Goal: Task Accomplishment & Management: Complete application form

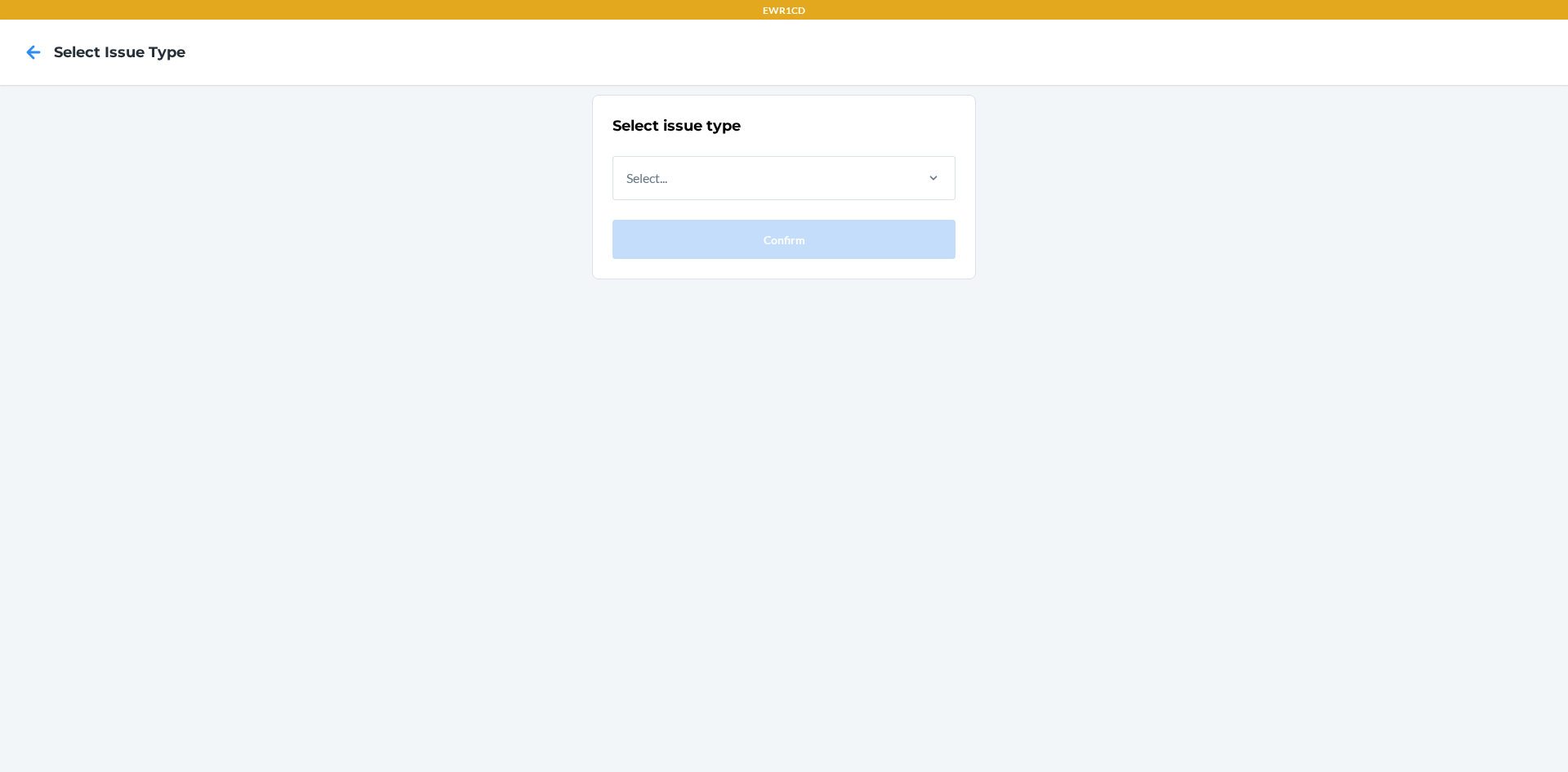
click at [804, 189] on div "Select..." at bounding box center [763, 178] width 299 height 42
click at [628, 187] on input "Select..." at bounding box center [628, 178] width 2 height 19
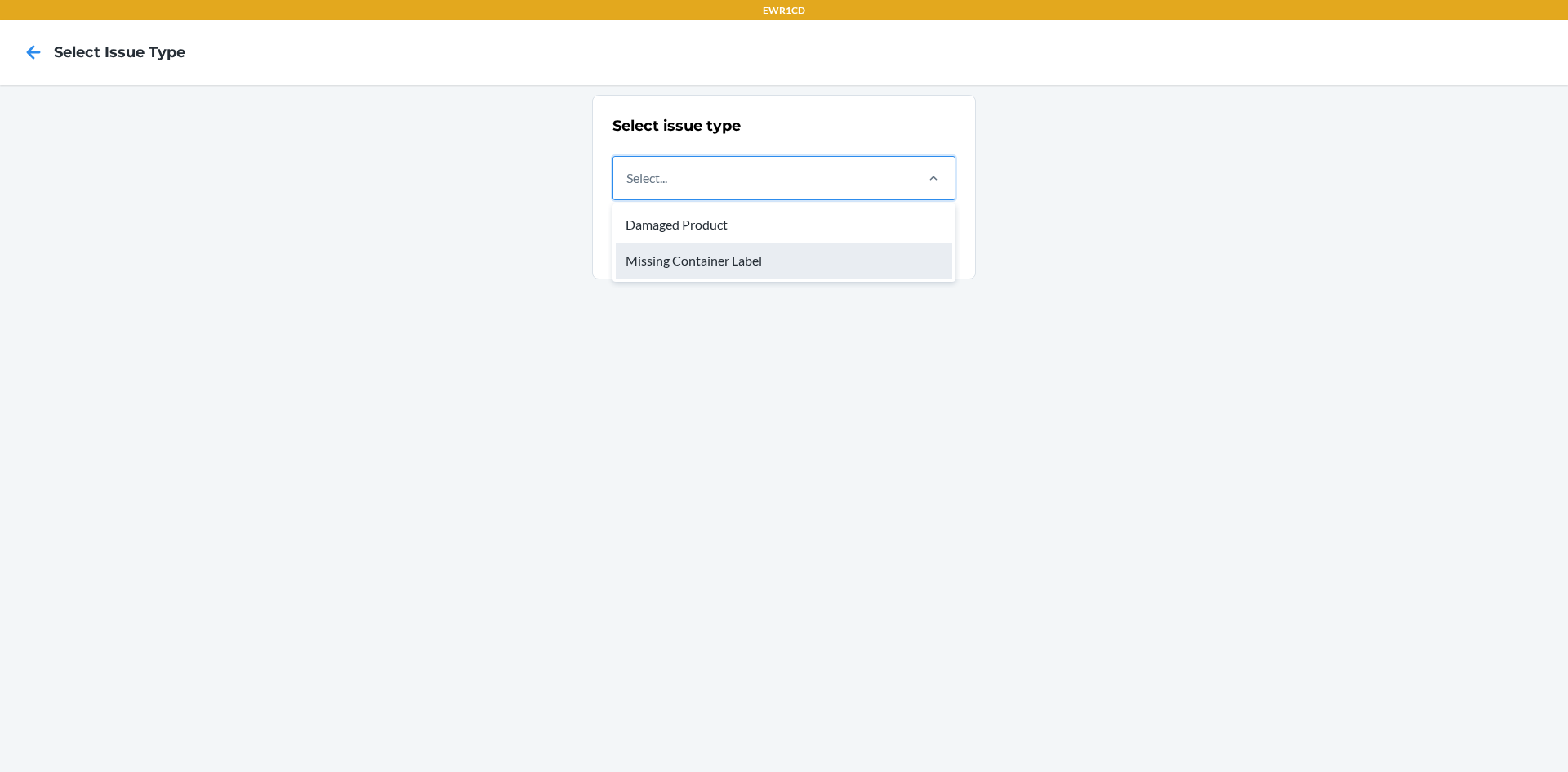
click at [798, 260] on div "Missing Container Label" at bounding box center [784, 261] width 336 height 36
click at [628, 187] on input "option Missing Container Label focused, 2 of 2. 2 results available. Use Up and…" at bounding box center [628, 178] width 2 height 19
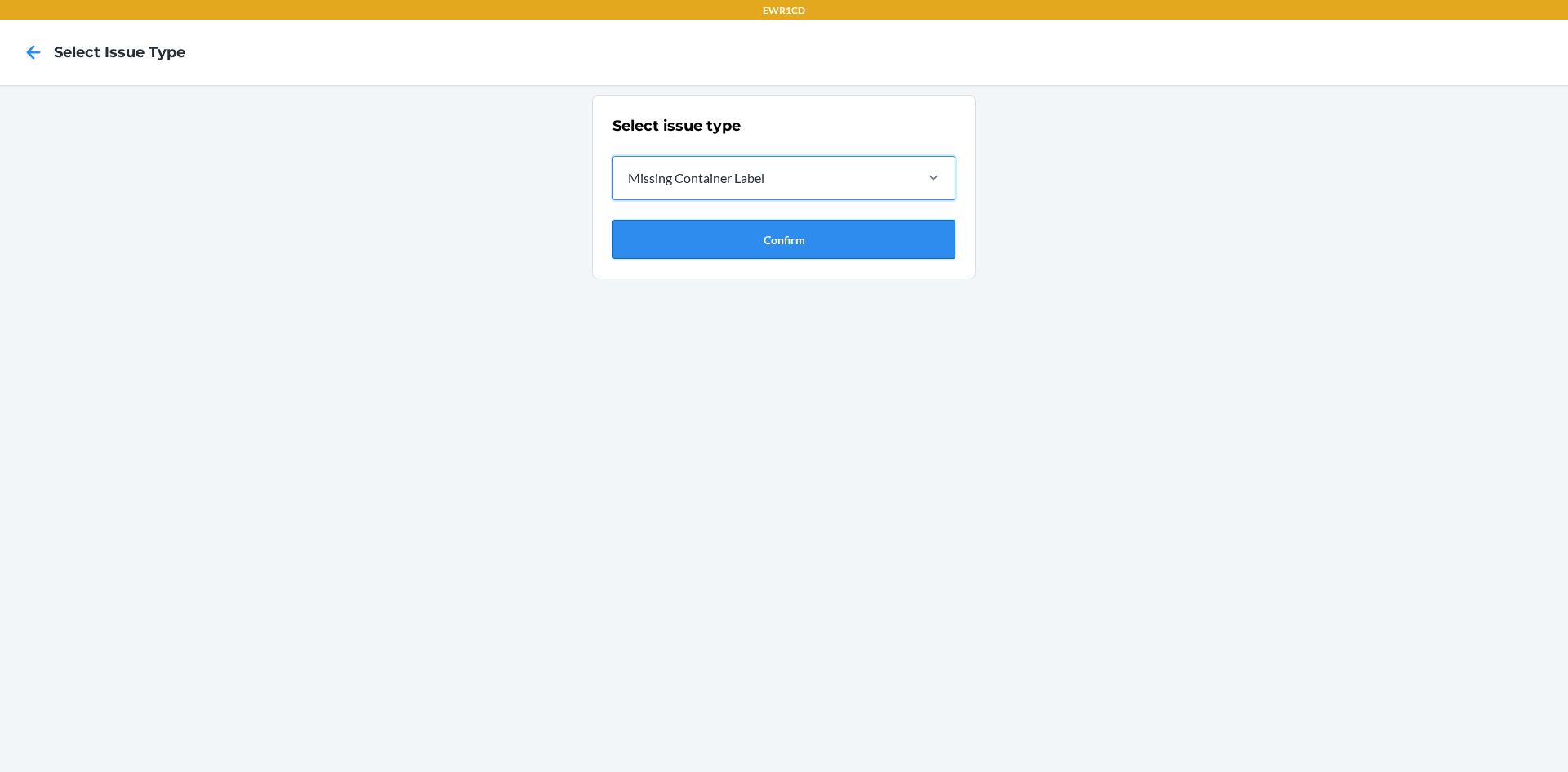
click at [806, 248] on button "Confirm" at bounding box center [784, 239] width 343 height 40
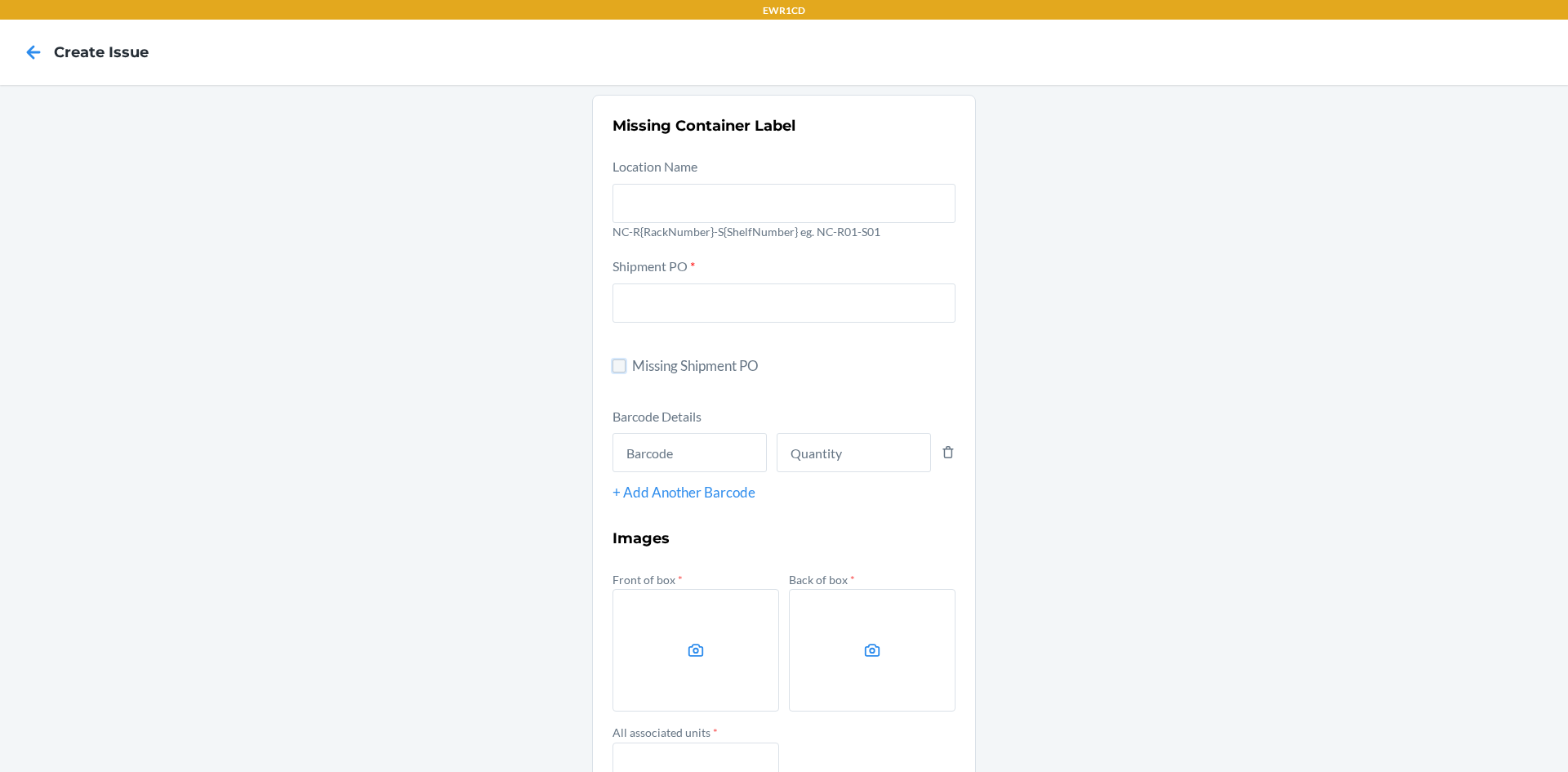
click at [613, 371] on input "Missing Shipment PO" at bounding box center [619, 365] width 13 height 13
checkbox input "true"
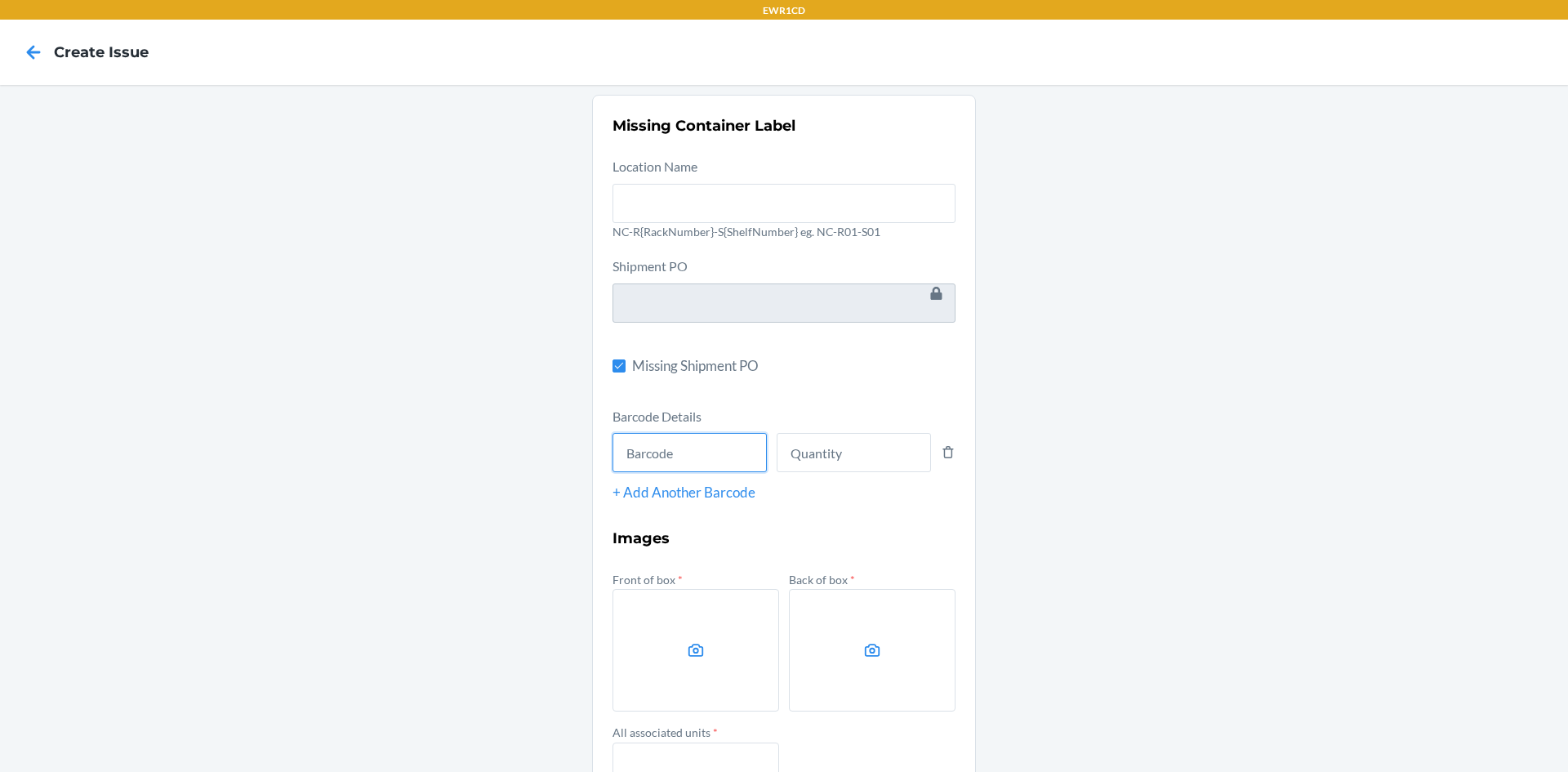
click at [664, 454] on input "text" at bounding box center [689, 452] width 154 height 40
type input "x004jsafpz"
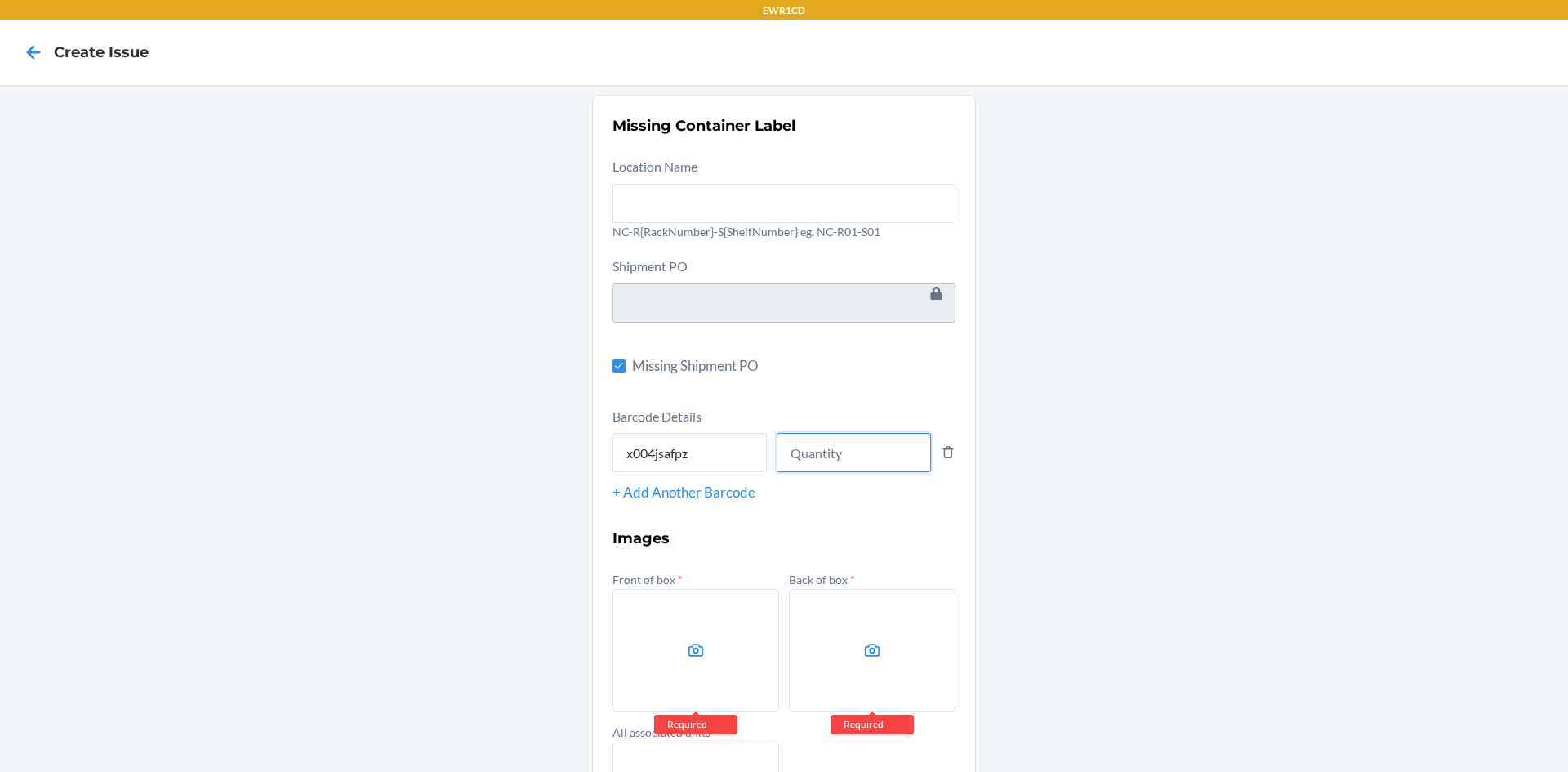
click at [820, 467] on input "number" at bounding box center [853, 452] width 154 height 40
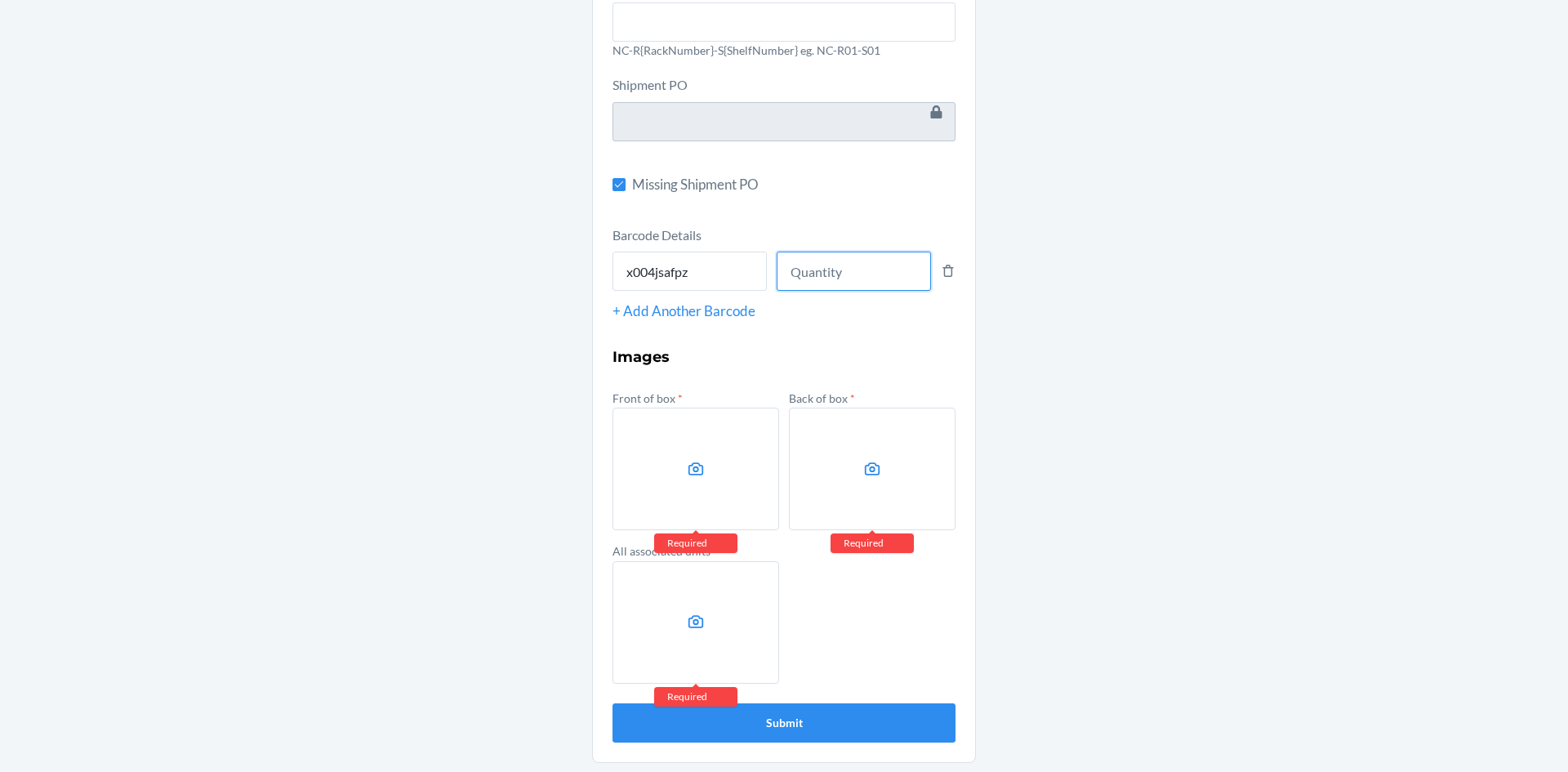
scroll to position [182, 0]
type input "21"
click at [692, 482] on label at bounding box center [696, 467] width 166 height 122
click at [0, 0] on input "file" at bounding box center [0, 0] width 0 height 0
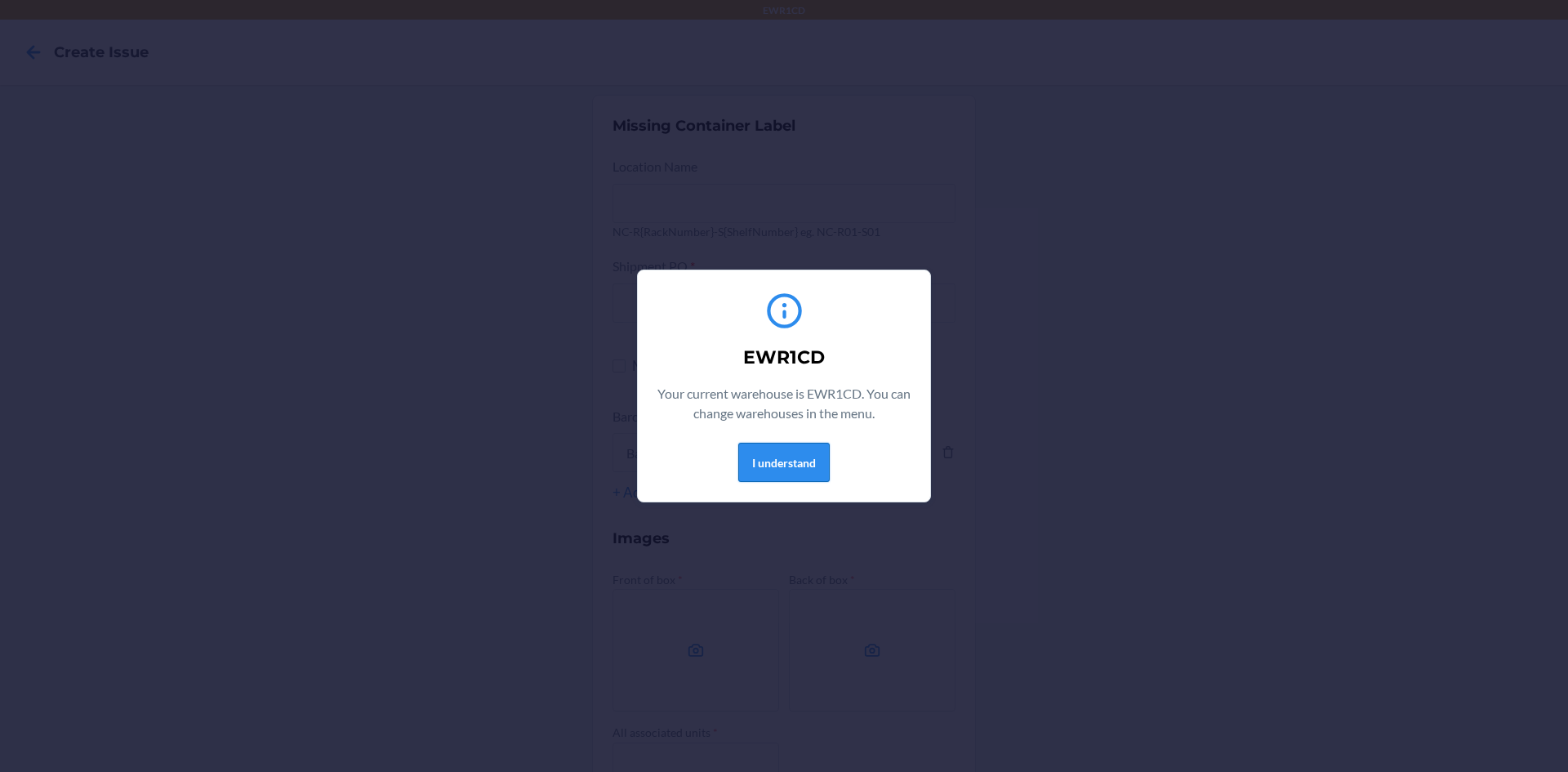
click at [783, 469] on button "I understand" at bounding box center [784, 462] width 92 height 40
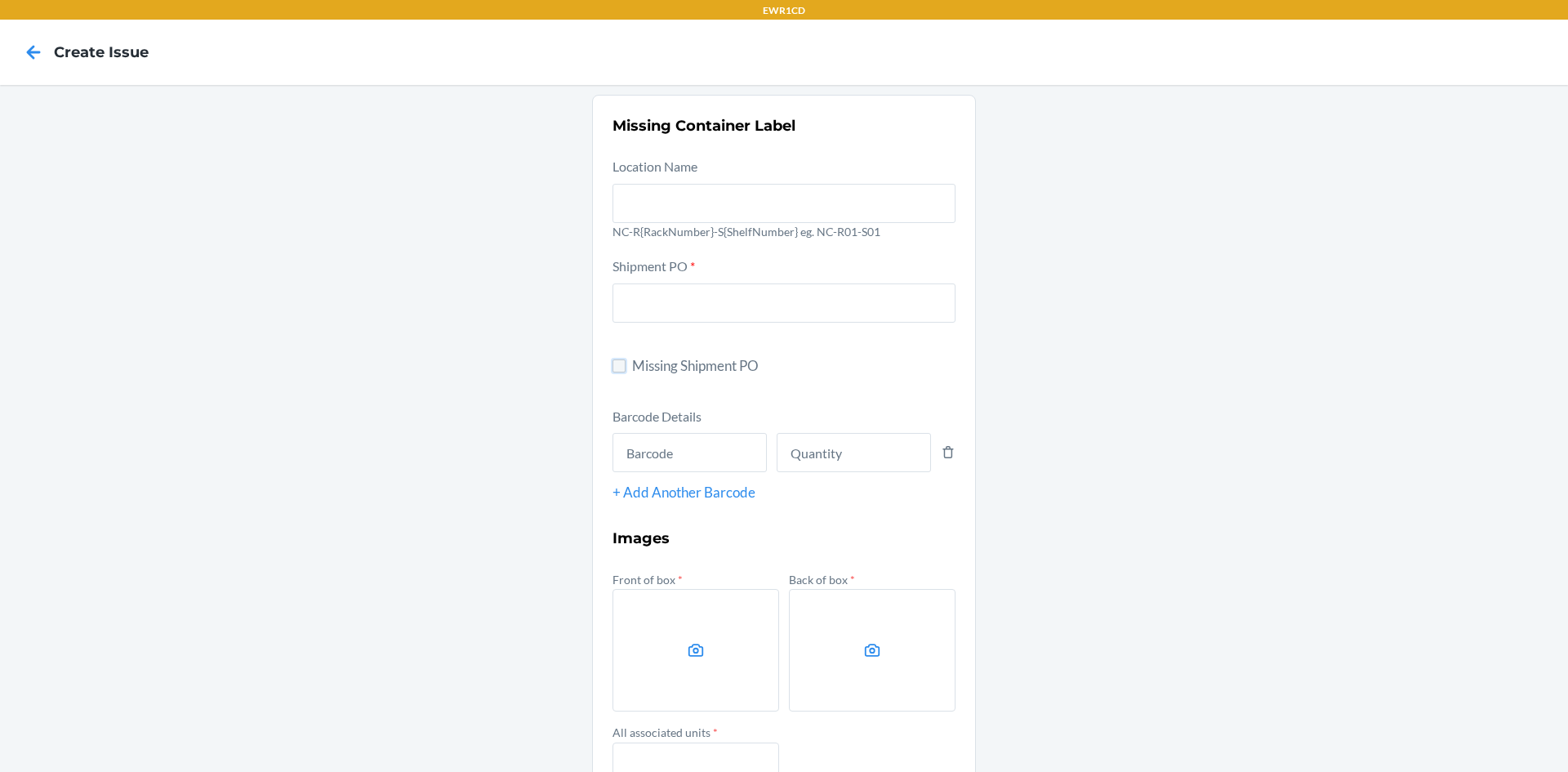
click at [619, 367] on input "Missing Shipment PO" at bounding box center [619, 365] width 13 height 13
checkbox input "true"
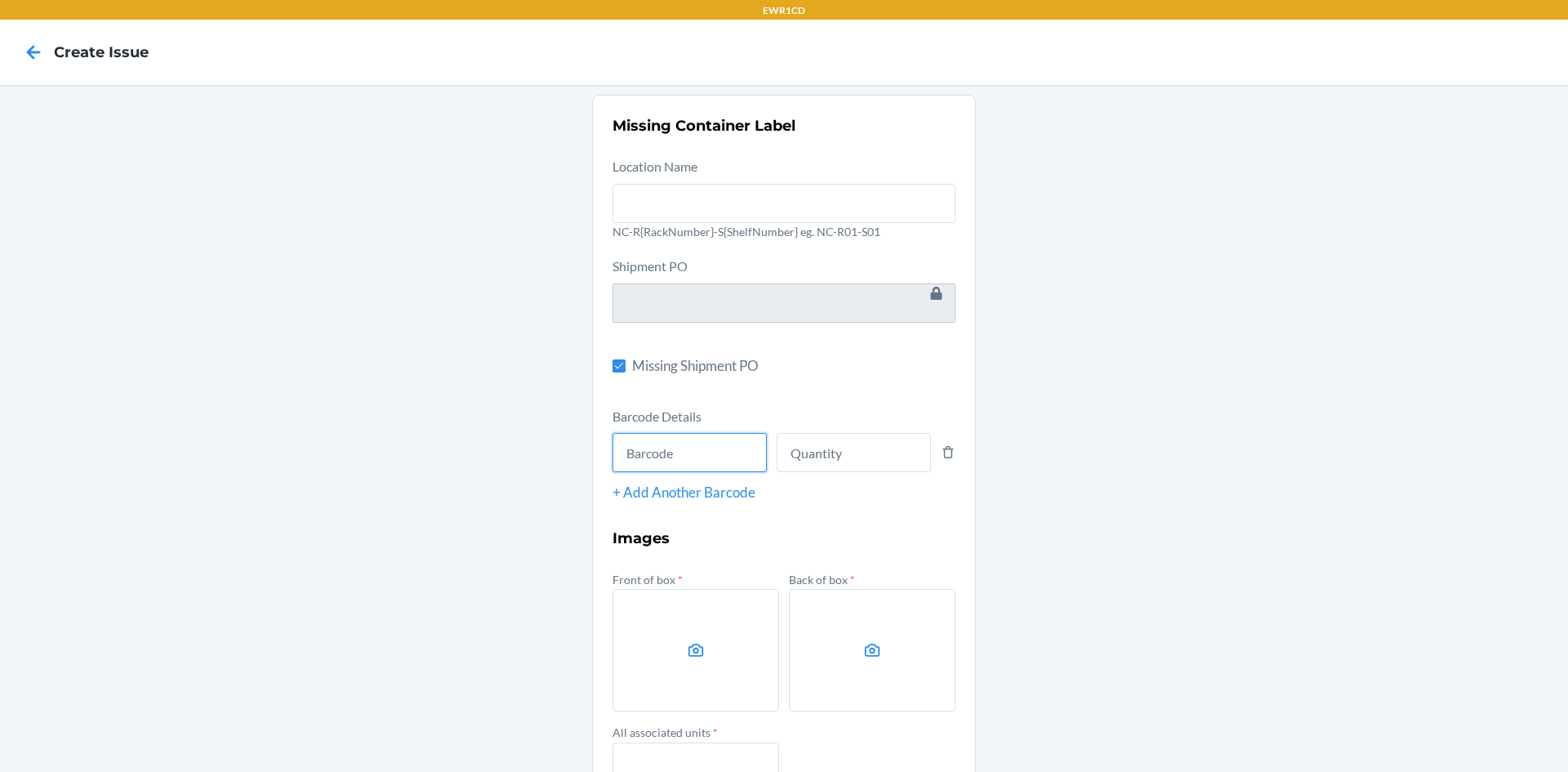
click at [661, 452] on input "text" at bounding box center [689, 452] width 154 height 40
type input "x004jsafpz"
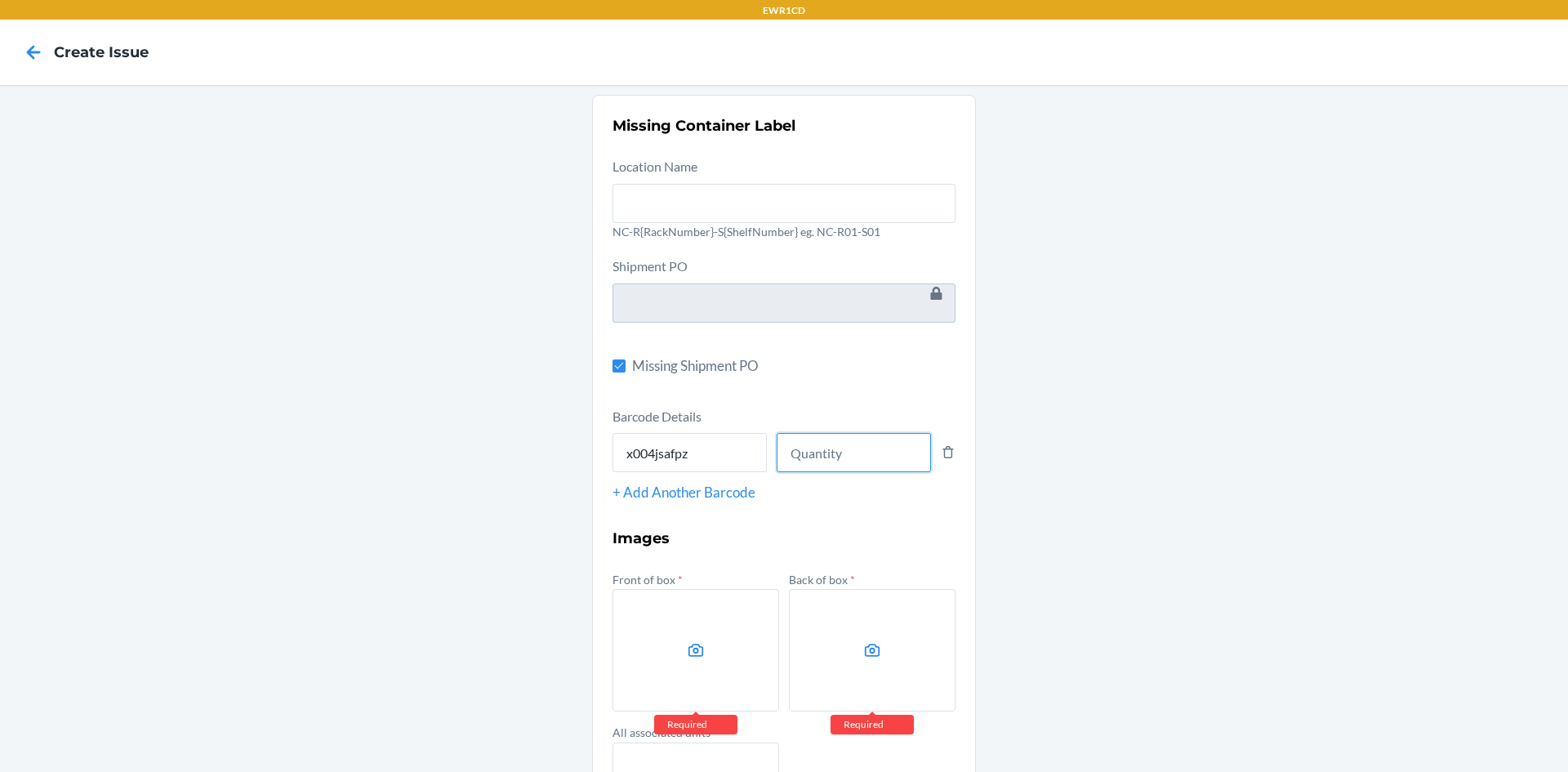
click at [871, 450] on input "number" at bounding box center [853, 452] width 154 height 40
type input "21"
click at [745, 651] on label at bounding box center [696, 650] width 166 height 122
click at [0, 0] on input "file" at bounding box center [0, 0] width 0 height 0
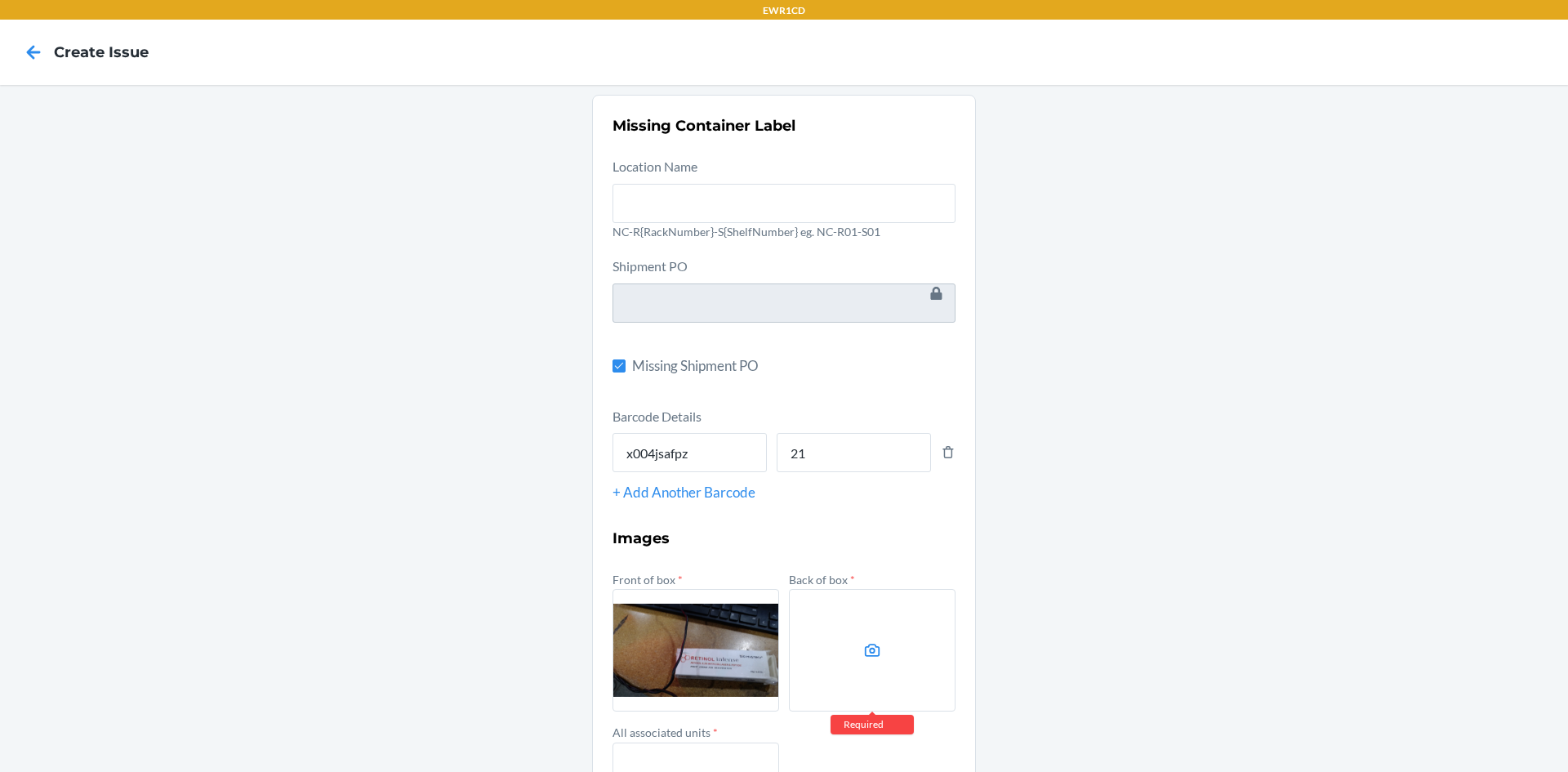
click at [881, 623] on label at bounding box center [872, 650] width 166 height 122
click at [0, 0] on input "file" at bounding box center [0, 0] width 0 height 0
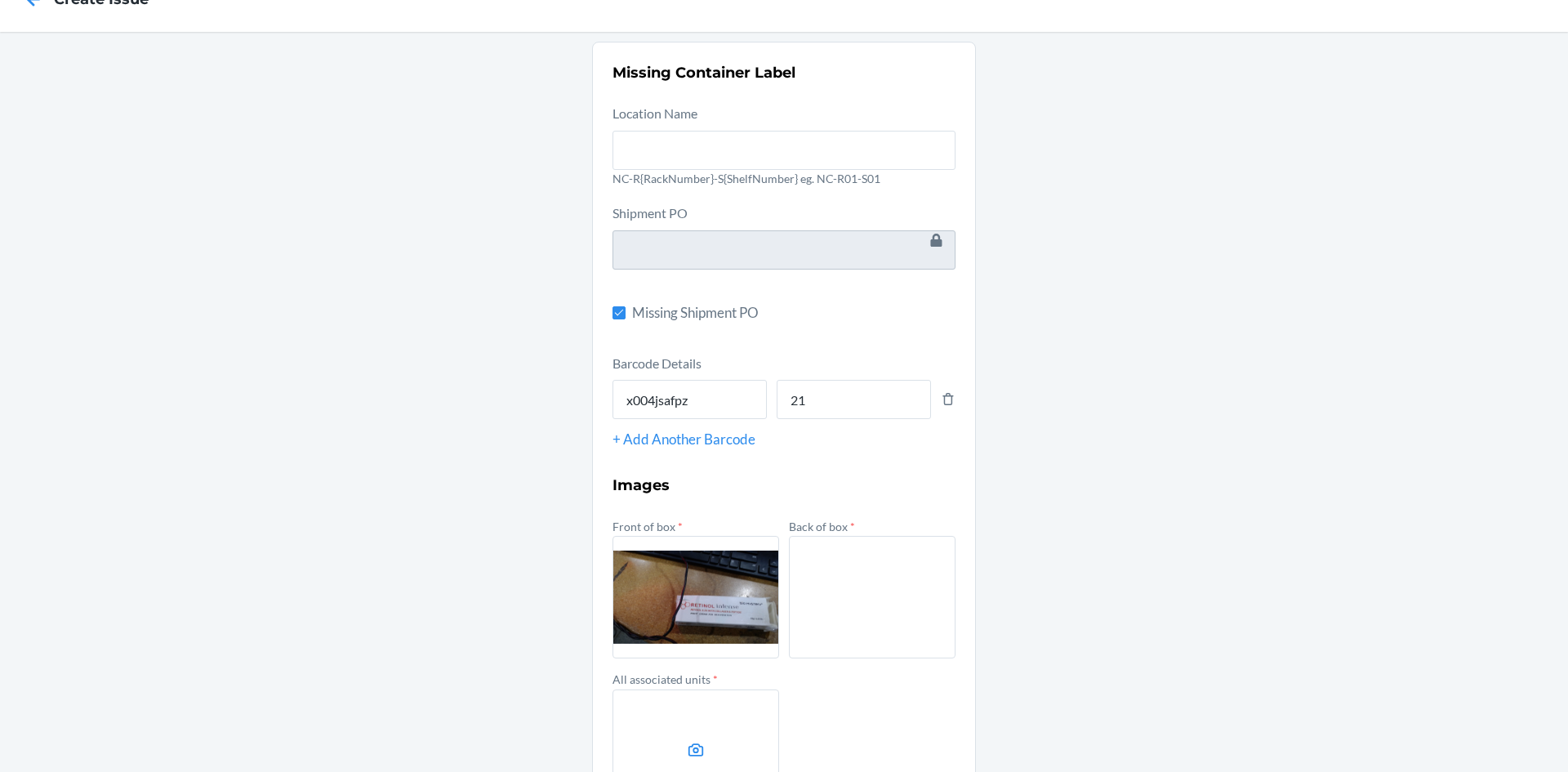
scroll to position [82, 0]
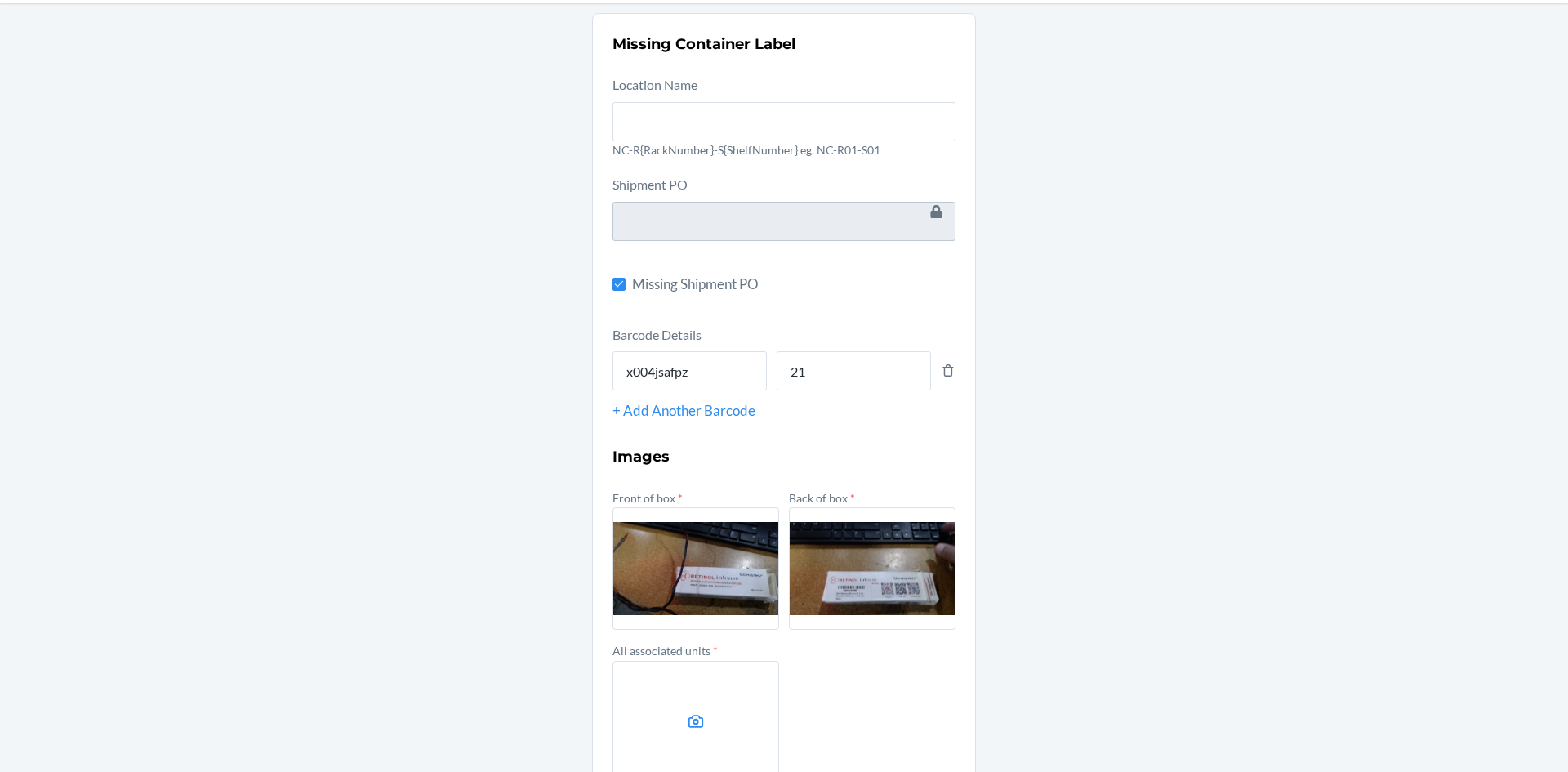
click at [703, 700] on label at bounding box center [696, 722] width 166 height 122
click at [0, 0] on input "file" at bounding box center [0, 0] width 0 height 0
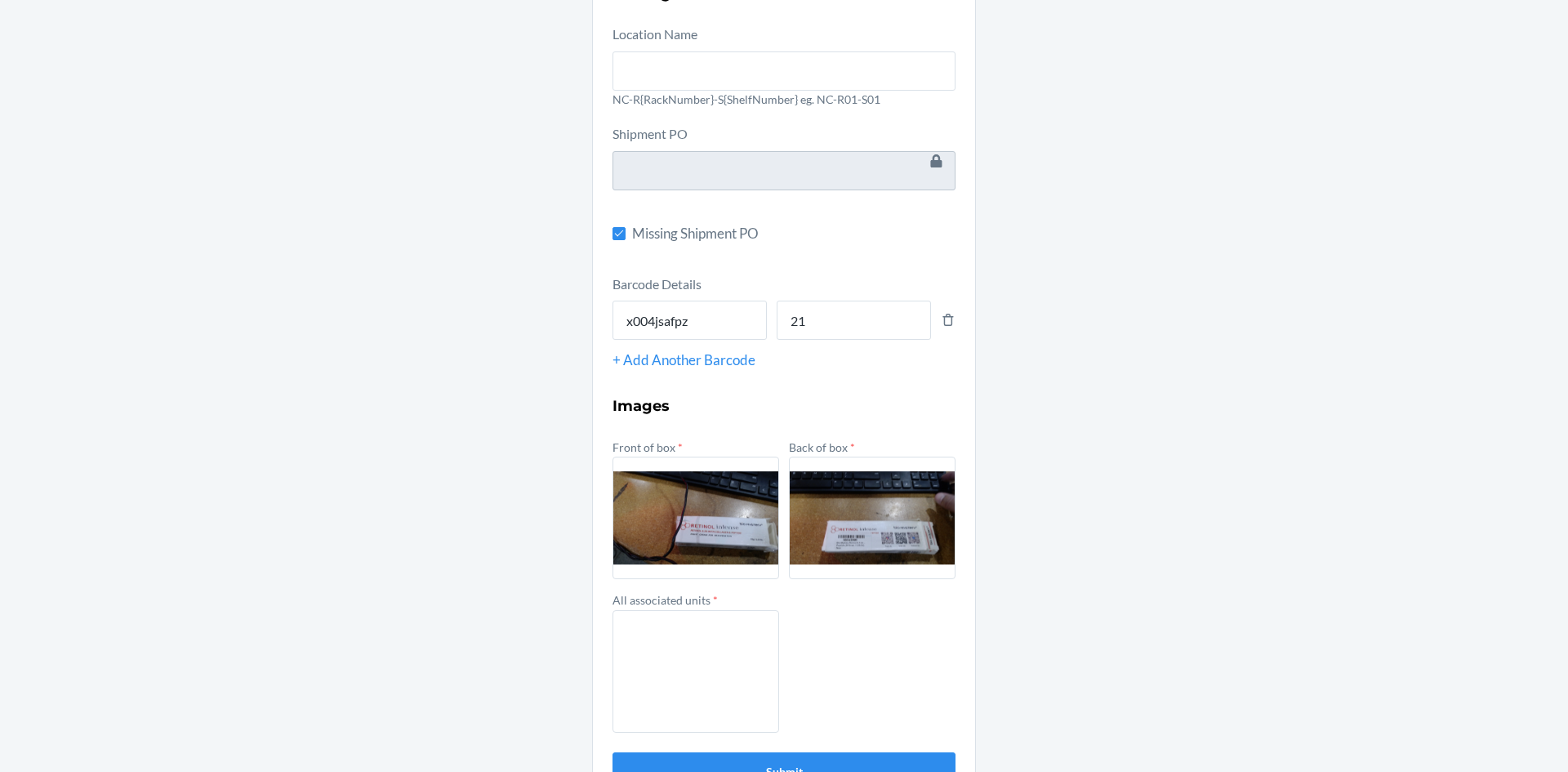
scroll to position [182, 0]
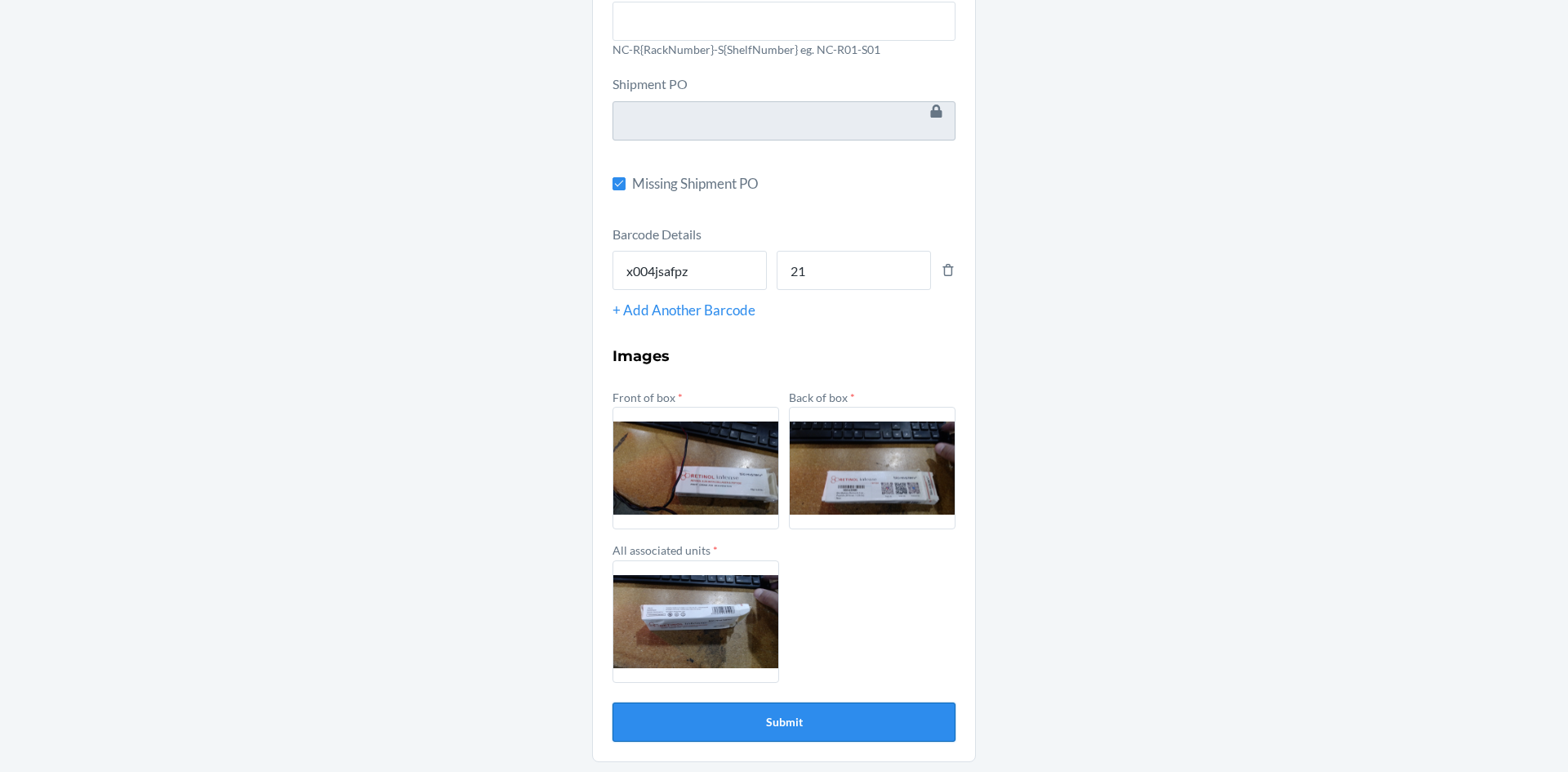
click at [673, 733] on button "Submit" at bounding box center [784, 722] width 343 height 40
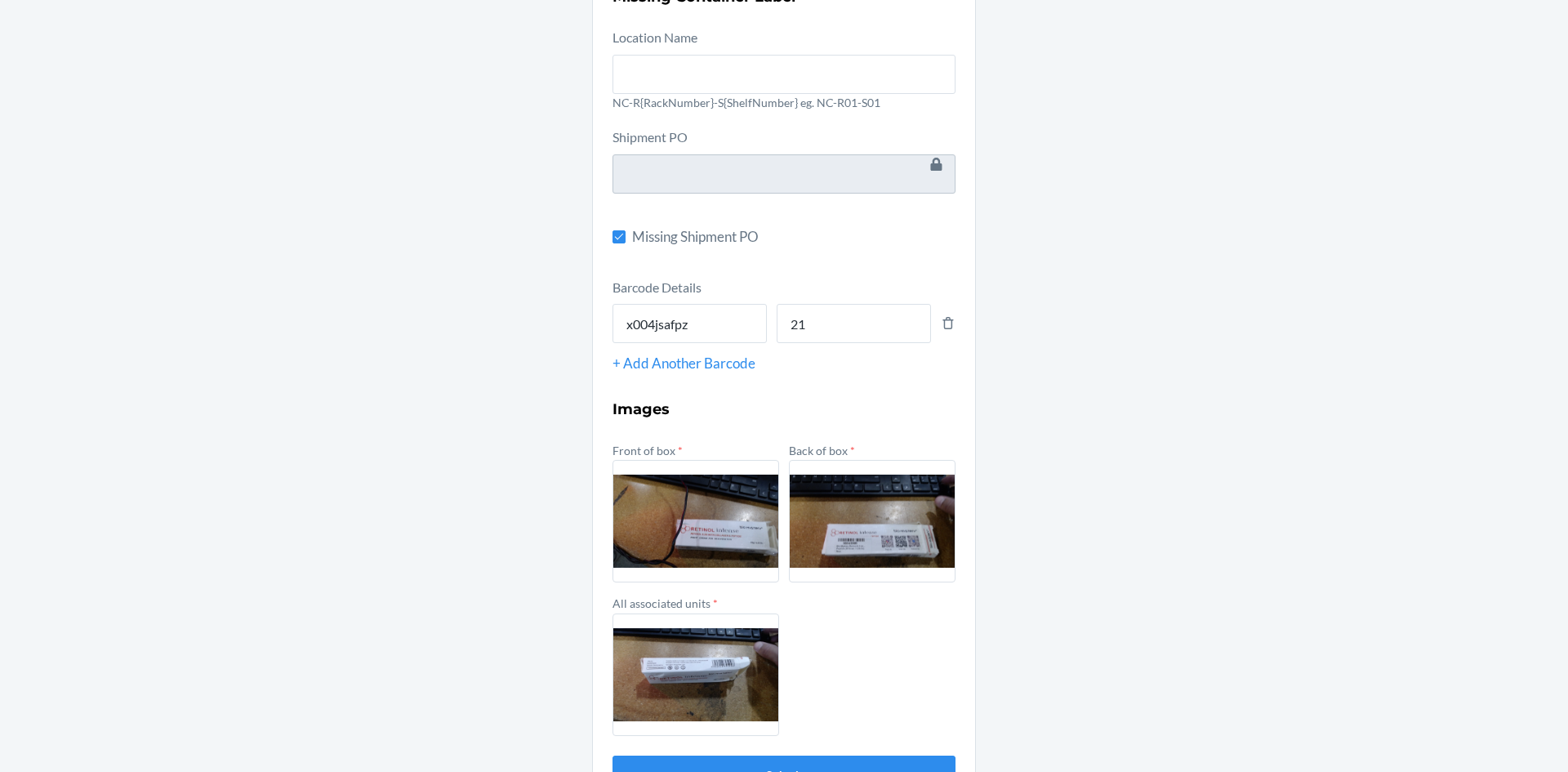
scroll to position [100, 0]
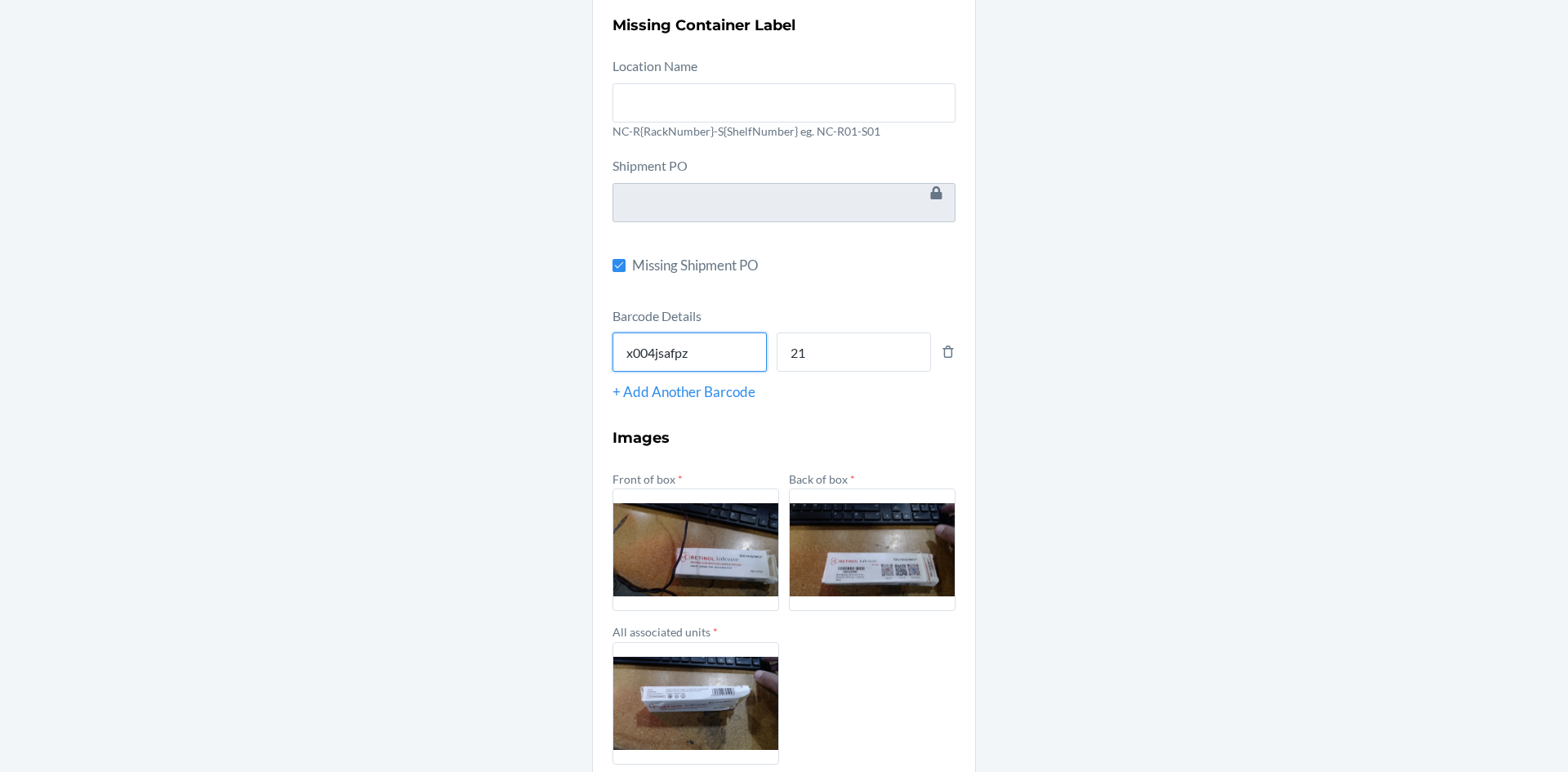
click at [750, 359] on input "x004jsafpz" at bounding box center [689, 352] width 154 height 40
type input "x"
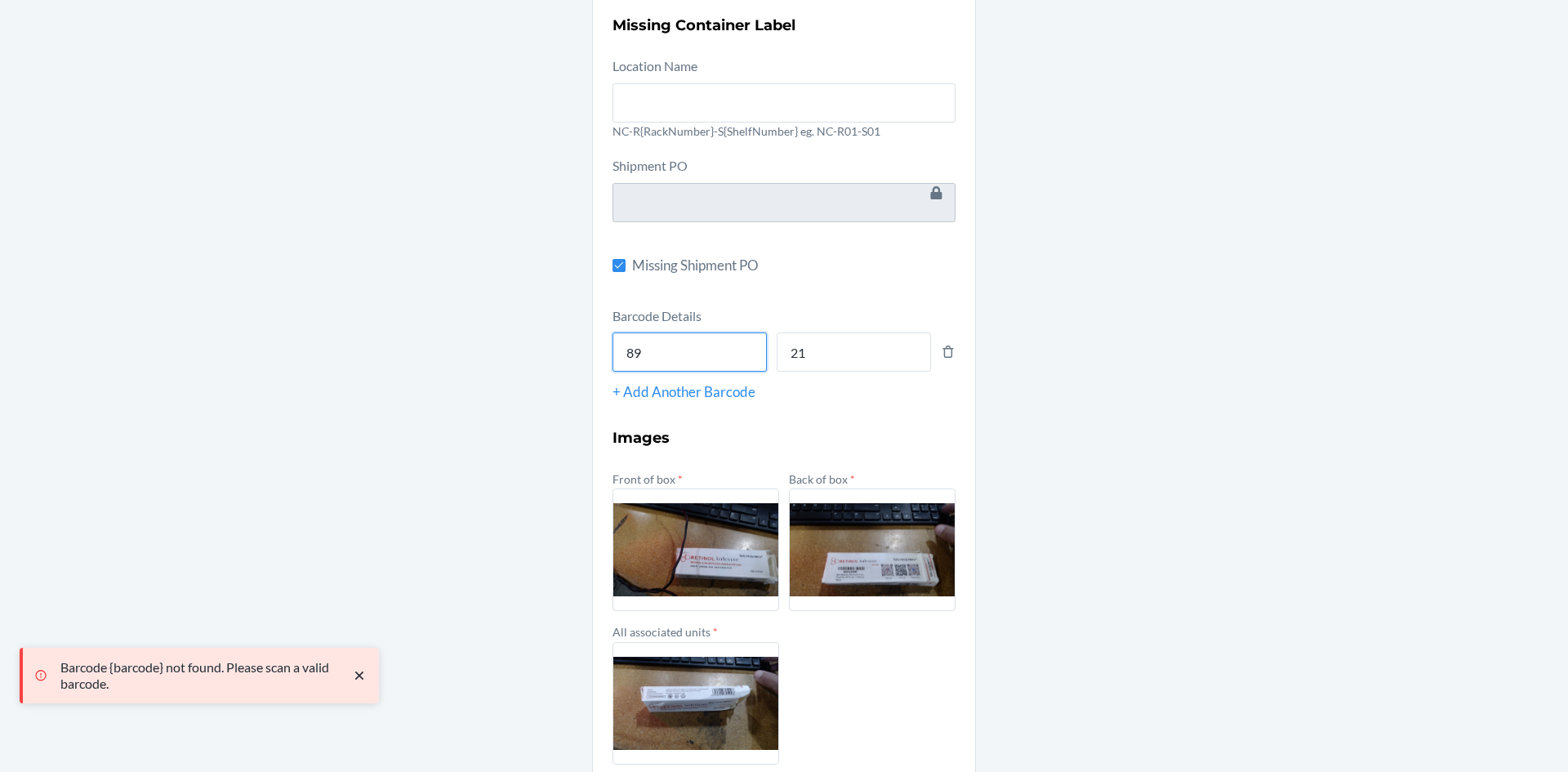
type input "8"
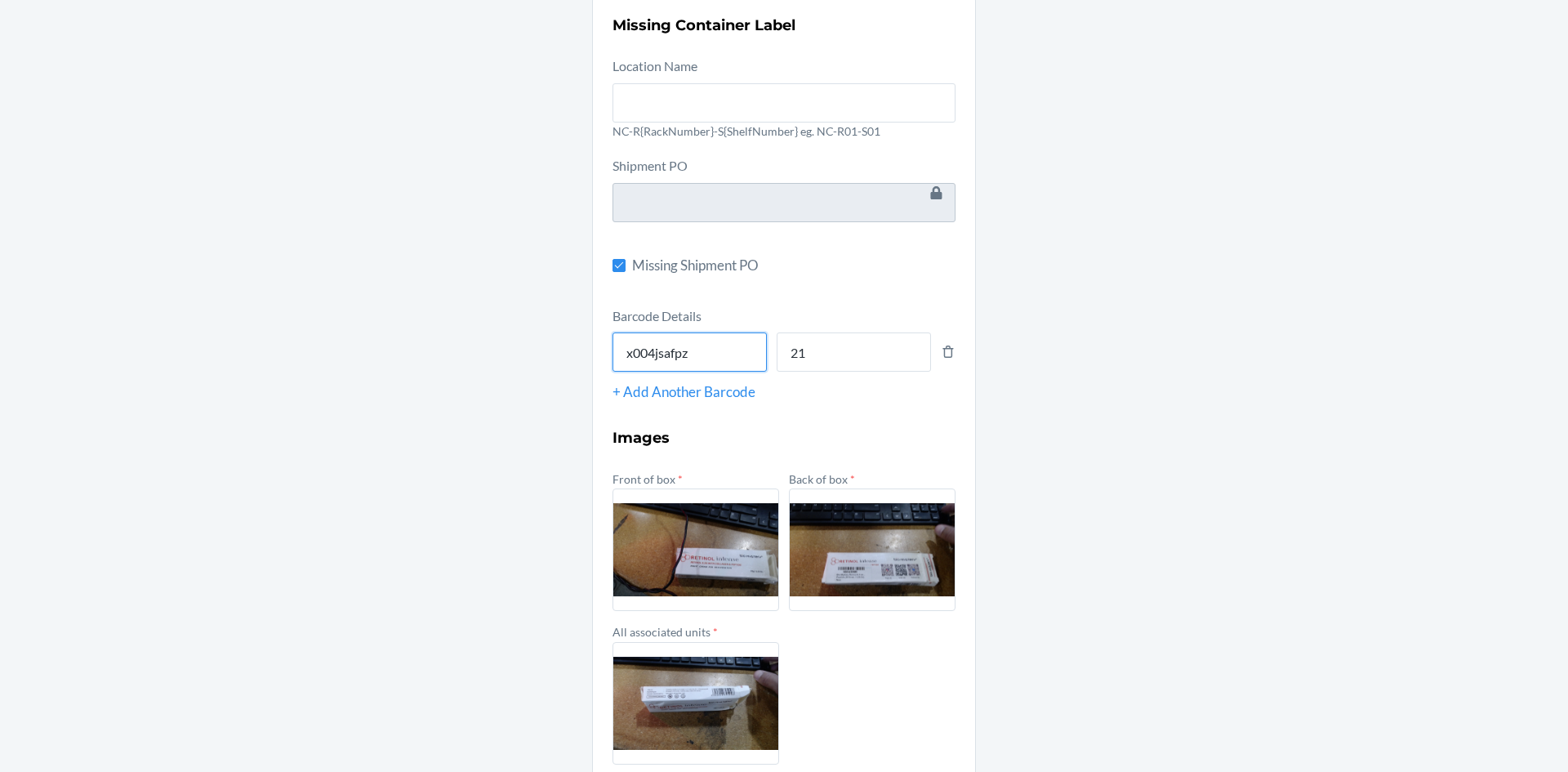
click at [750, 359] on input "x004jsafpz" at bounding box center [689, 352] width 154 height 40
type input "8900028695009"
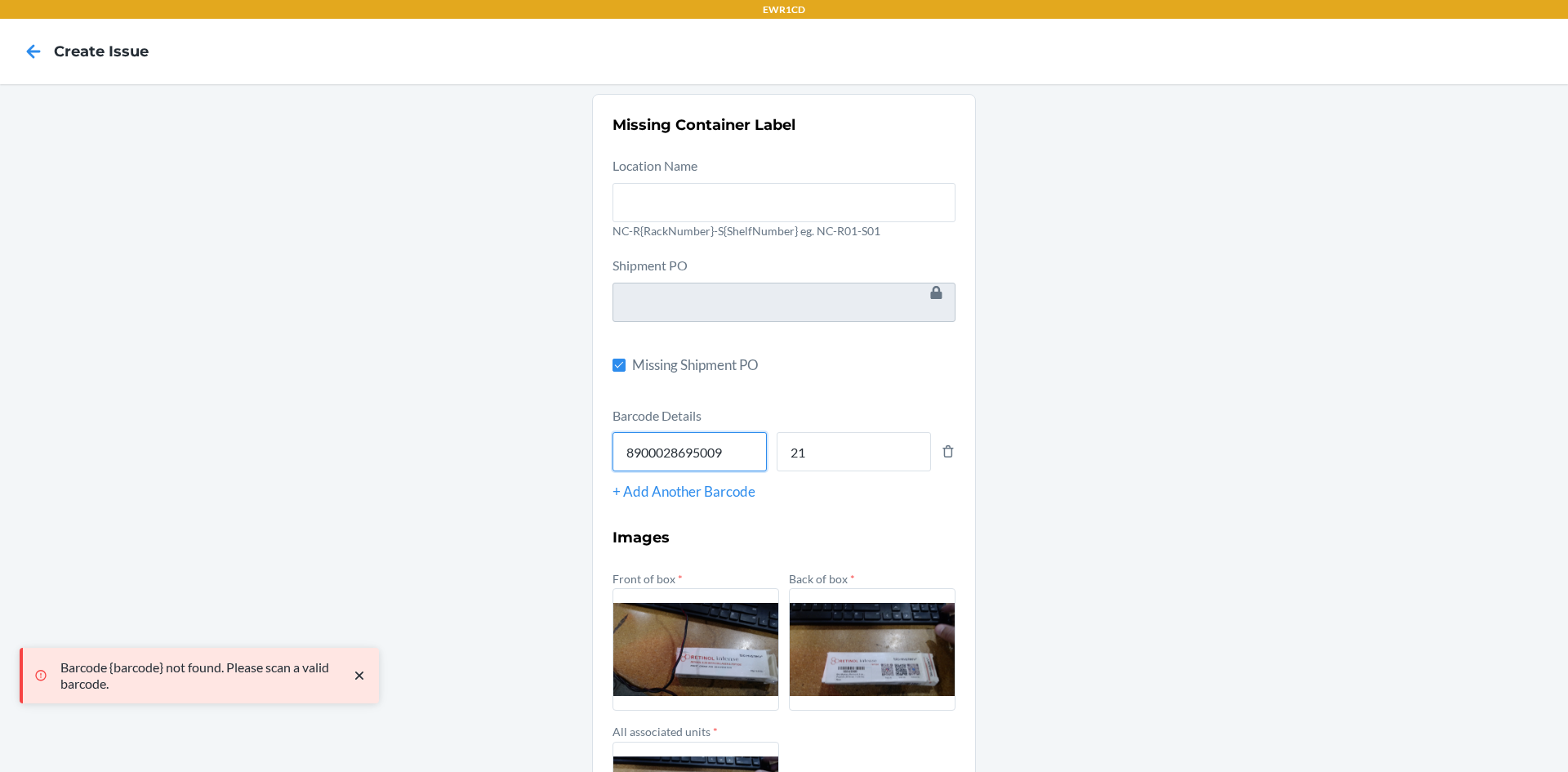
scroll to position [0, 0]
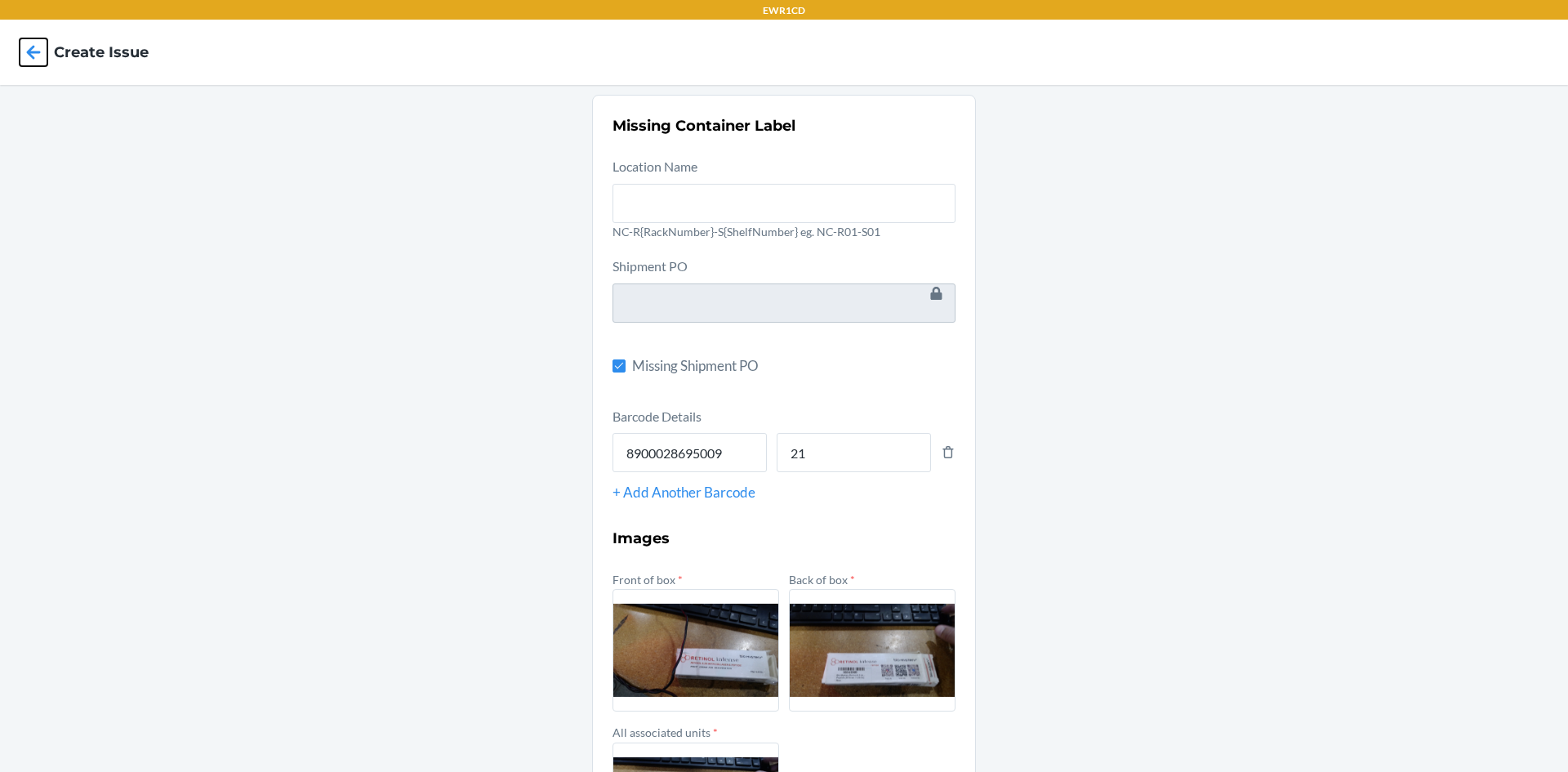
click at [39, 46] on icon at bounding box center [33, 53] width 28 height 28
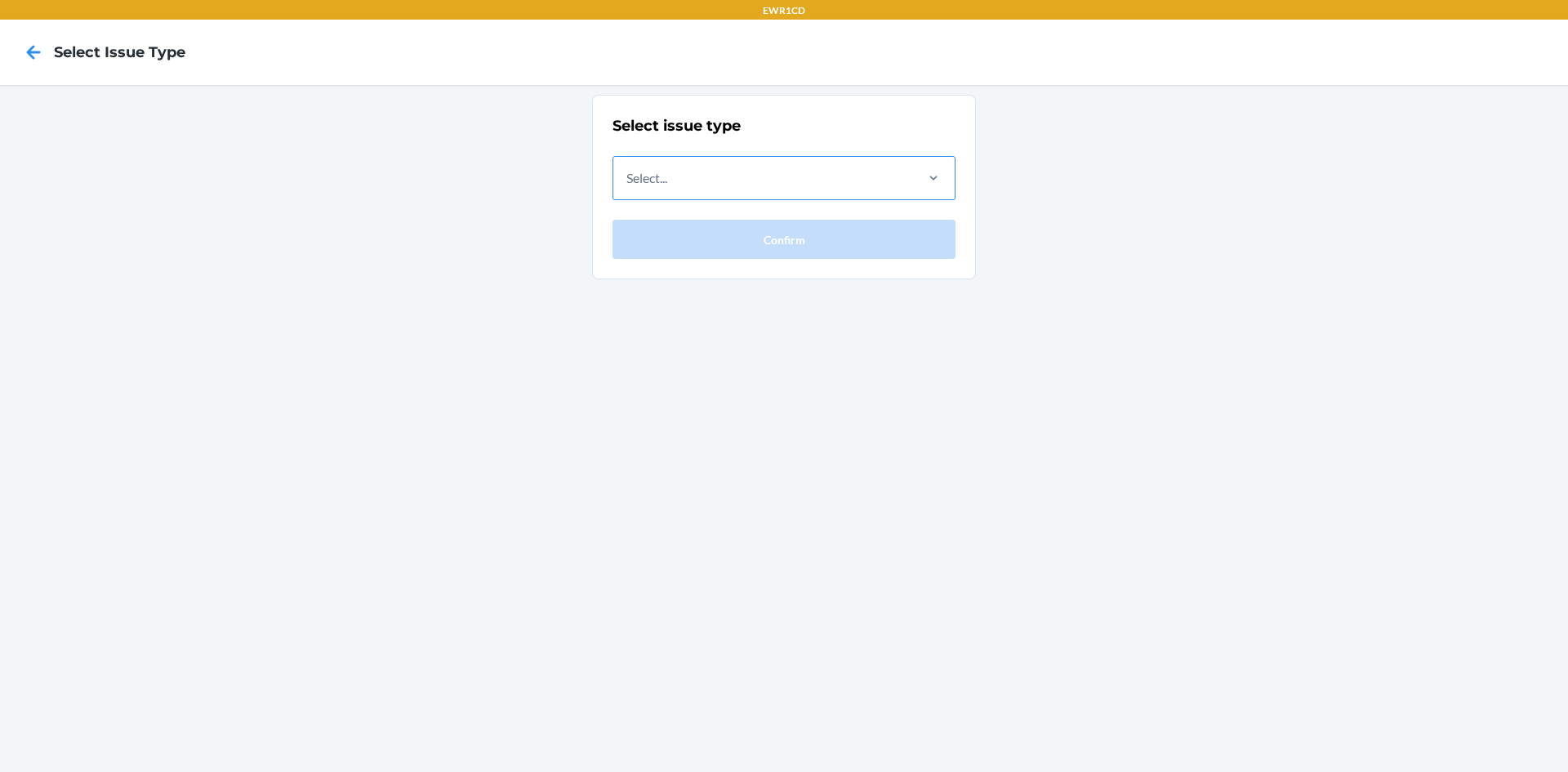
click at [649, 183] on div "Select..." at bounding box center [647, 178] width 40 height 19
click at [628, 183] on input "Select..." at bounding box center [628, 178] width 2 height 19
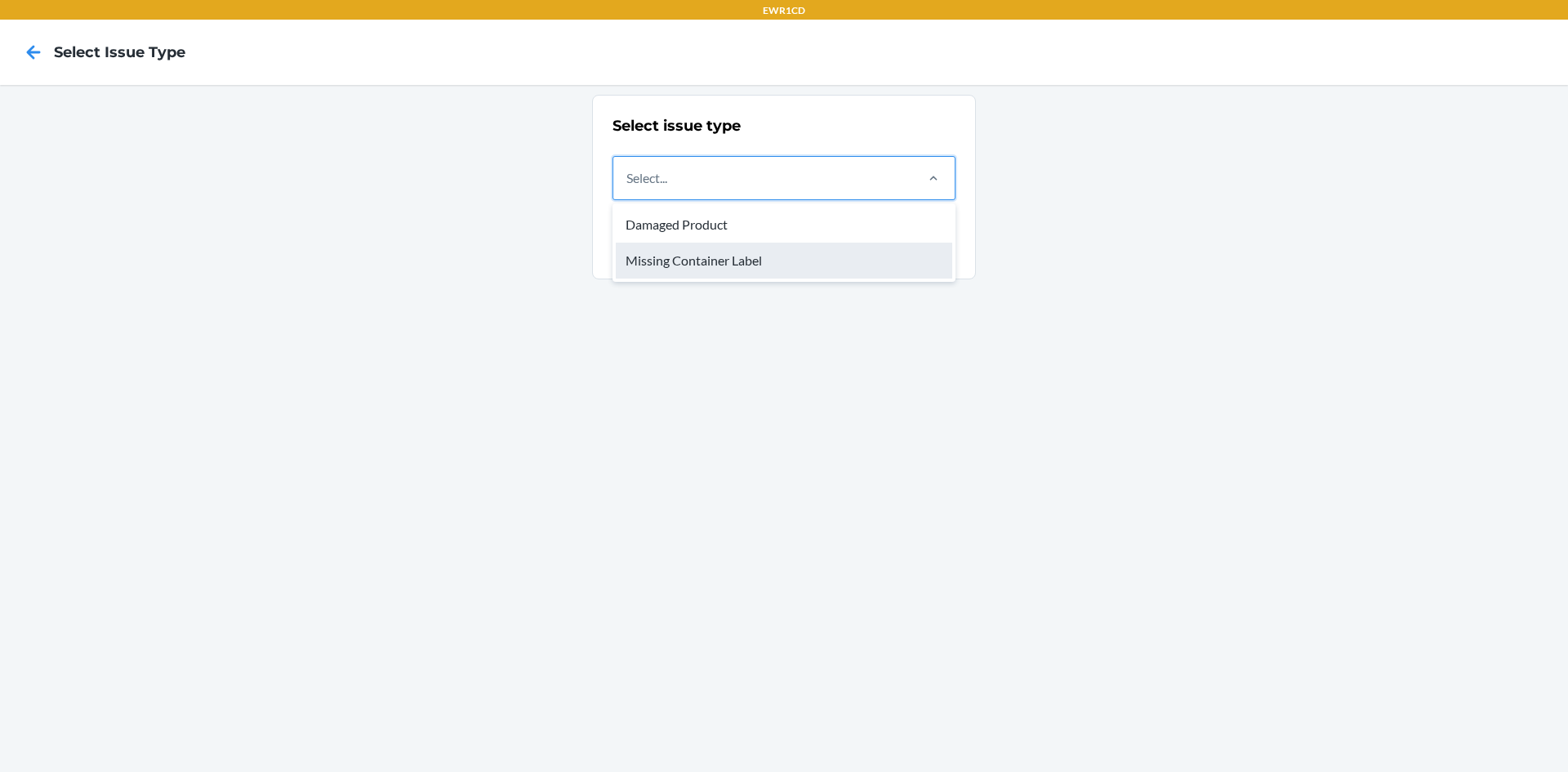
click at [662, 266] on div "Missing Container Label" at bounding box center [784, 261] width 336 height 36
click at [628, 187] on input "option Missing Container Label focused, 2 of 2. 2 results available. Use Up and…" at bounding box center [628, 178] width 2 height 19
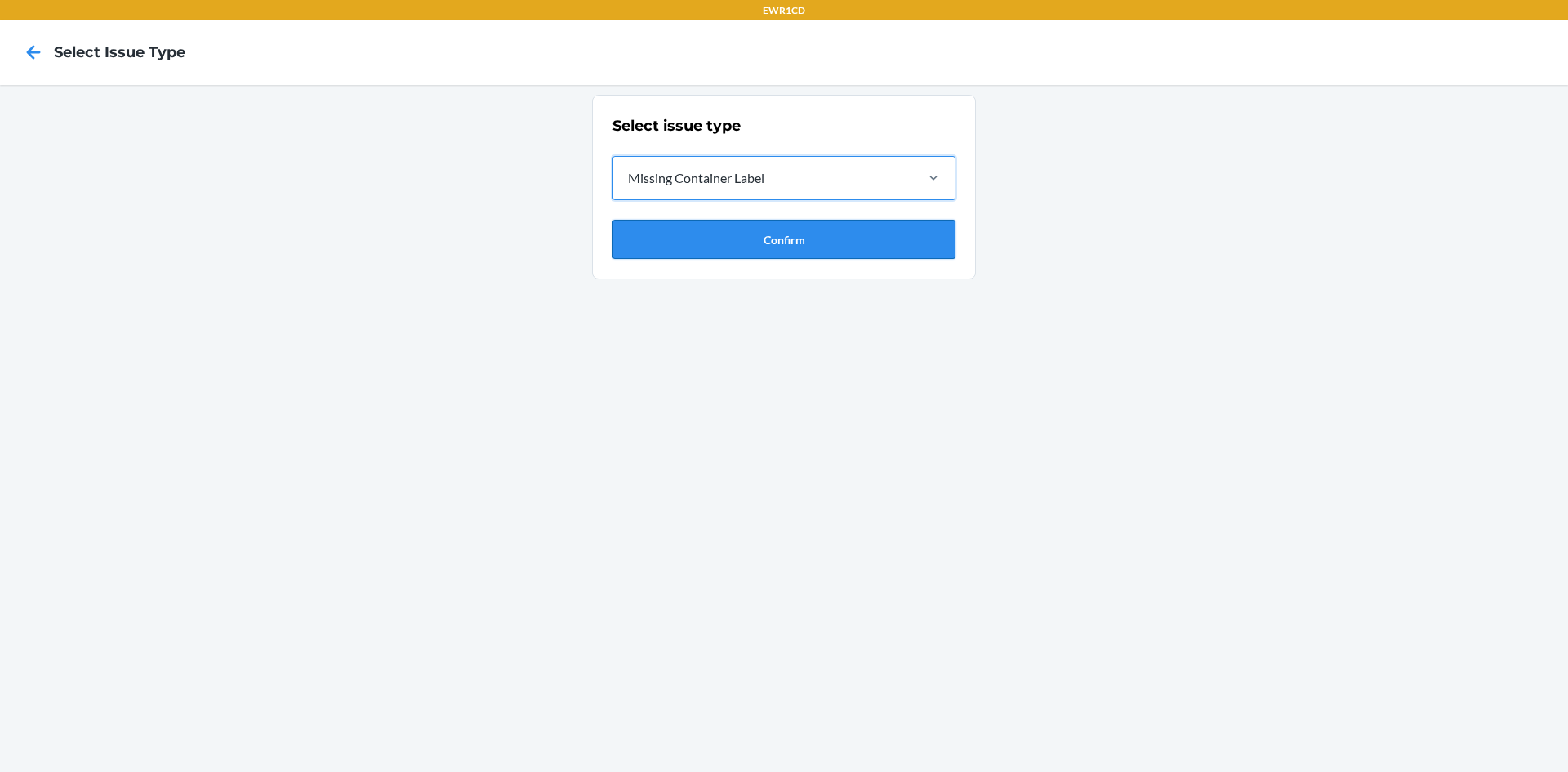
click at [763, 236] on button "Confirm" at bounding box center [784, 239] width 343 height 40
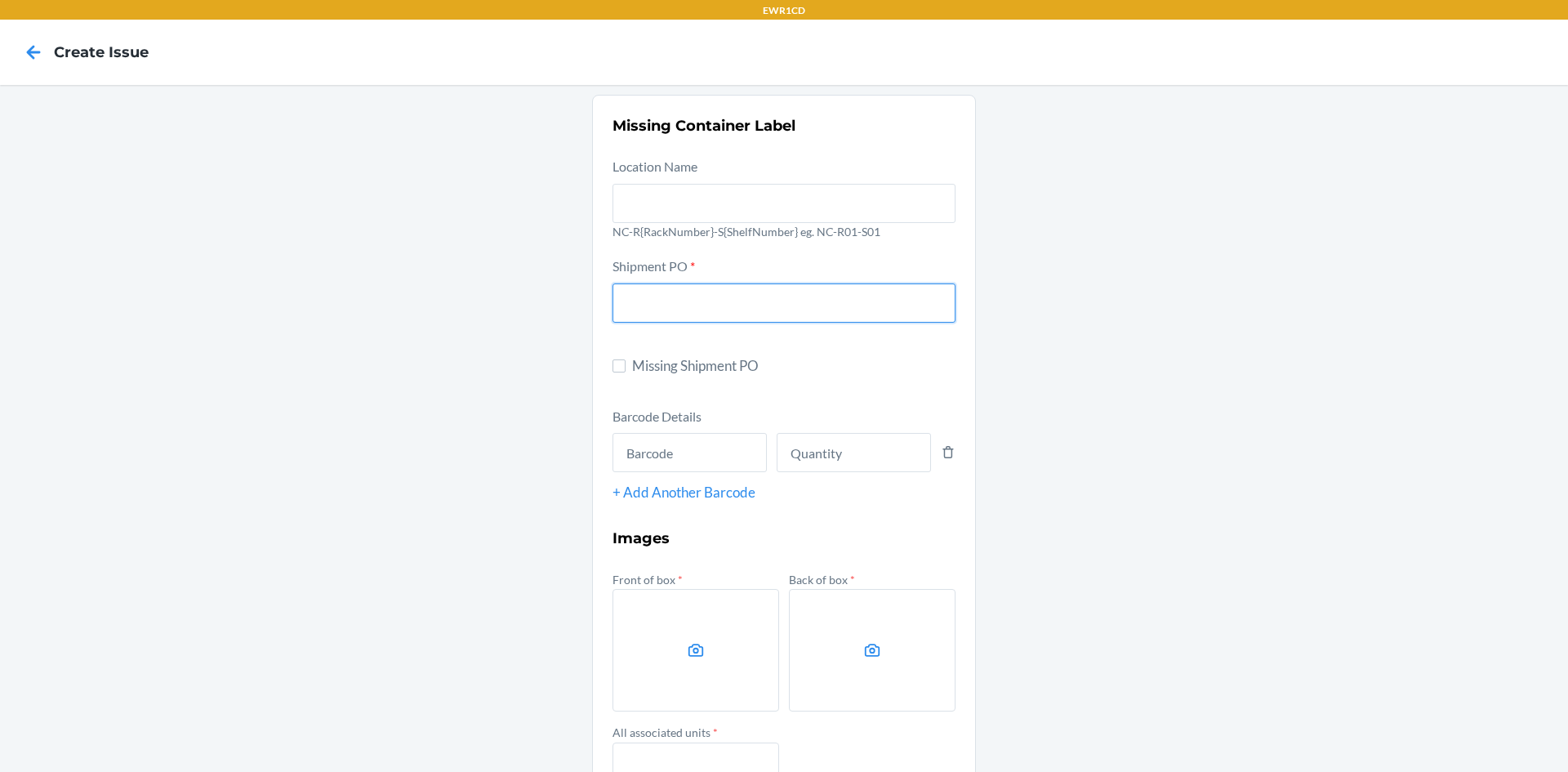
click at [665, 299] on input "text" at bounding box center [784, 303] width 343 height 40
type input "9894398"
click at [730, 451] on input "text" at bounding box center [689, 452] width 154 height 40
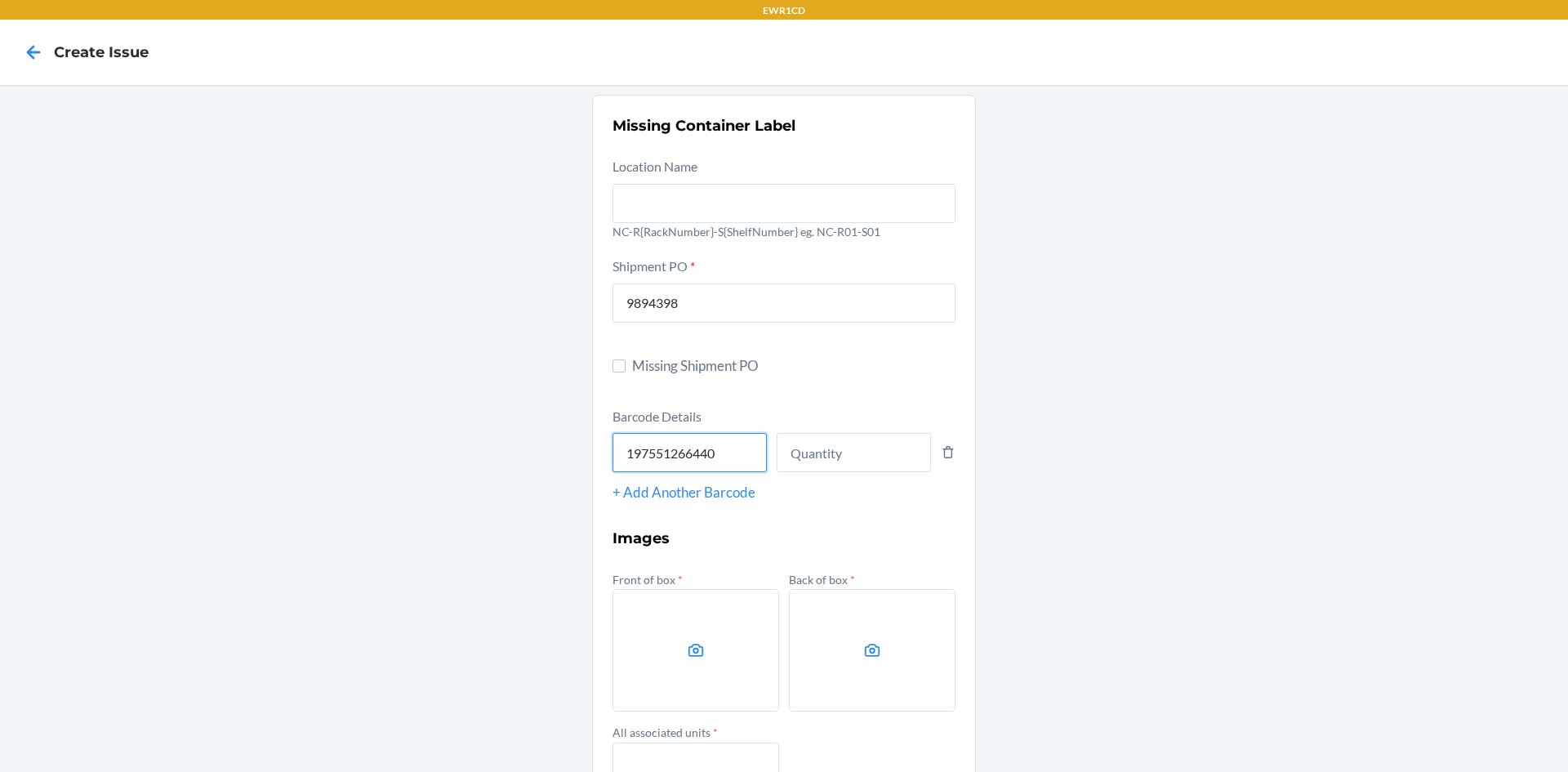
type input "197551266440"
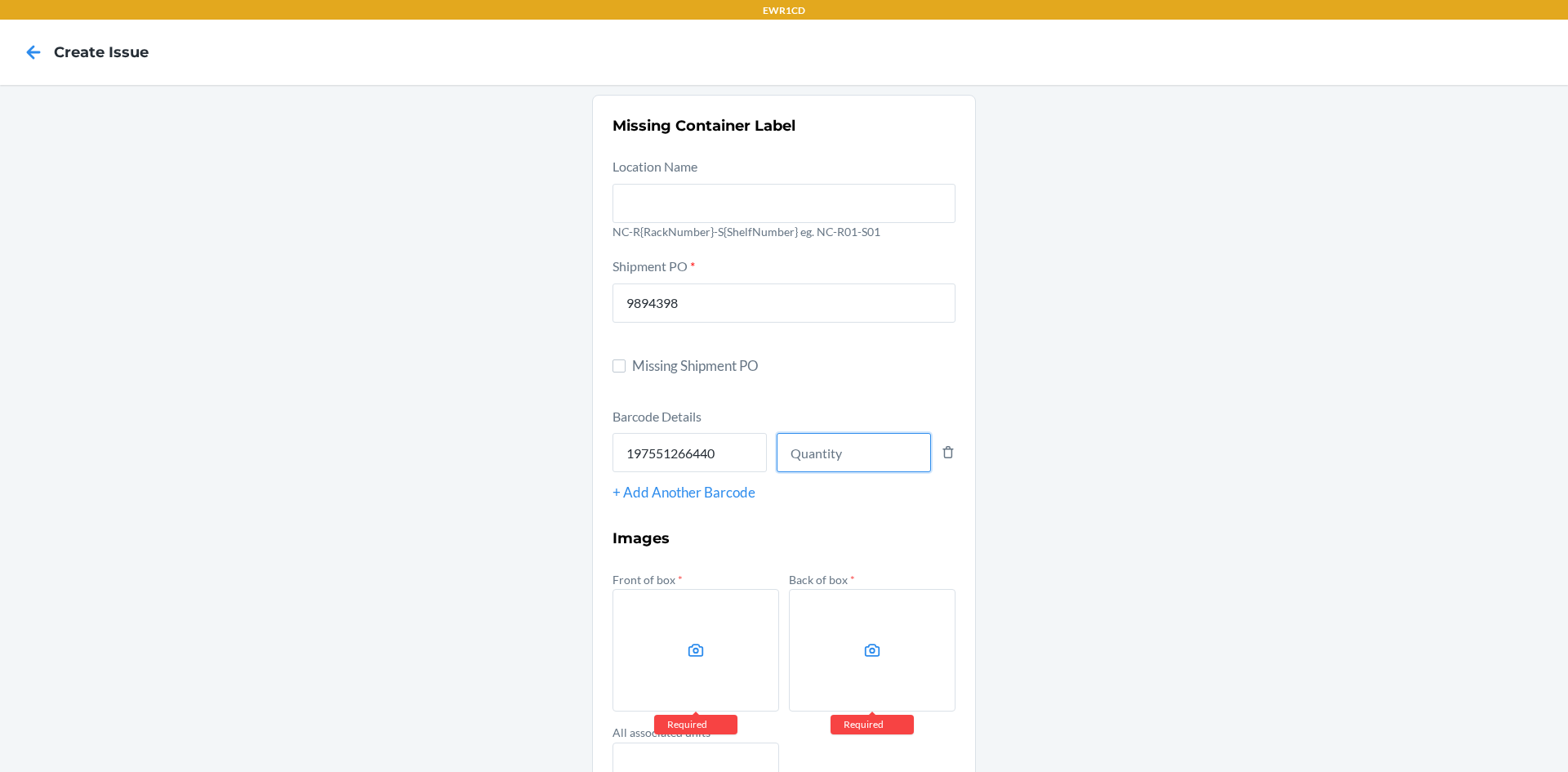
click at [842, 465] on input "number" at bounding box center [853, 452] width 154 height 40
type input "42"
click at [711, 639] on label at bounding box center [696, 650] width 166 height 122
click at [0, 0] on input "file" at bounding box center [0, 0] width 0 height 0
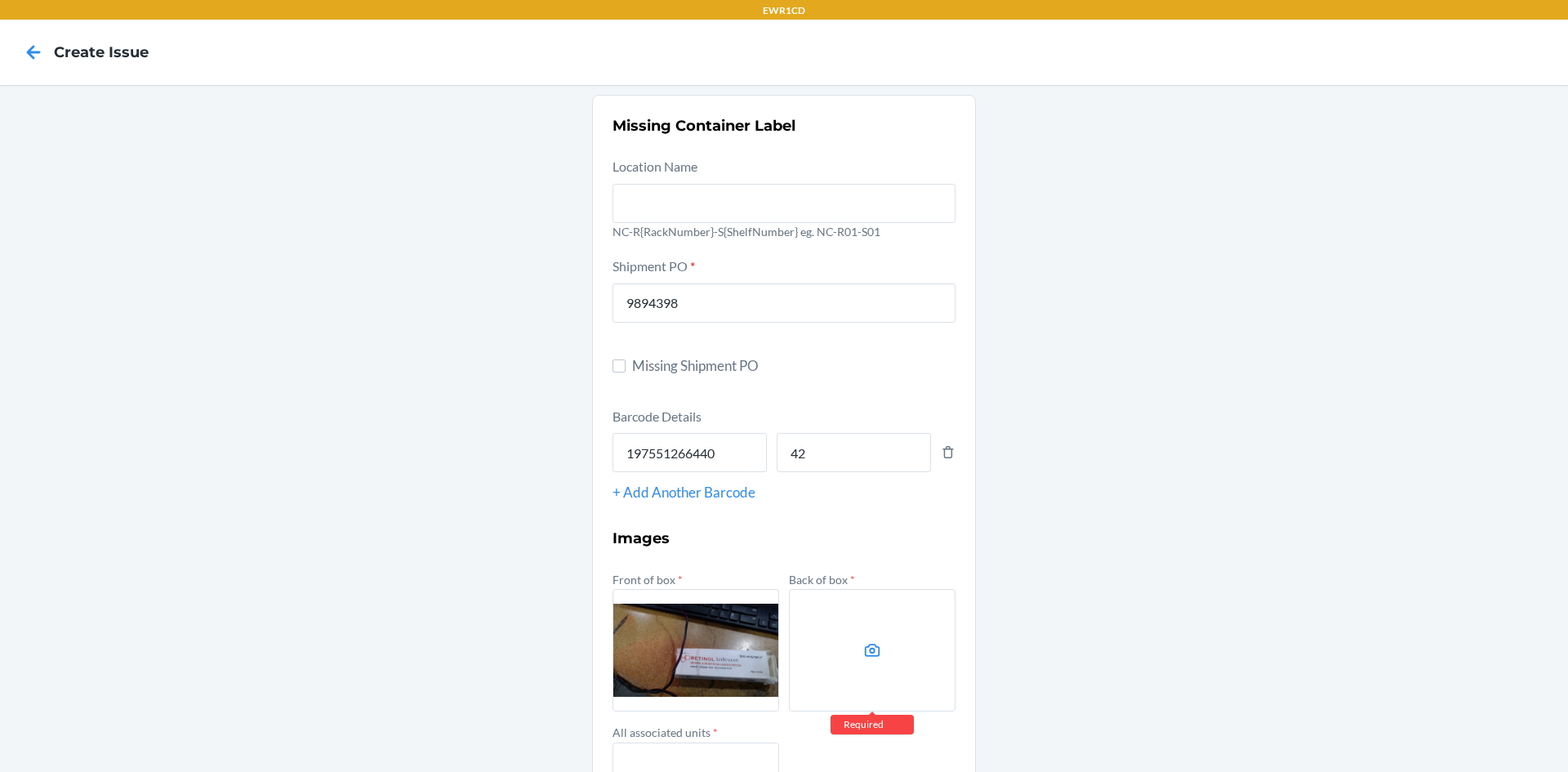
click at [847, 642] on label at bounding box center [872, 650] width 166 height 122
click at [0, 0] on input "file" at bounding box center [0, 0] width 0 height 0
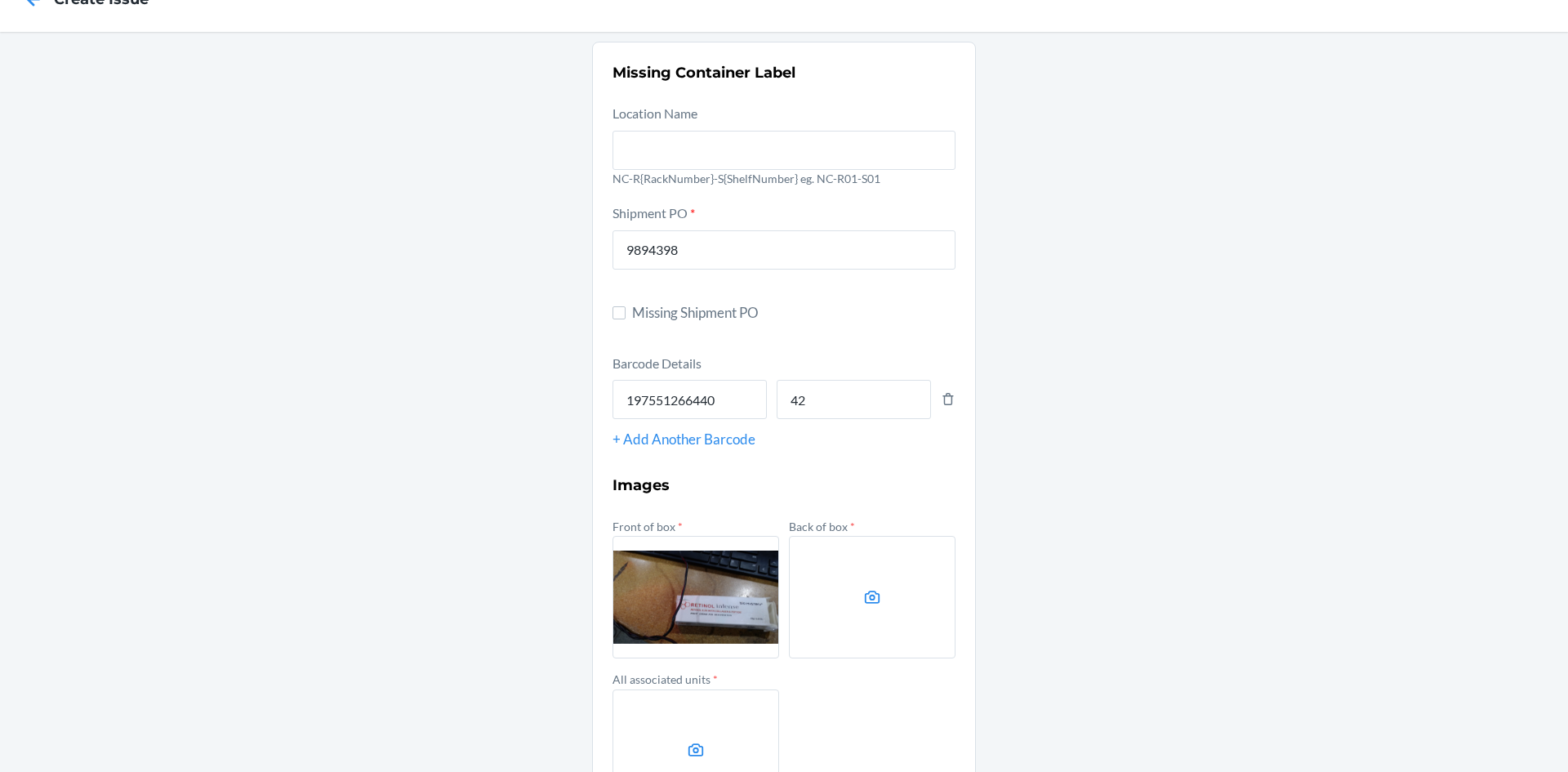
scroll to position [82, 0]
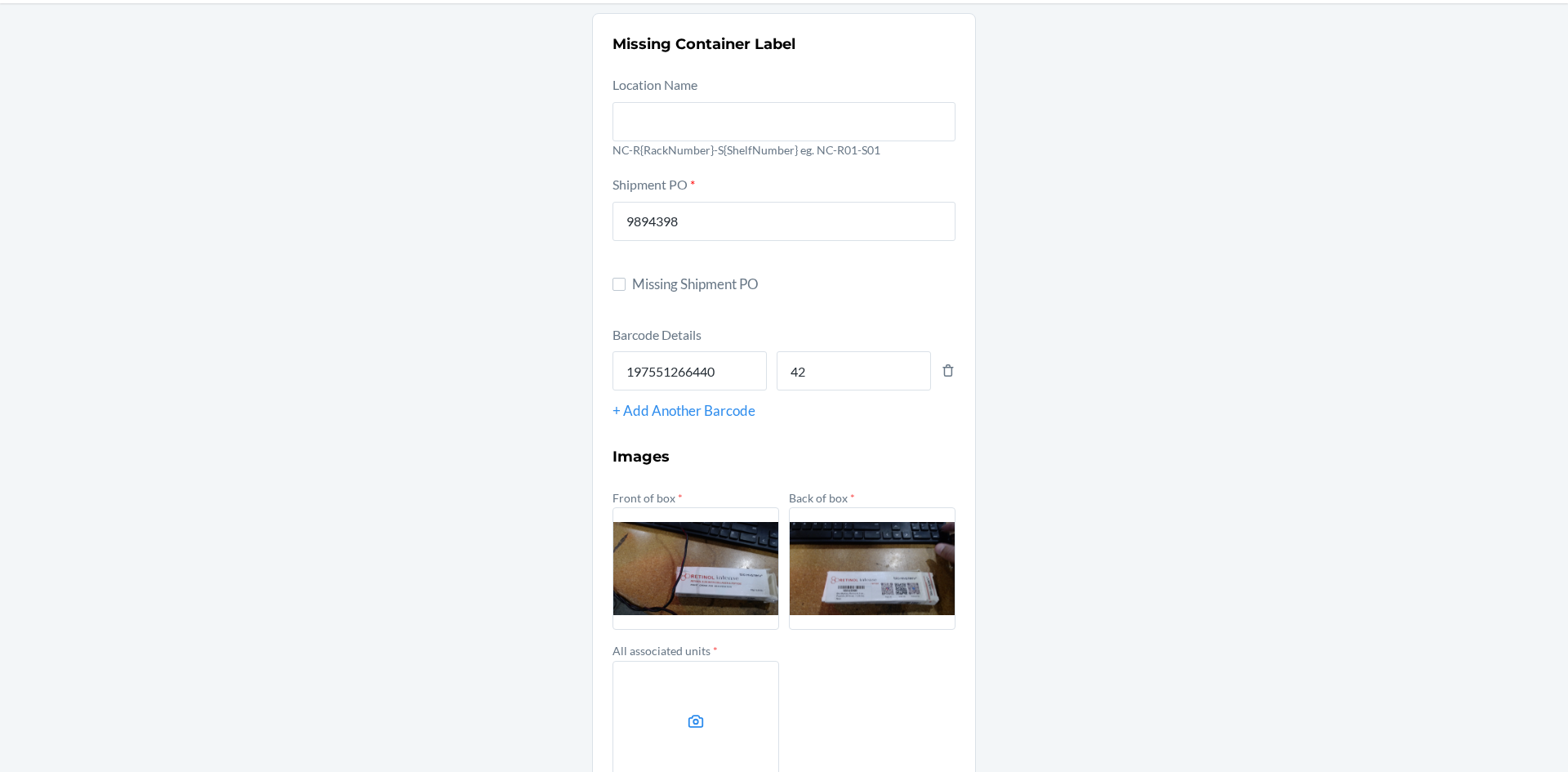
click at [708, 729] on label at bounding box center [696, 722] width 166 height 122
click at [0, 0] on input "file" at bounding box center [0, 0] width 0 height 0
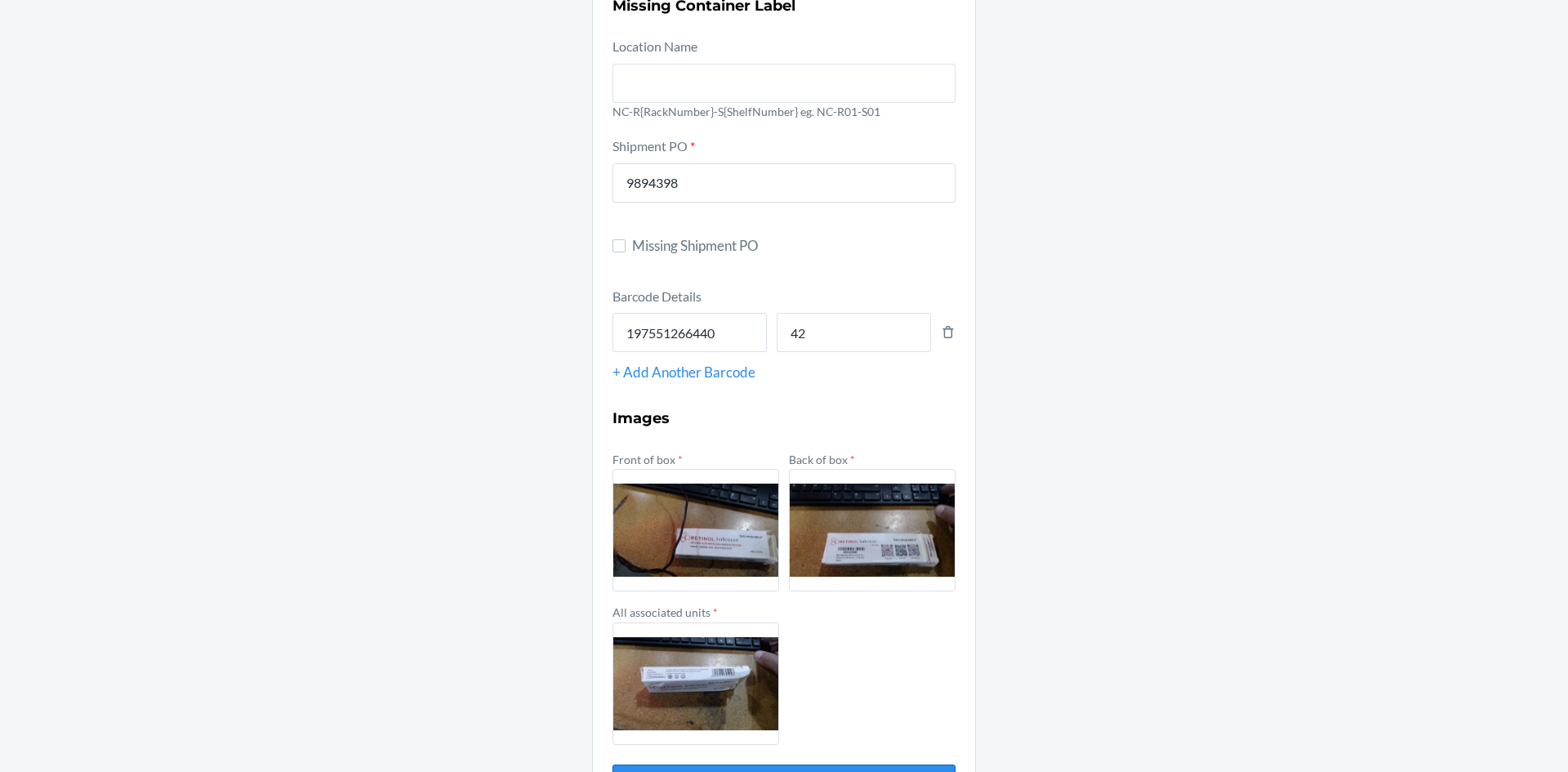
scroll to position [182, 0]
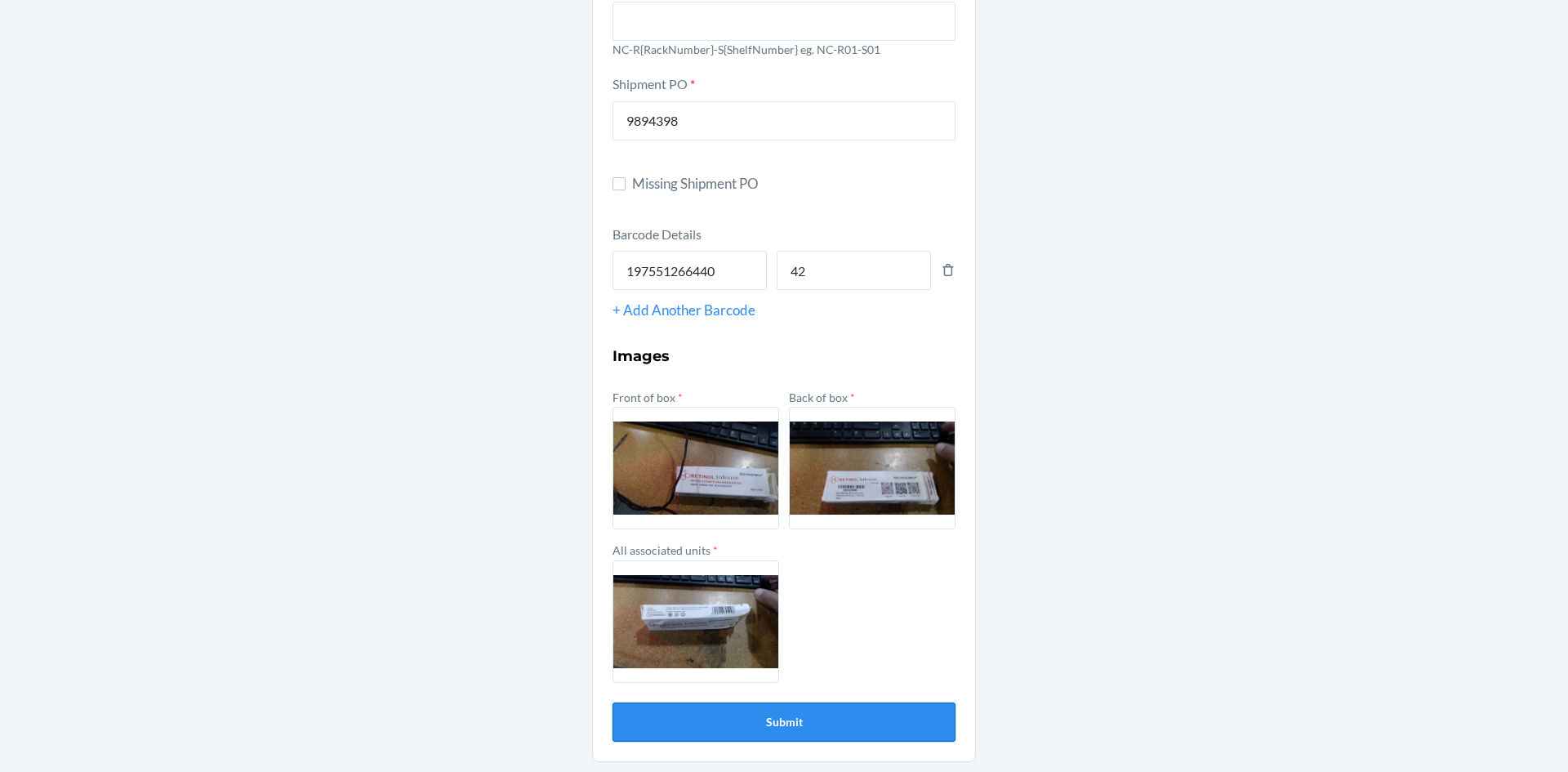
click at [790, 724] on button "Submit" at bounding box center [784, 722] width 343 height 40
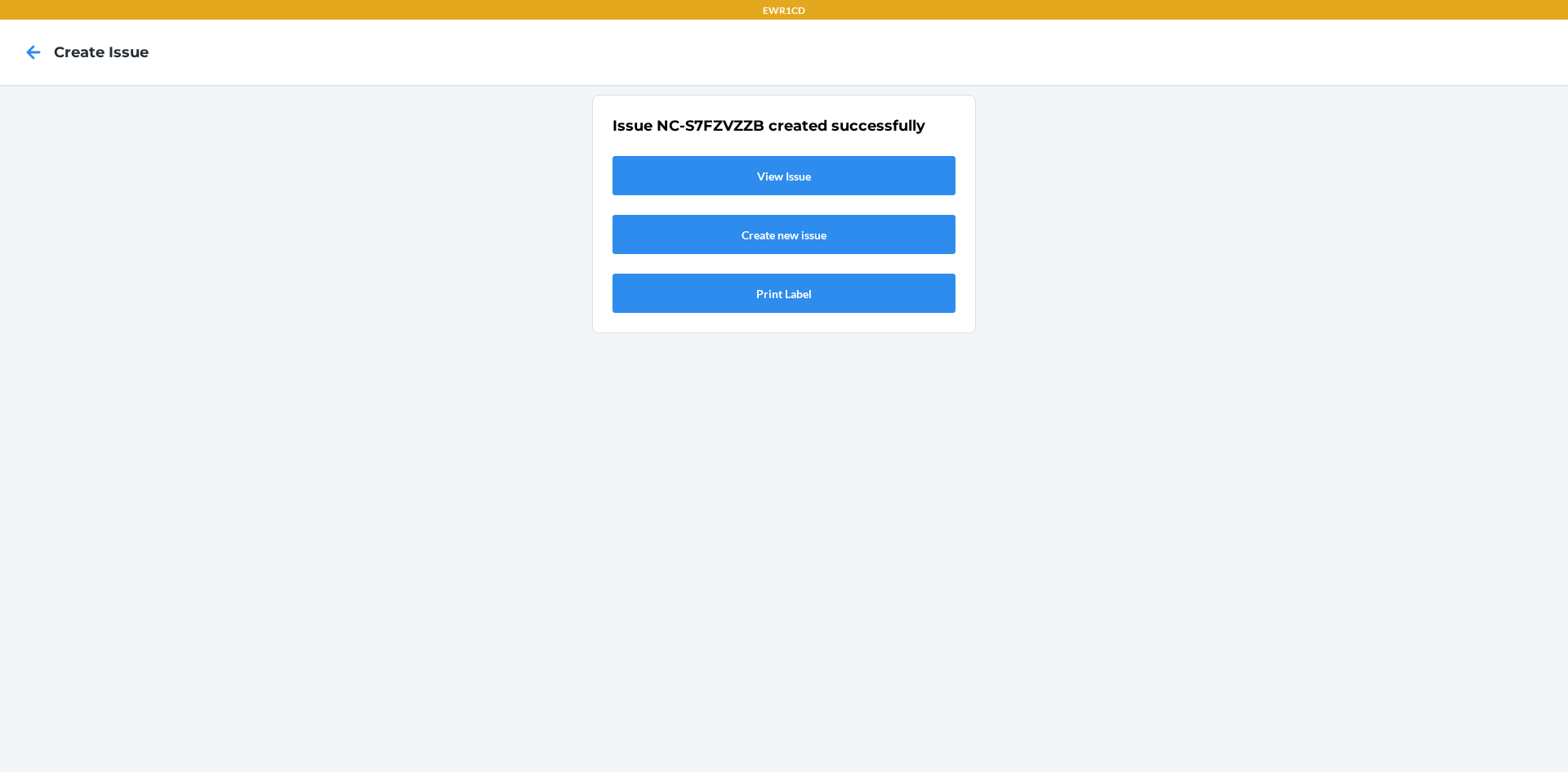
scroll to position [0, 0]
click at [818, 184] on link "View Issue" at bounding box center [784, 175] width 343 height 40
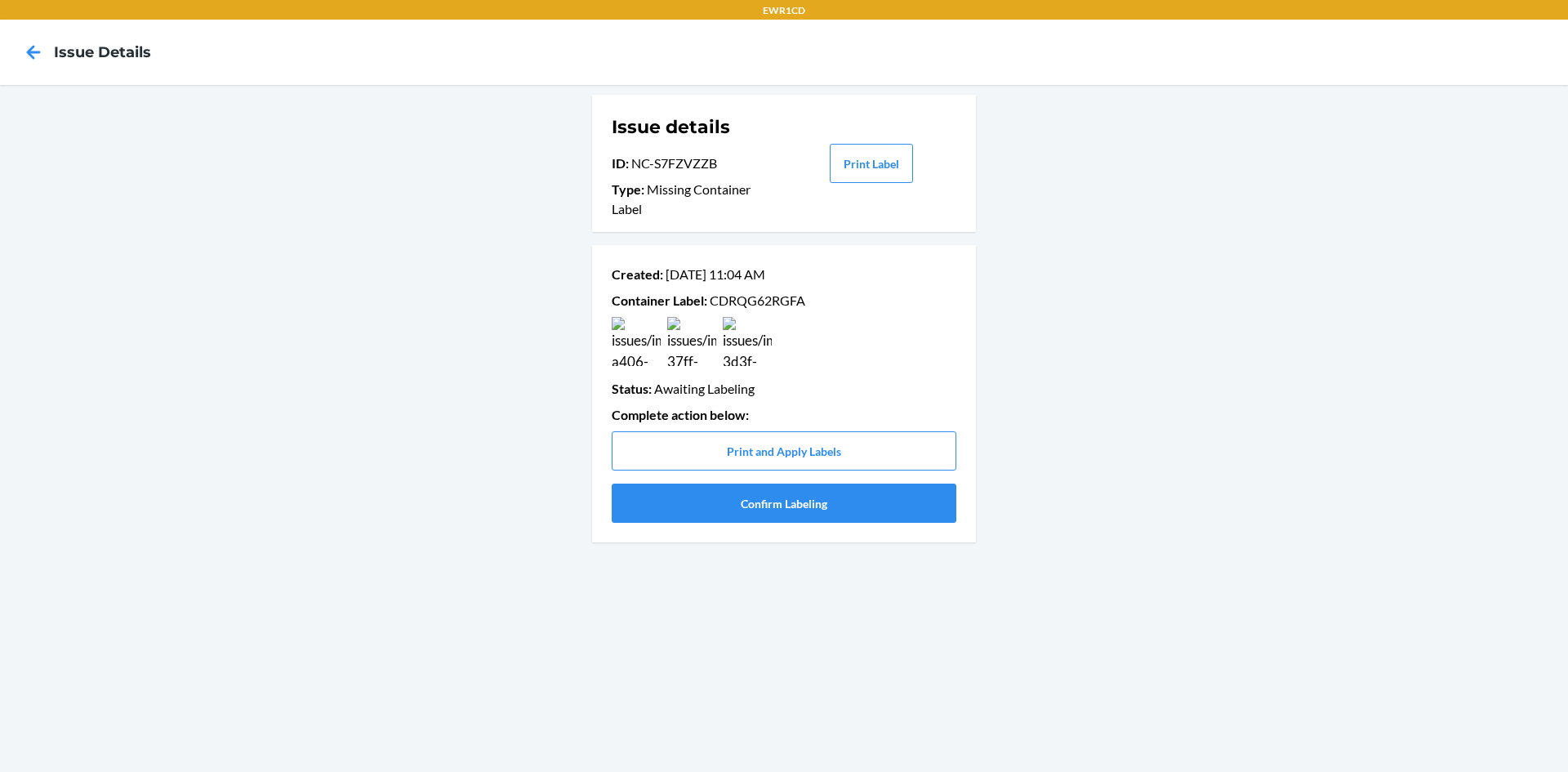
click at [768, 302] on p "Container Label : CDRQG62RGFA" at bounding box center [784, 300] width 345 height 19
copy p "CDRQG62RGFA"
click at [841, 509] on button "Confirm Labeling" at bounding box center [784, 503] width 345 height 40
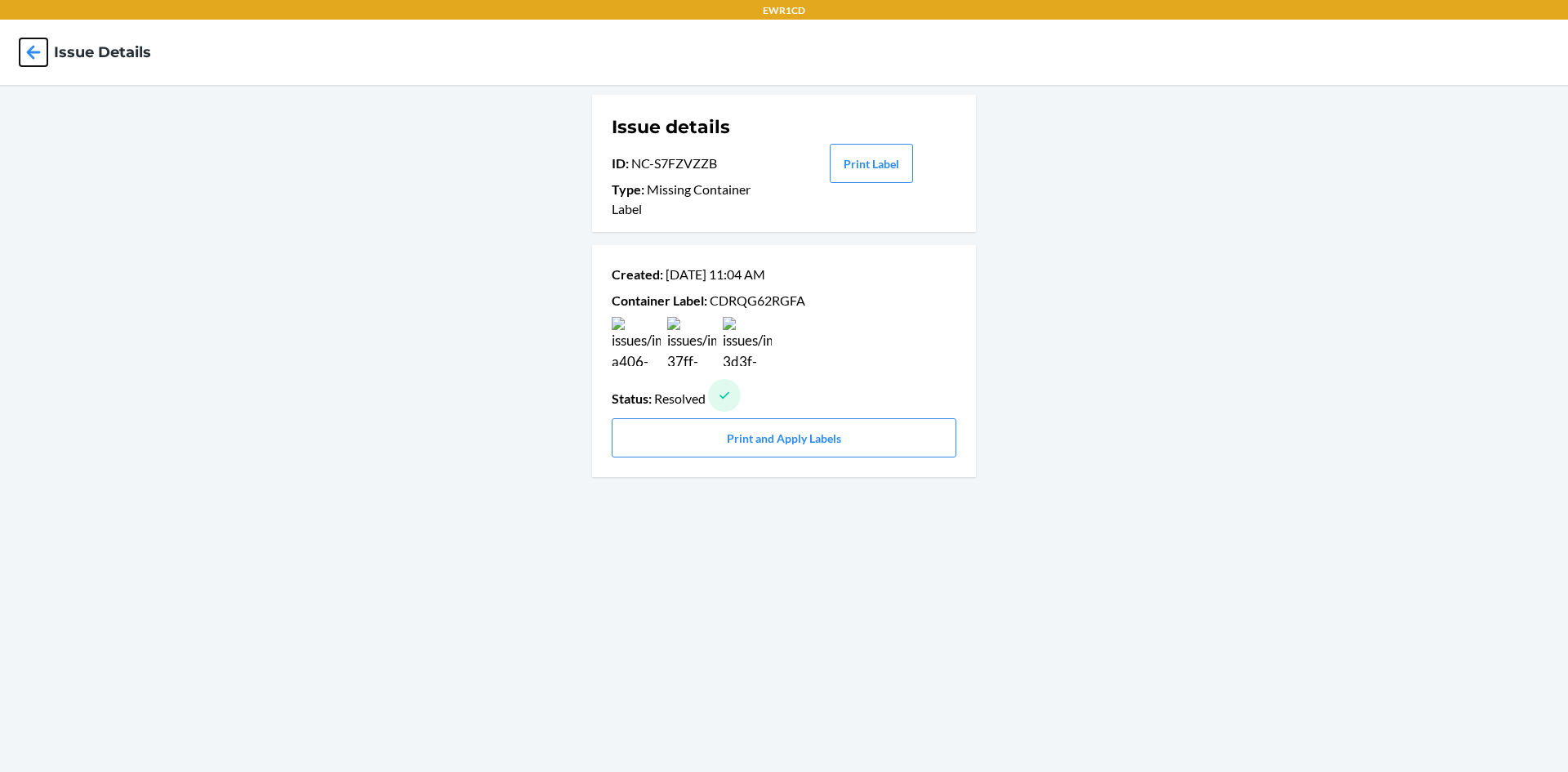
click at [40, 44] on icon at bounding box center [33, 53] width 28 height 28
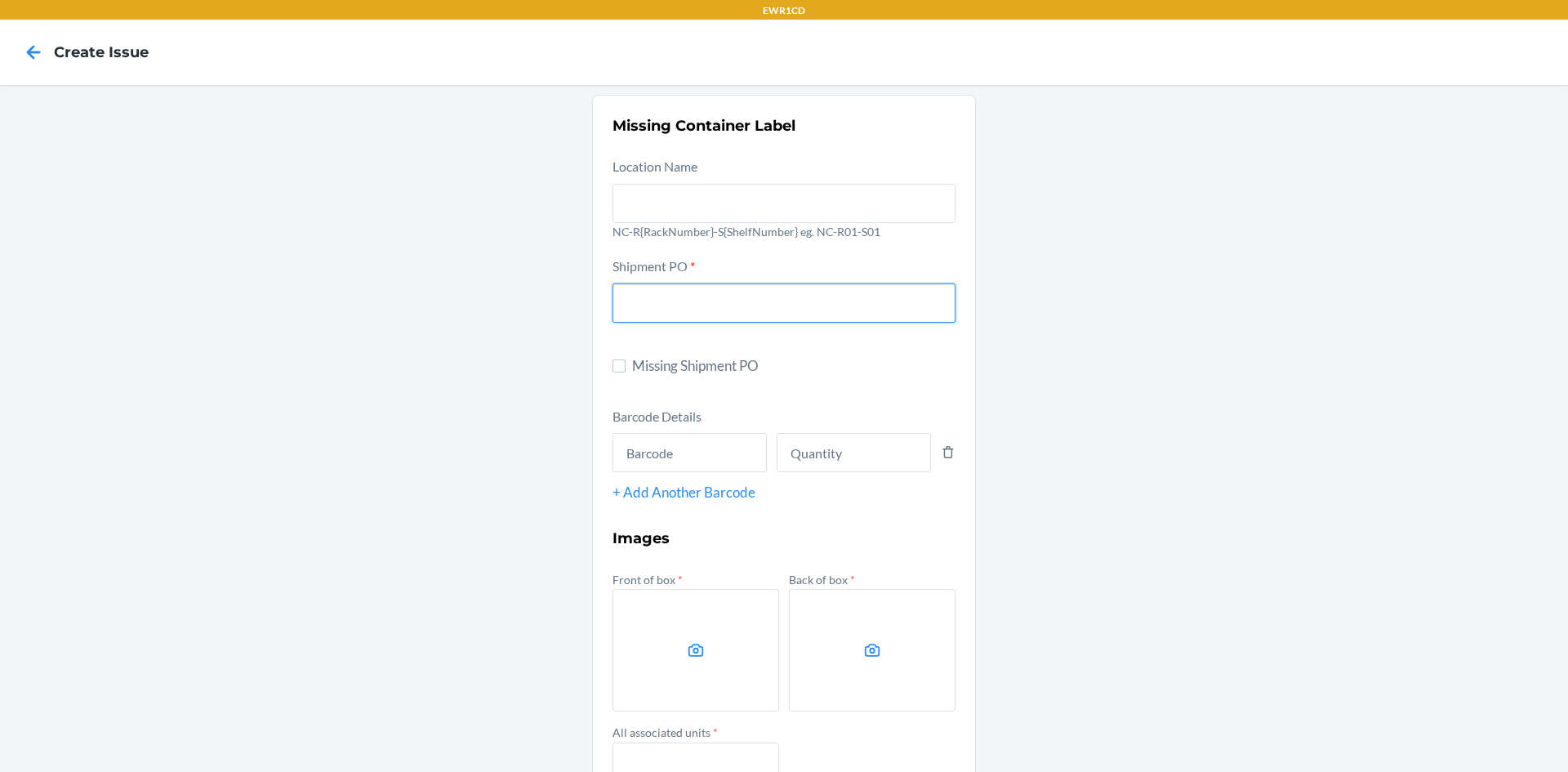
click at [691, 312] on input "text" at bounding box center [784, 303] width 343 height 40
type input "9894398"
click at [642, 454] on input "text" at bounding box center [689, 452] width 154 height 40
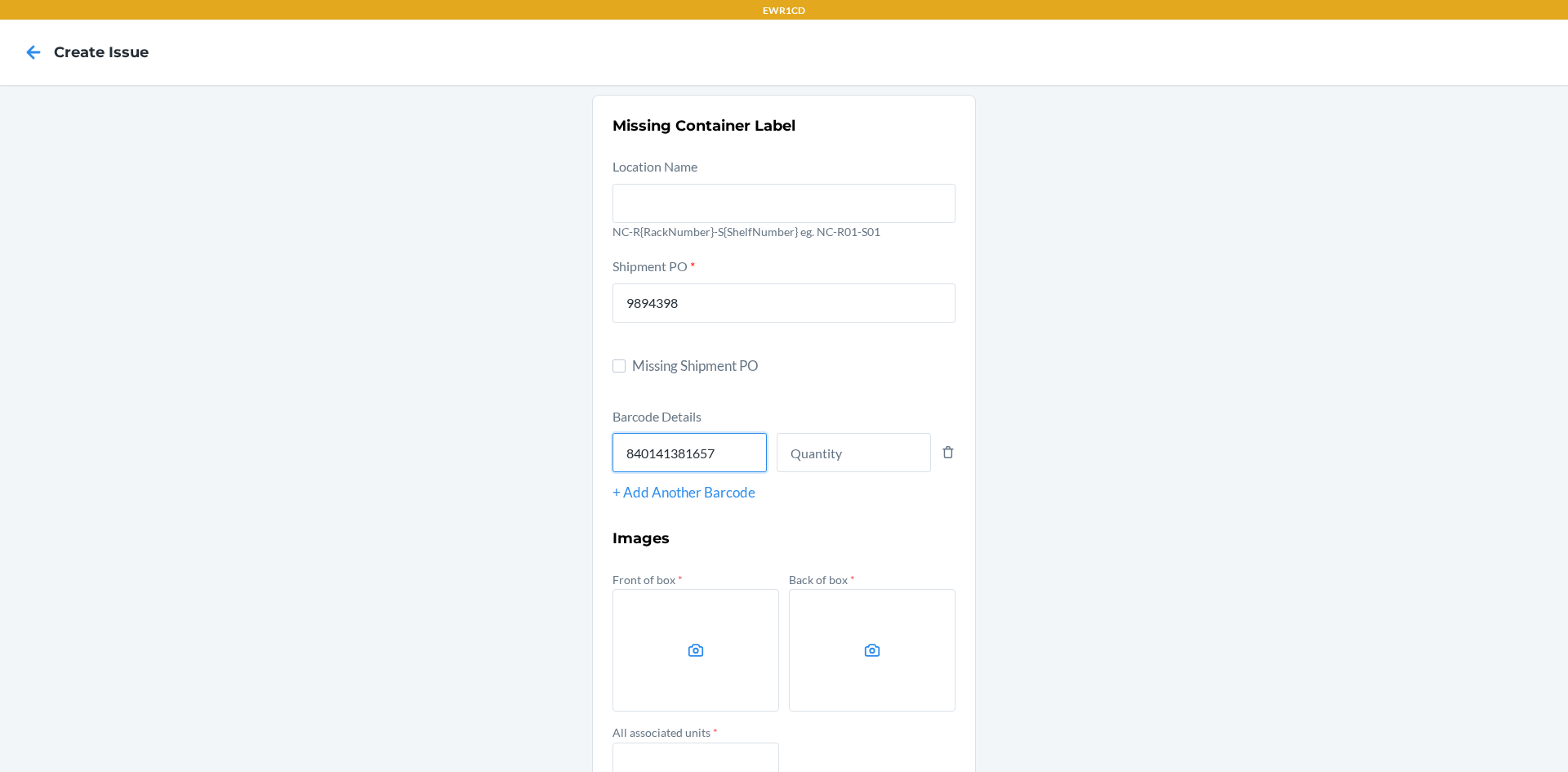
type input "840141381657"
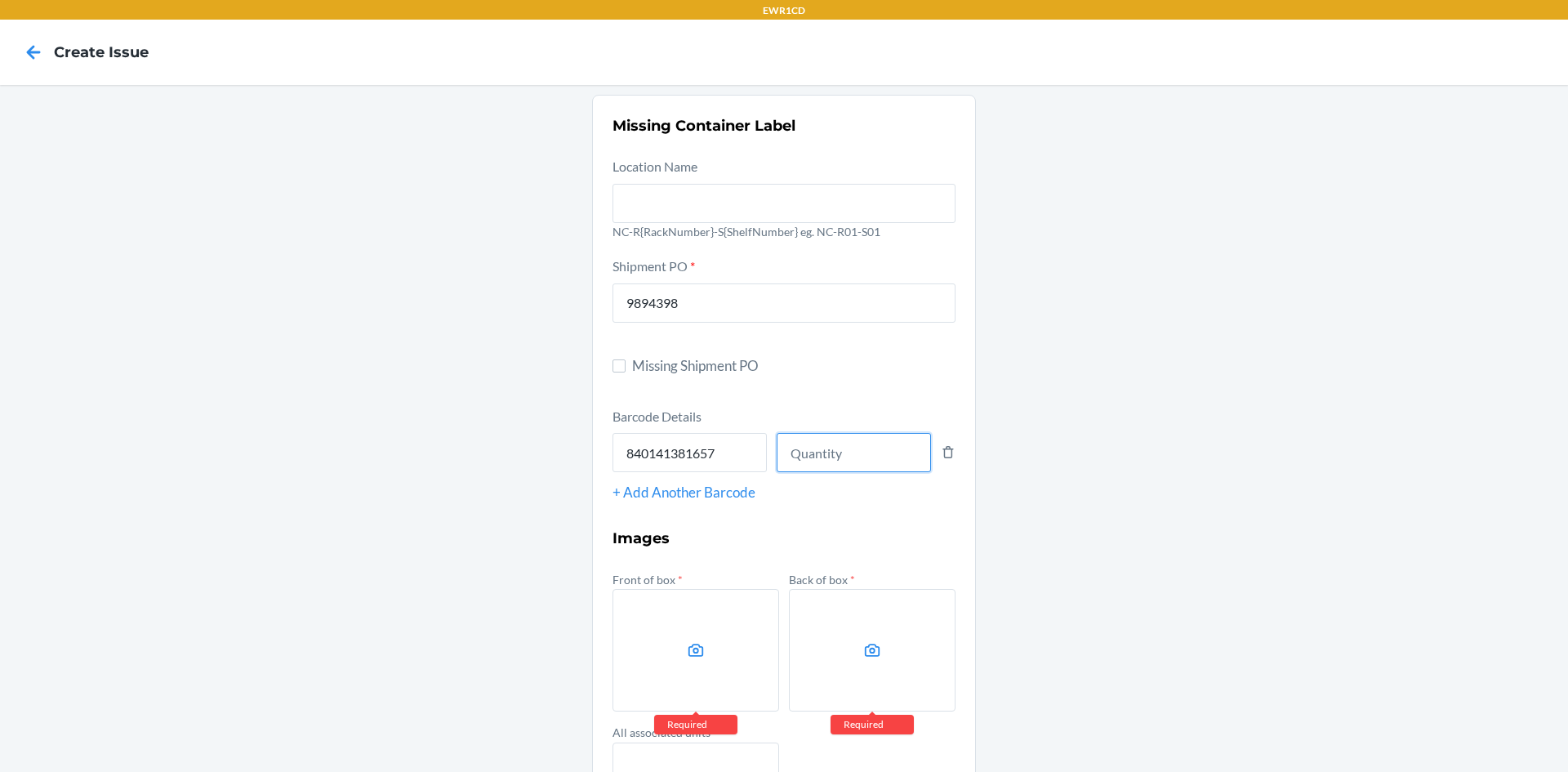
click at [870, 441] on input "number" at bounding box center [853, 452] width 154 height 40
type input "96"
click at [652, 646] on label at bounding box center [696, 650] width 166 height 122
click at [0, 0] on input "file" at bounding box center [0, 0] width 0 height 0
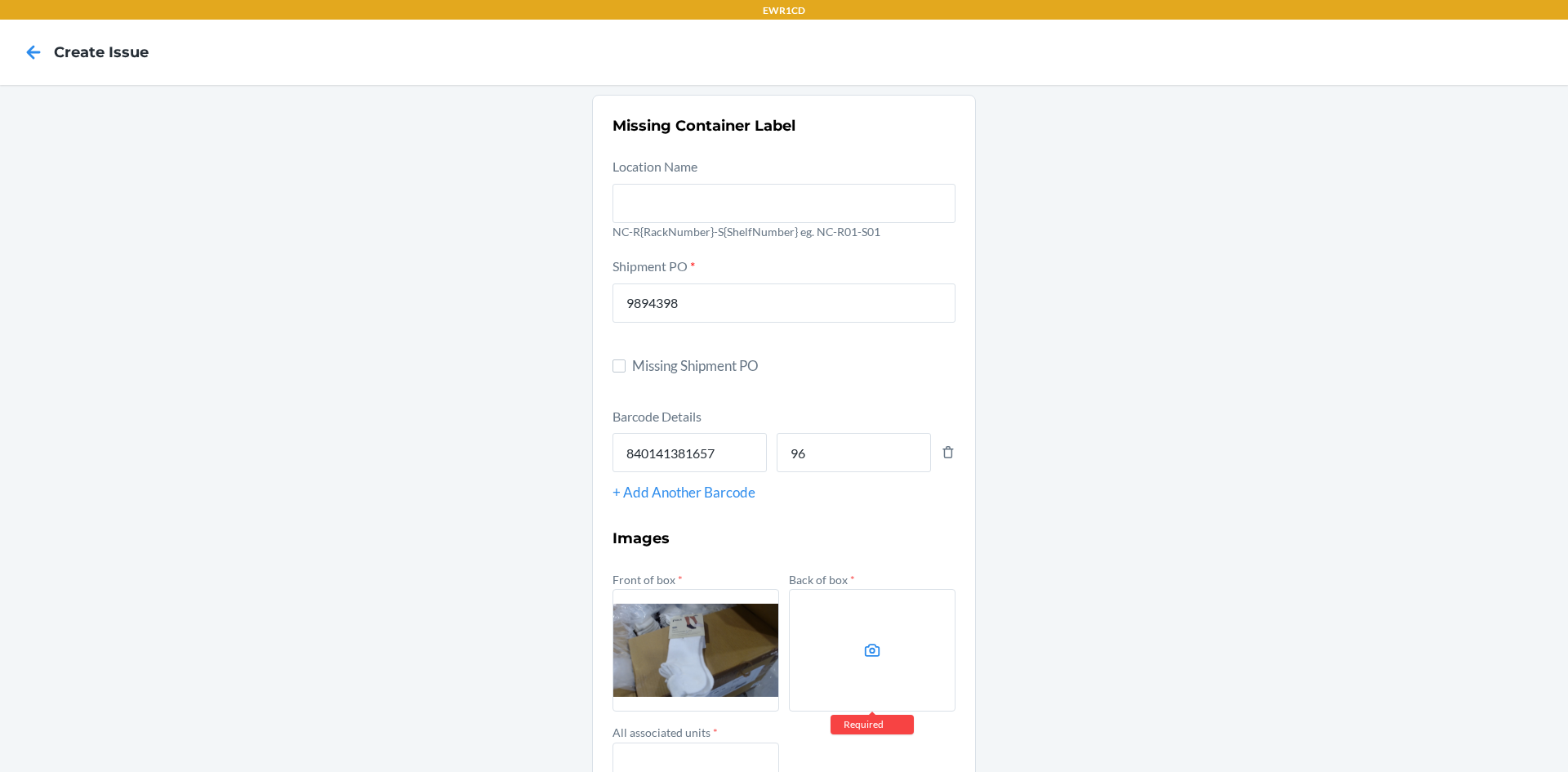
click at [844, 654] on label at bounding box center [872, 650] width 166 height 122
click at [0, 0] on input "file" at bounding box center [0, 0] width 0 height 0
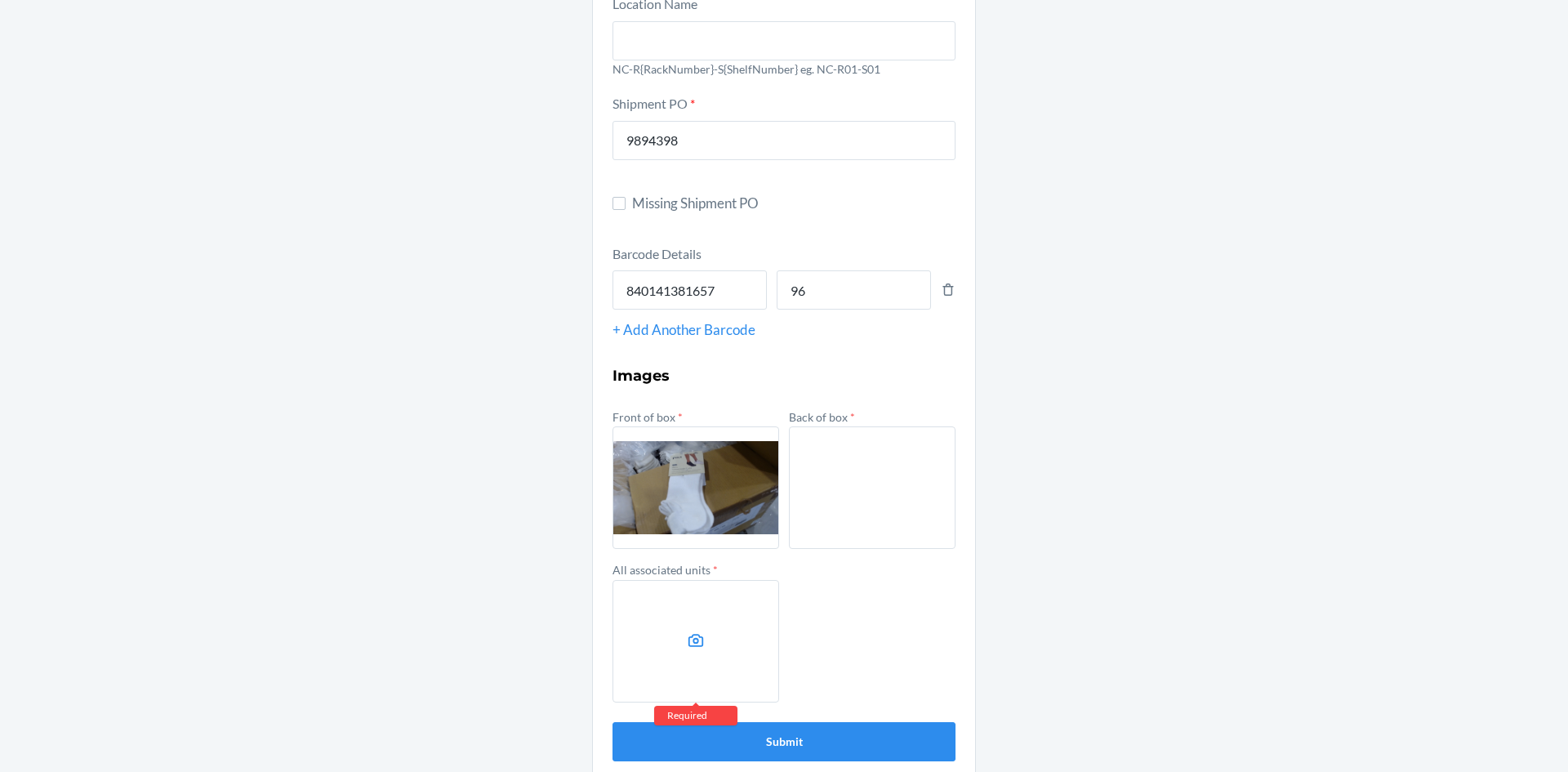
scroll to position [164, 0]
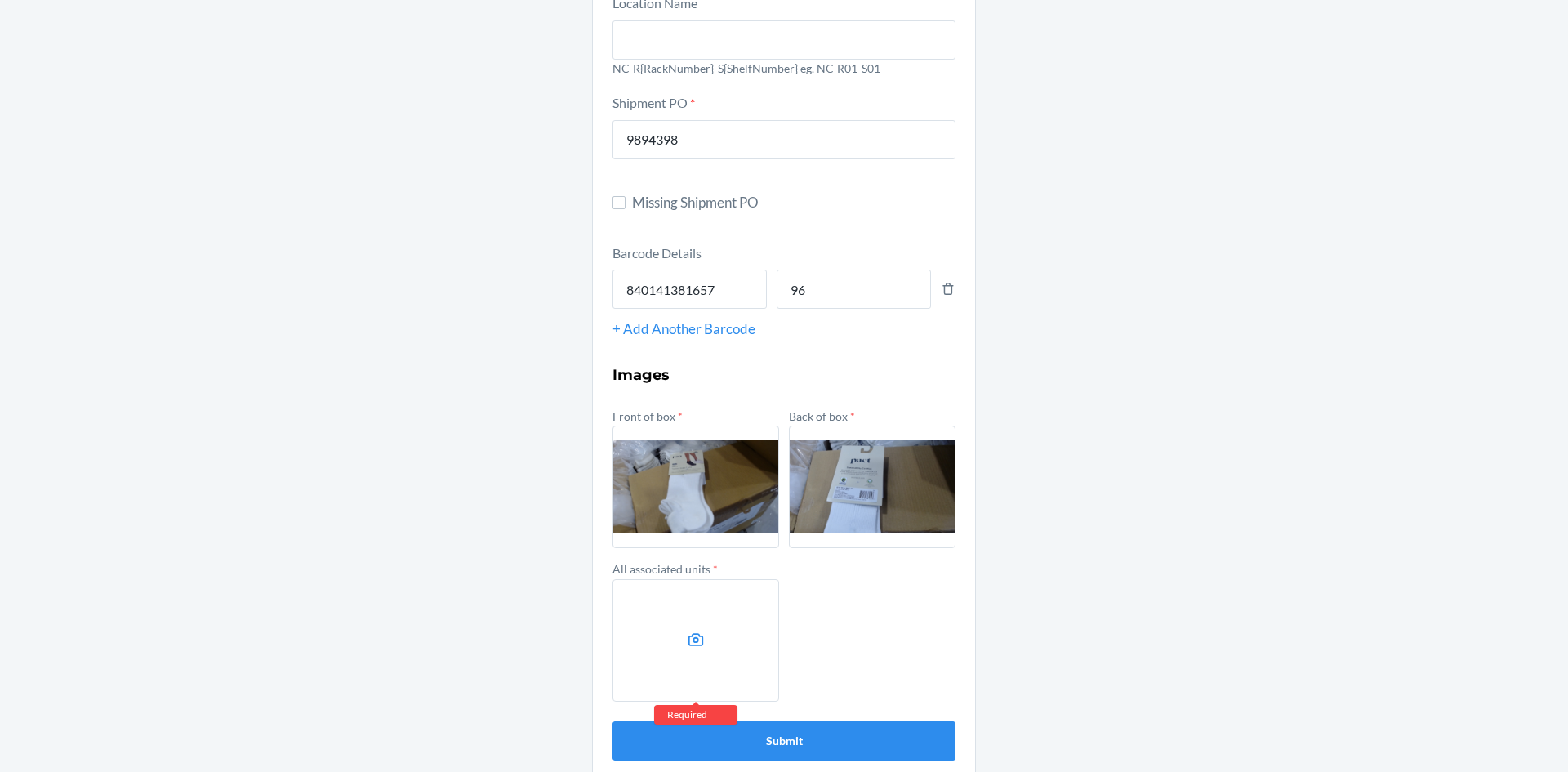
click at [739, 618] on label at bounding box center [696, 640] width 166 height 122
click at [0, 0] on input "file" at bounding box center [0, 0] width 0 height 0
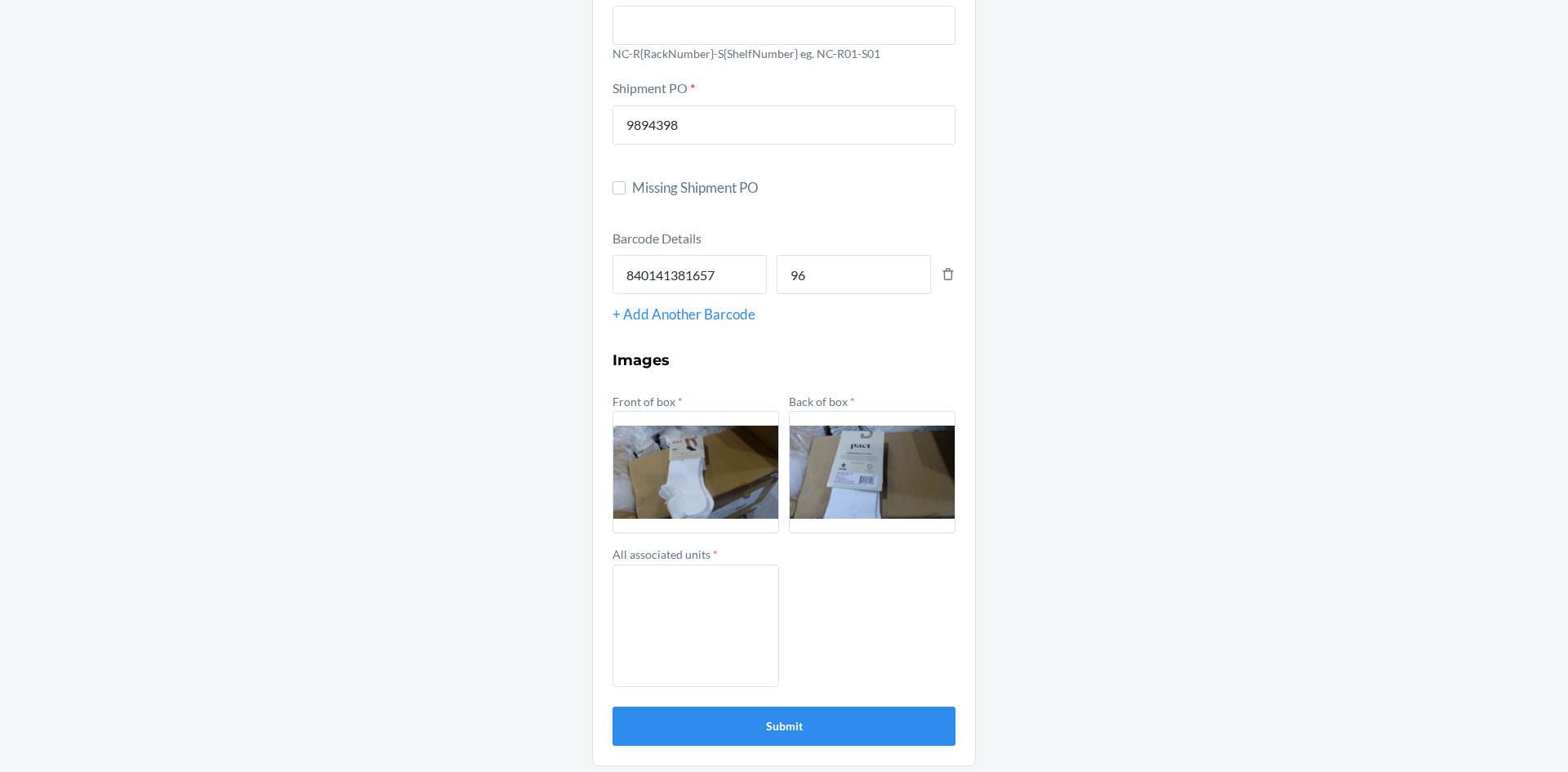
scroll to position [182, 0]
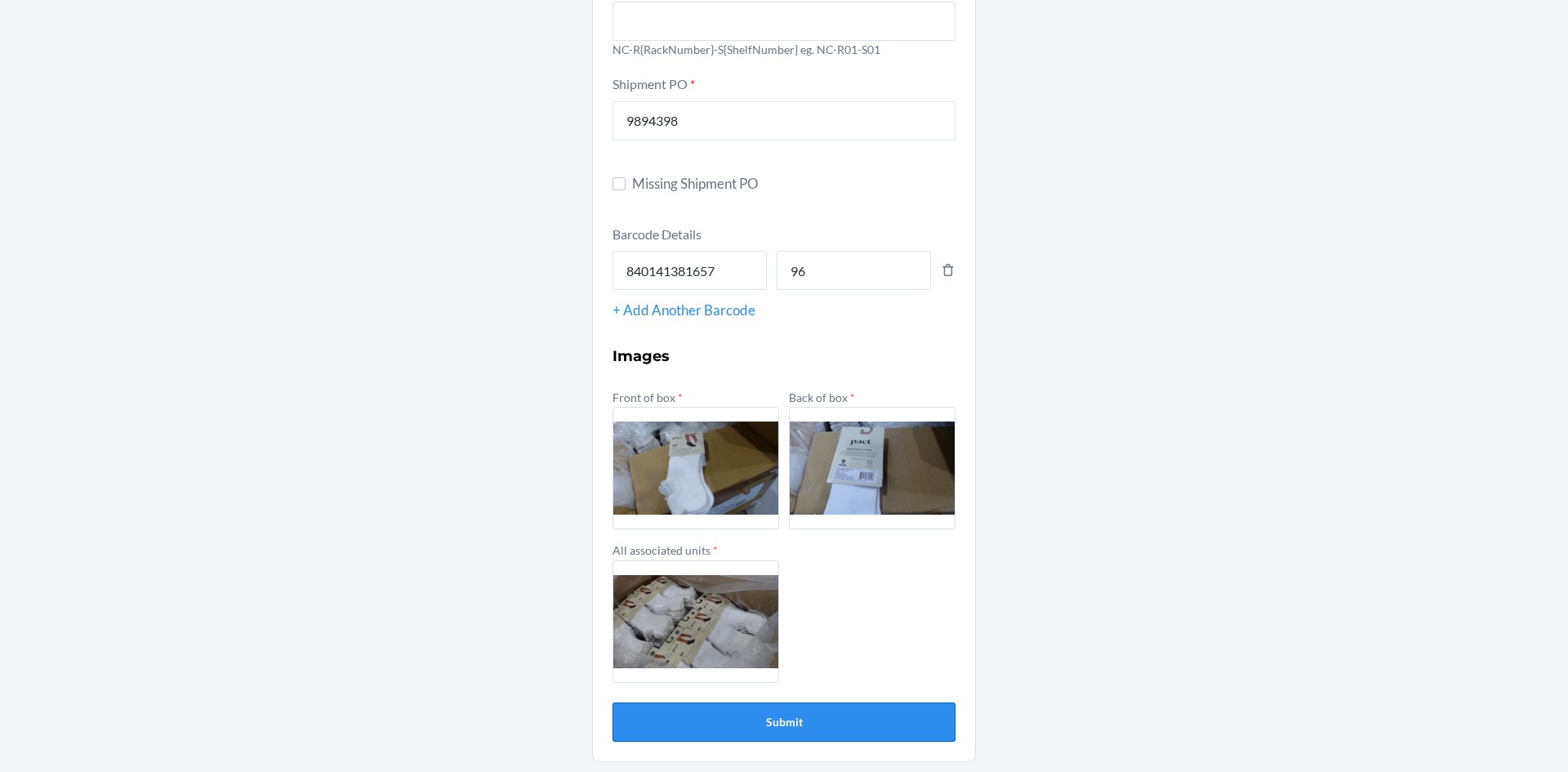
click at [850, 713] on button "Submit" at bounding box center [784, 722] width 343 height 40
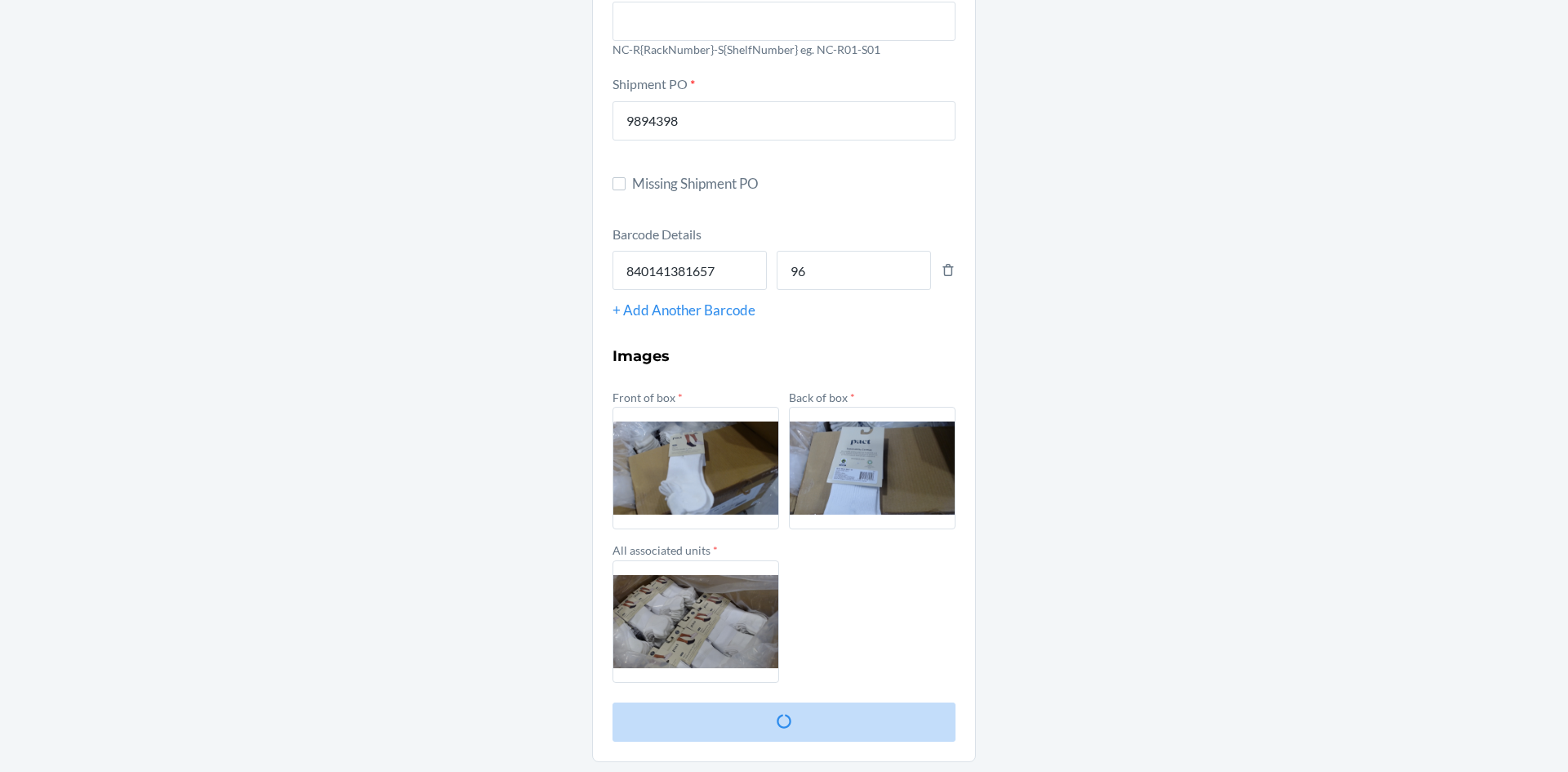
scroll to position [0, 0]
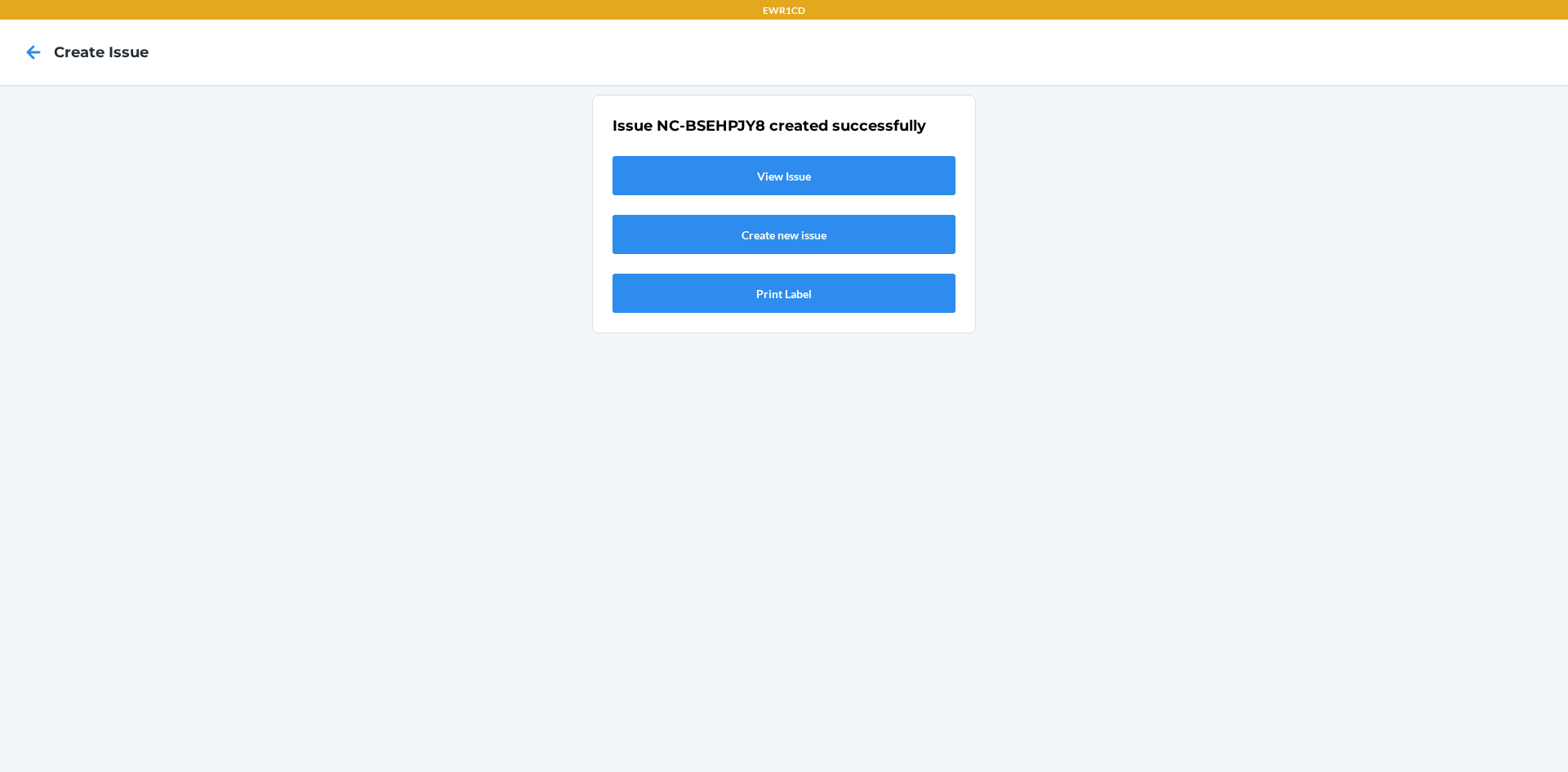
click at [810, 176] on link "View Issue" at bounding box center [784, 175] width 343 height 40
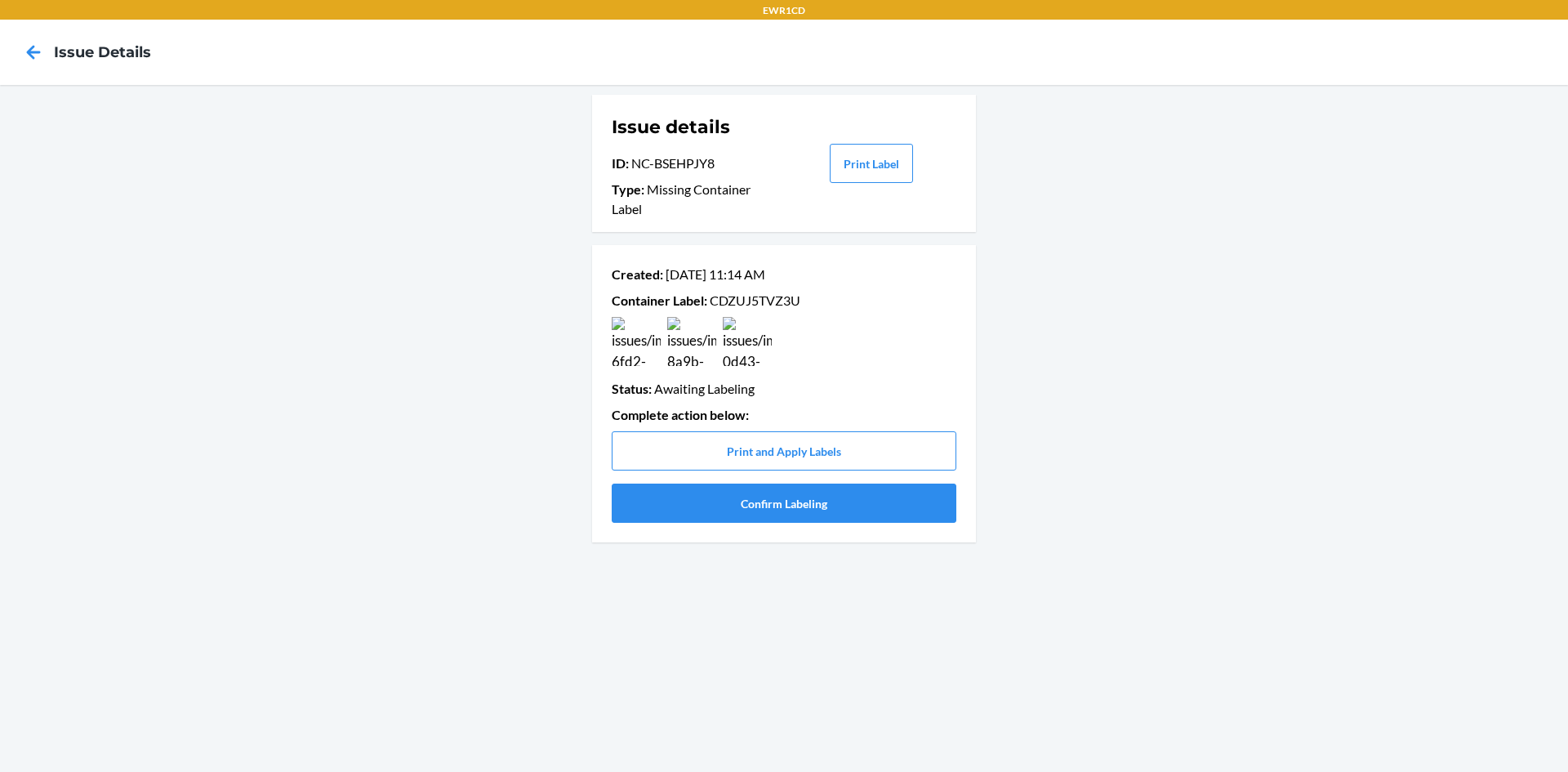
click at [765, 305] on p "Container Label : CDZUJ5TVZ3U" at bounding box center [784, 300] width 345 height 19
copy p "CDZUJ5TVZ3U"
click at [804, 517] on button "Confirm Labeling" at bounding box center [784, 503] width 345 height 40
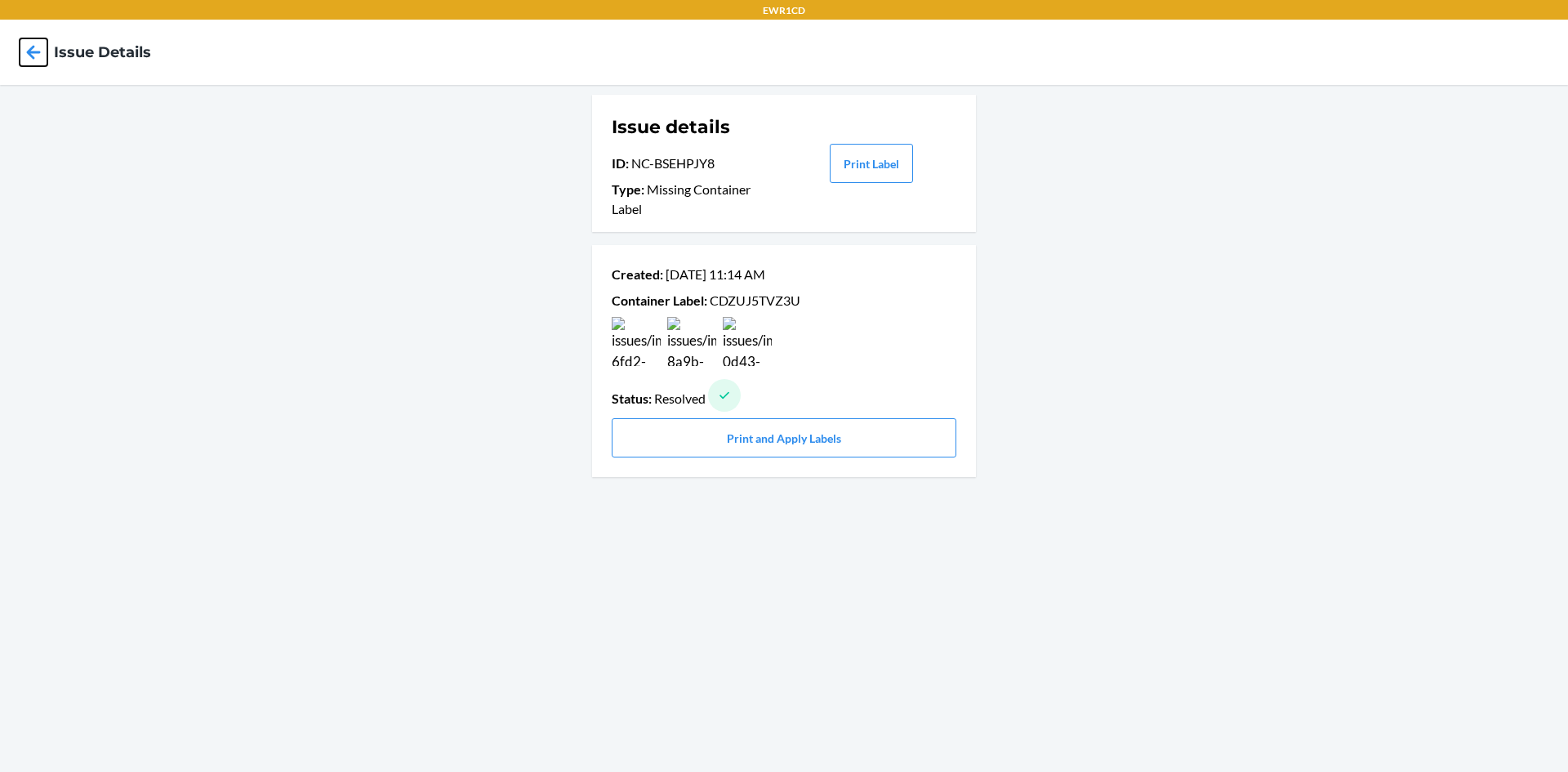
click at [36, 49] on icon at bounding box center [33, 53] width 28 height 28
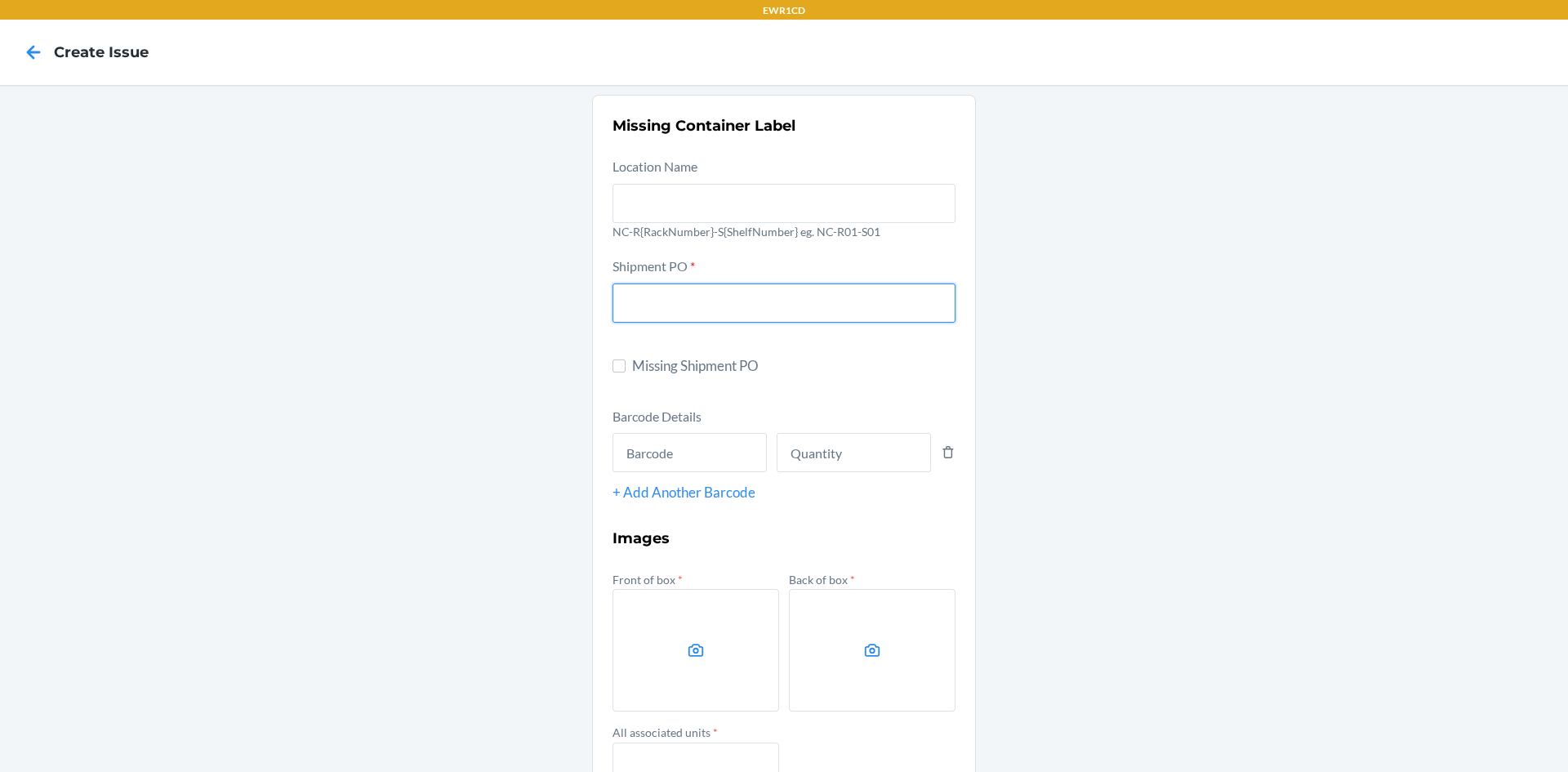
click at [664, 302] on input "text" at bounding box center [784, 303] width 343 height 40
type input "9894398"
click at [651, 460] on input "text" at bounding box center [689, 452] width 154 height 40
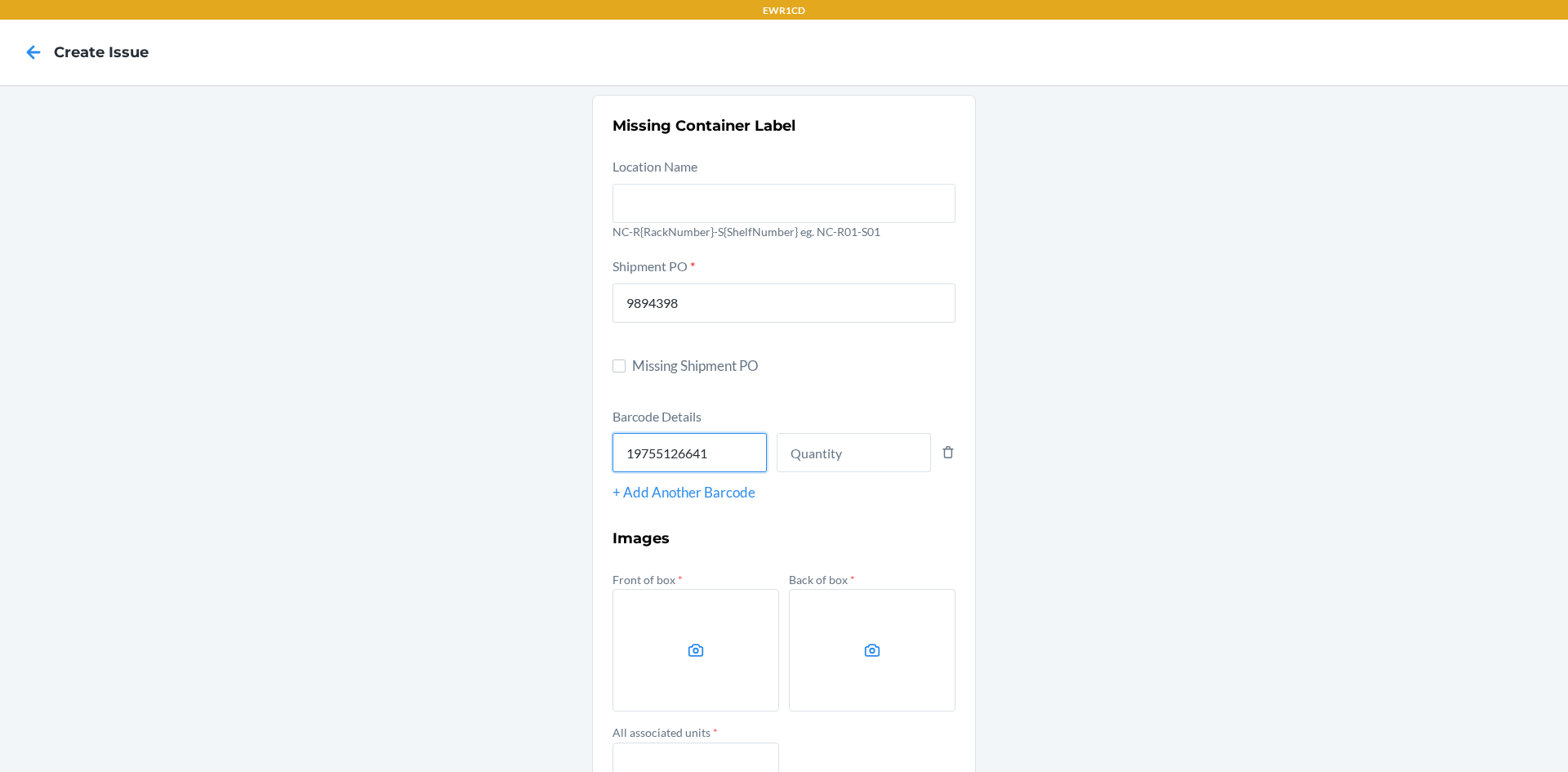
type input "197551266419"
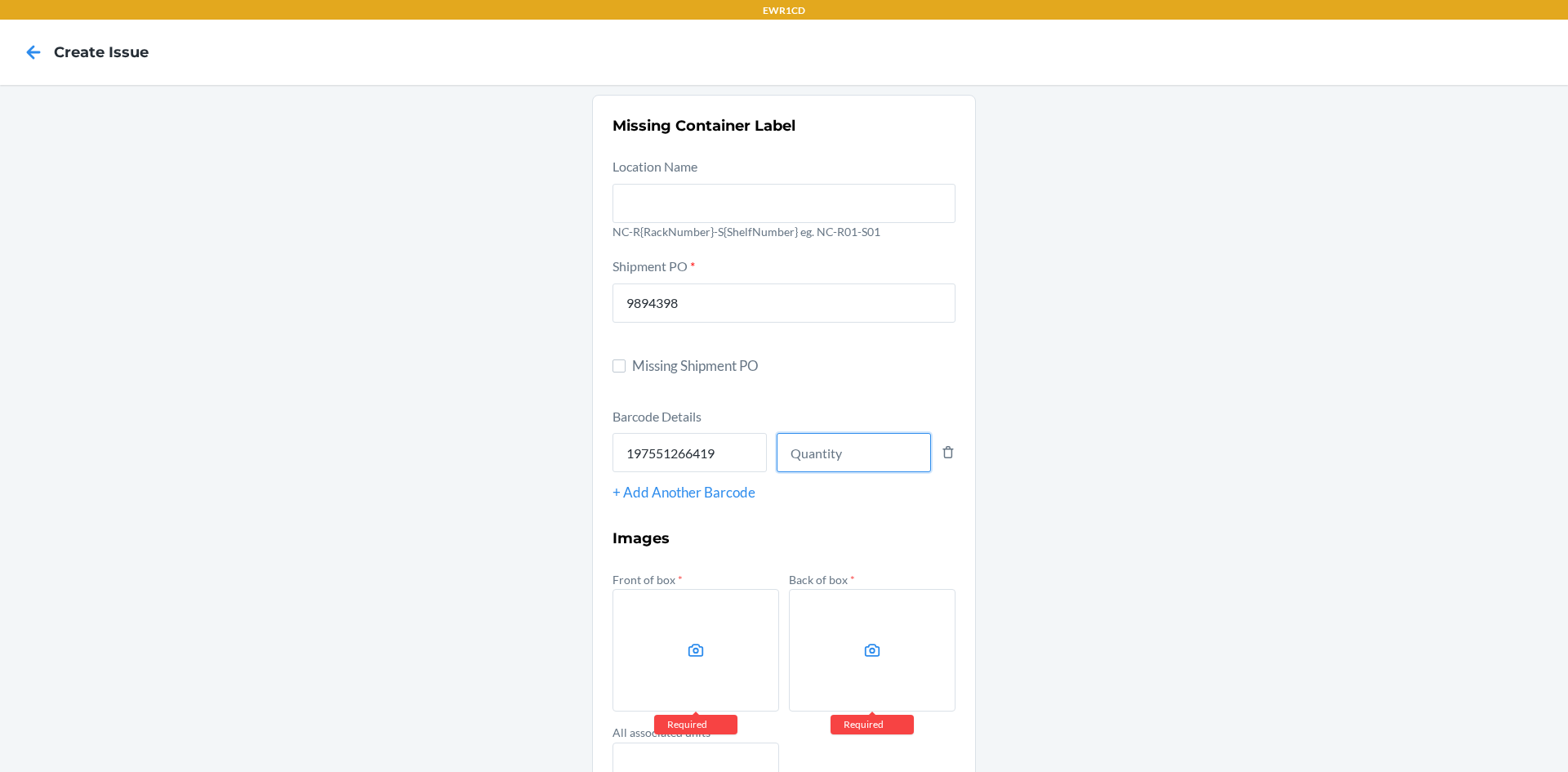
click at [845, 446] on input "number" at bounding box center [853, 452] width 154 height 40
type input "75"
click at [707, 629] on label at bounding box center [696, 650] width 166 height 122
click at [0, 0] on input "file" at bounding box center [0, 0] width 0 height 0
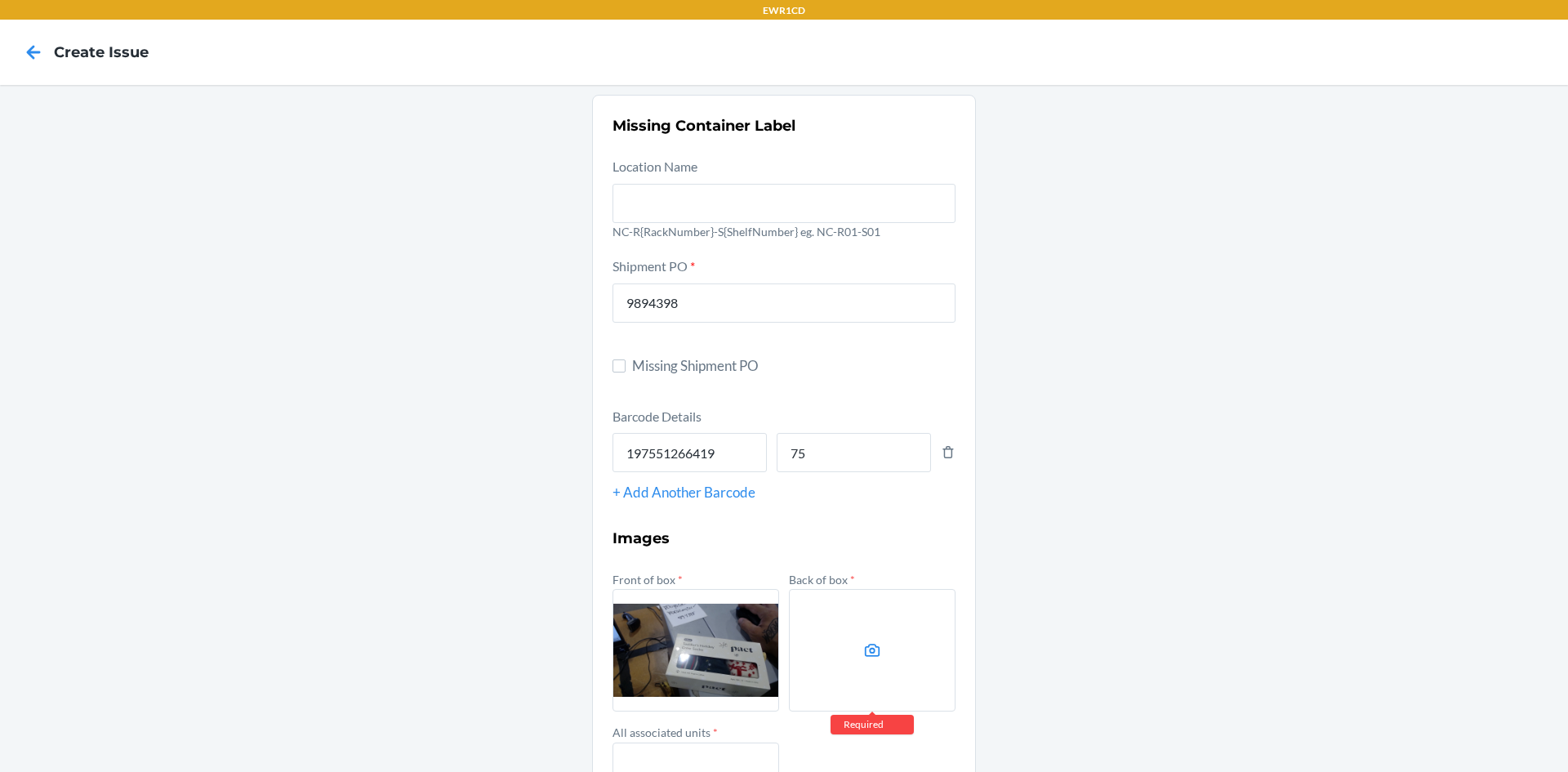
click at [864, 655] on icon at bounding box center [872, 650] width 18 height 18
click at [0, 0] on input "file" at bounding box center [0, 0] width 0 height 0
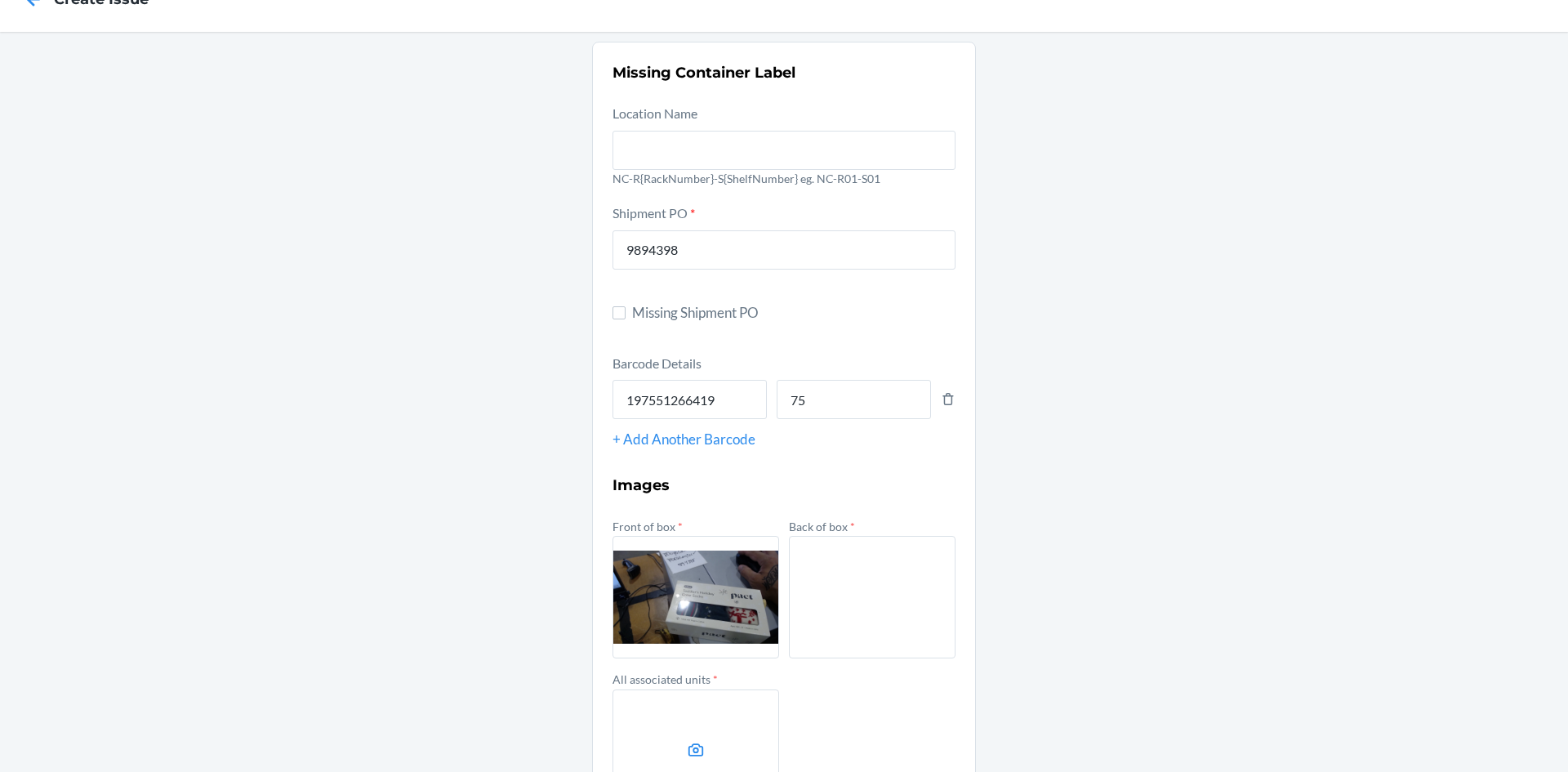
scroll to position [82, 0]
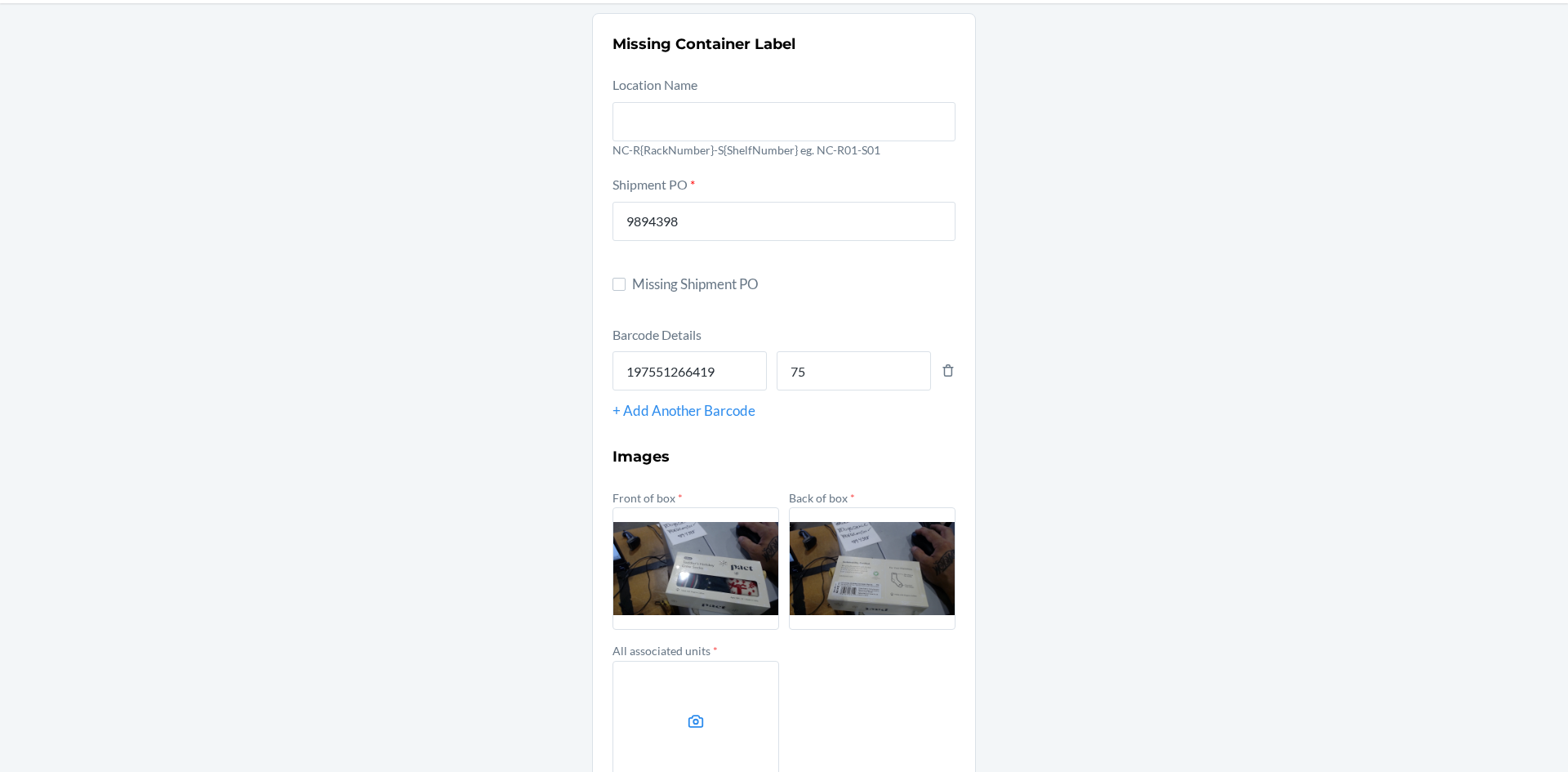
click at [710, 666] on label at bounding box center [696, 722] width 166 height 122
click at [0, 0] on input "file" at bounding box center [0, 0] width 0 height 0
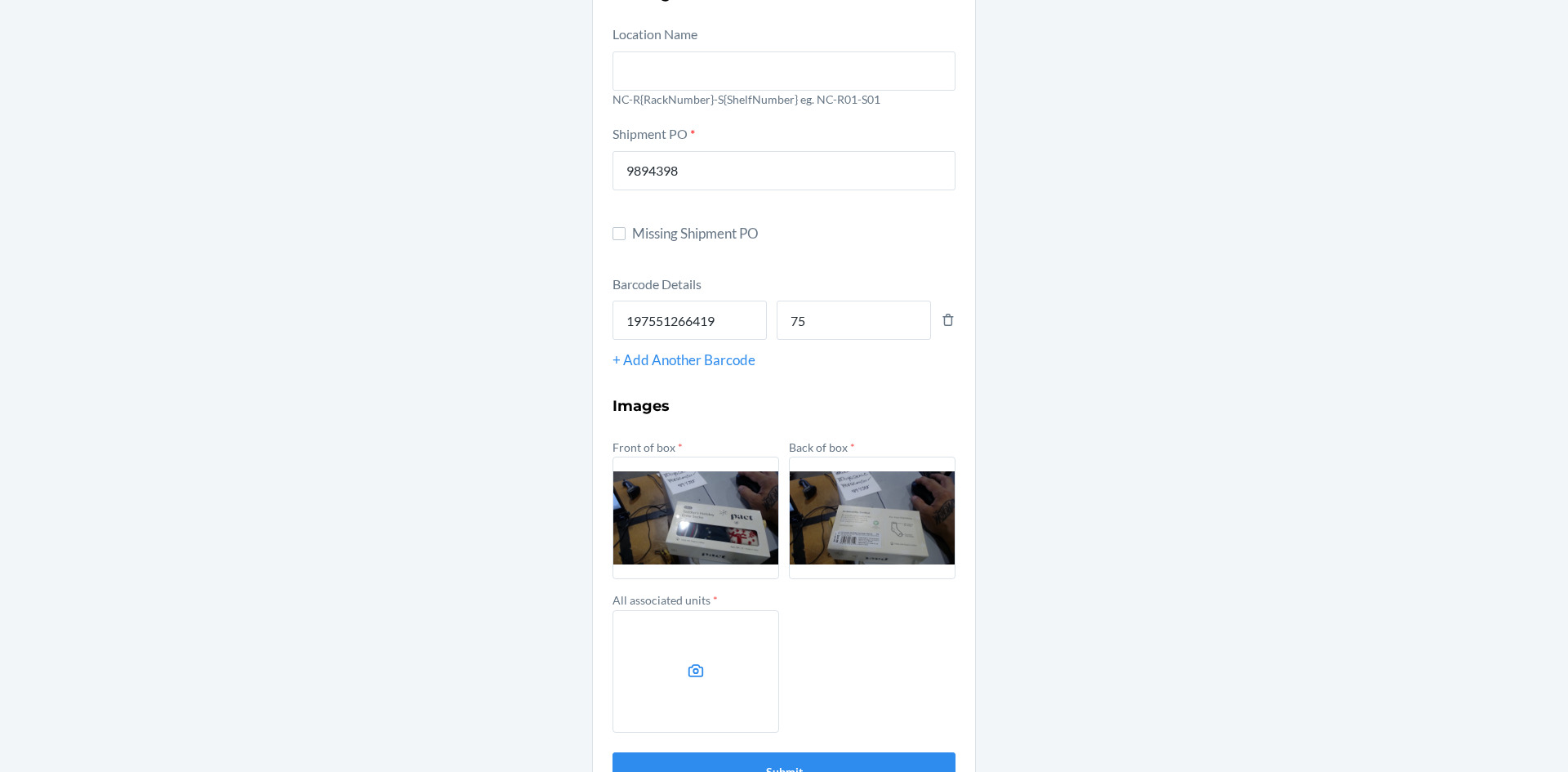
scroll to position [182, 0]
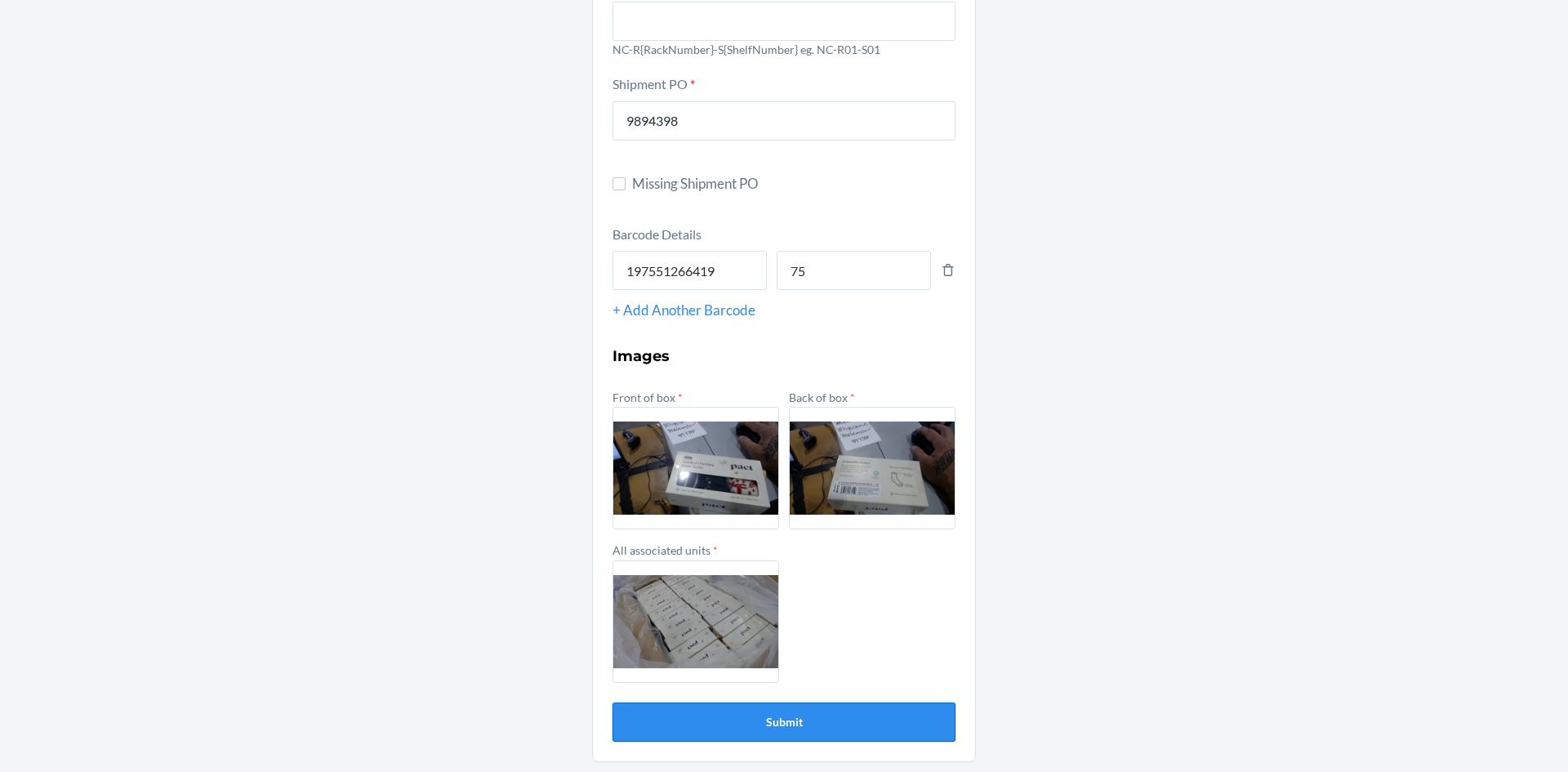
click at [770, 733] on button "Submit" at bounding box center [784, 722] width 343 height 40
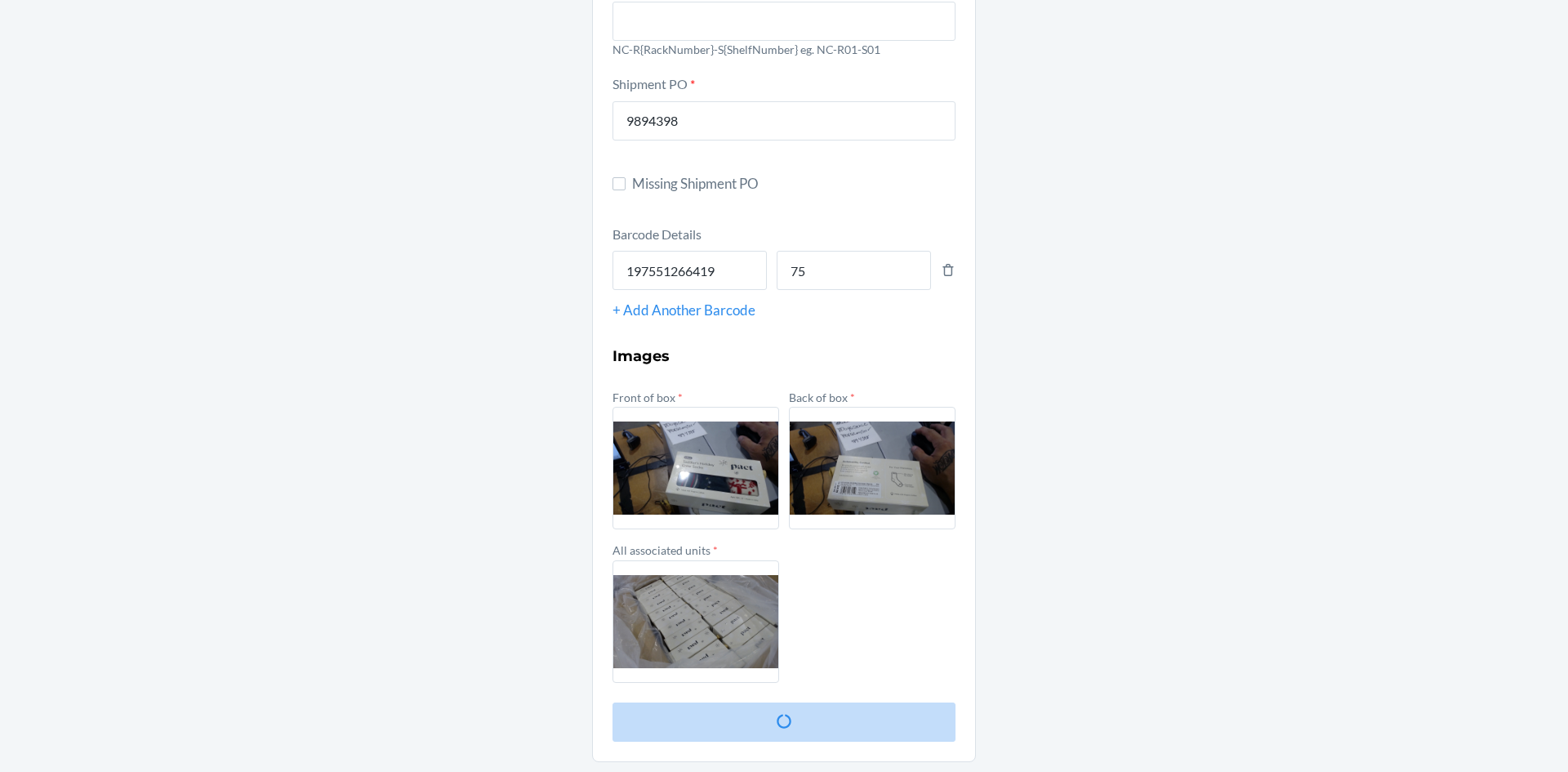
scroll to position [0, 0]
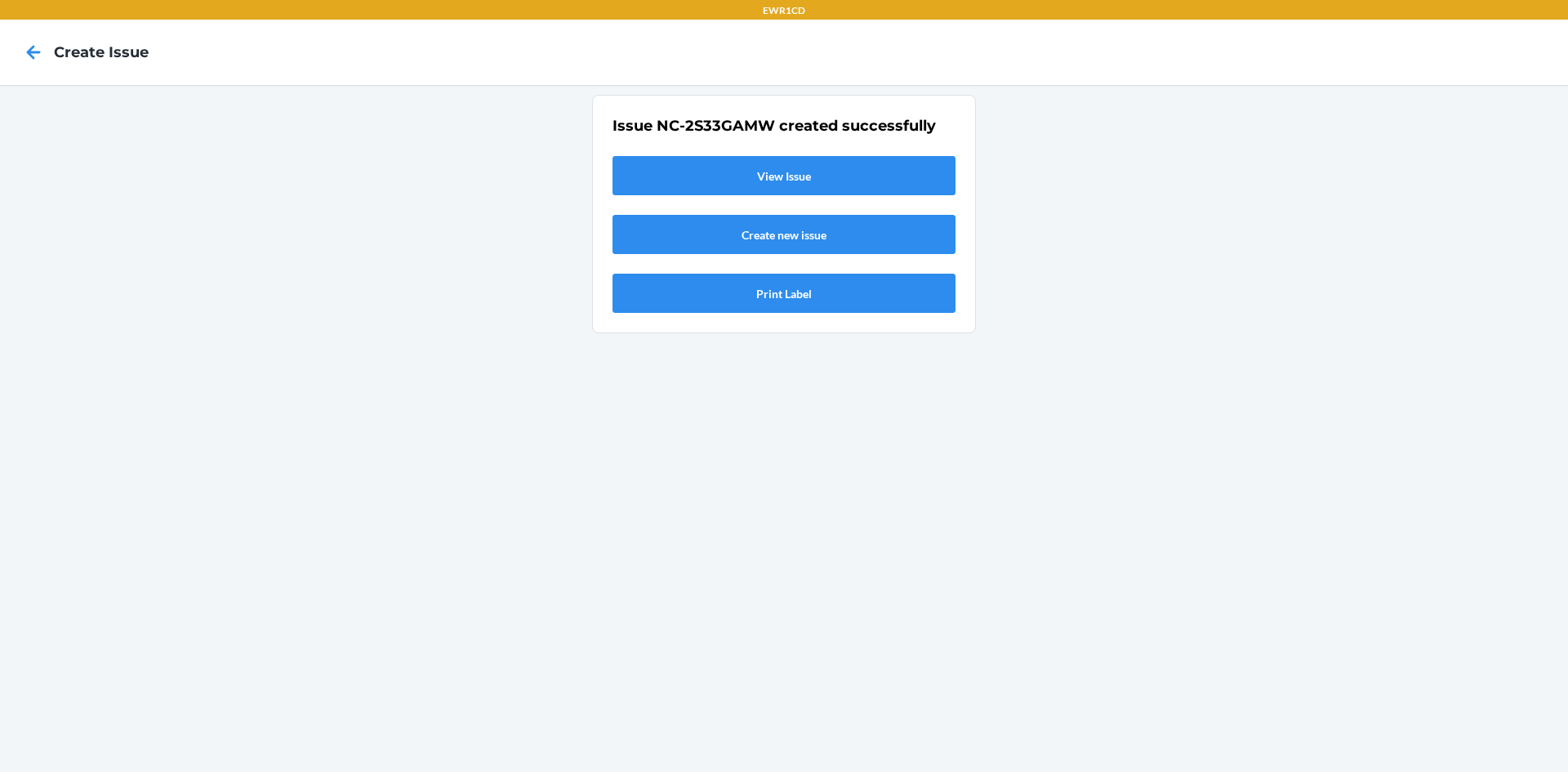
click at [783, 173] on link "View Issue" at bounding box center [784, 175] width 343 height 40
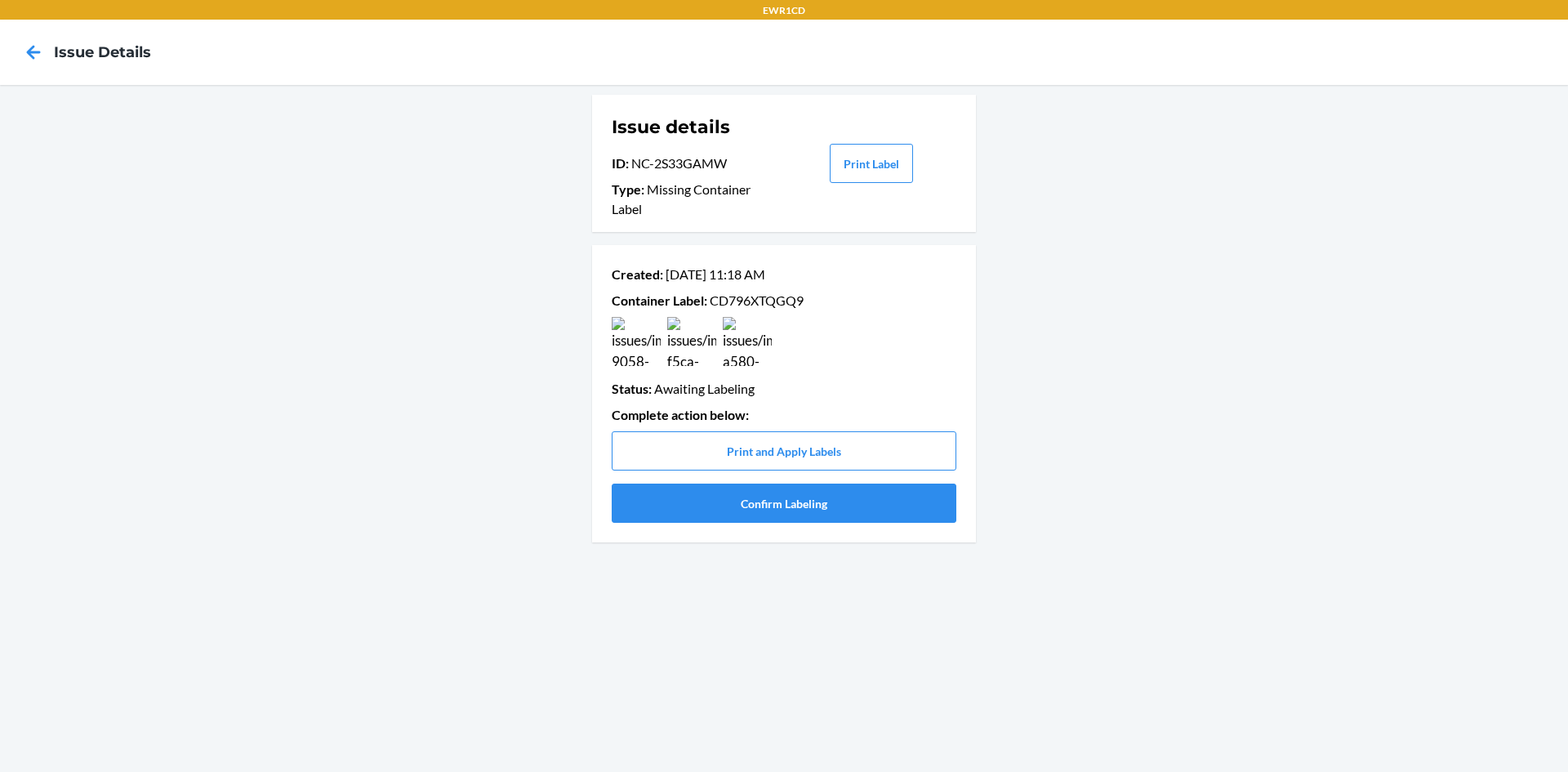
click at [754, 303] on p "Container Label : CD796XTQGQ9" at bounding box center [784, 300] width 345 height 19
copy p "CD796XTQGQ9"
click at [657, 497] on button "Confirm Labeling" at bounding box center [784, 503] width 345 height 40
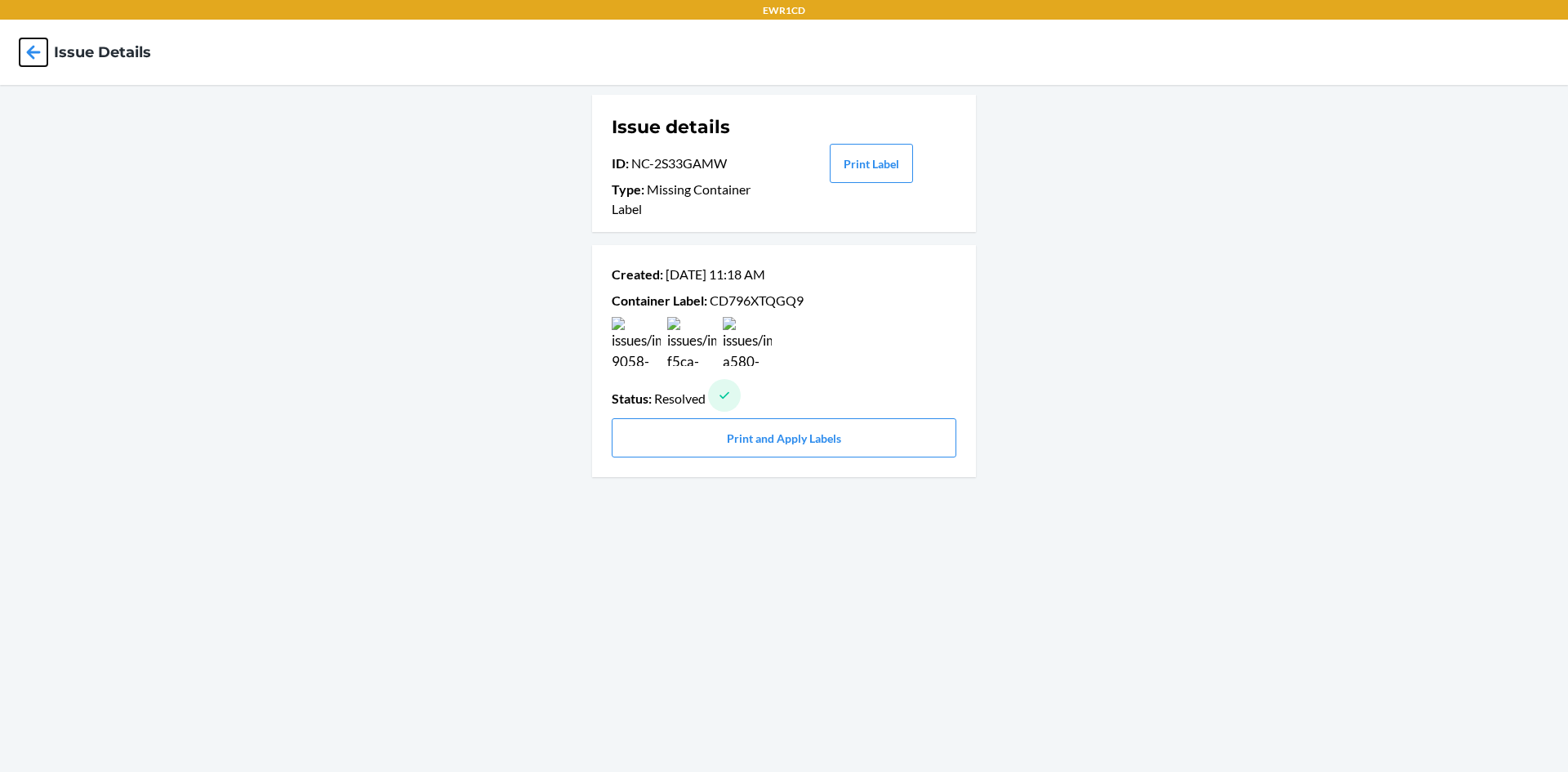
click at [37, 57] on icon at bounding box center [33, 53] width 28 height 28
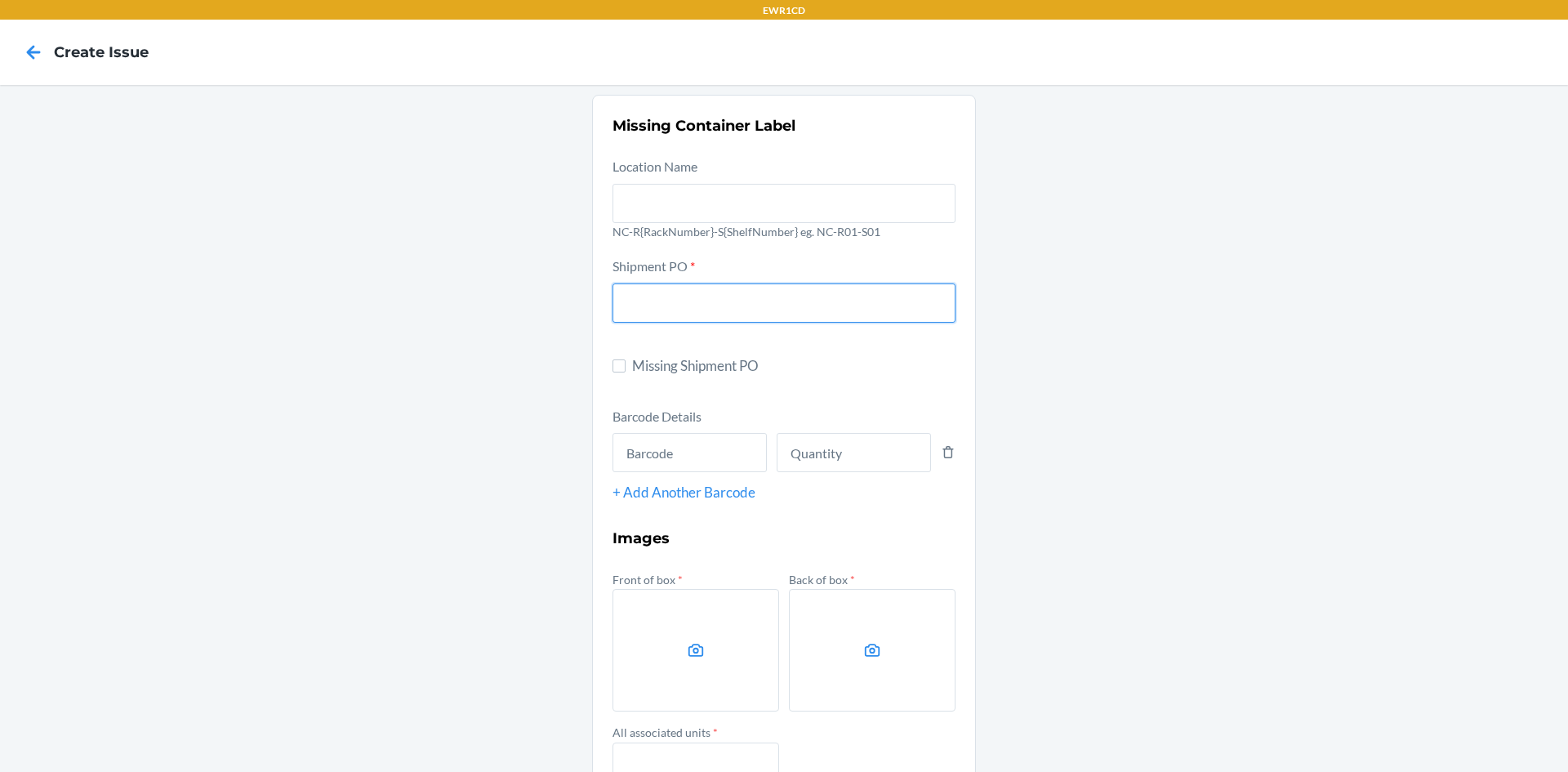
click at [710, 307] on input "text" at bounding box center [784, 303] width 343 height 40
type input "9894398"
click at [704, 459] on input "text" at bounding box center [689, 452] width 154 height 40
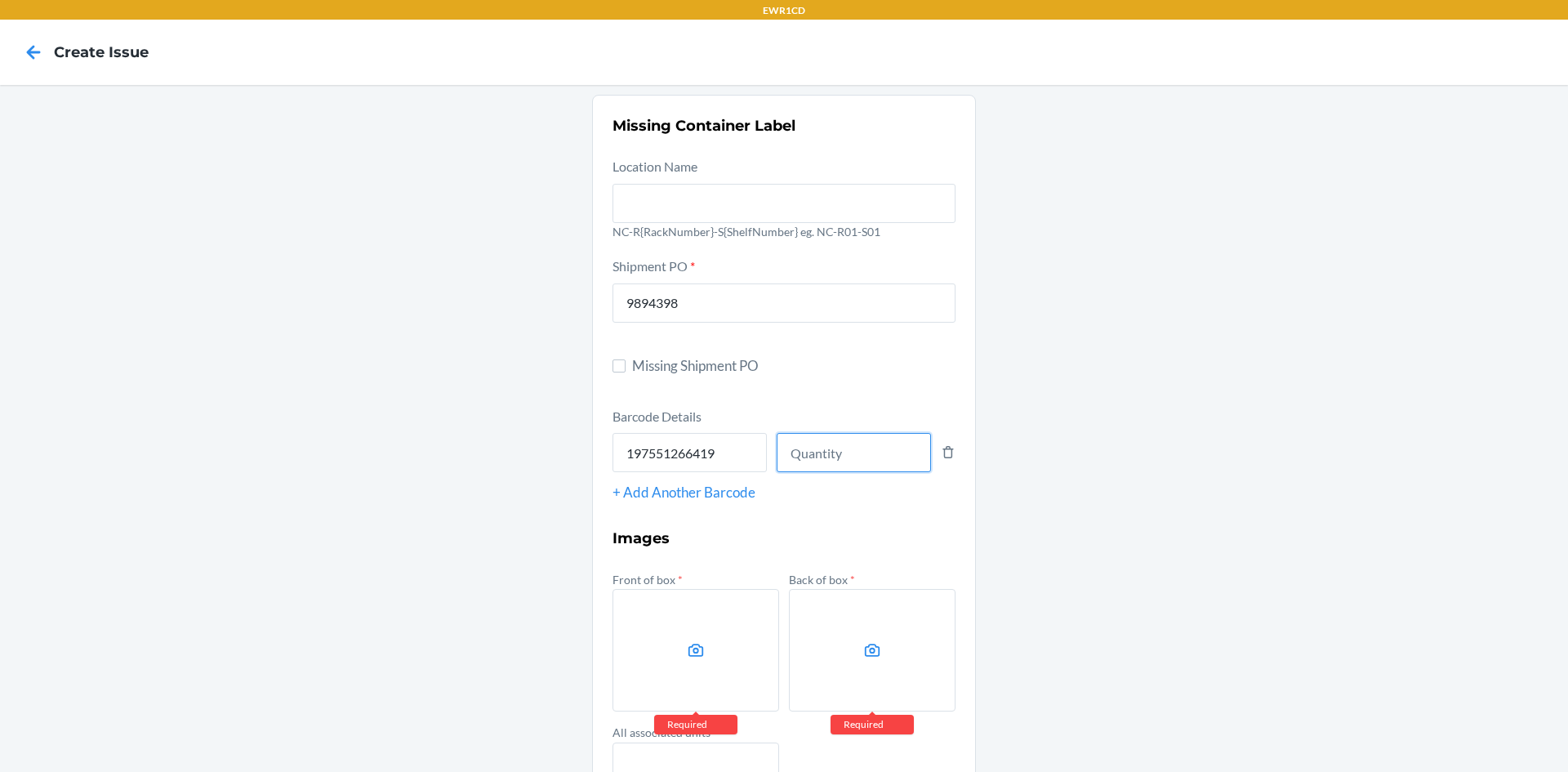
click at [799, 445] on input "number" at bounding box center [853, 452] width 154 height 40
click at [725, 469] on input "197551266419" at bounding box center [689, 452] width 154 height 40
type input "1"
type input "197551266440"
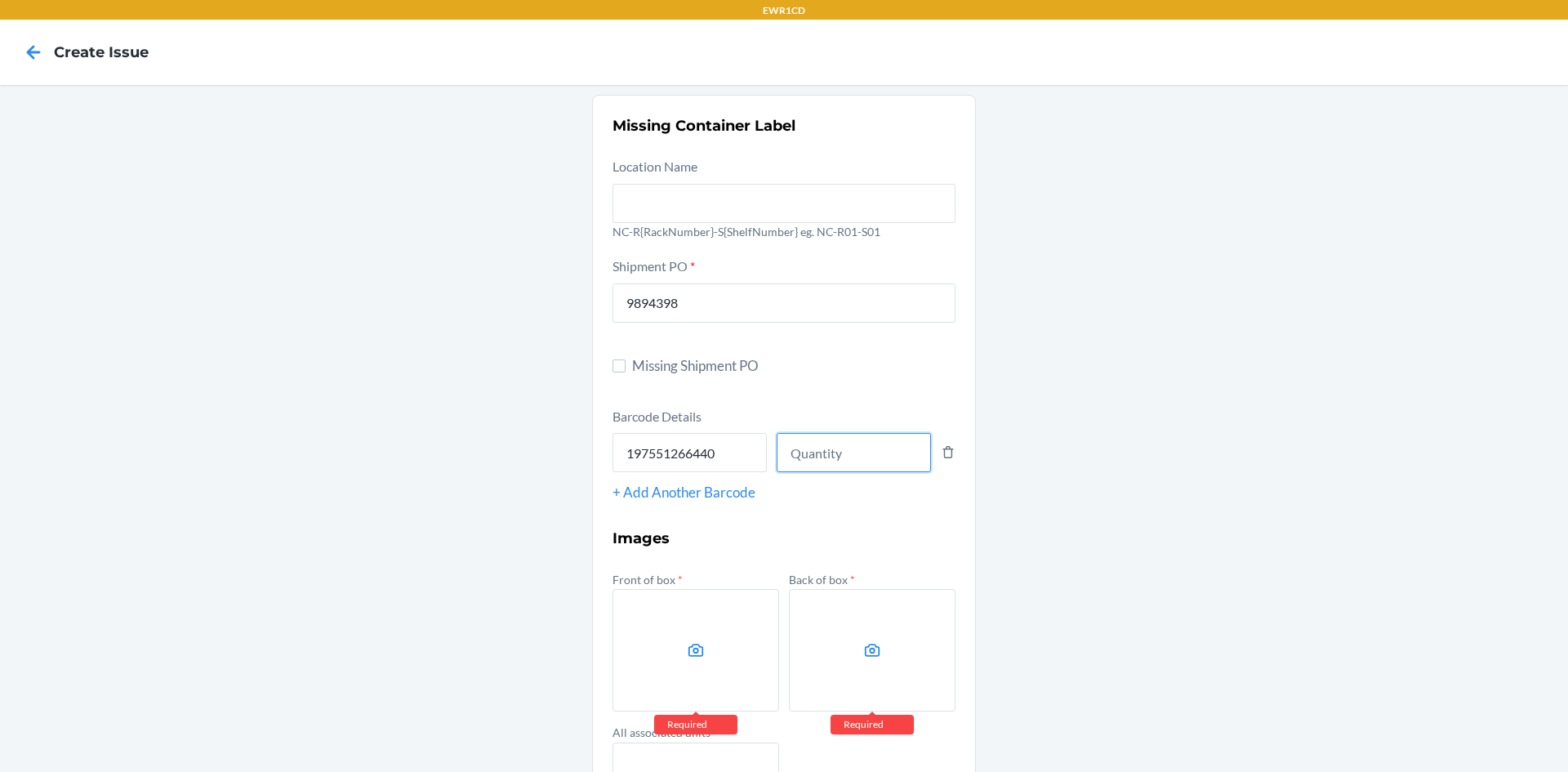
click at [831, 447] on input "number" at bounding box center [853, 452] width 154 height 40
type input "42"
click at [632, 663] on label at bounding box center [696, 650] width 166 height 122
click at [0, 0] on input "file" at bounding box center [0, 0] width 0 height 0
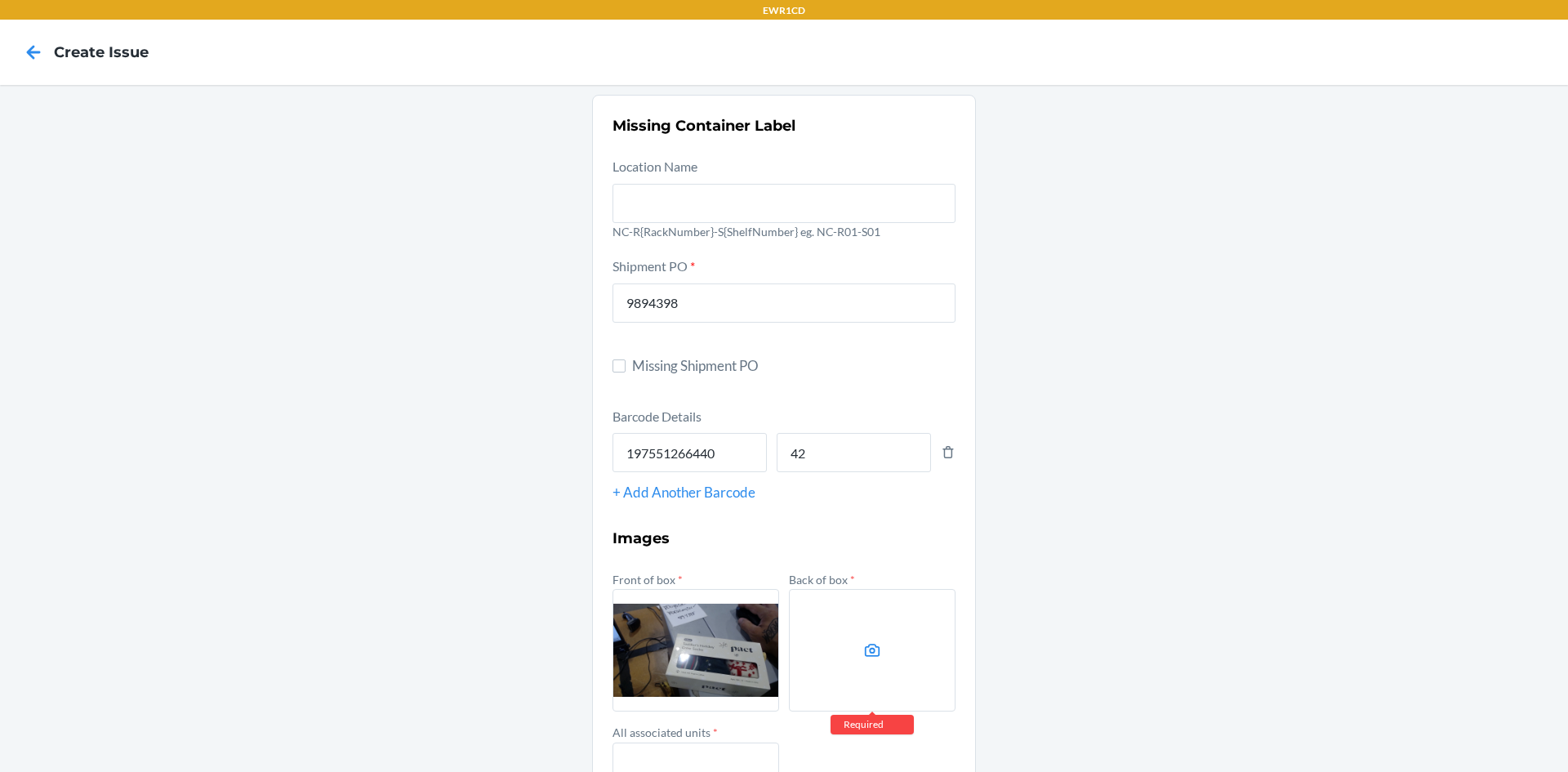
click at [814, 660] on label at bounding box center [872, 650] width 166 height 122
click at [0, 0] on input "file" at bounding box center [0, 0] width 0 height 0
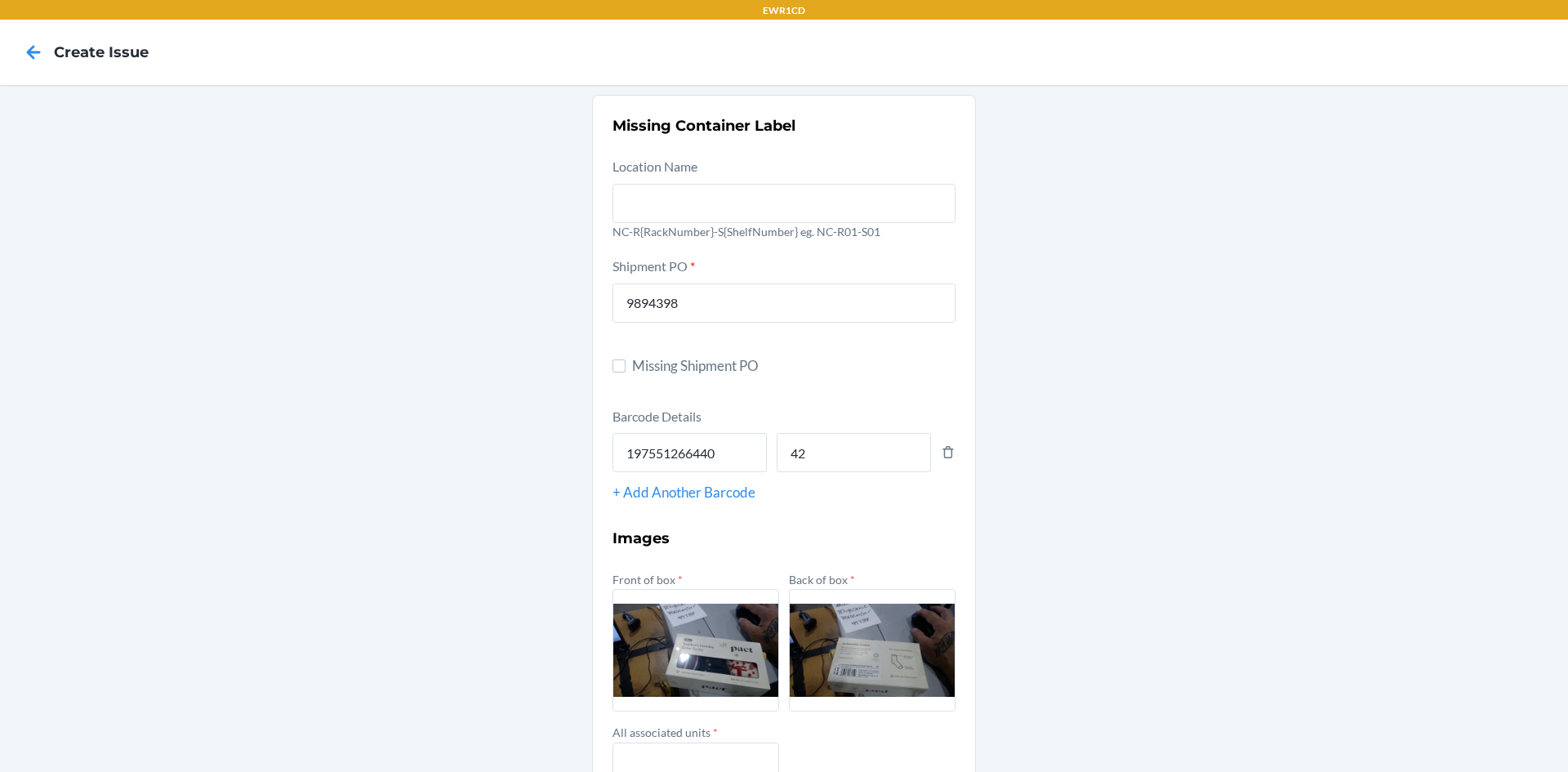
scroll to position [82, 0]
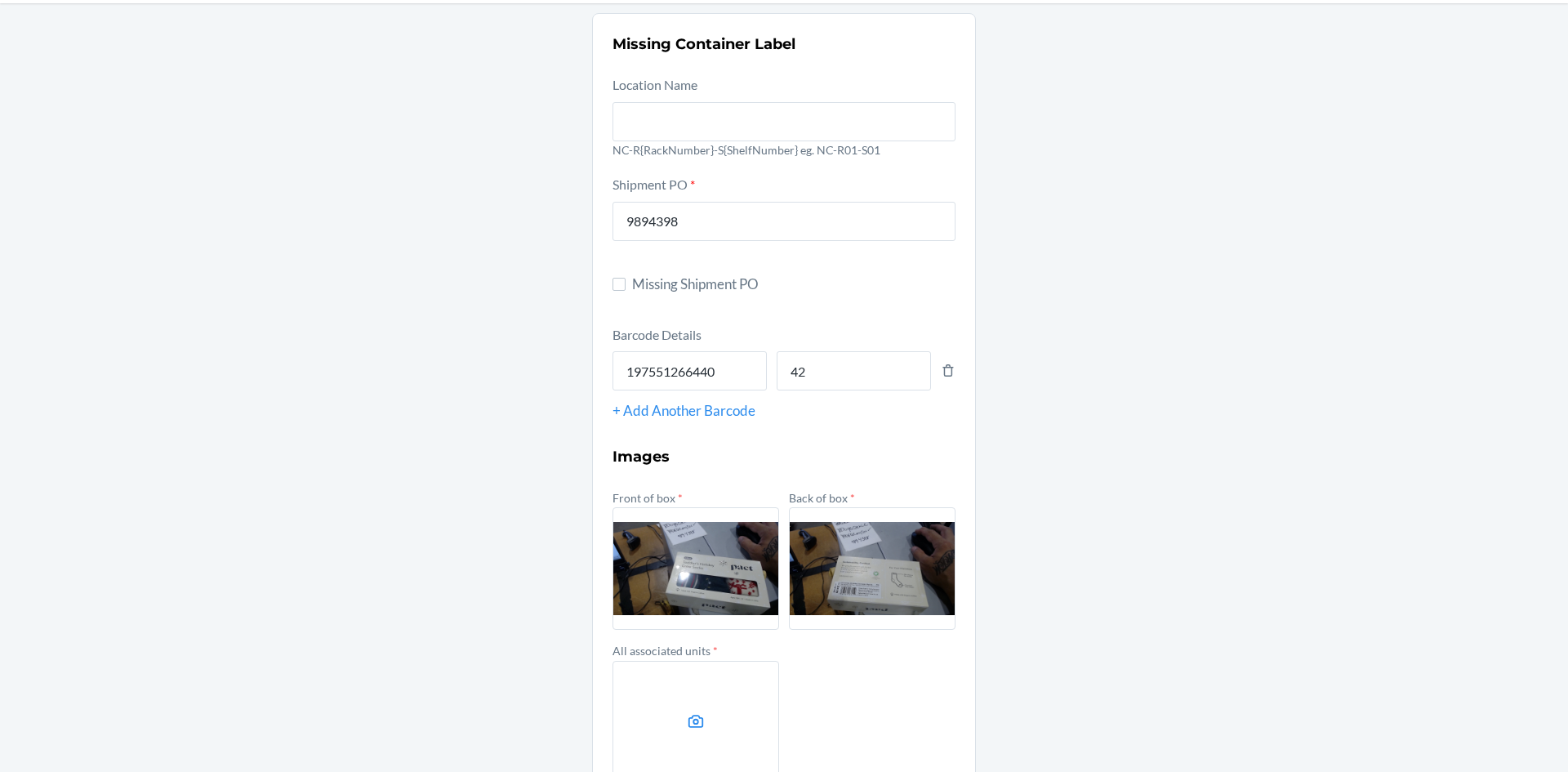
click at [721, 717] on label at bounding box center [696, 722] width 166 height 122
click at [0, 0] on input "file" at bounding box center [0, 0] width 0 height 0
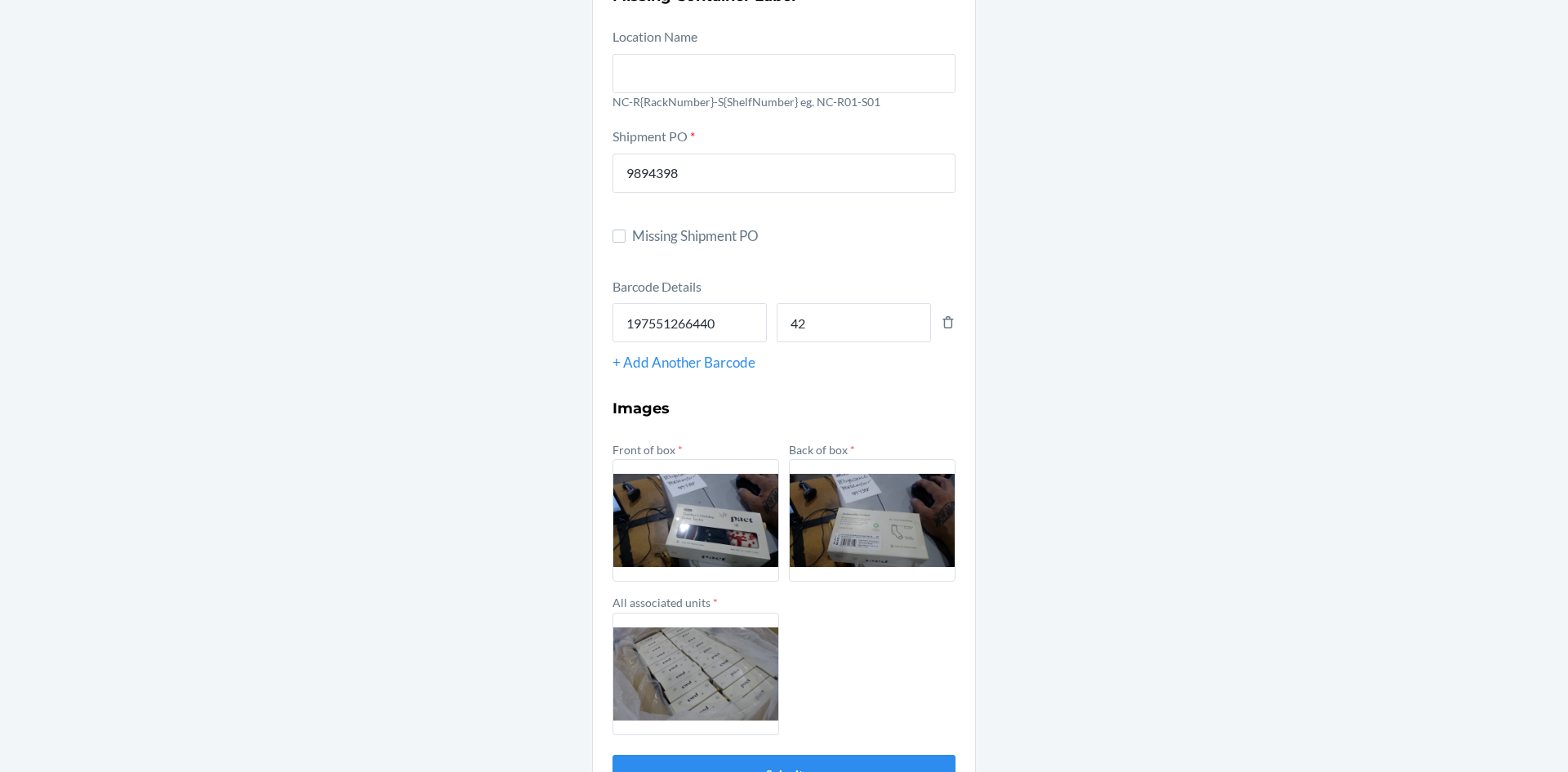
scroll to position [182, 0]
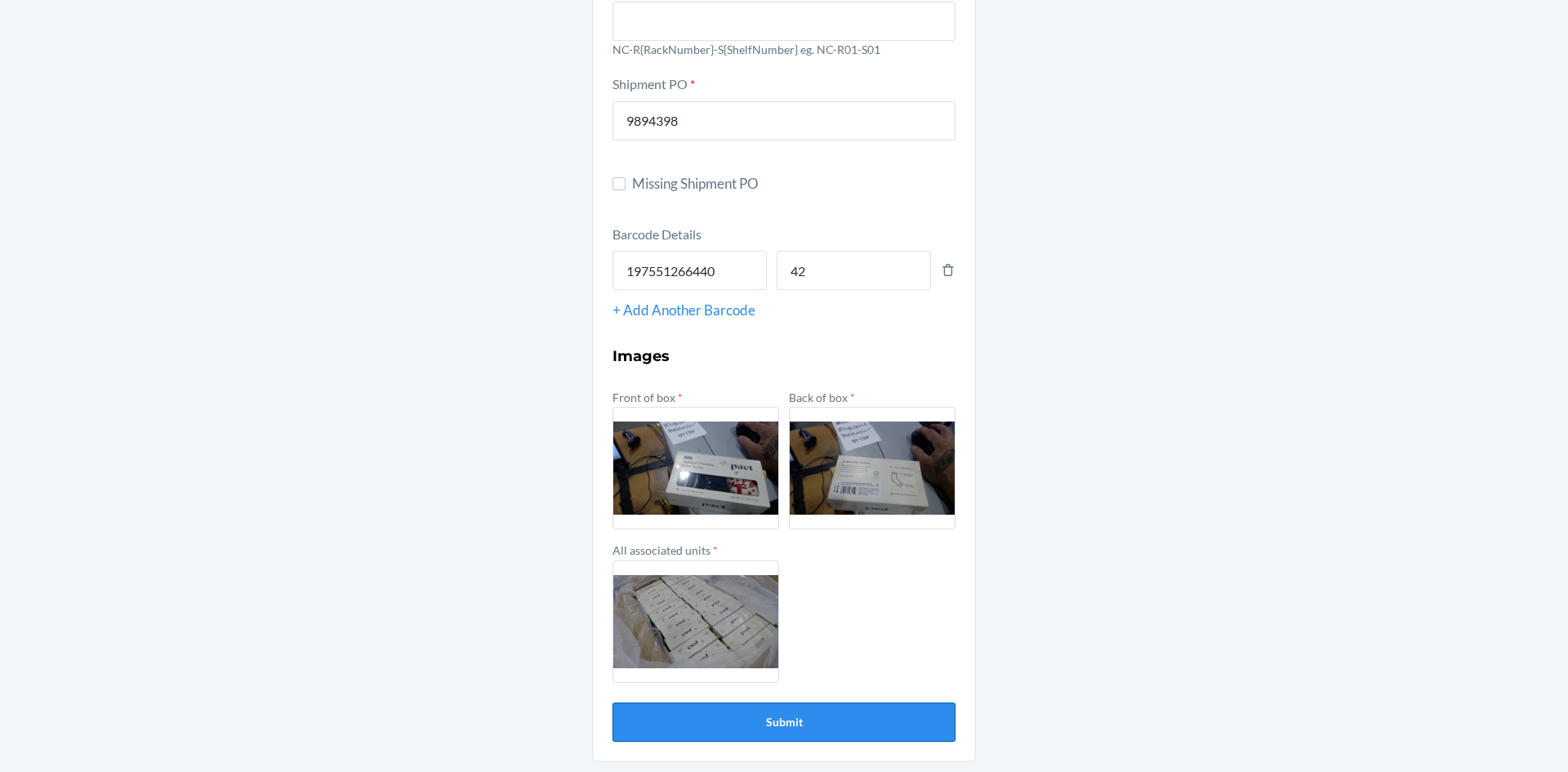
click at [762, 723] on button "Submit" at bounding box center [784, 722] width 343 height 40
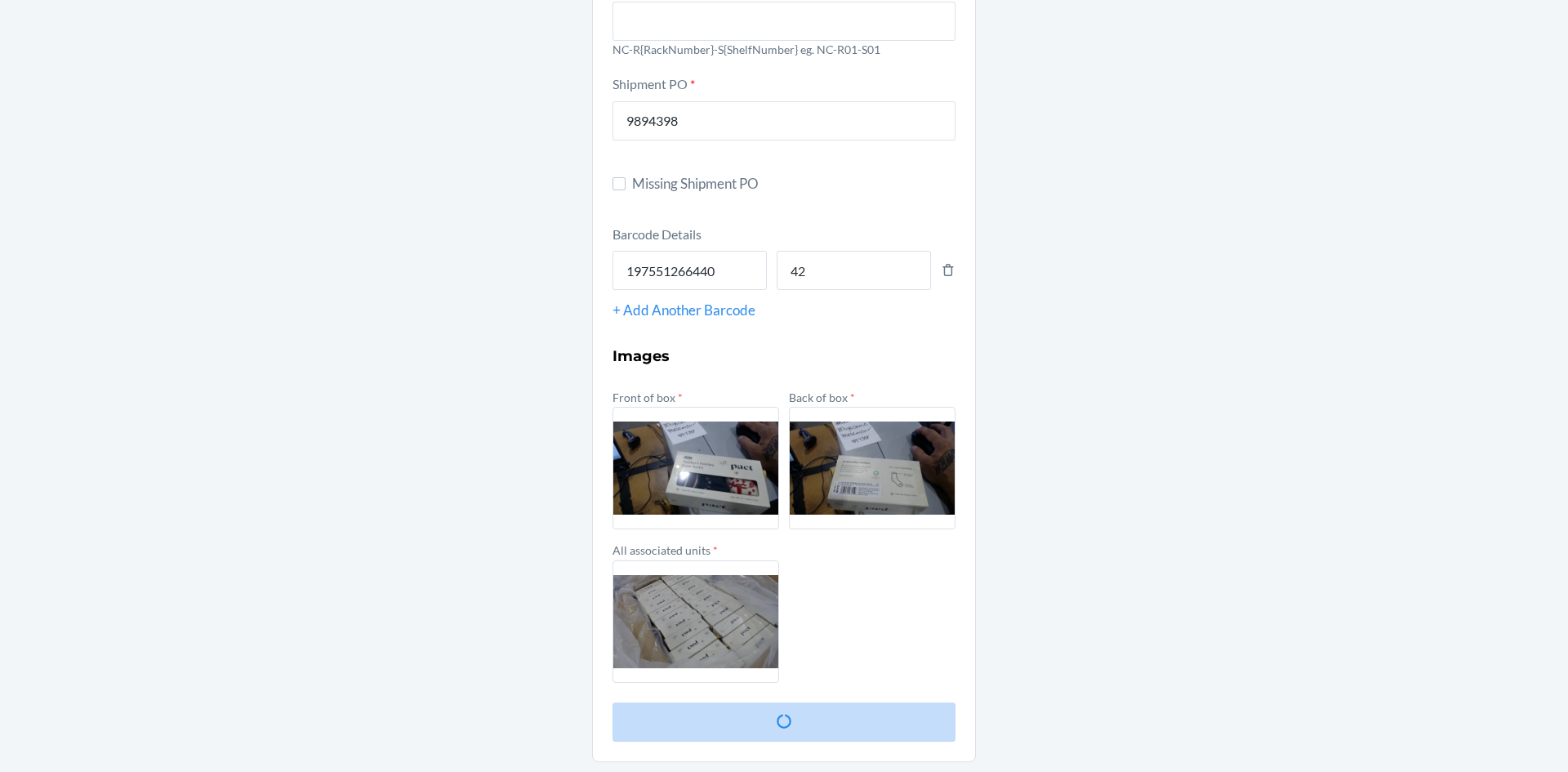
scroll to position [0, 0]
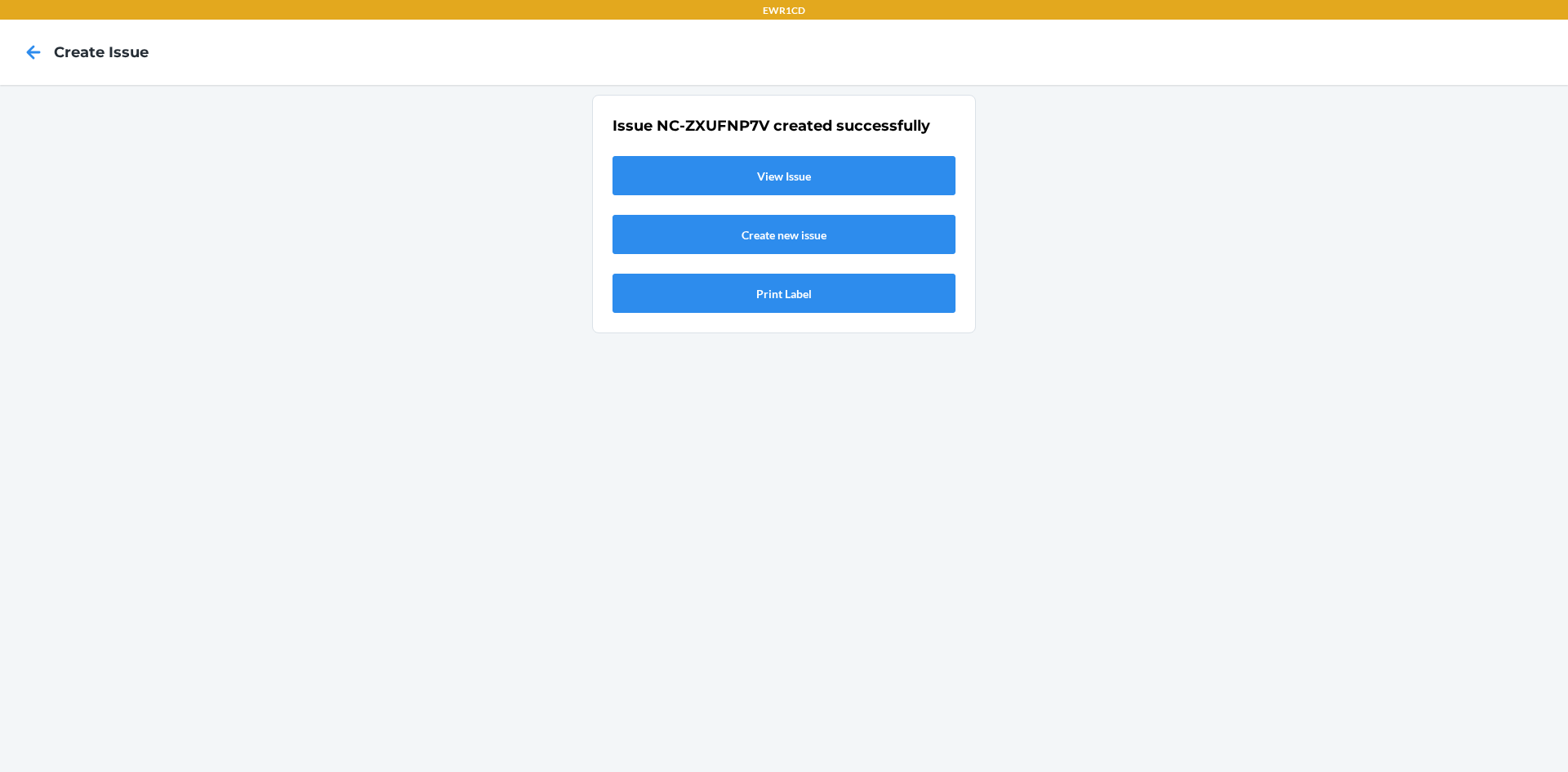
click at [785, 177] on link "View Issue" at bounding box center [784, 175] width 343 height 40
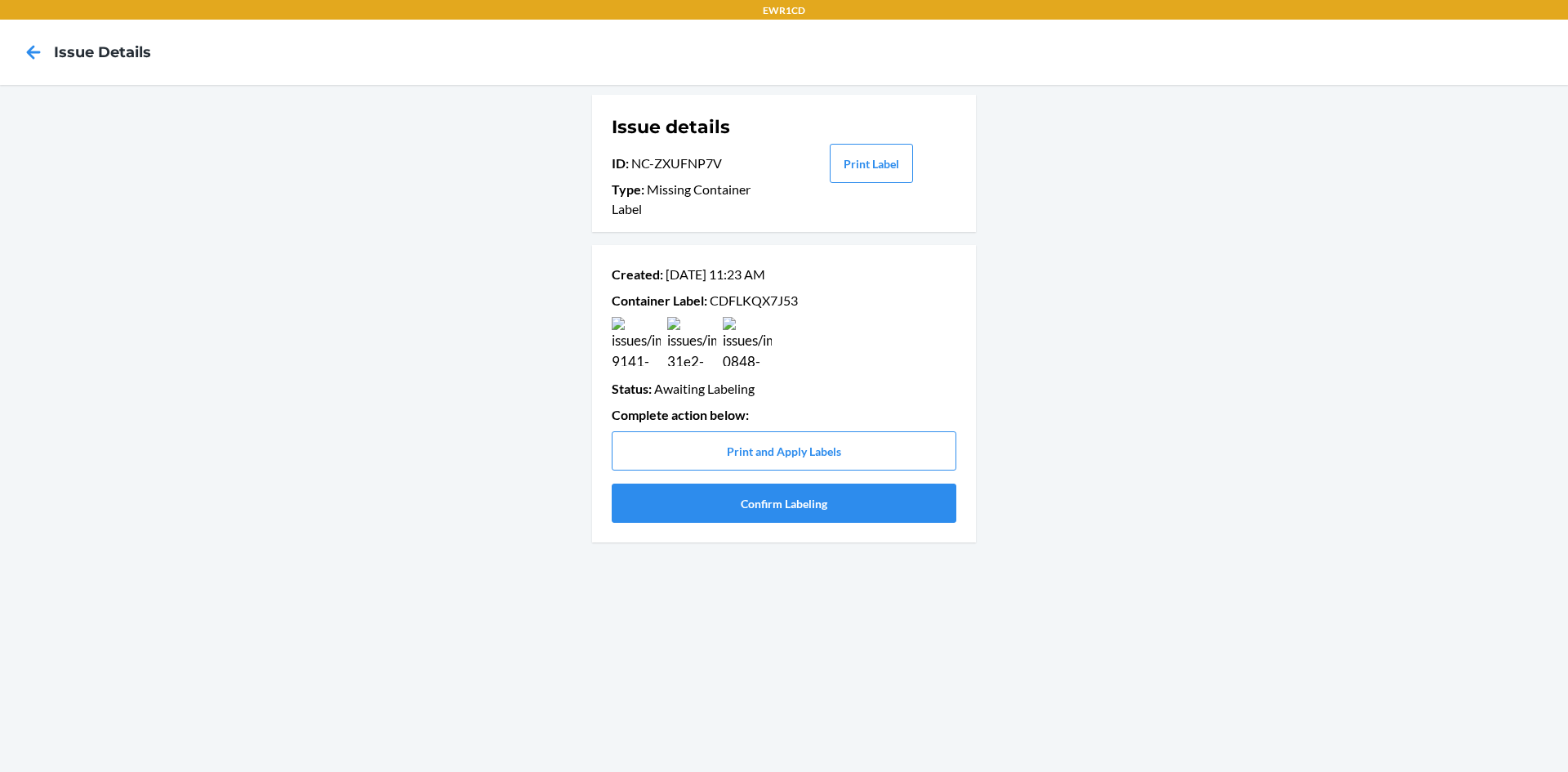
click at [760, 300] on p "Container Label : CDFLKQX7J53" at bounding box center [784, 300] width 345 height 19
copy p "CDFLKQX7J53"
click at [751, 501] on button "Confirm Labeling" at bounding box center [784, 503] width 345 height 40
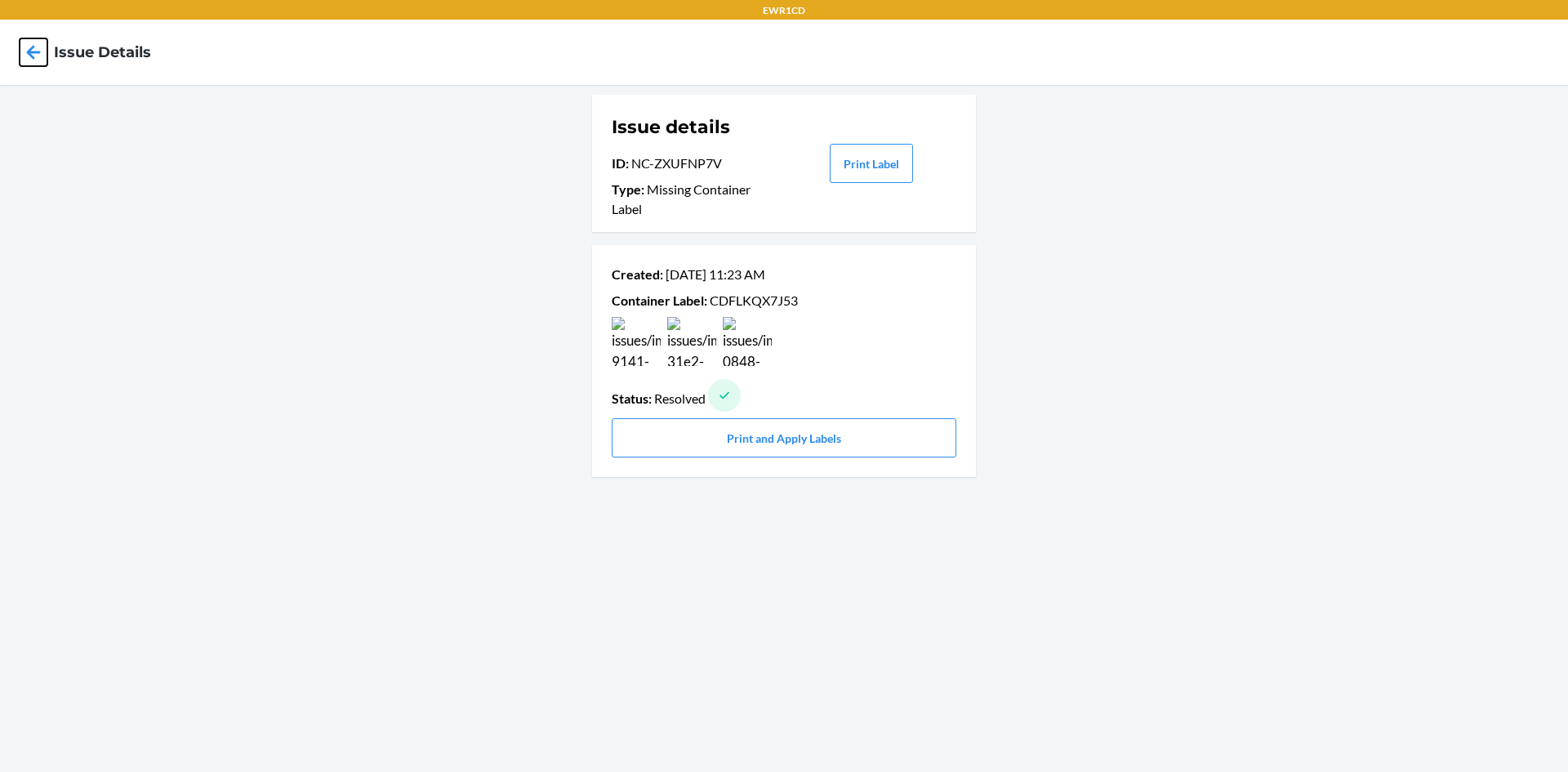
click at [39, 51] on icon at bounding box center [33, 53] width 28 height 28
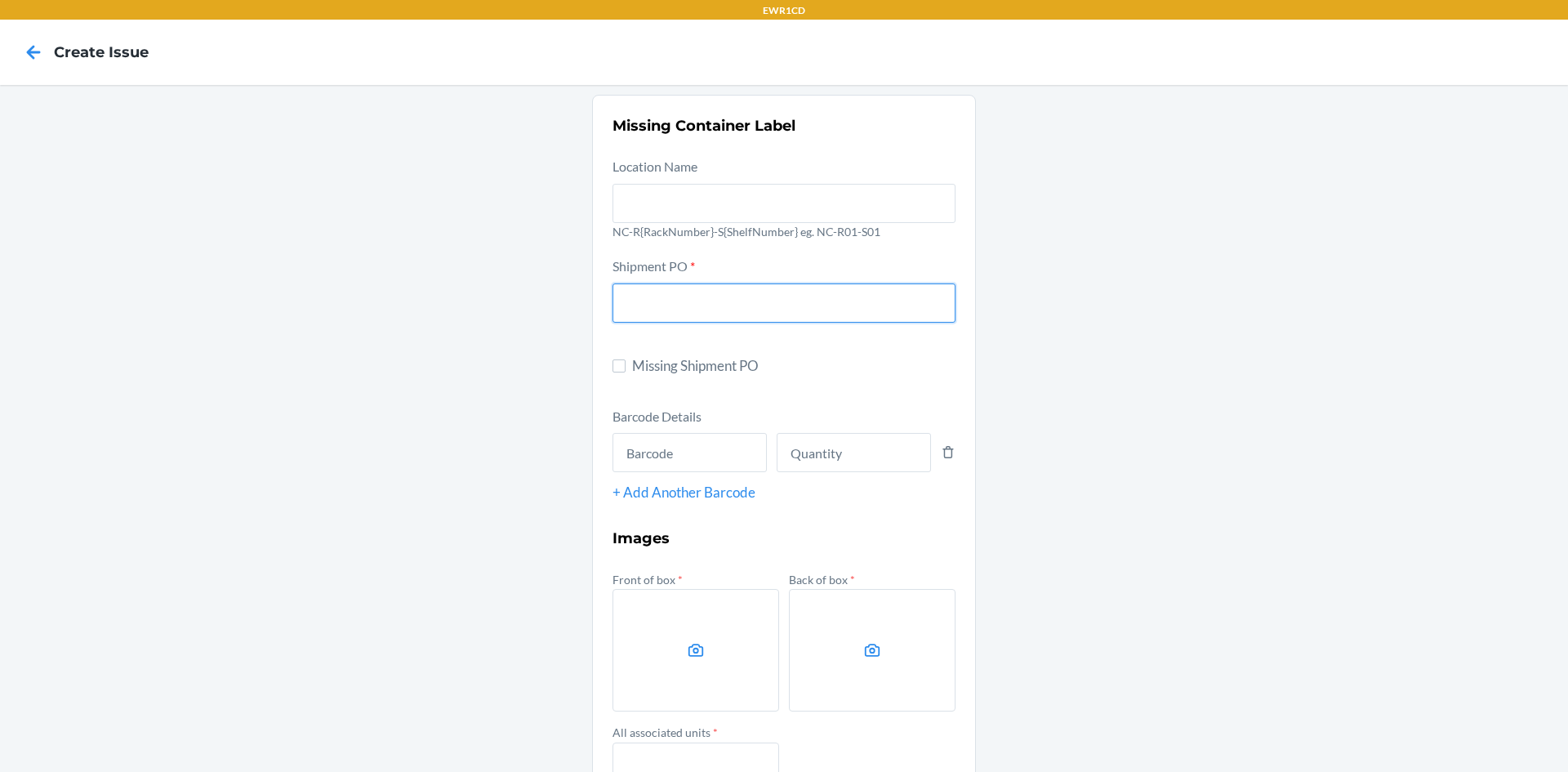
click at [622, 298] on input "text" at bounding box center [784, 303] width 343 height 40
type input "9894398"
click at [633, 445] on input "text" at bounding box center [689, 452] width 154 height 40
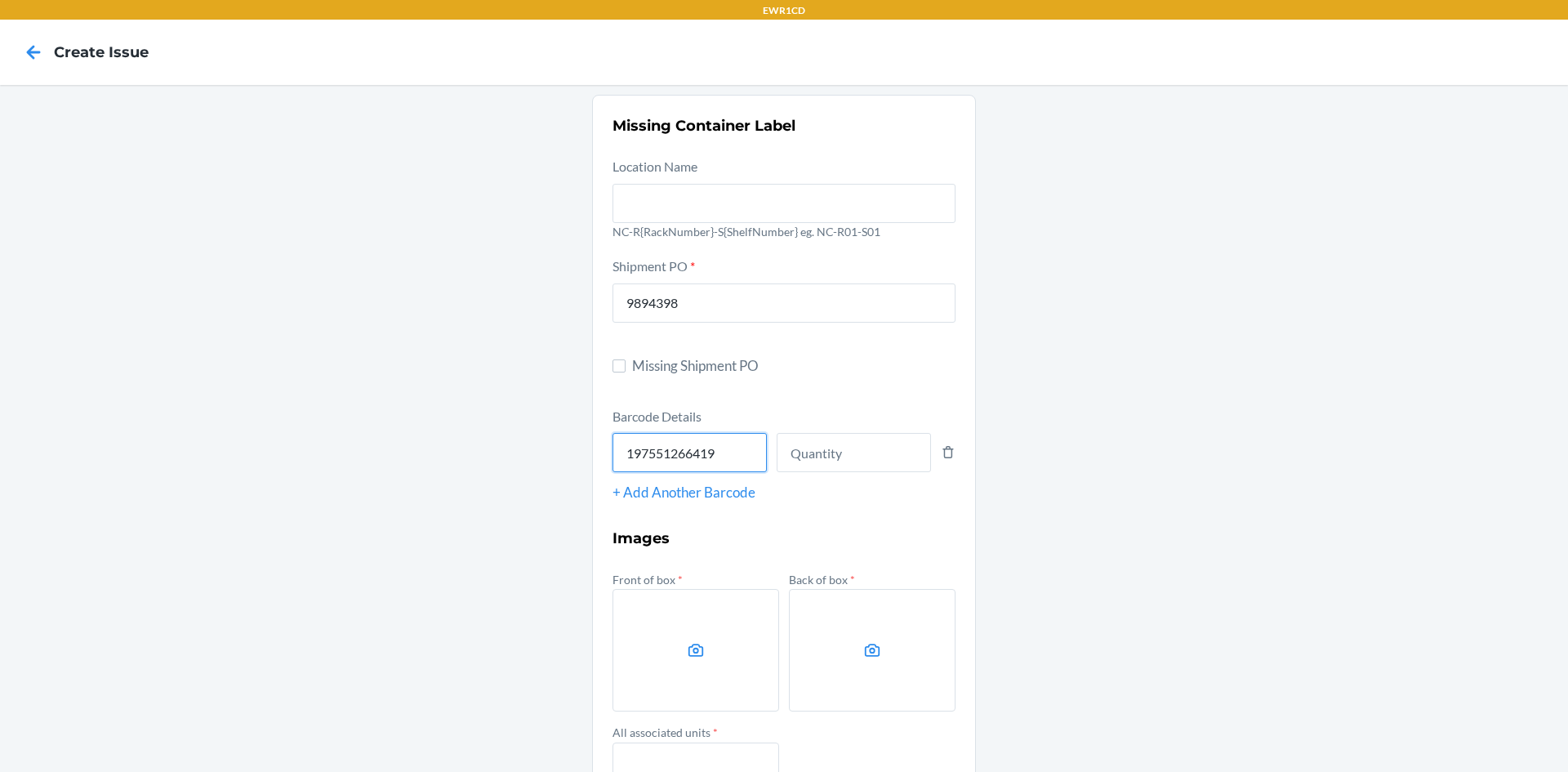
type input "197551266419"
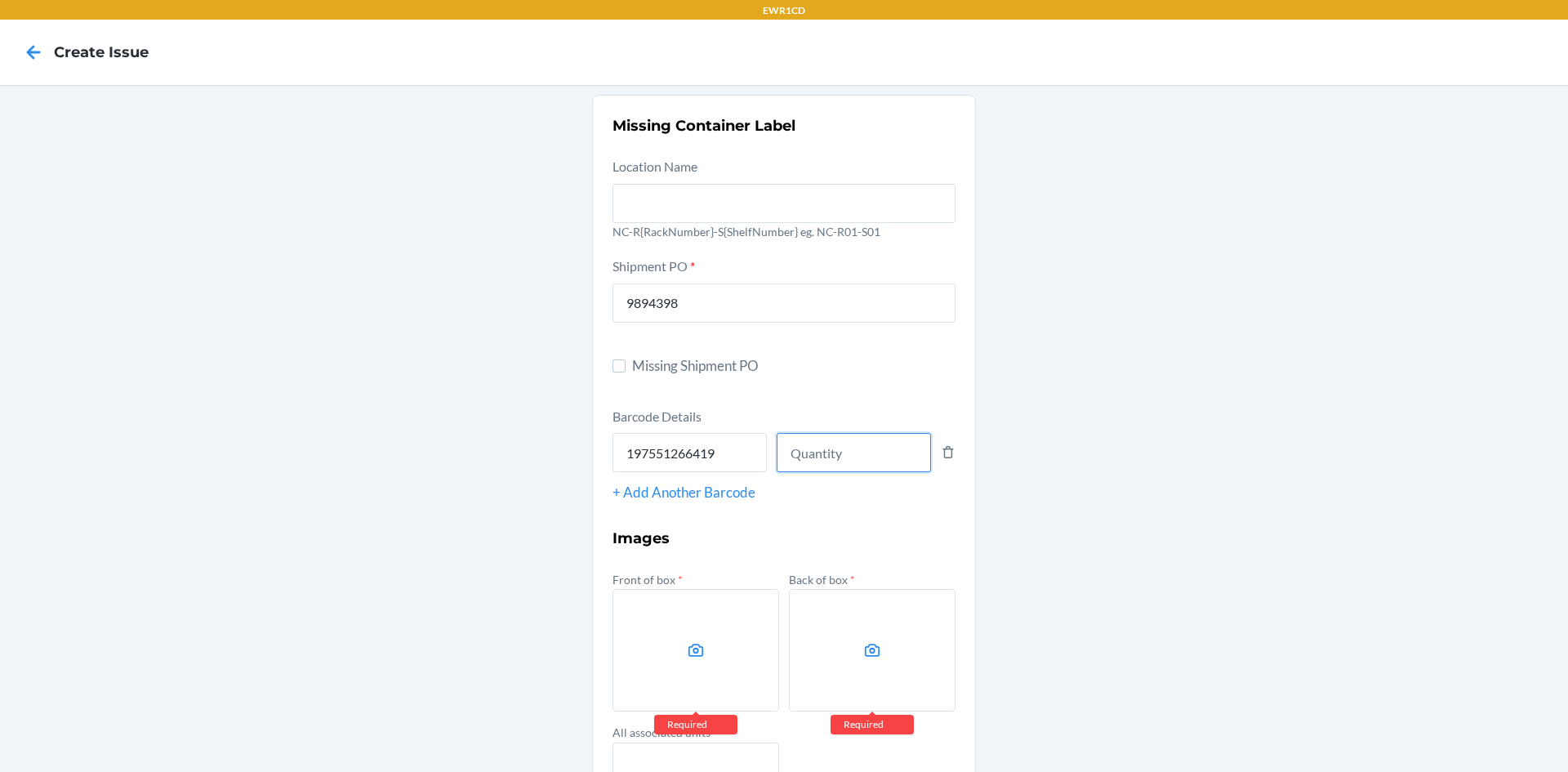
drag, startPoint x: 832, startPoint y: 446, endPoint x: 805, endPoint y: 475, distance: 39.6
click at [832, 446] on input "number" at bounding box center [853, 452] width 154 height 40
type input "75"
click at [759, 641] on label at bounding box center [696, 650] width 166 height 122
click at [0, 0] on input "file" at bounding box center [0, 0] width 0 height 0
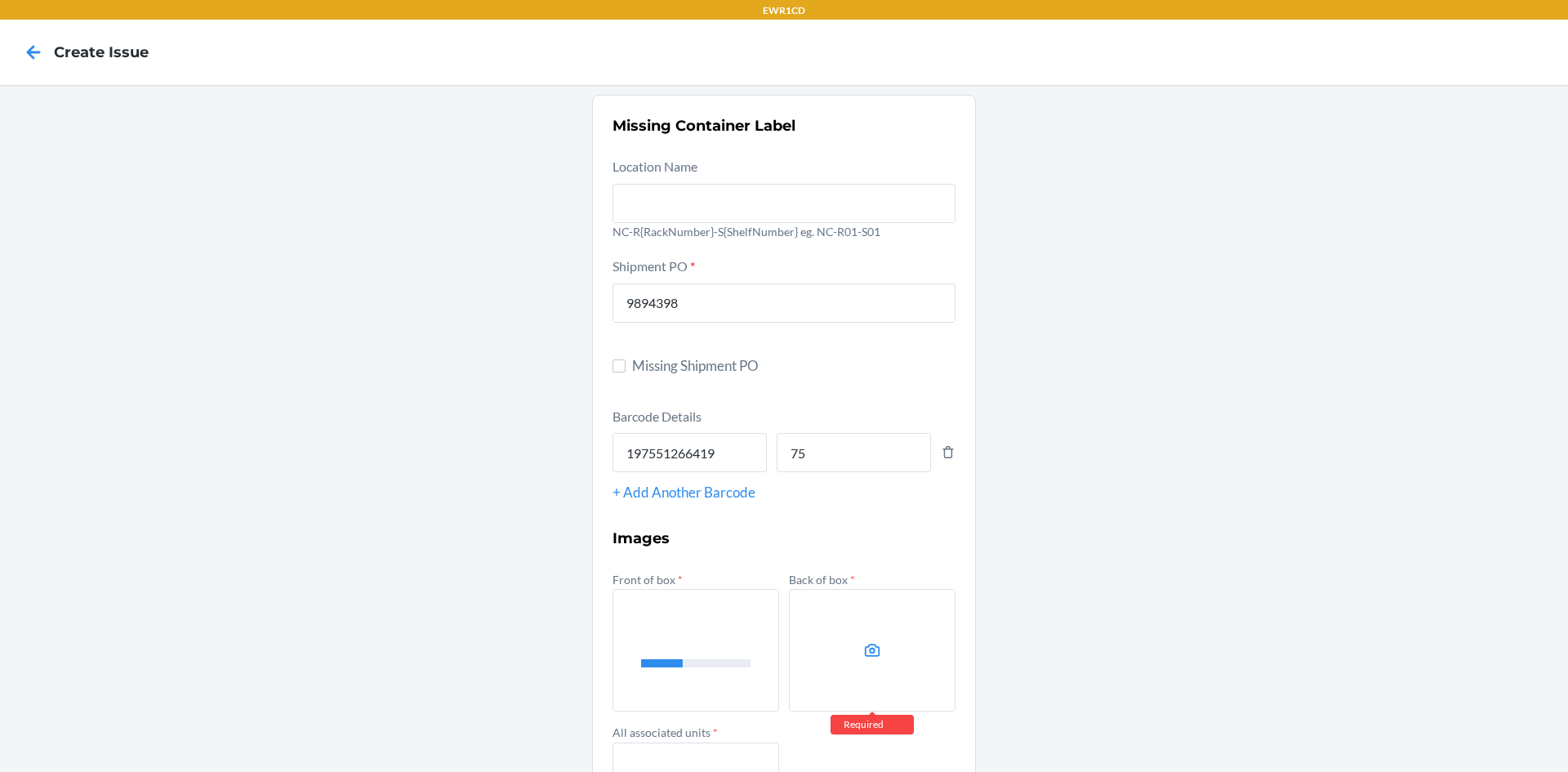
click at [836, 628] on label at bounding box center [872, 650] width 166 height 122
click at [0, 0] on input "file" at bounding box center [0, 0] width 0 height 0
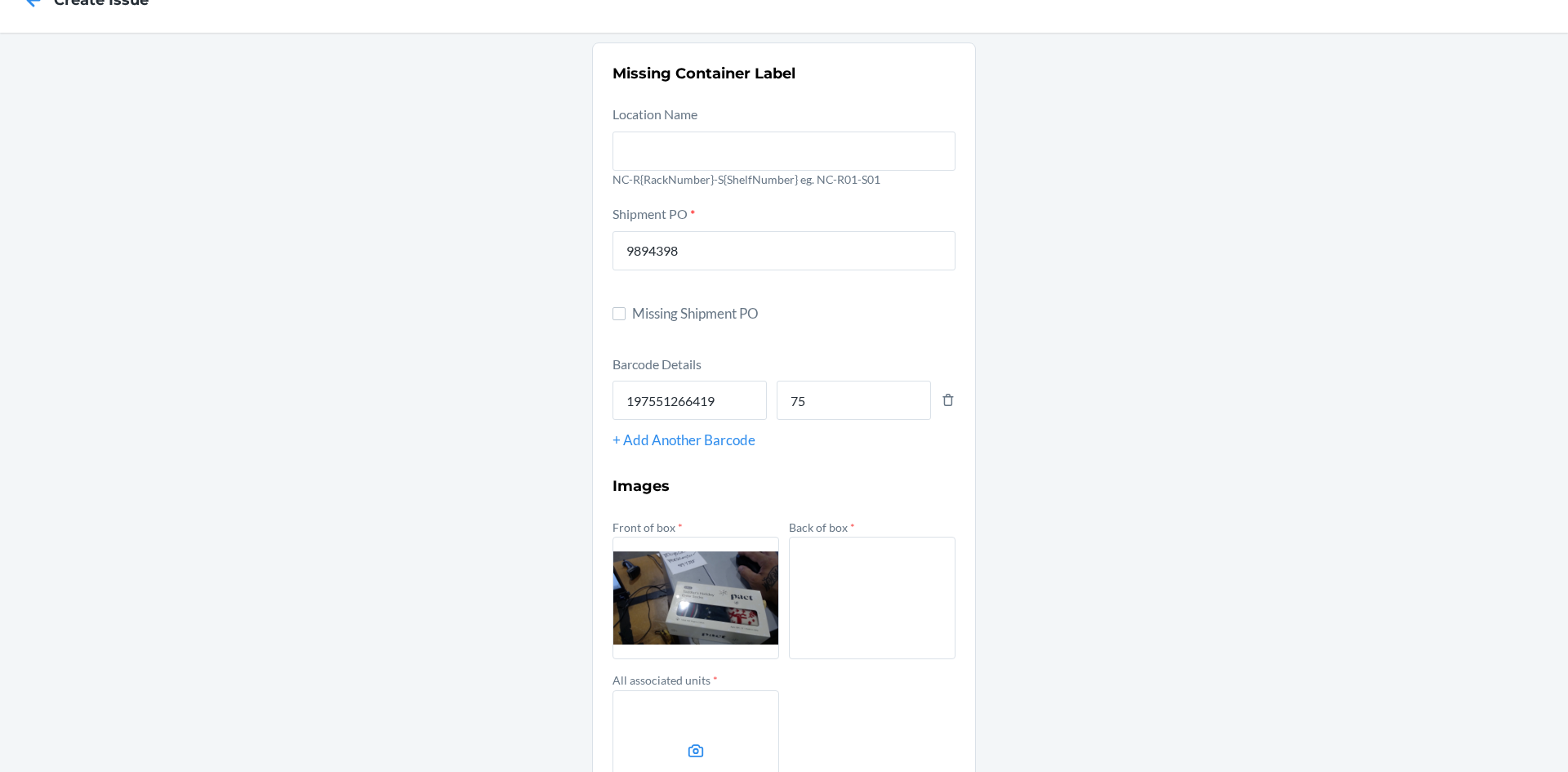
scroll to position [82, 0]
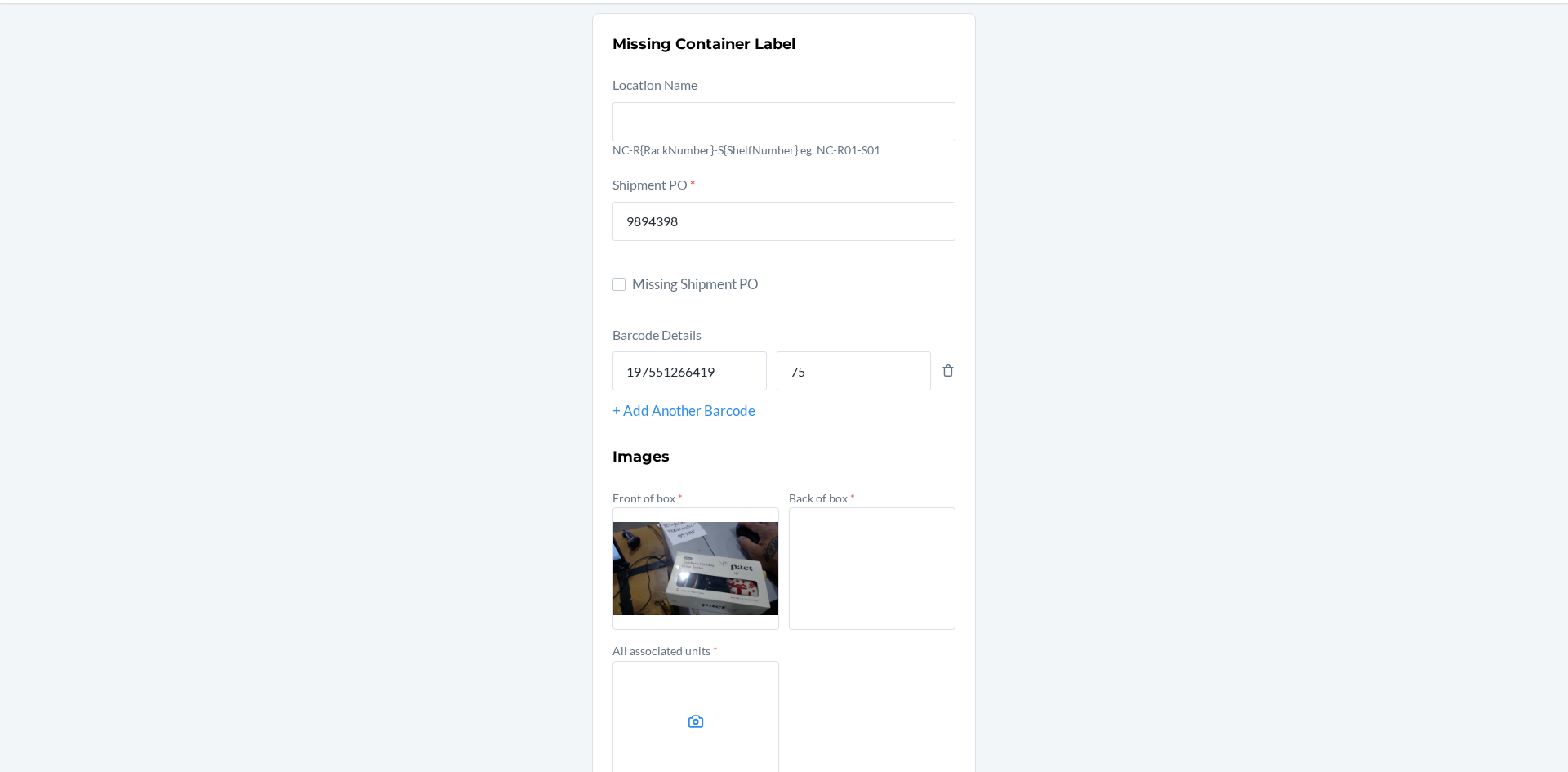
click at [726, 673] on label at bounding box center [696, 722] width 166 height 122
click at [0, 0] on input "file" at bounding box center [0, 0] width 0 height 0
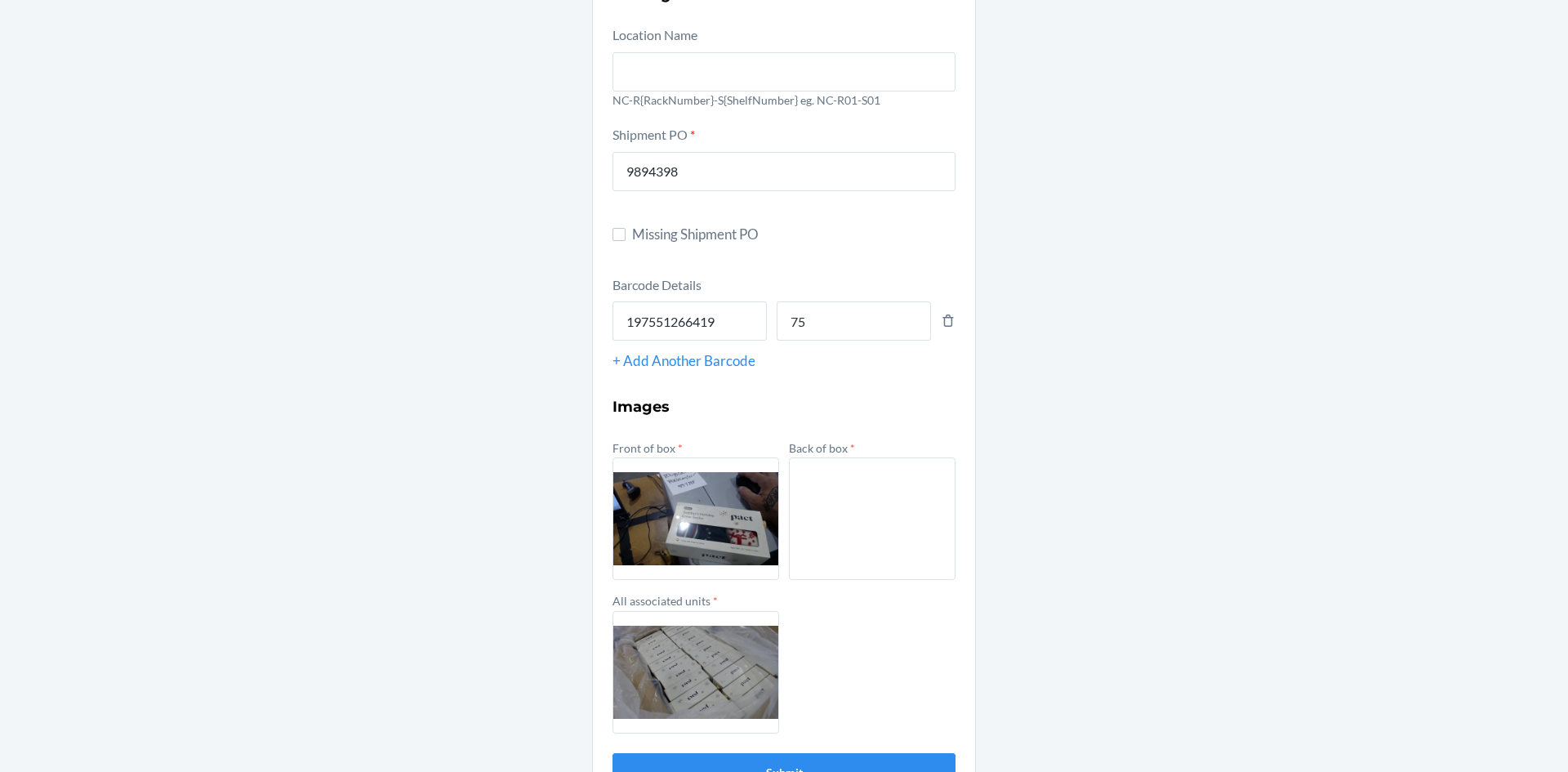
scroll to position [182, 0]
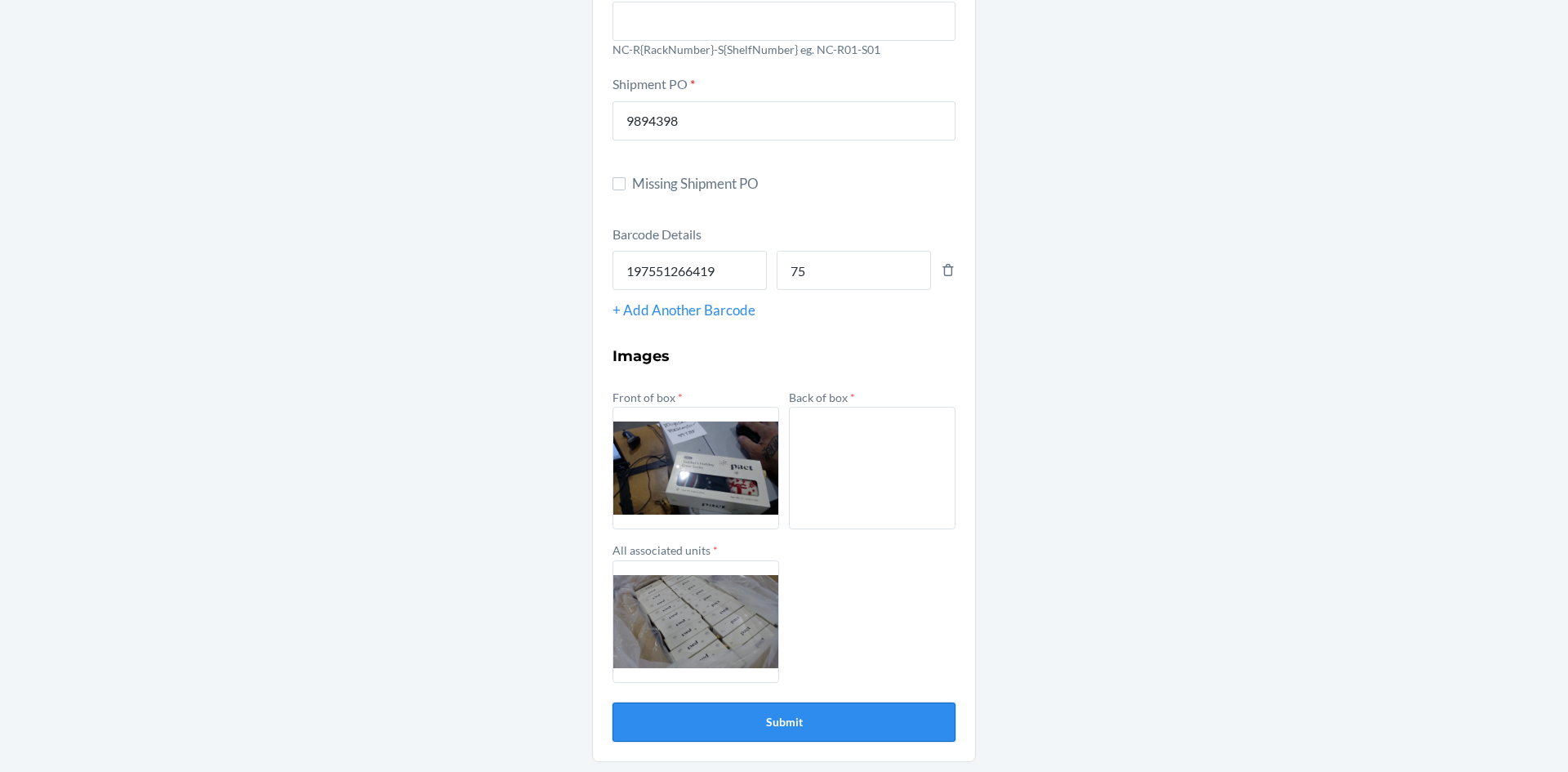
click at [637, 730] on button "Submit" at bounding box center [784, 722] width 343 height 40
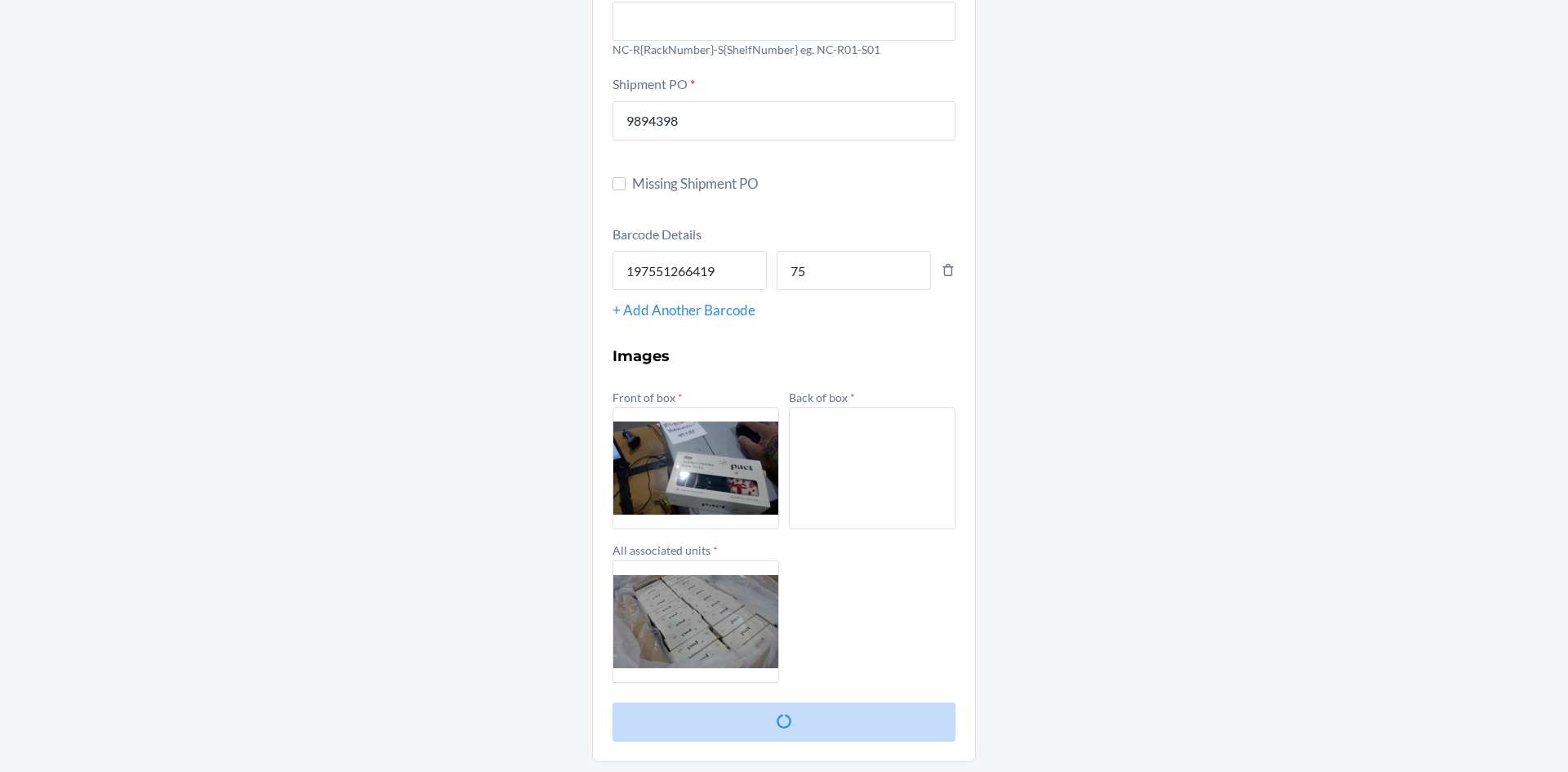
scroll to position [0, 0]
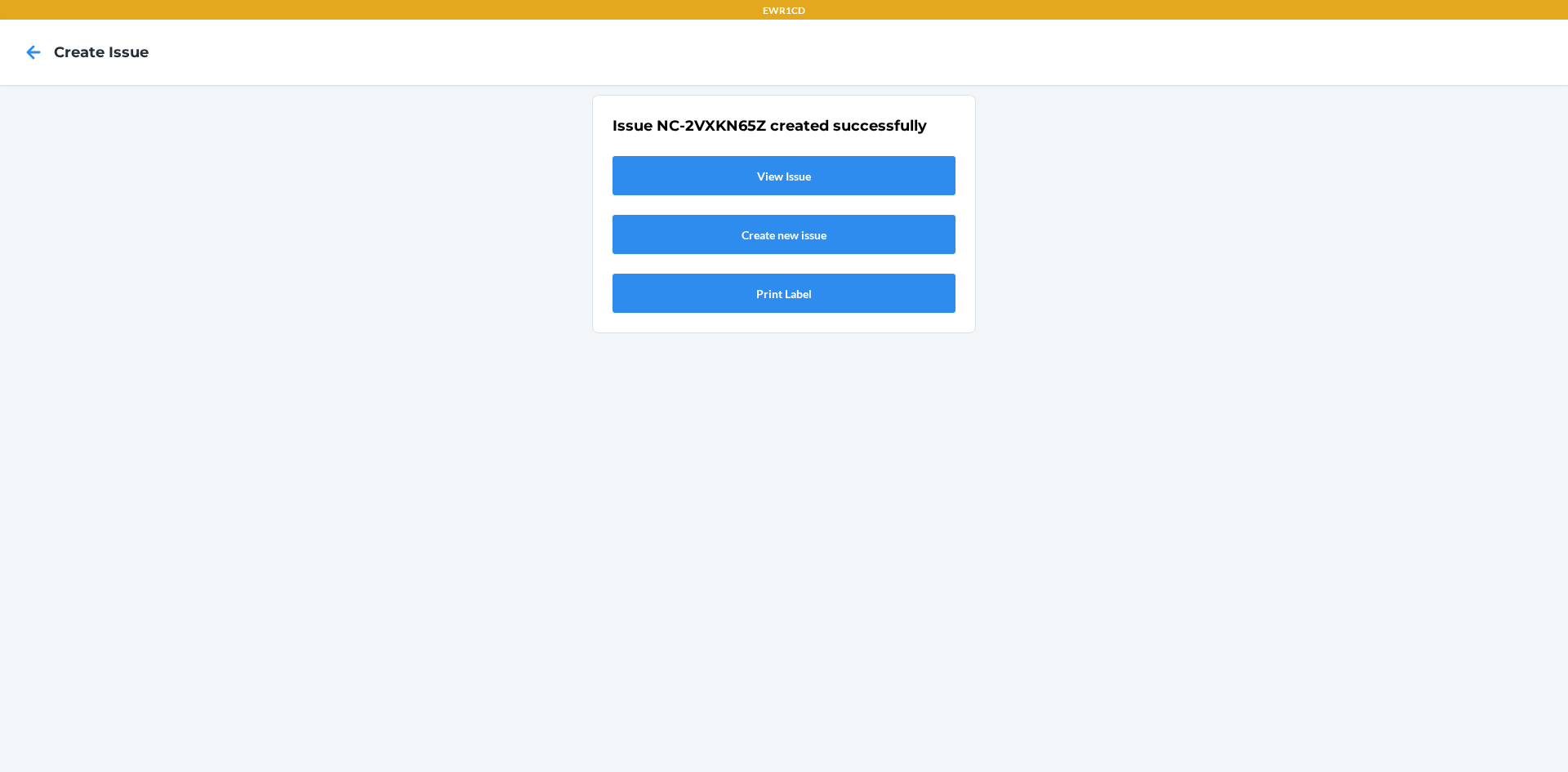
click at [784, 178] on link "View Issue" at bounding box center [784, 175] width 343 height 40
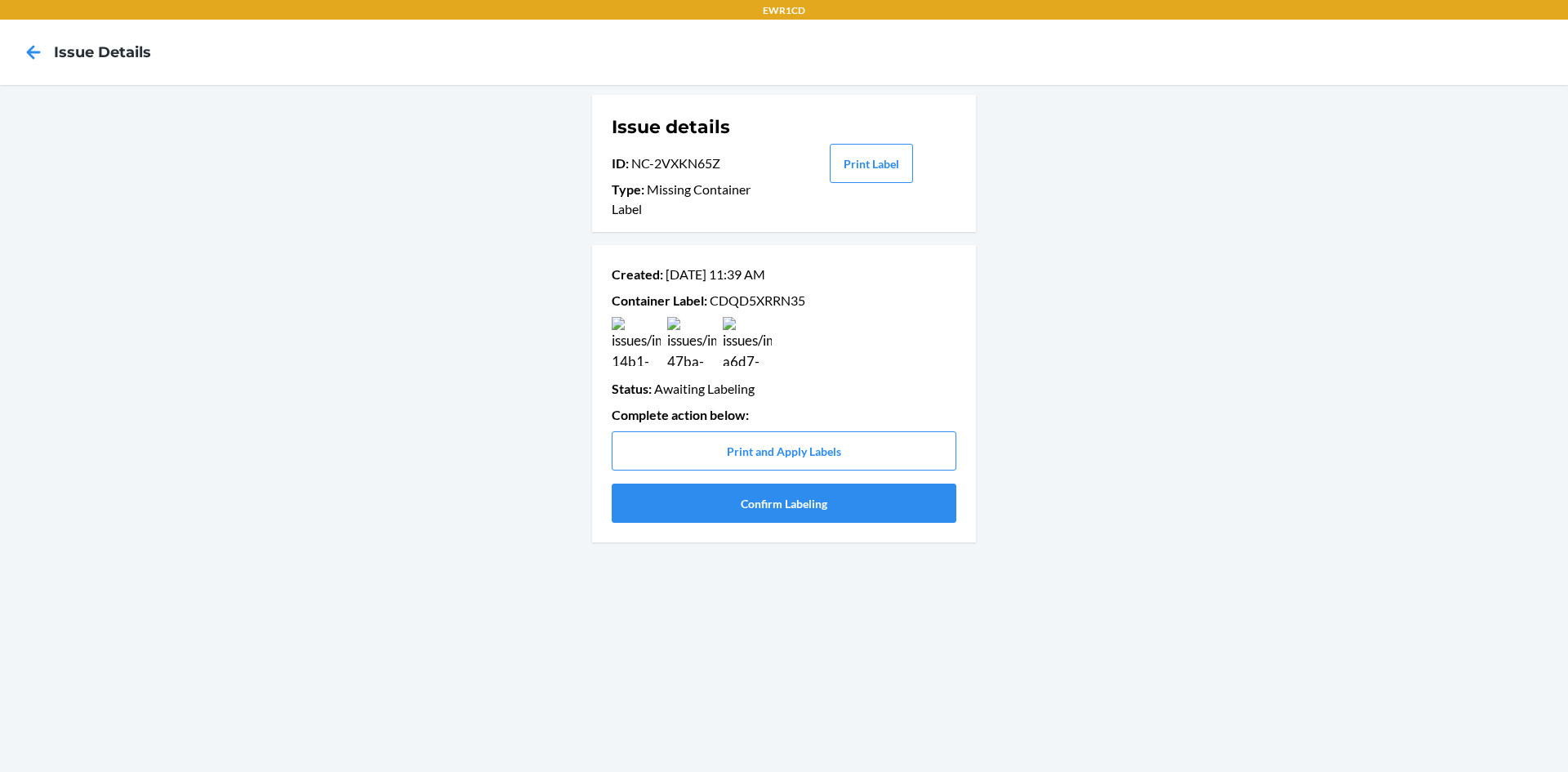
drag, startPoint x: 786, startPoint y: 293, endPoint x: 746, endPoint y: 300, distance: 40.6
click at [746, 300] on p "Container Label : CDQD5XRRN35" at bounding box center [784, 300] width 345 height 19
copy p "CDQD5XRRN35"
click at [678, 511] on button "Confirm Labeling" at bounding box center [784, 503] width 345 height 40
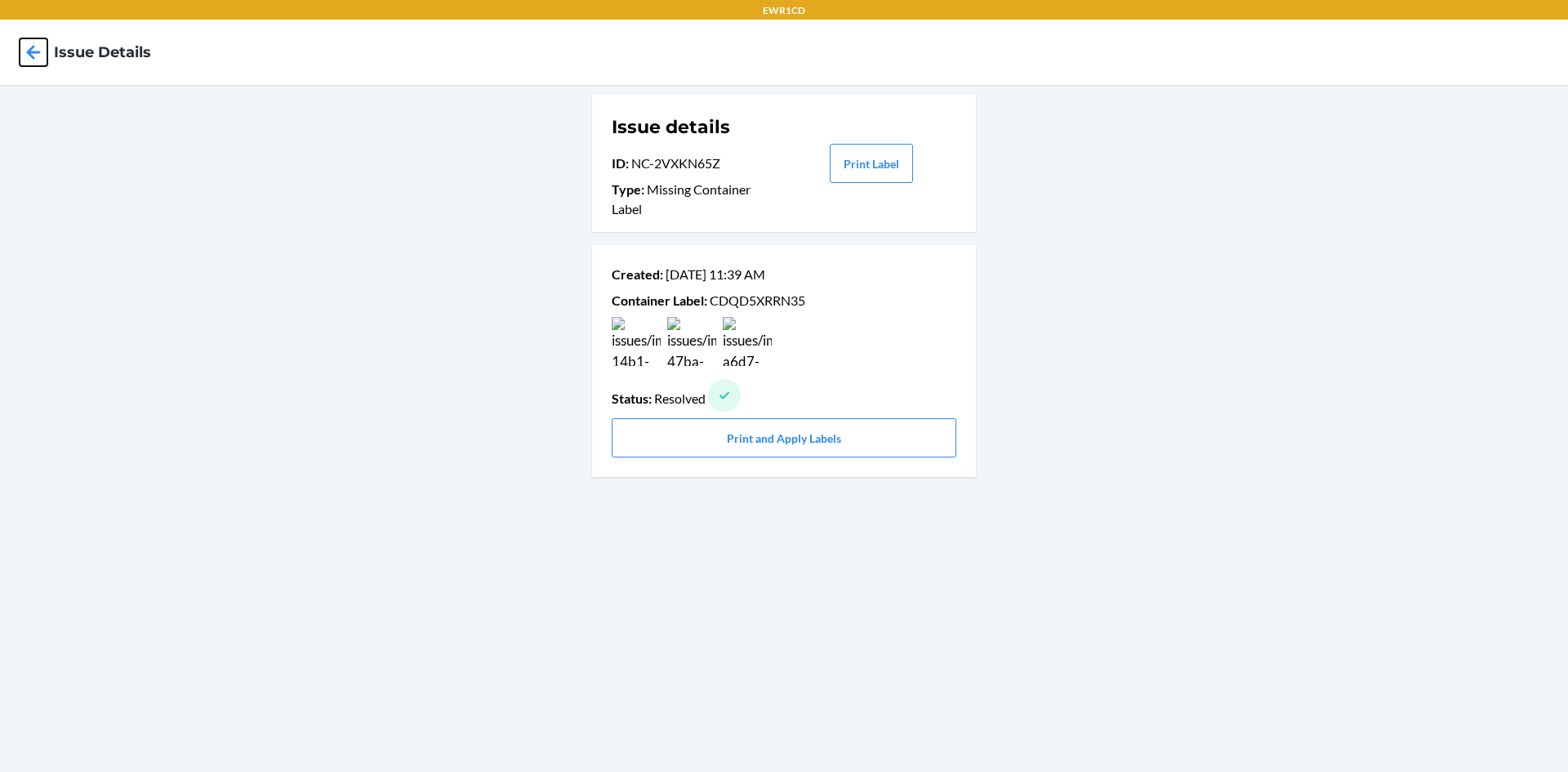
click at [39, 54] on icon at bounding box center [33, 53] width 28 height 28
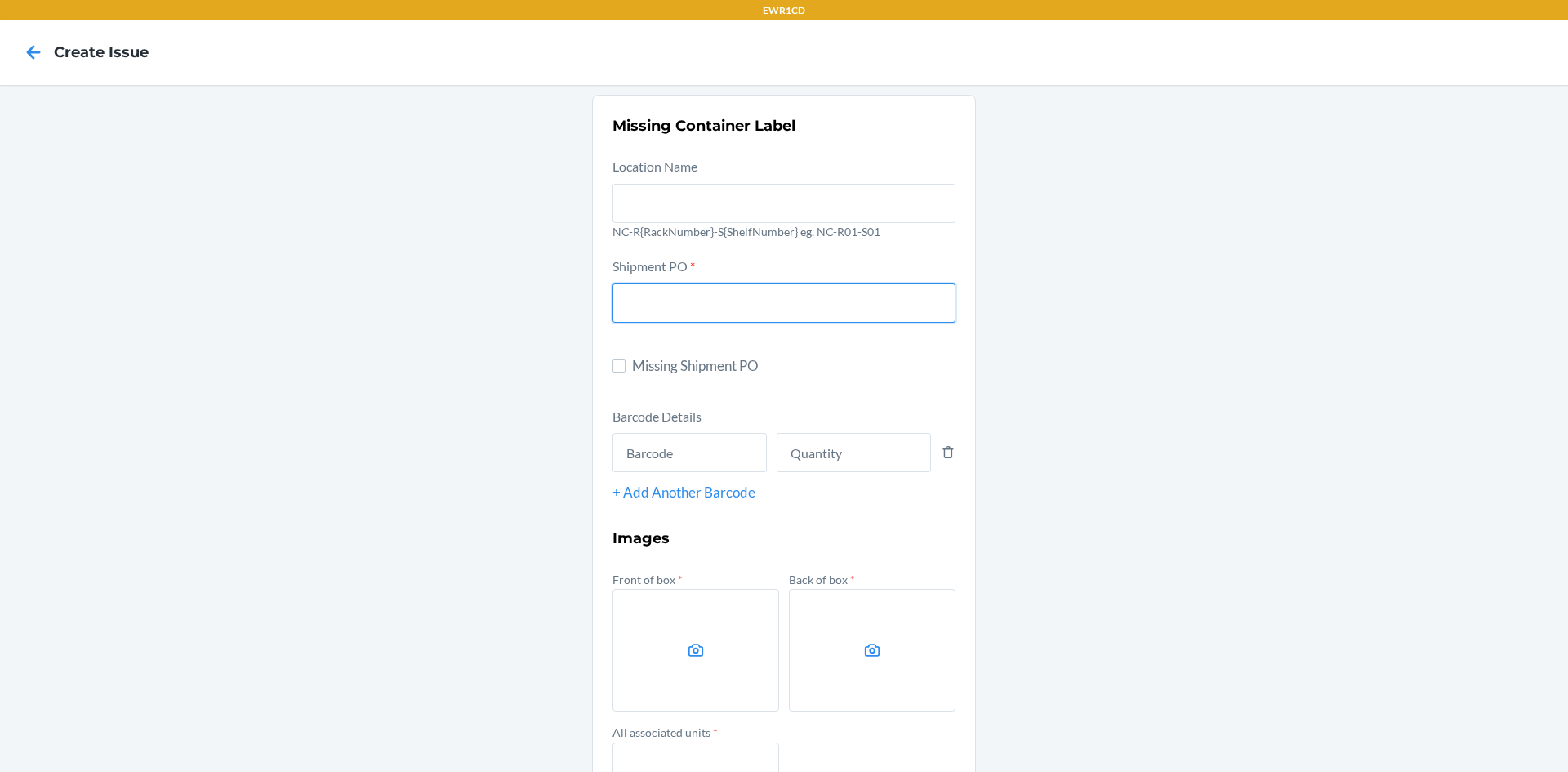
click at [743, 296] on input "text" at bounding box center [784, 303] width 343 height 40
type input "9894398"
click at [733, 460] on input "text" at bounding box center [689, 452] width 154 height 40
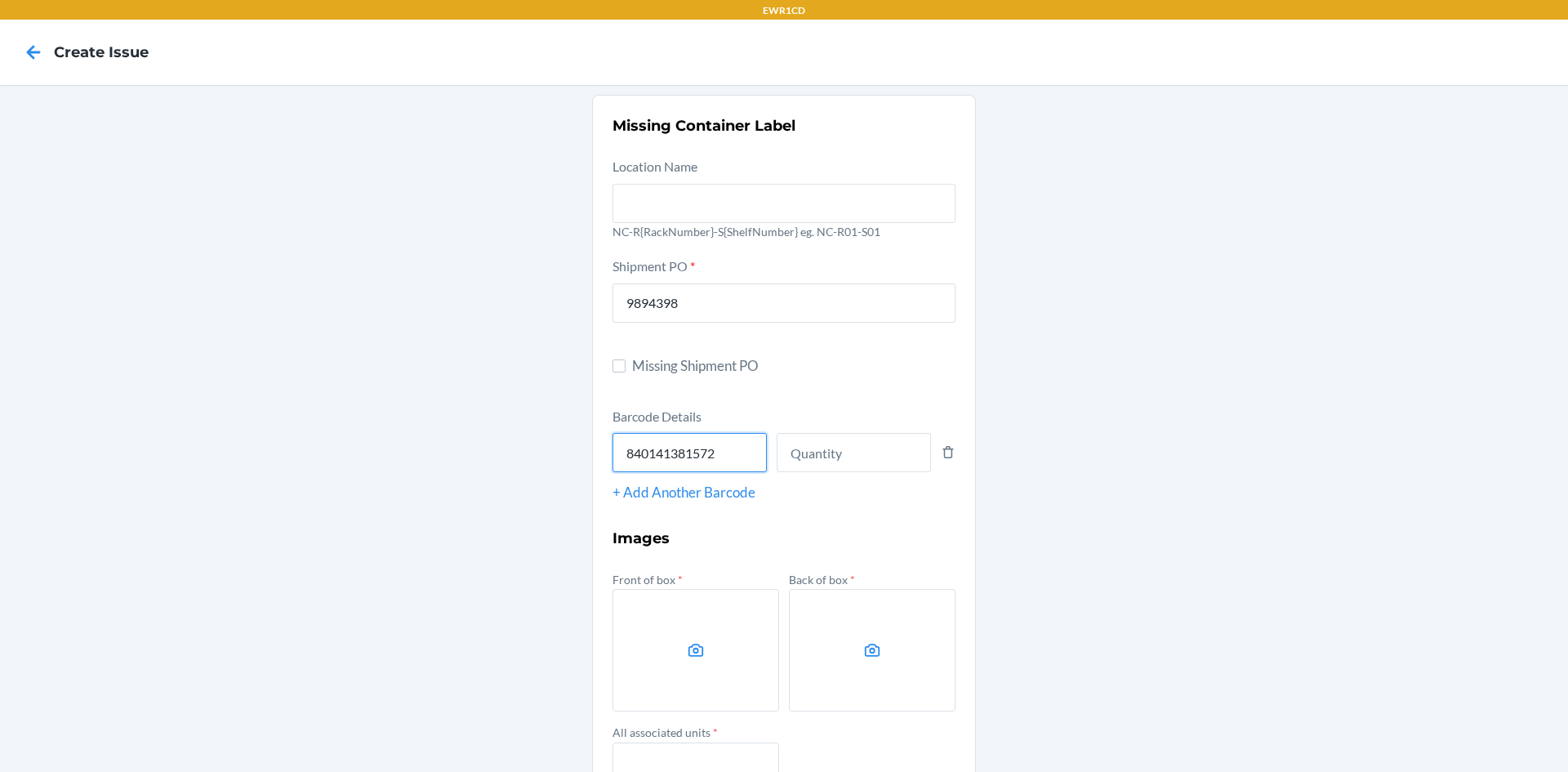
type input "840141381572"
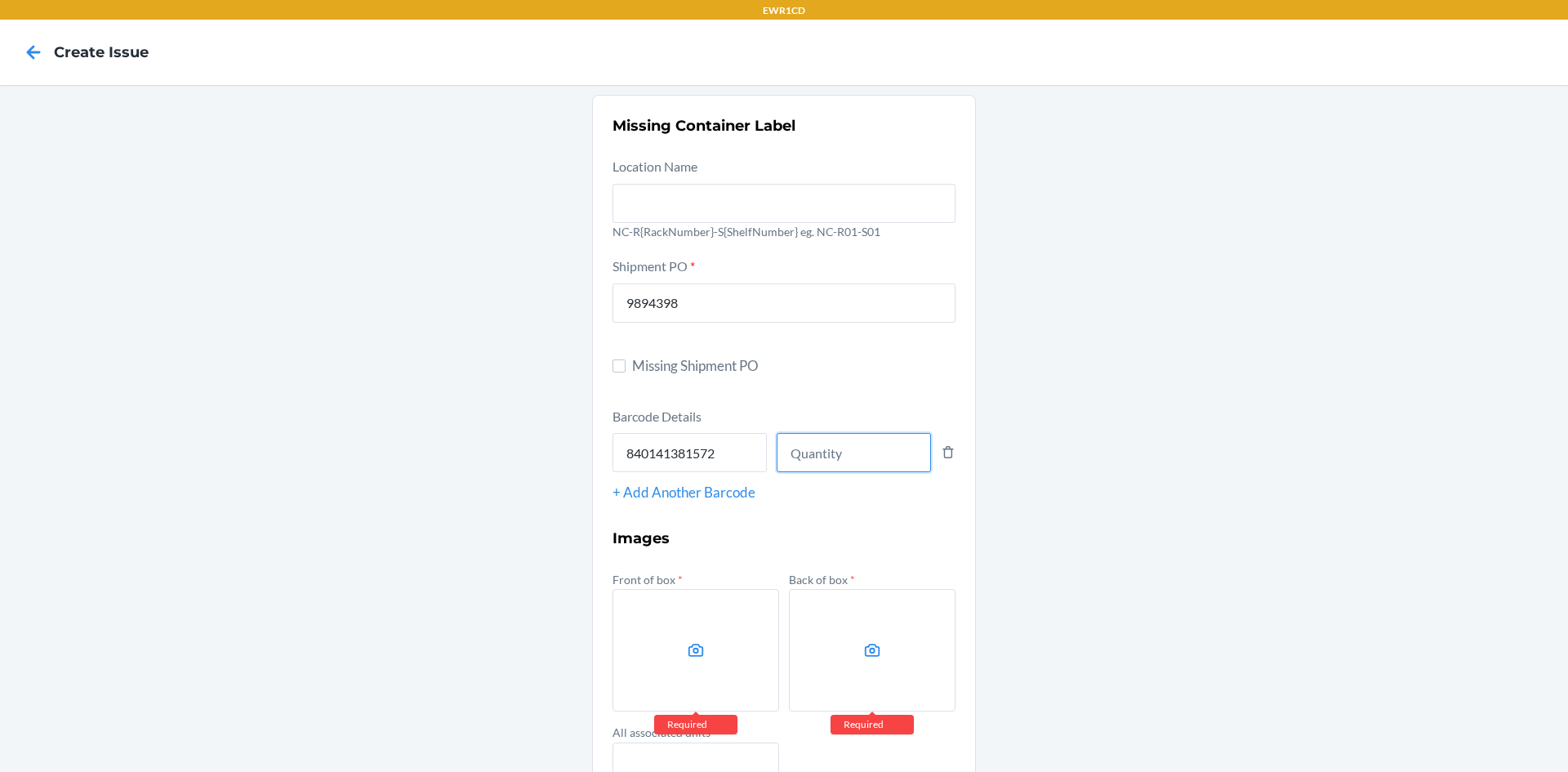
click at [832, 454] on input "number" at bounding box center [853, 452] width 154 height 40
type input "108"
click at [699, 661] on label at bounding box center [696, 650] width 166 height 122
click at [0, 0] on input "file" at bounding box center [0, 0] width 0 height 0
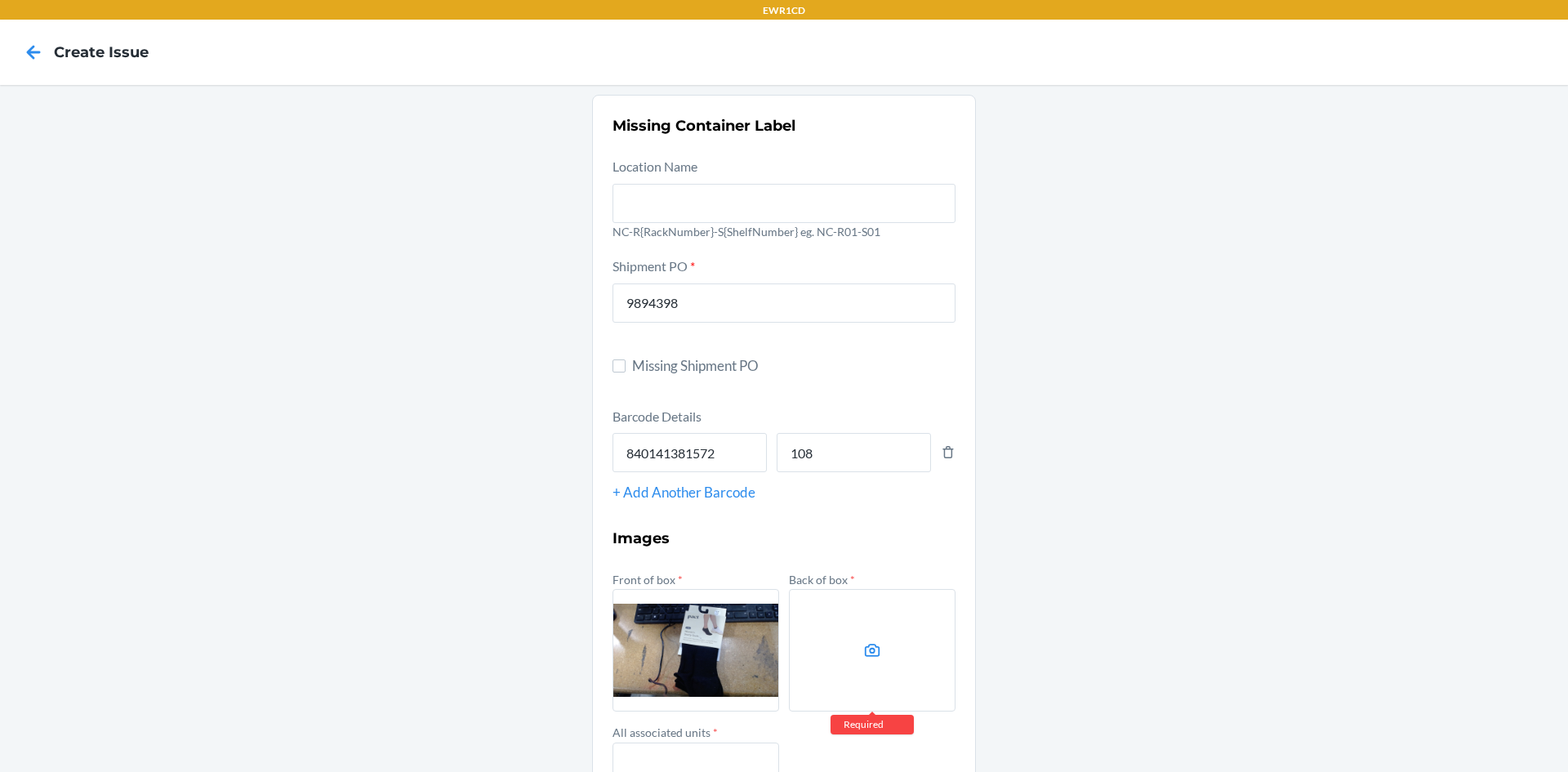
click at [866, 610] on label at bounding box center [872, 650] width 166 height 122
click at [0, 0] on input "file" at bounding box center [0, 0] width 0 height 0
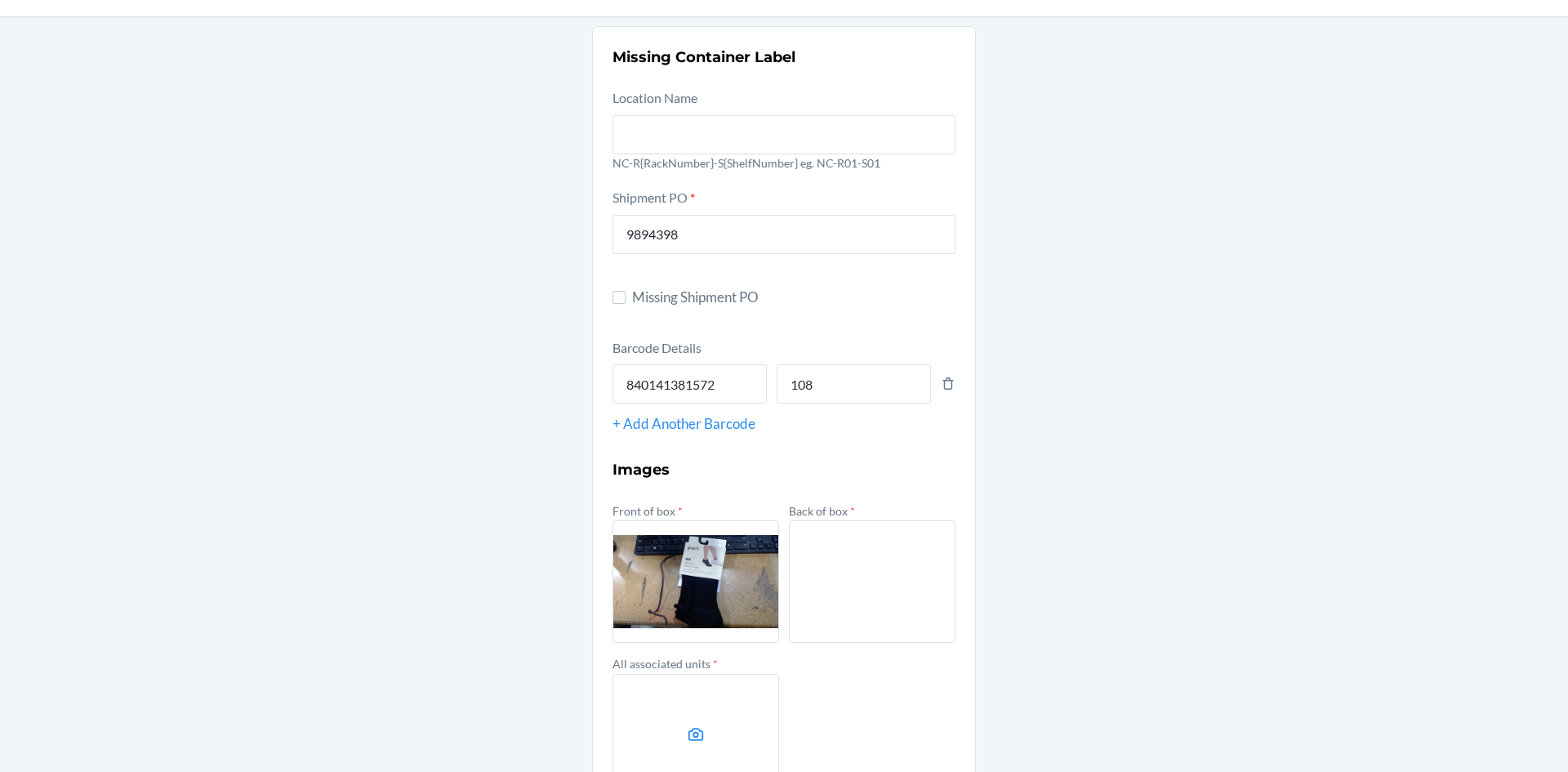
scroll to position [164, 0]
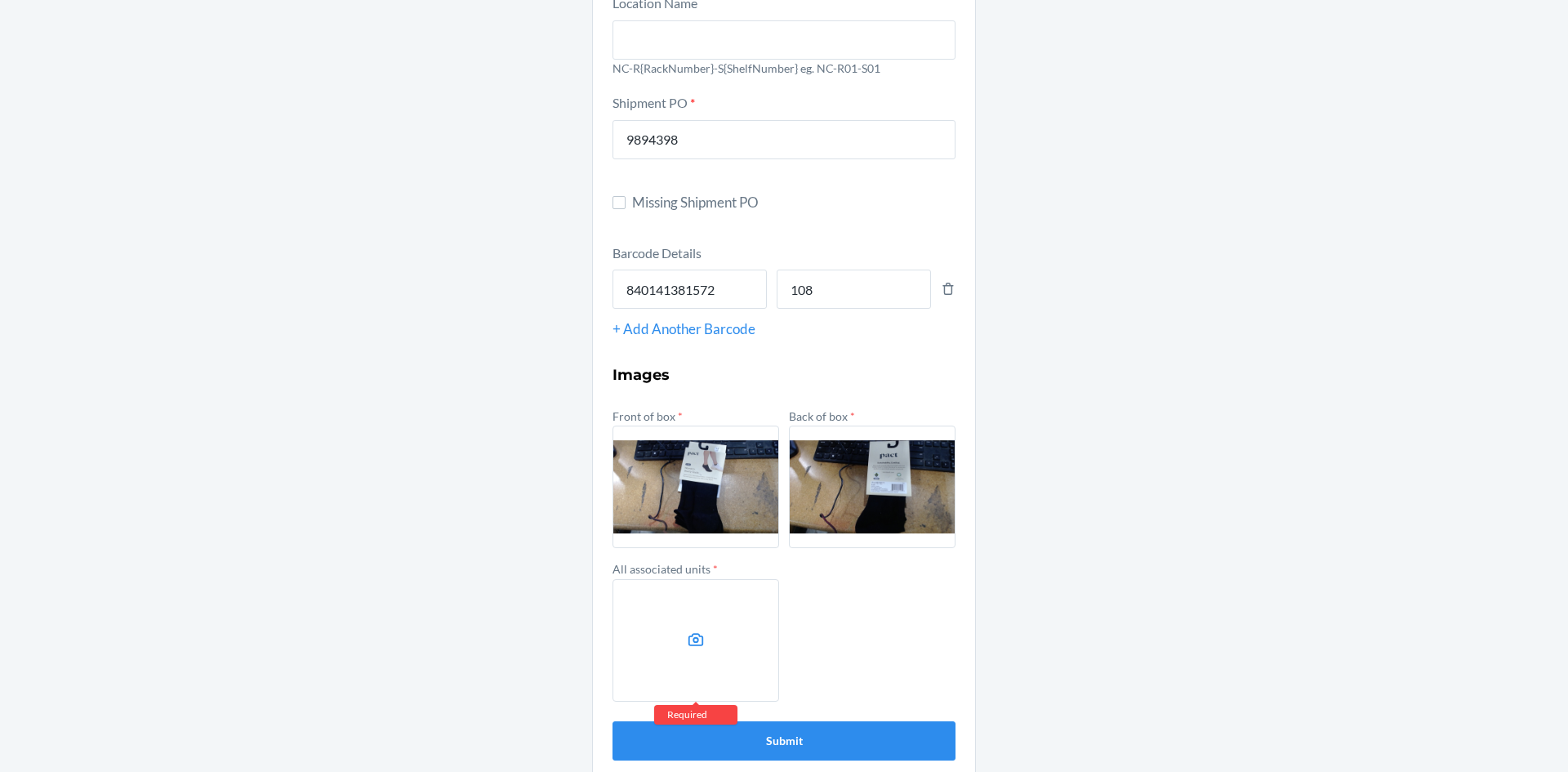
click at [626, 601] on label at bounding box center [696, 640] width 166 height 122
click at [0, 0] on input "file" at bounding box center [0, 0] width 0 height 0
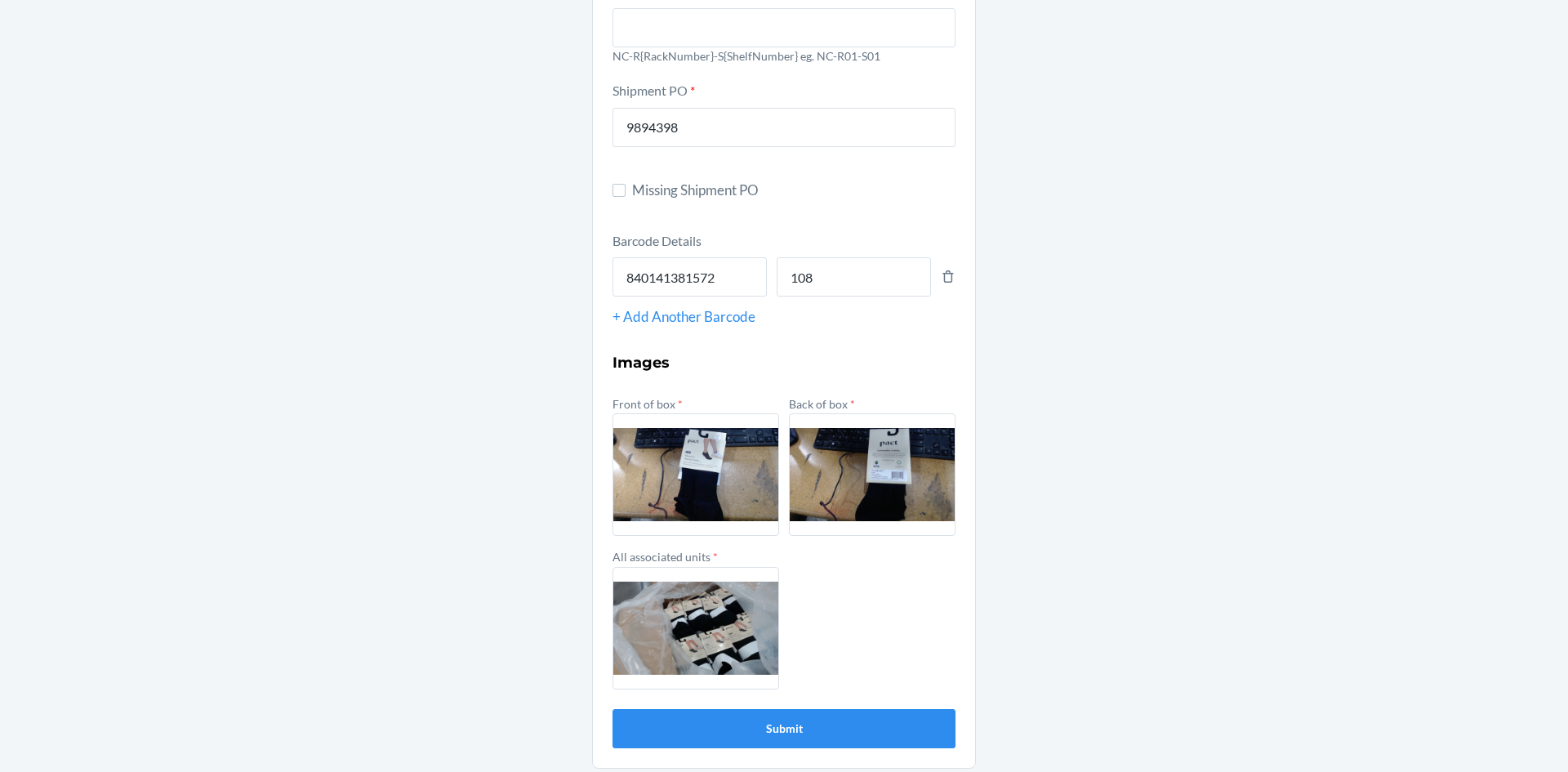
scroll to position [182, 0]
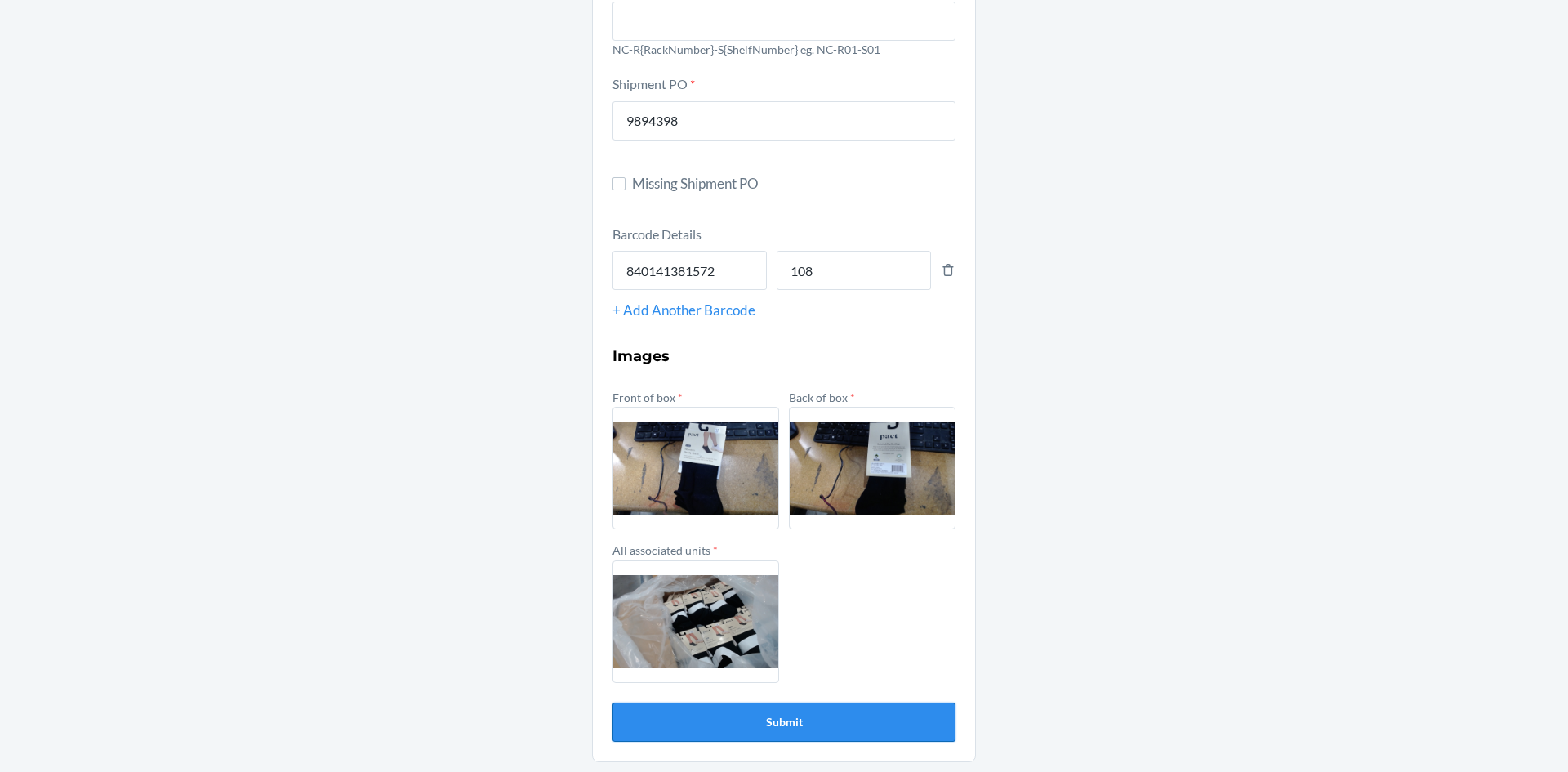
click at [816, 725] on button "Submit" at bounding box center [784, 722] width 343 height 40
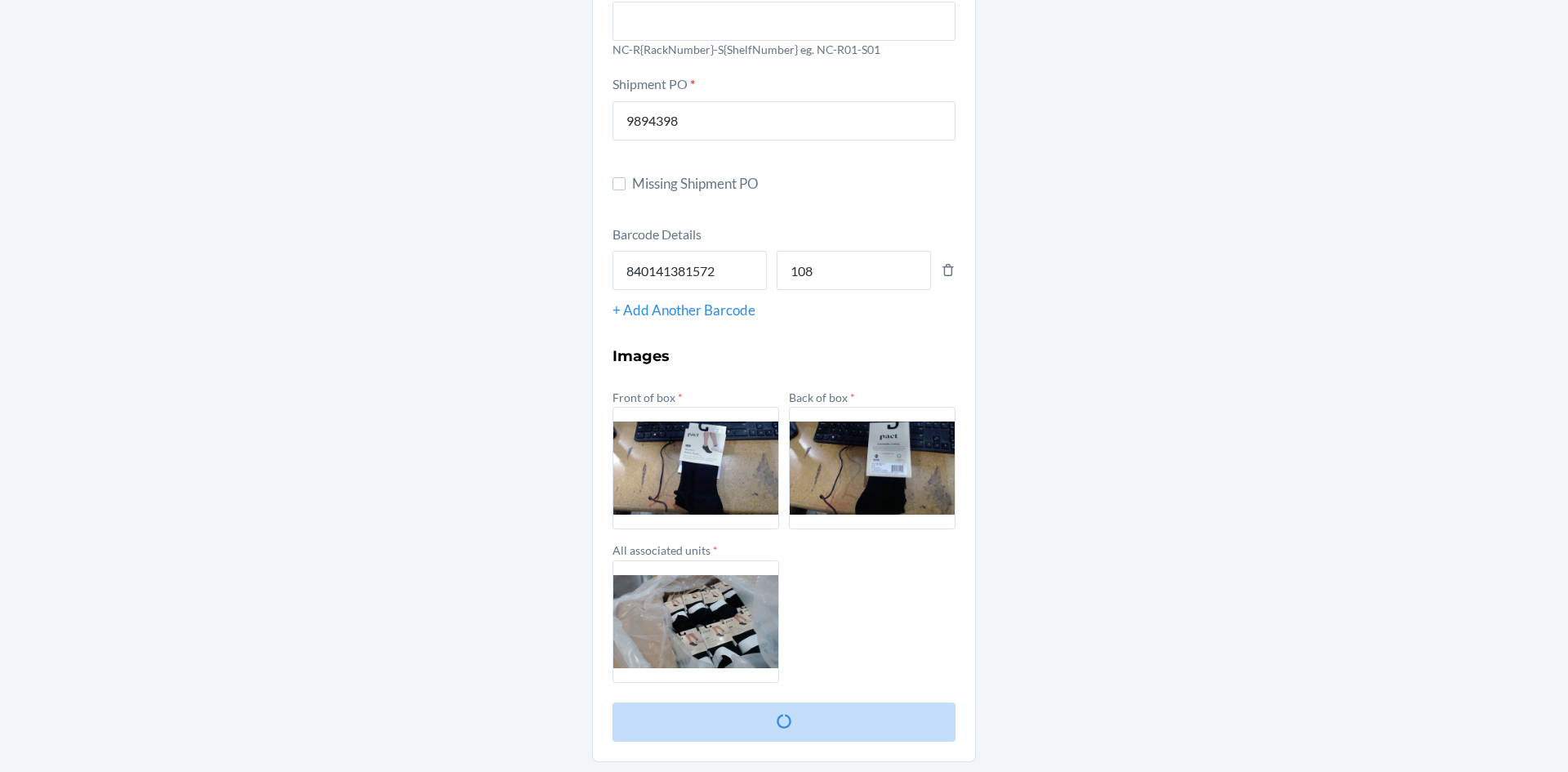
scroll to position [0, 0]
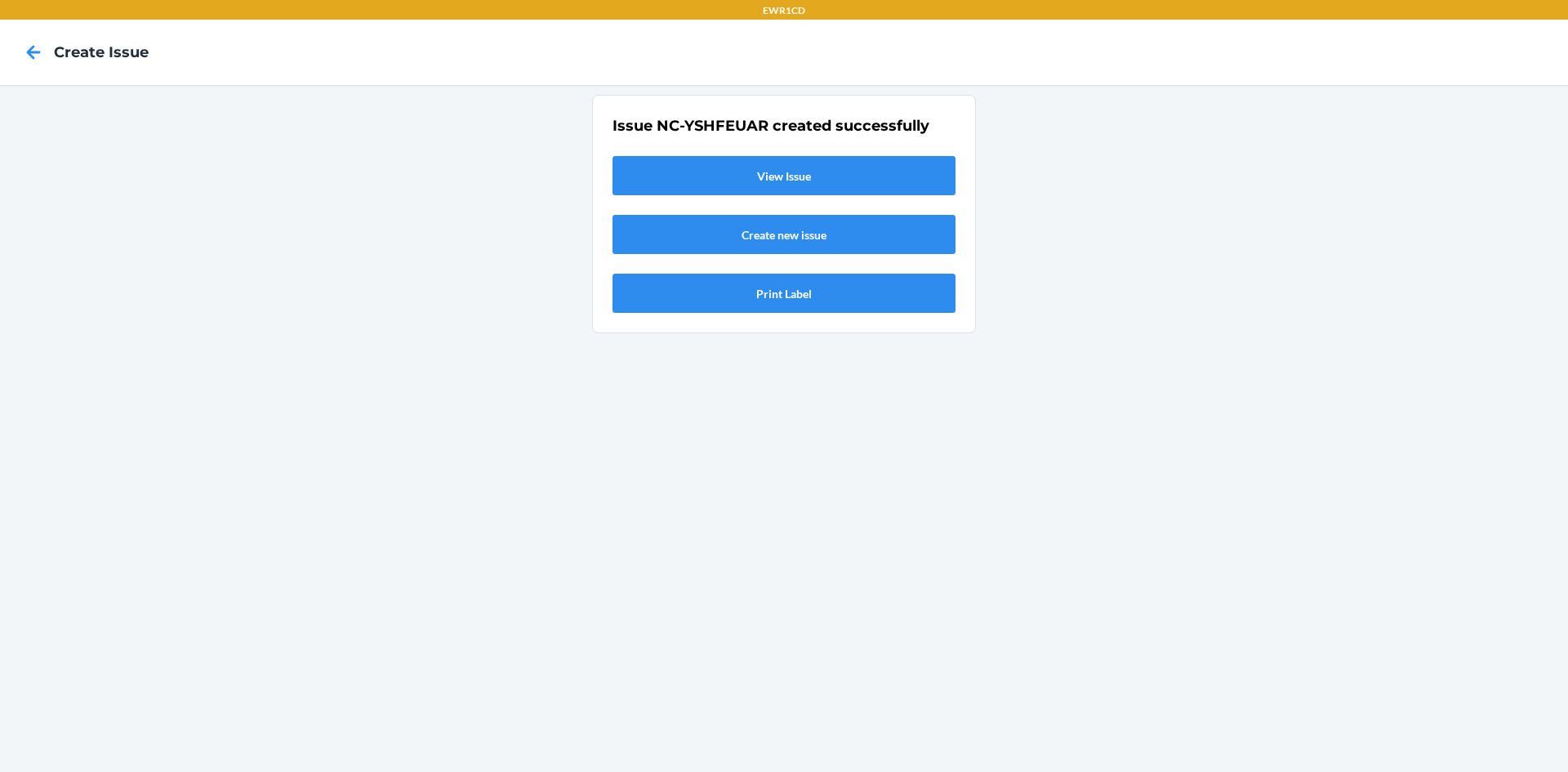
click at [741, 187] on link "View Issue" at bounding box center [784, 175] width 343 height 40
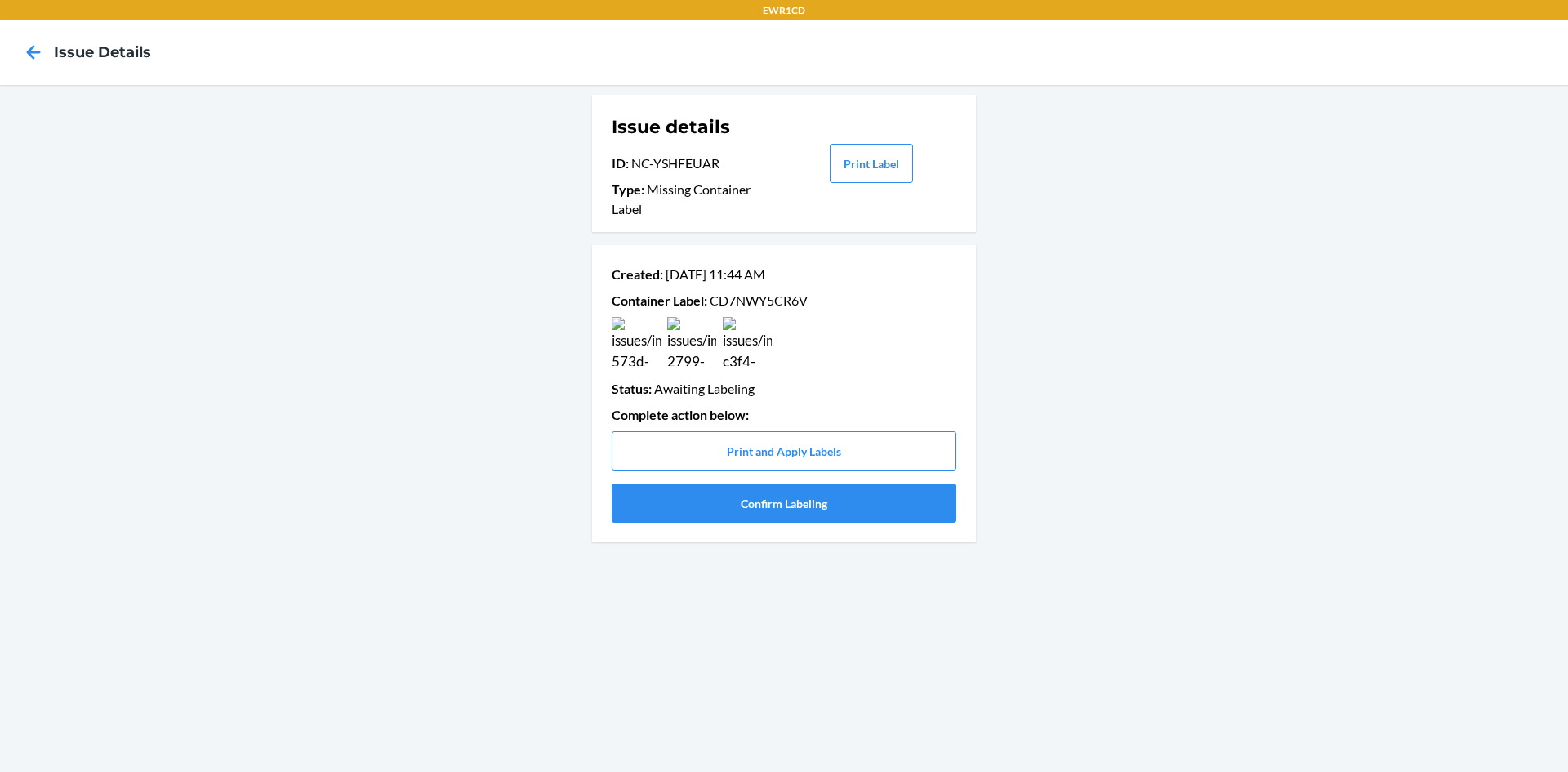
click at [739, 301] on p "Container Label : CD7NWY5CR6V" at bounding box center [784, 300] width 345 height 19
copy p "CD7NWY5CR6V"
click at [748, 505] on button "Confirm Labeling" at bounding box center [784, 503] width 345 height 40
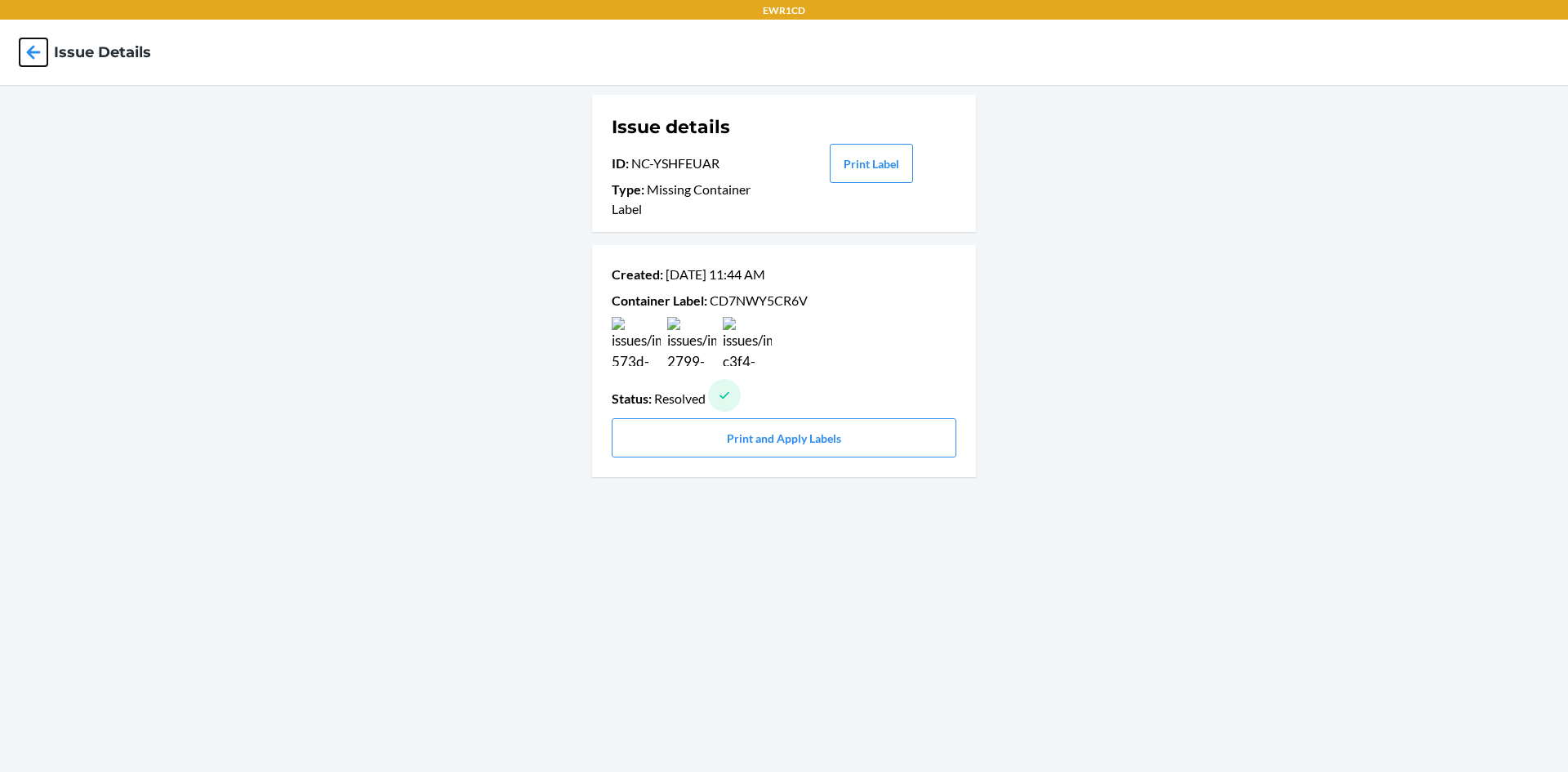
click at [30, 48] on icon at bounding box center [33, 53] width 28 height 28
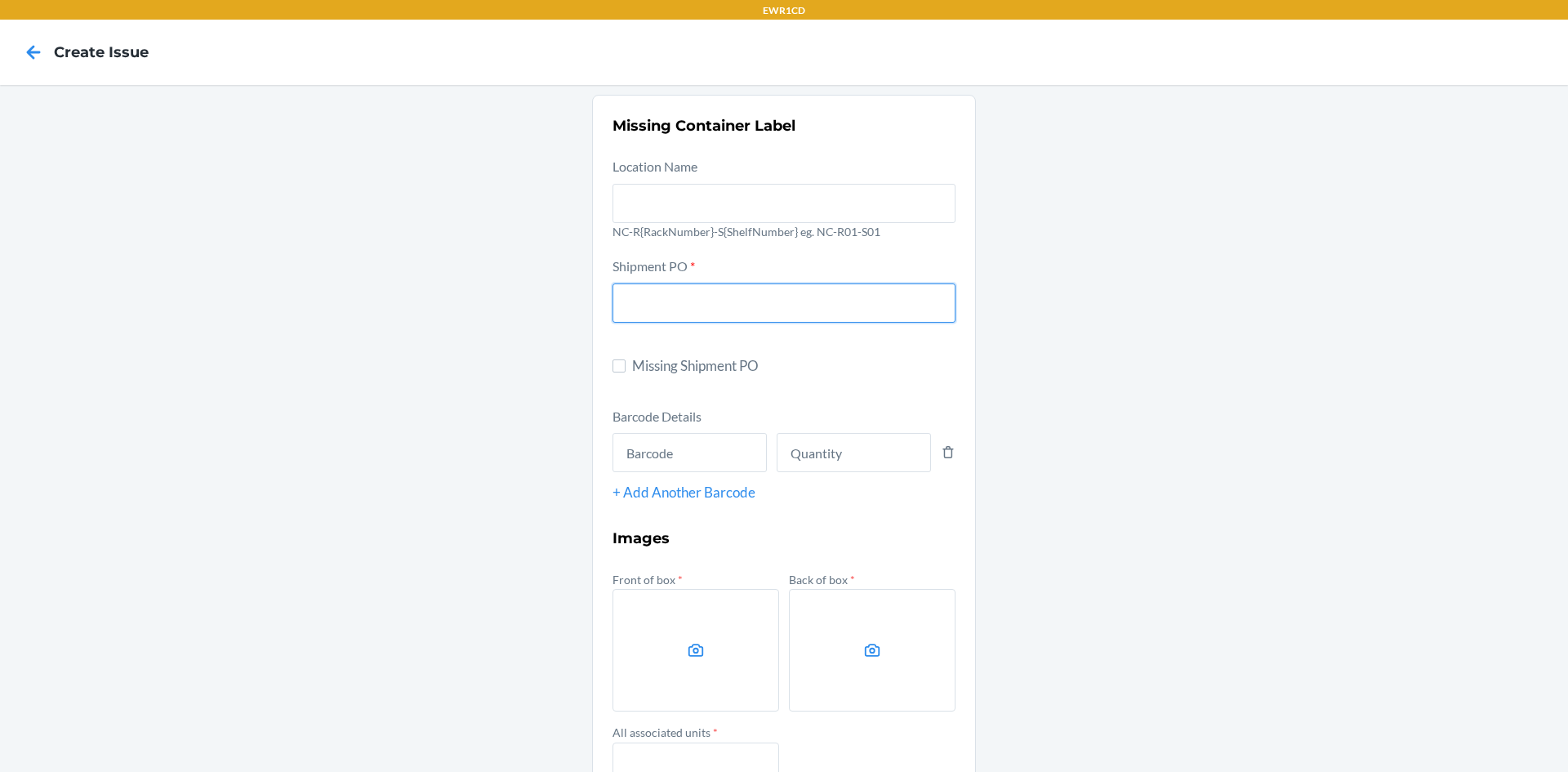
click at [761, 311] on input "text" at bounding box center [784, 303] width 343 height 40
type input "9894398"
click at [706, 452] on input "text" at bounding box center [689, 452] width 154 height 40
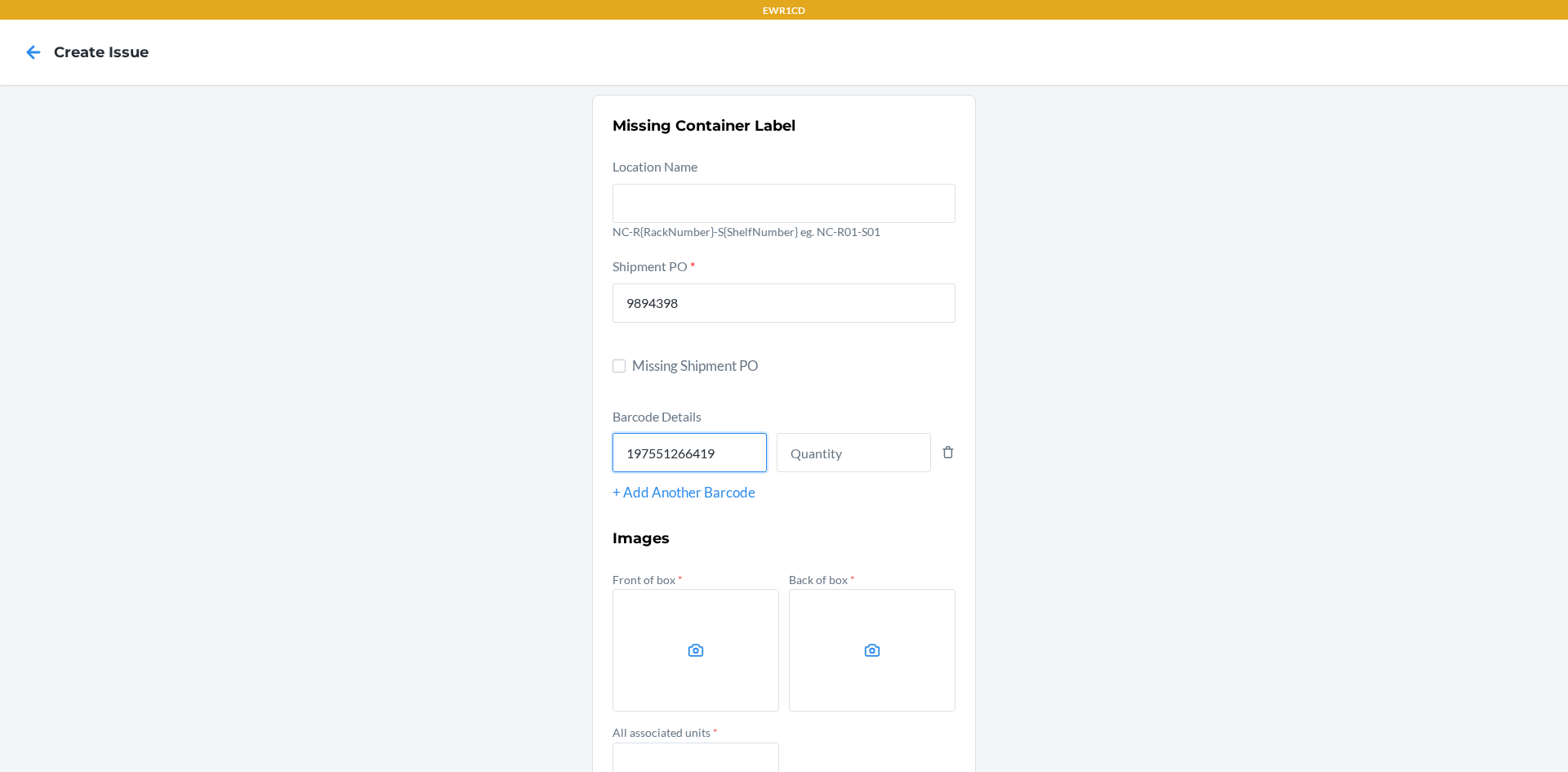
type input "197551266419"
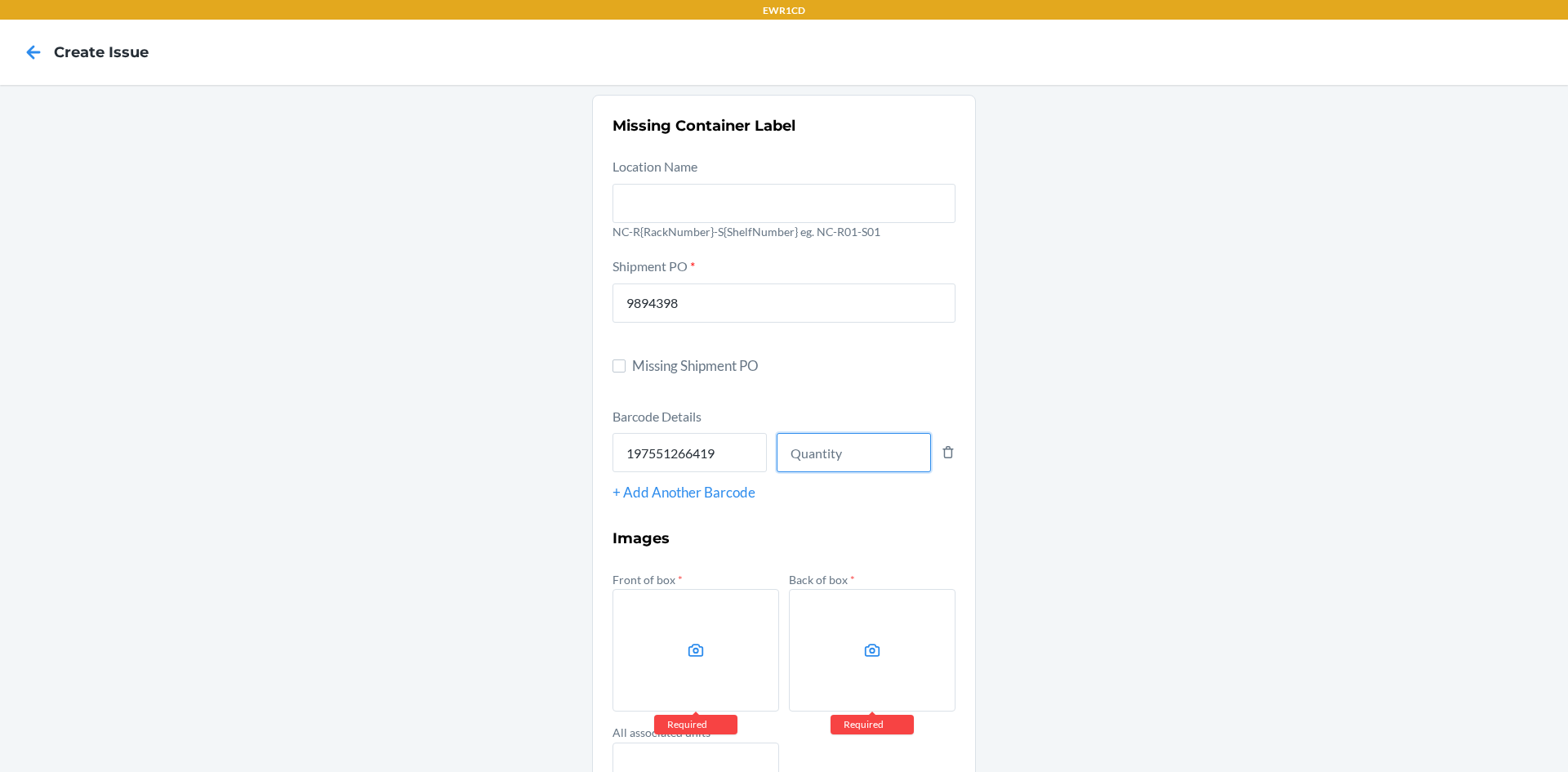
click at [801, 460] on input "number" at bounding box center [853, 452] width 154 height 40
type input "75"
click at [739, 609] on label at bounding box center [696, 650] width 166 height 122
click at [0, 0] on input "file" at bounding box center [0, 0] width 0 height 0
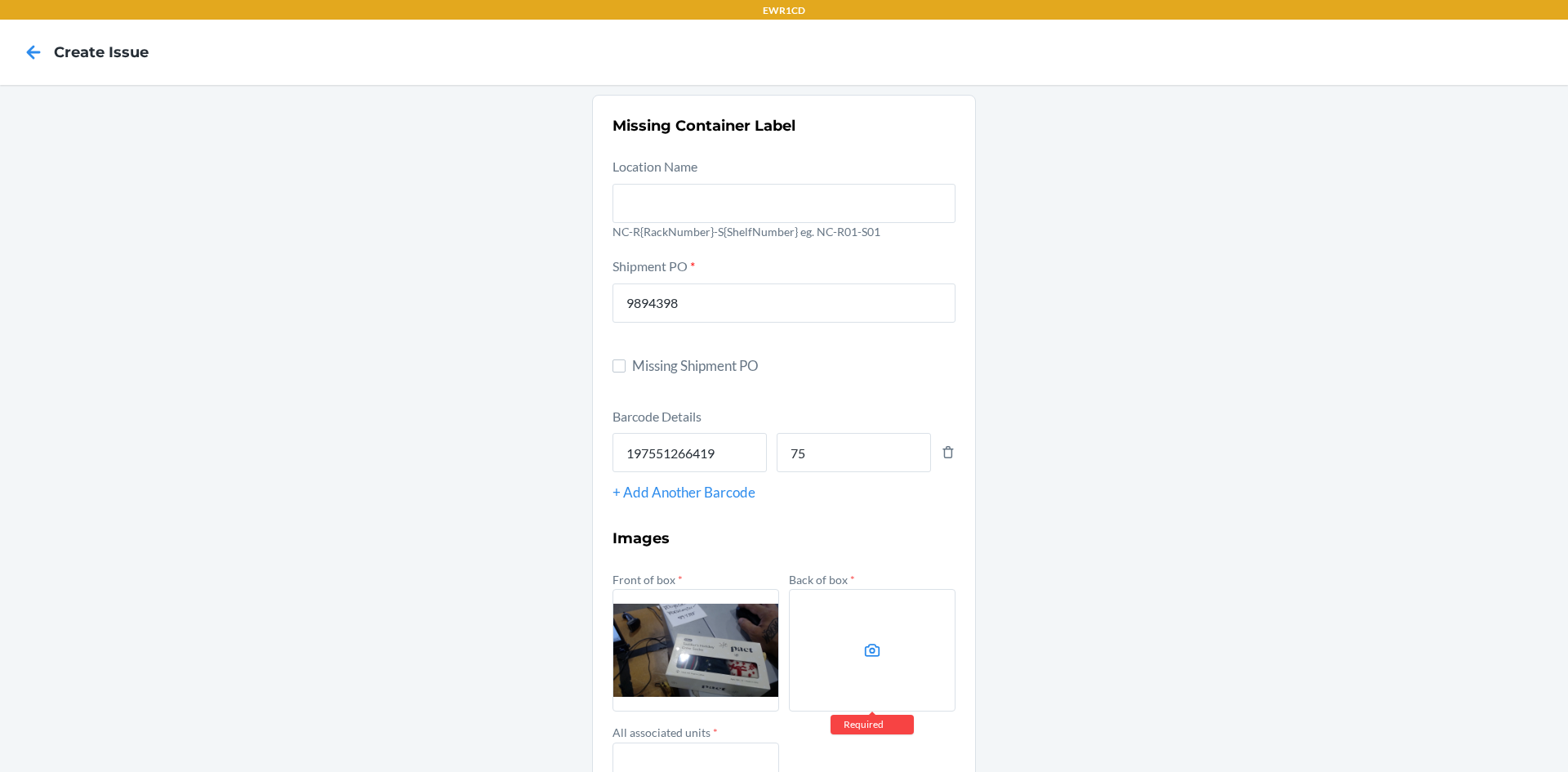
click at [877, 684] on label at bounding box center [872, 650] width 166 height 122
click at [0, 0] on input "file" at bounding box center [0, 0] width 0 height 0
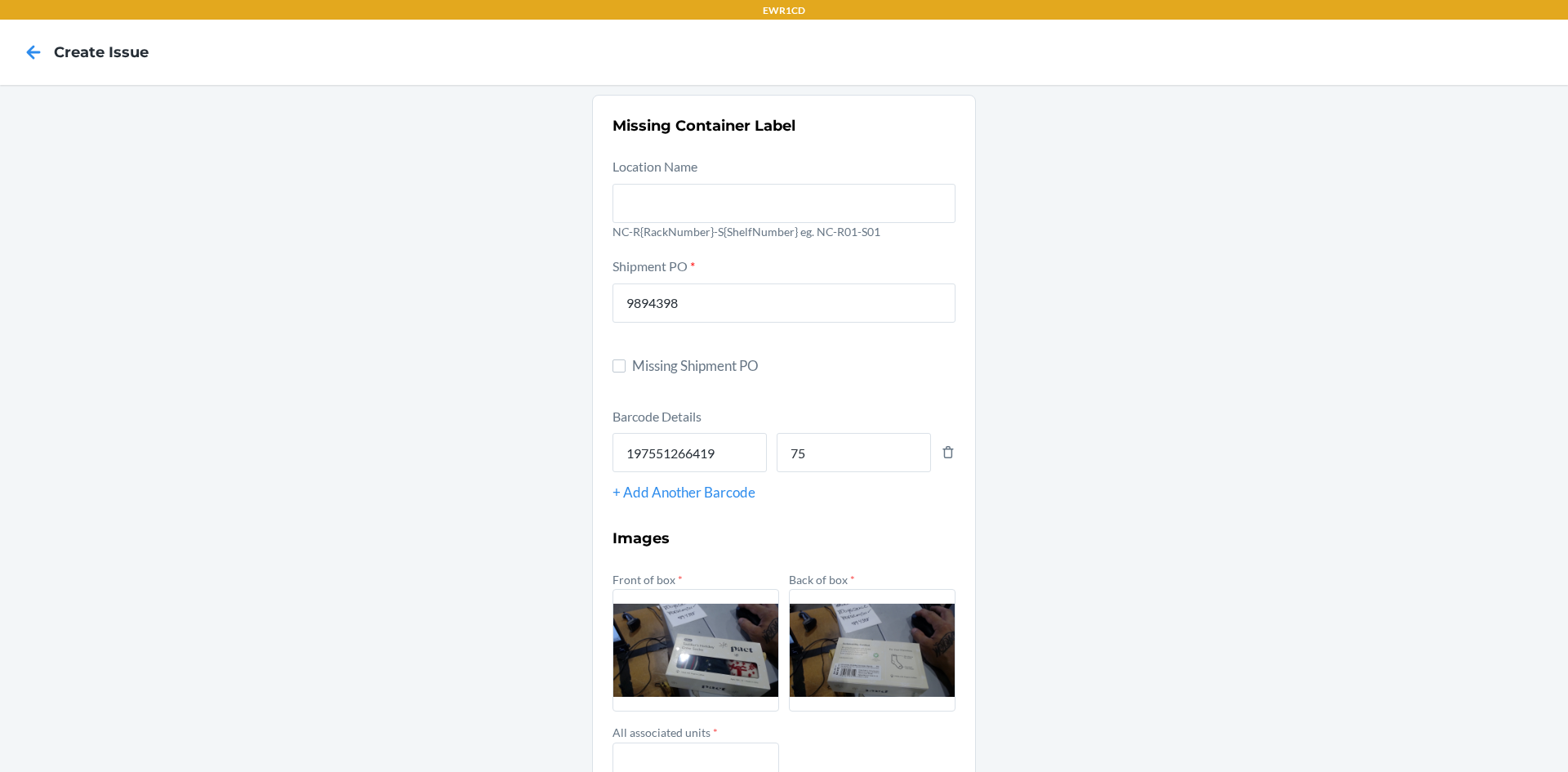
scroll to position [82, 0]
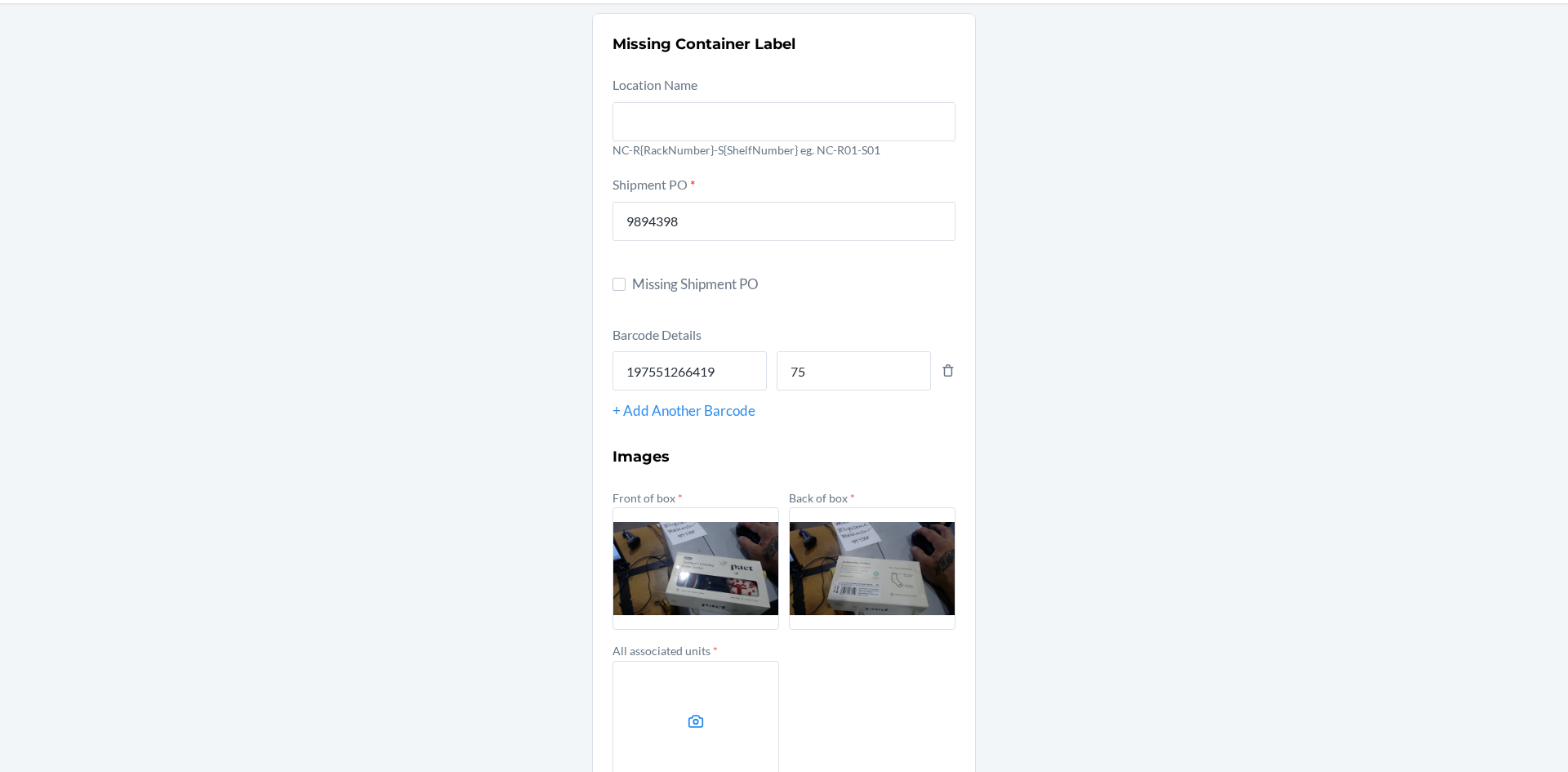
click at [708, 702] on label at bounding box center [696, 722] width 166 height 122
click at [0, 0] on input "file" at bounding box center [0, 0] width 0 height 0
click at [1139, 159] on div "Missing Container Label Location Name NC-R{RackNumber}-S{ShelfNumber} eg. NC-R0…" at bounding box center [784, 437] width 1568 height 869
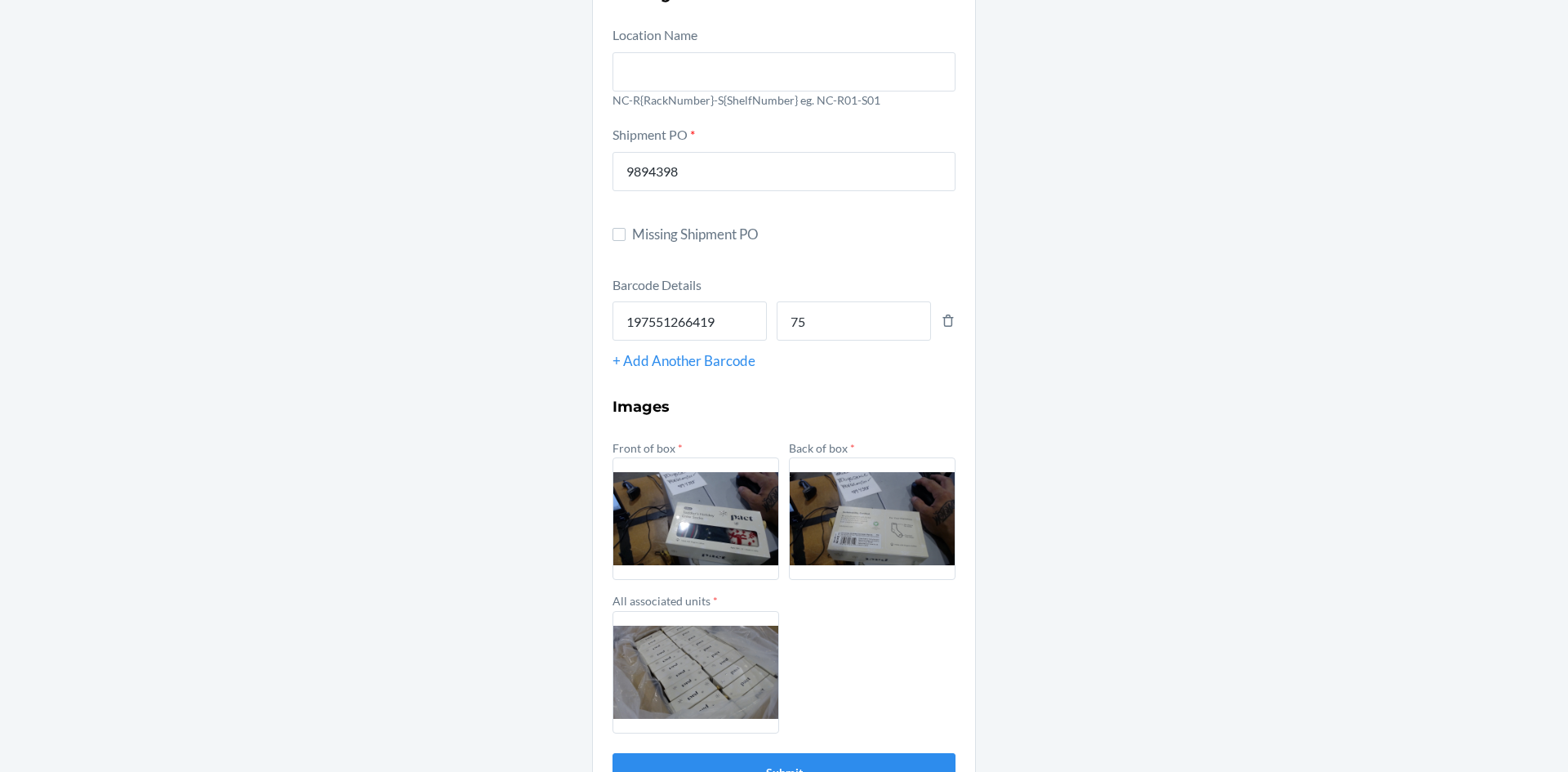
scroll to position [182, 0]
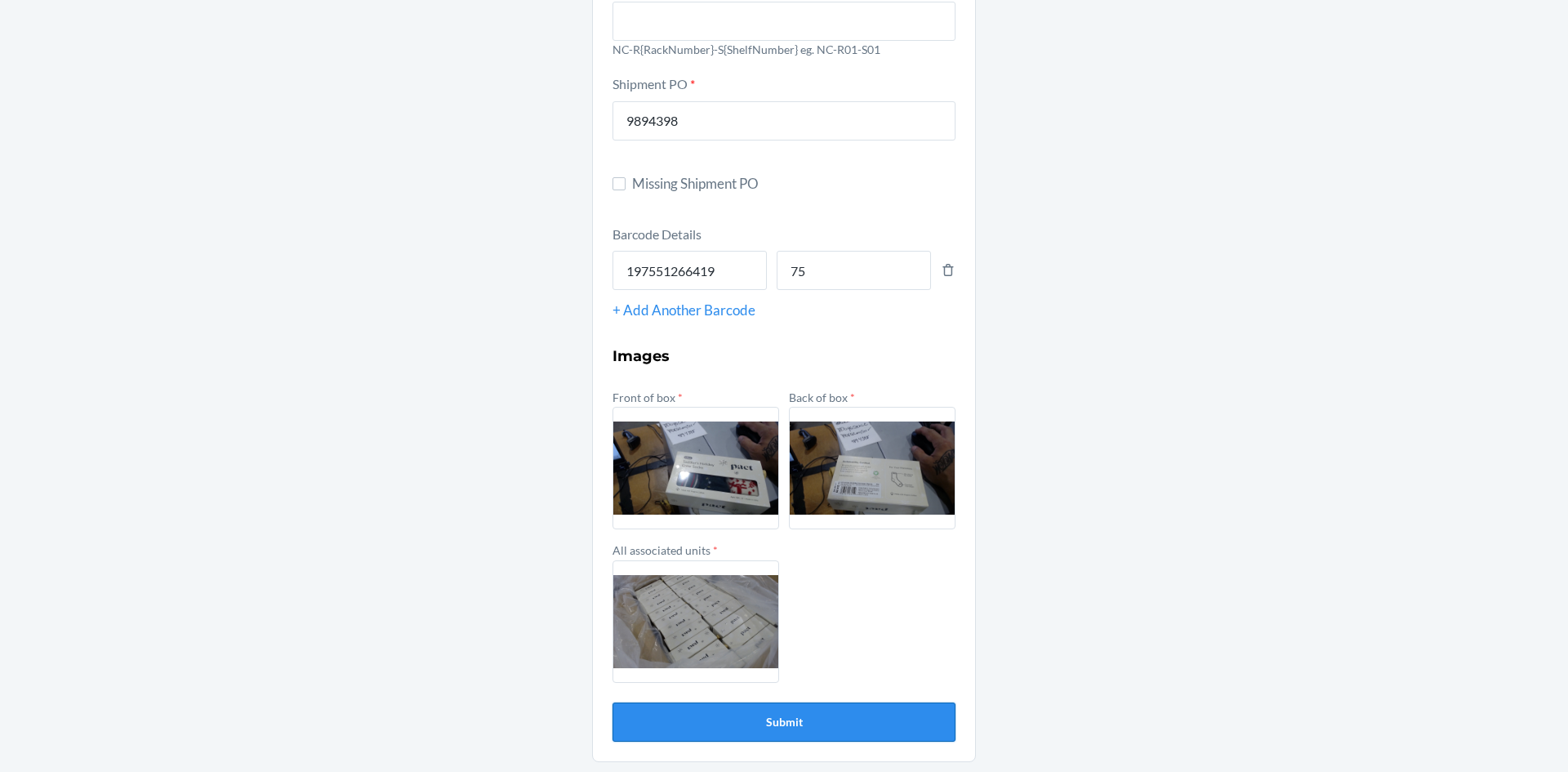
click at [785, 728] on button "Submit" at bounding box center [784, 722] width 343 height 40
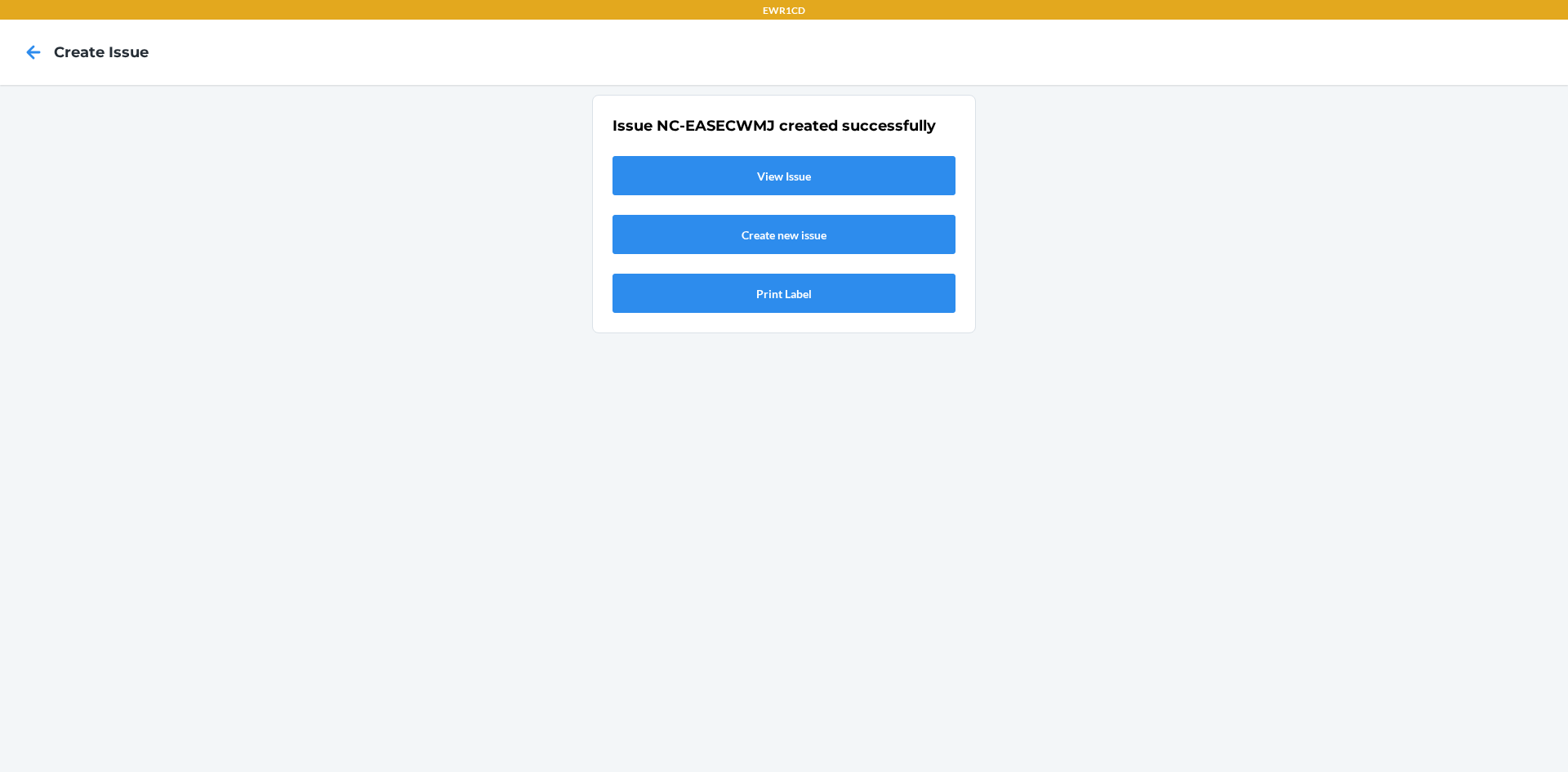
scroll to position [0, 0]
click at [828, 172] on link "View Issue" at bounding box center [784, 175] width 343 height 40
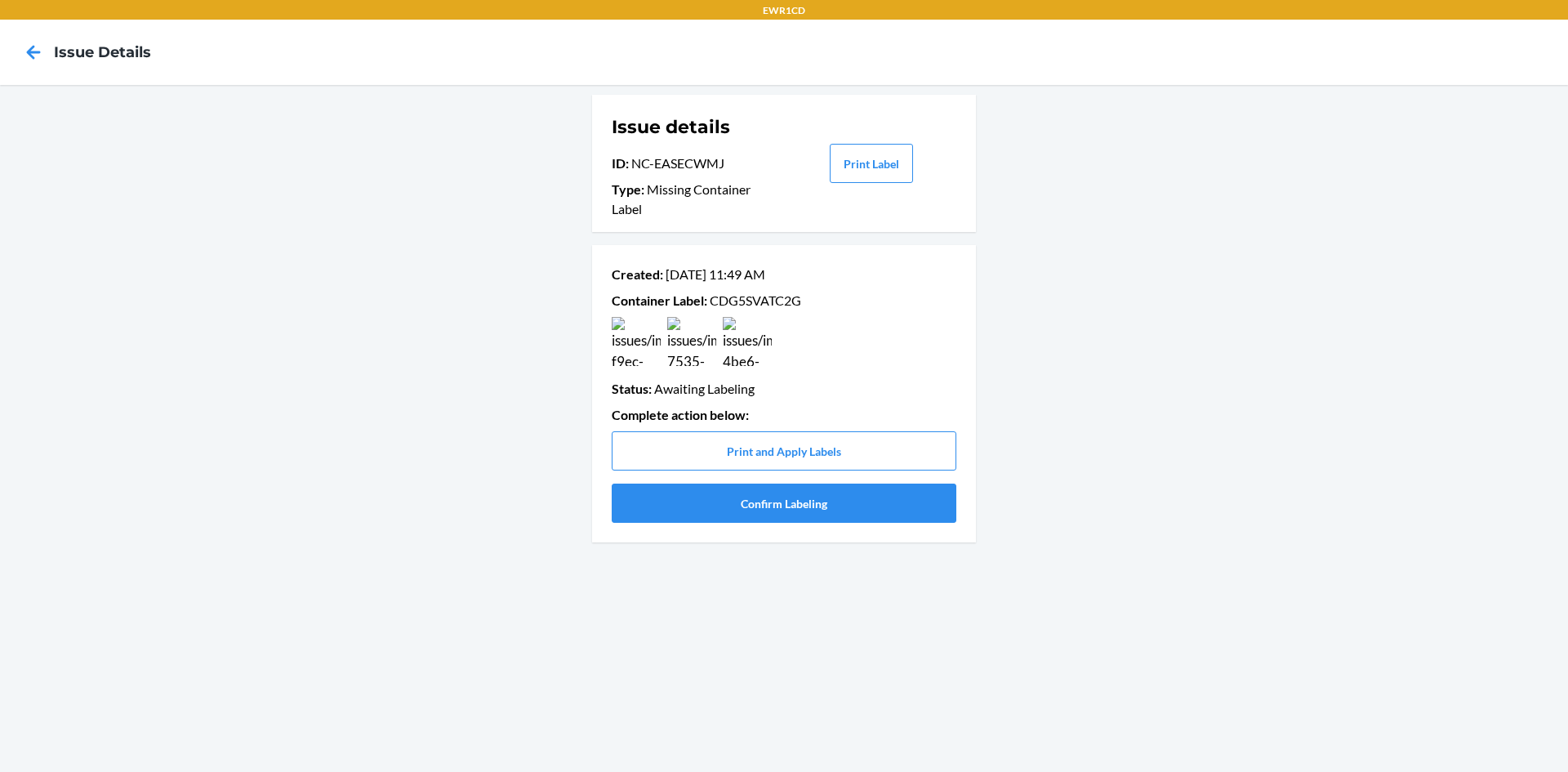
click at [764, 296] on p "Container Label : CDG5SVATC2G" at bounding box center [784, 300] width 345 height 19
copy p "CDG5SVATC2G"
click at [771, 513] on button "Confirm Labeling" at bounding box center [784, 503] width 345 height 40
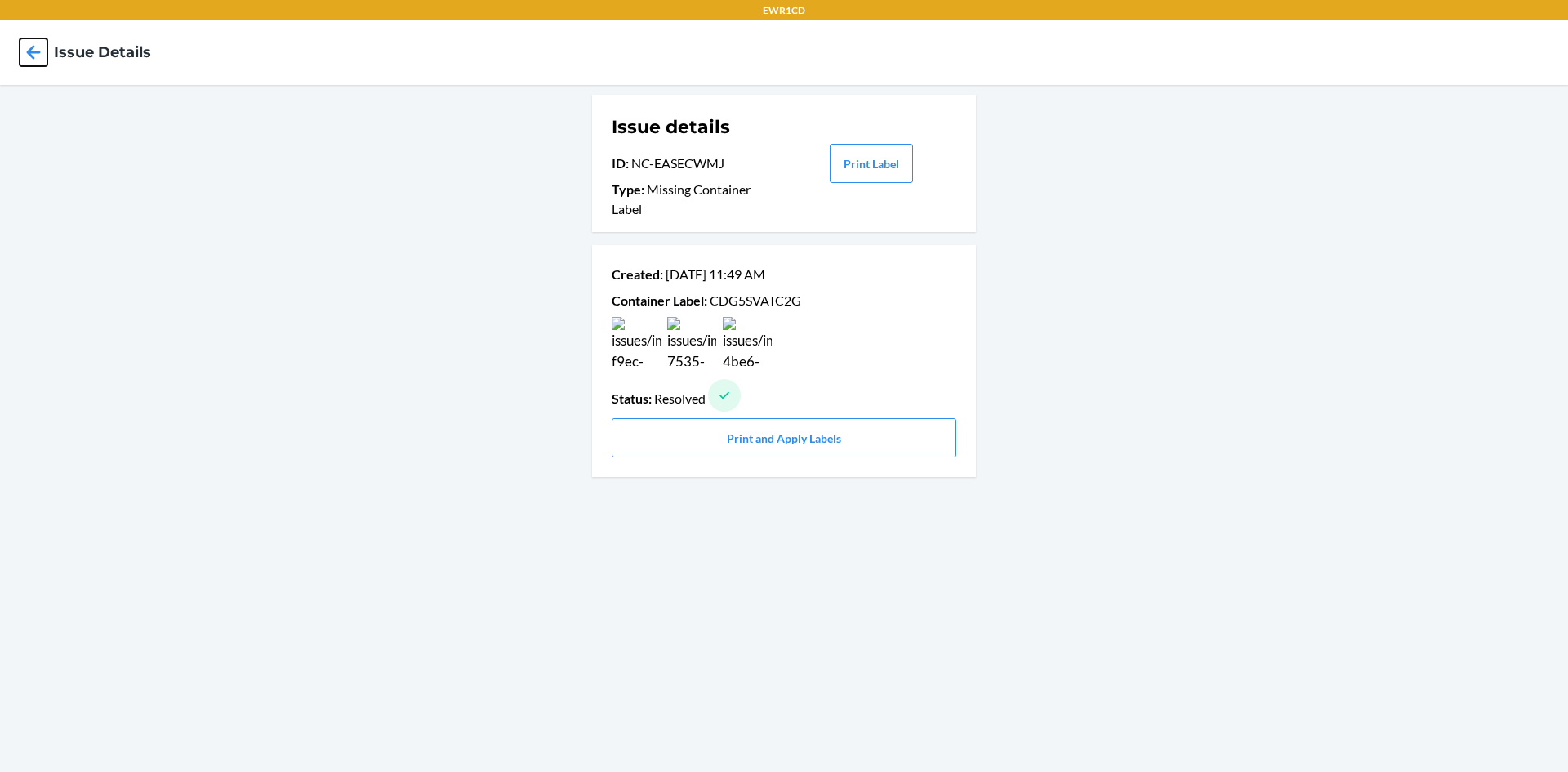
click at [33, 55] on icon at bounding box center [33, 53] width 28 height 28
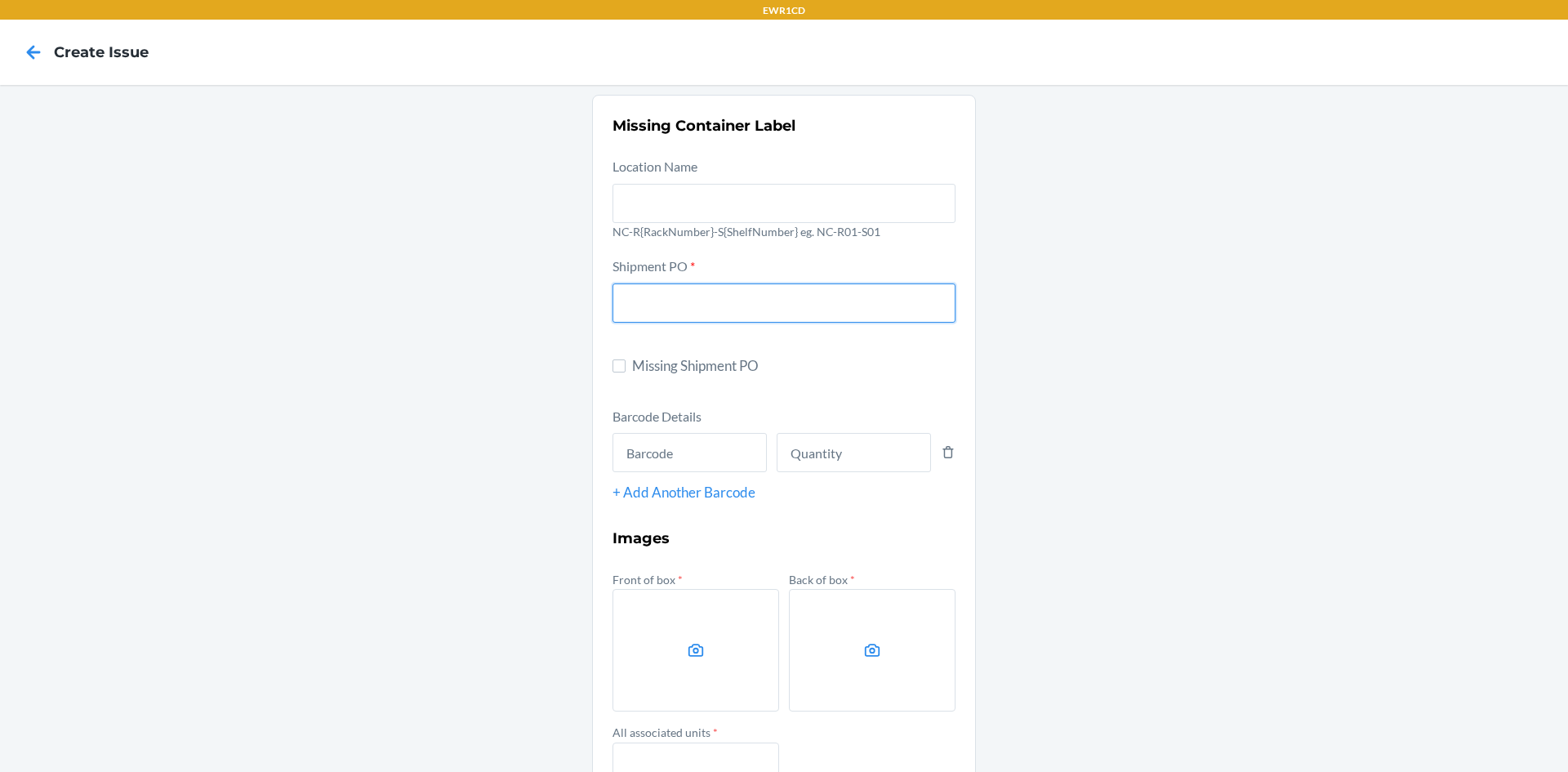
click at [665, 300] on input "text" at bounding box center [784, 303] width 343 height 40
type input "9894398"
click at [683, 461] on input "text" at bounding box center [689, 452] width 154 height 40
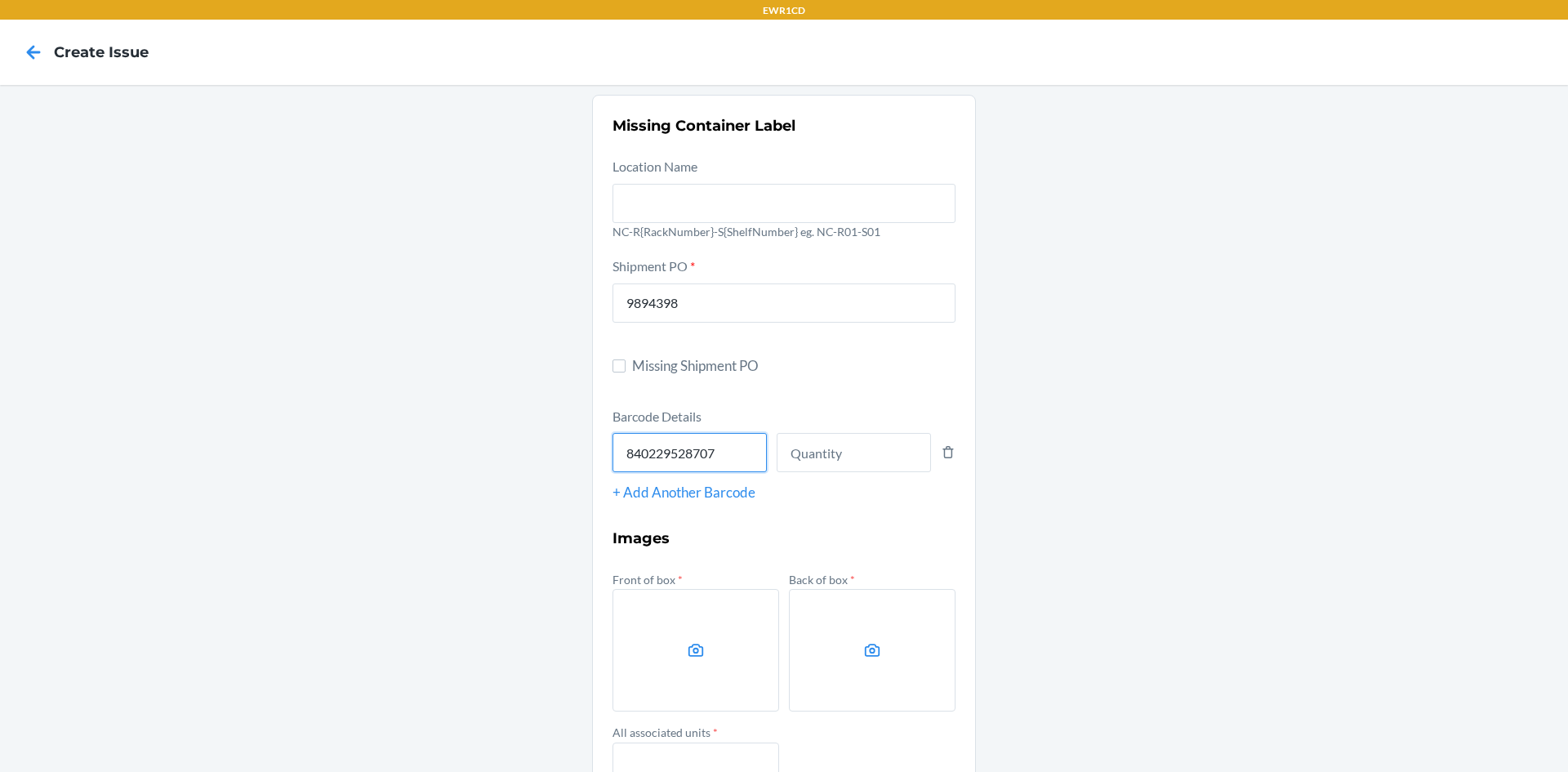
type input "840229528707"
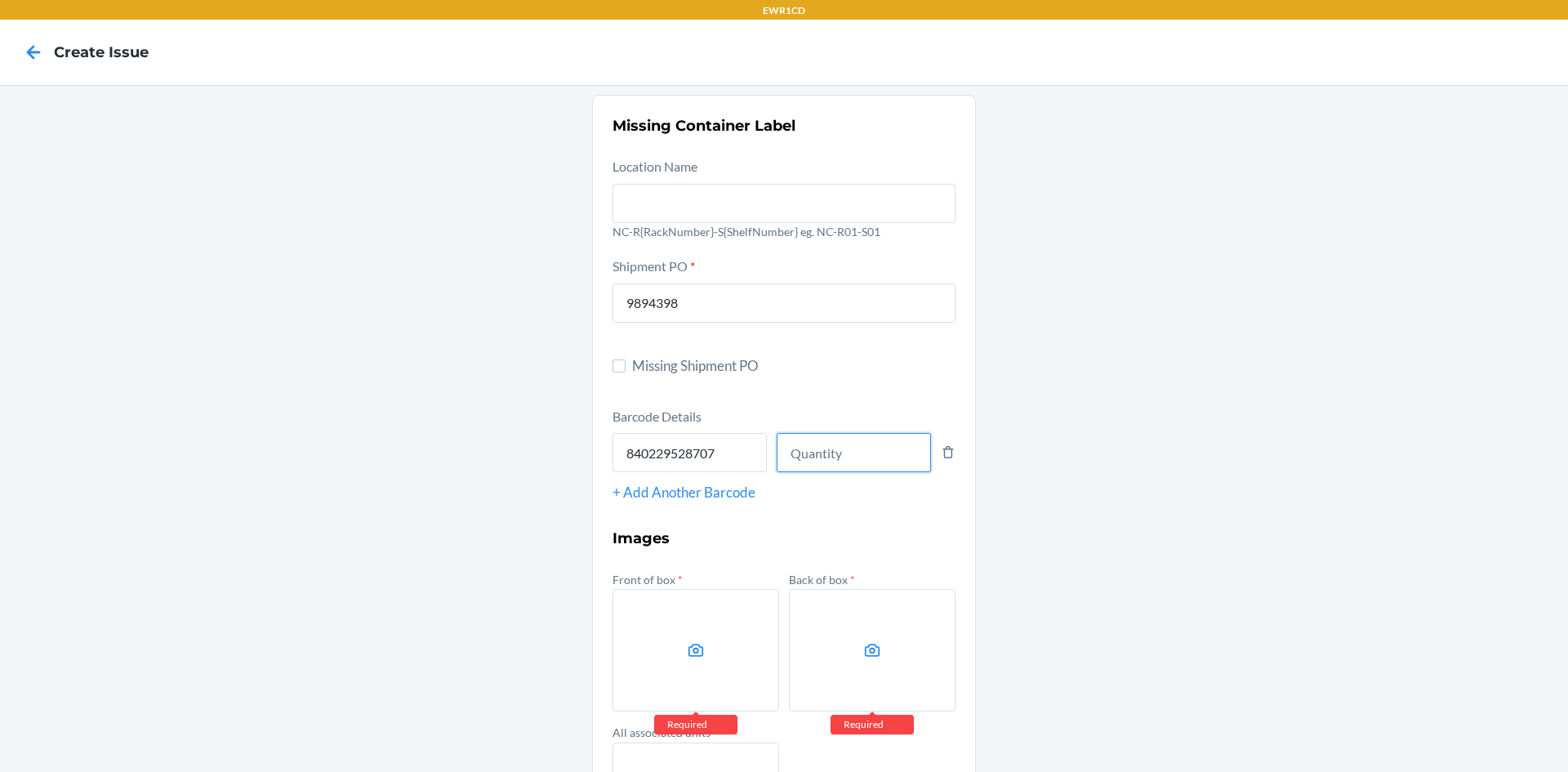
click at [796, 468] on input "number" at bounding box center [853, 452] width 154 height 40
type input "108"
click at [752, 613] on label at bounding box center [696, 650] width 166 height 122
click at [0, 0] on input "file" at bounding box center [0, 0] width 0 height 0
click at [733, 656] on label at bounding box center [696, 650] width 166 height 122
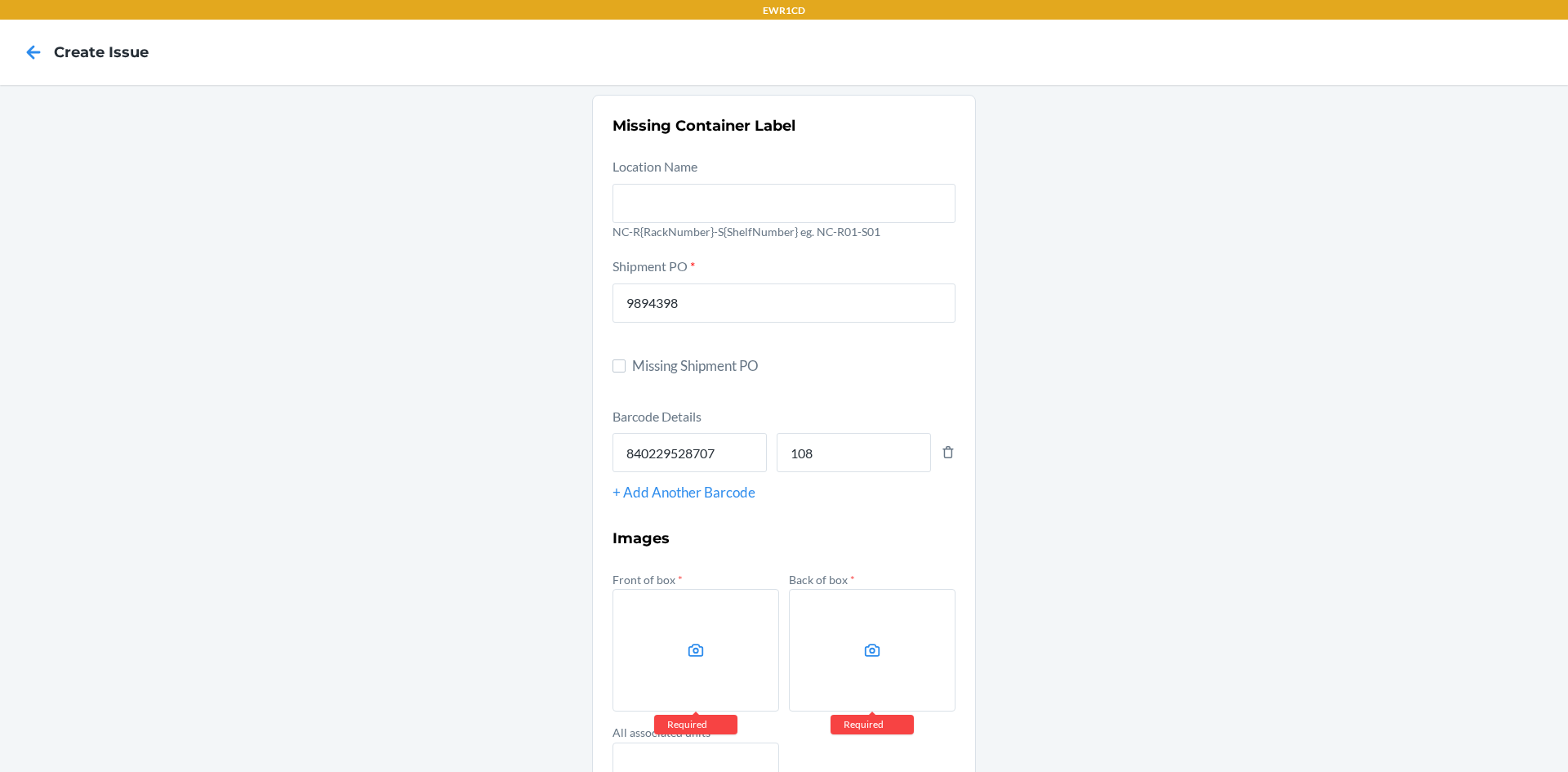
click at [0, 0] on input "file" at bounding box center [0, 0] width 0 height 0
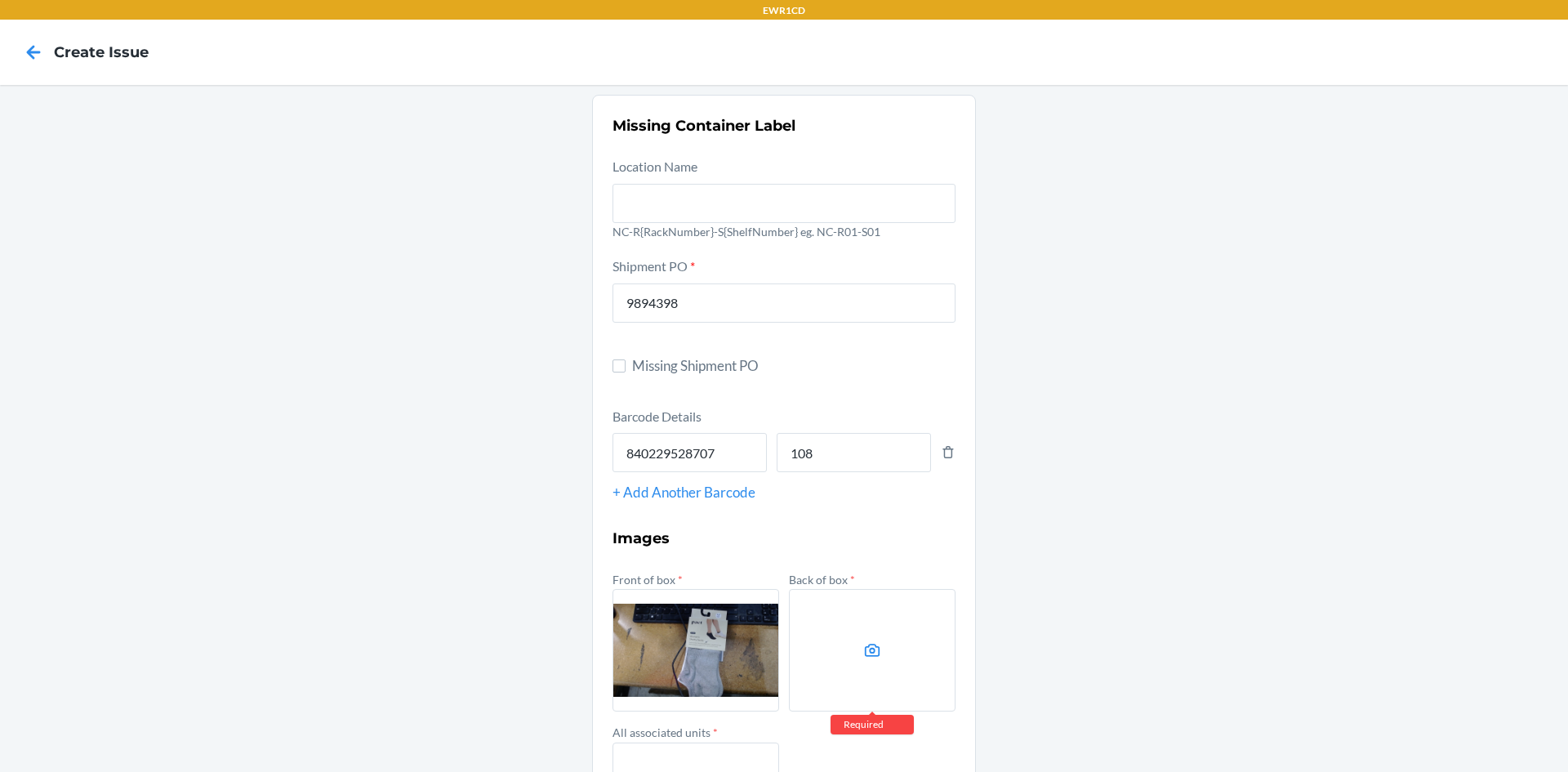
click at [814, 626] on label at bounding box center [872, 650] width 166 height 122
click at [0, 0] on input "file" at bounding box center [0, 0] width 0 height 0
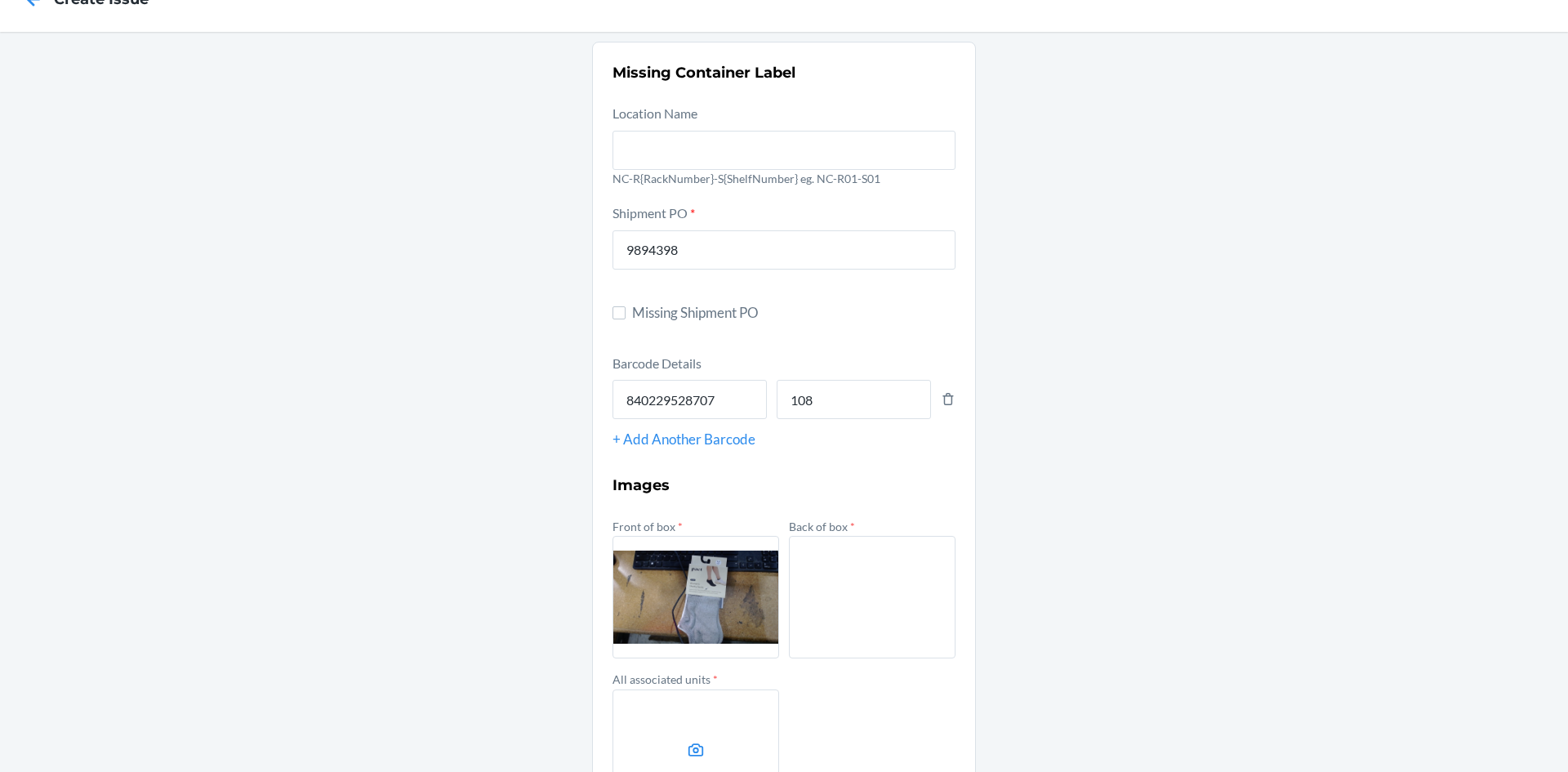
scroll to position [82, 0]
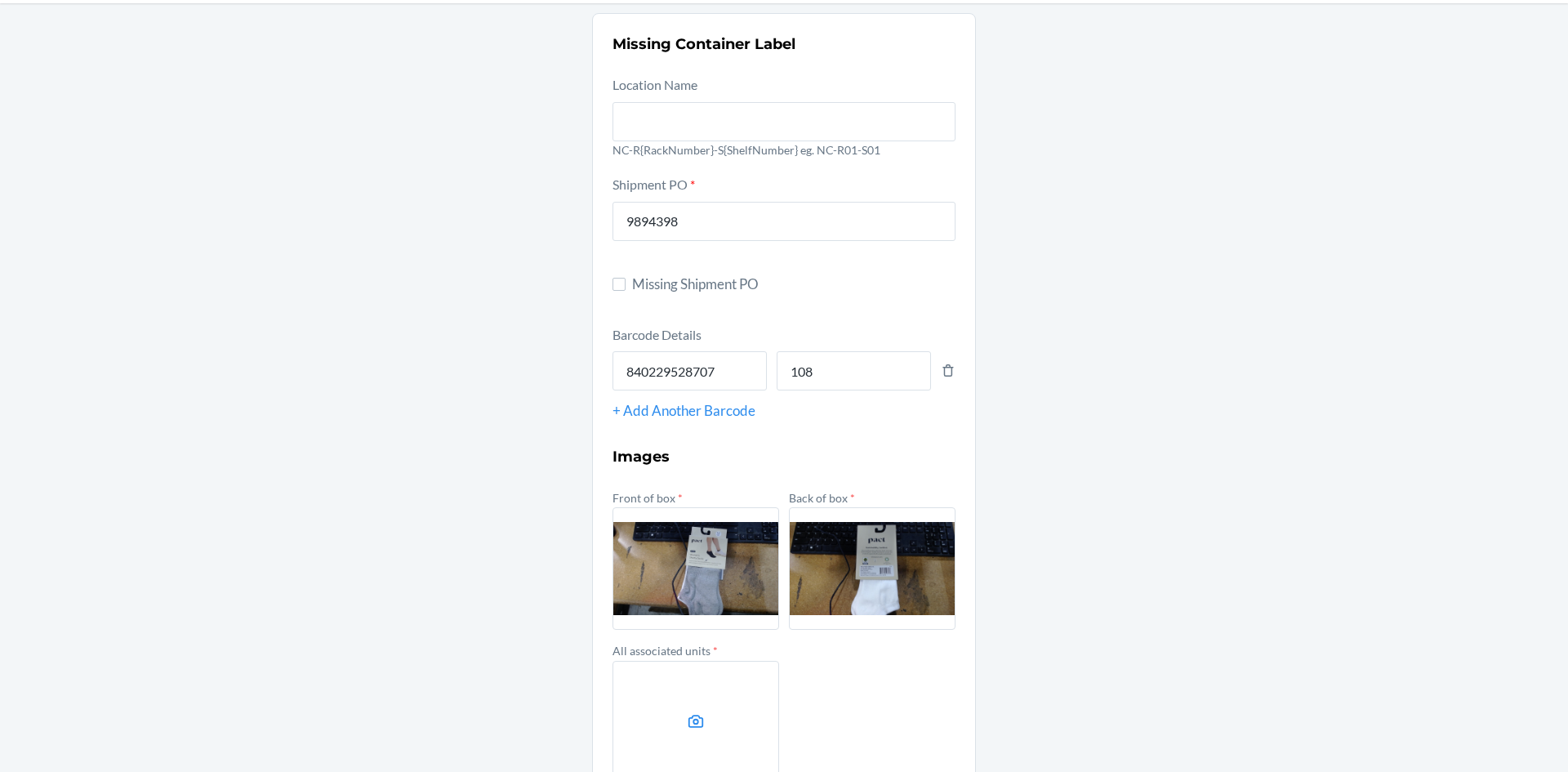
click at [674, 727] on label at bounding box center [696, 722] width 166 height 122
click at [0, 0] on input "file" at bounding box center [0, 0] width 0 height 0
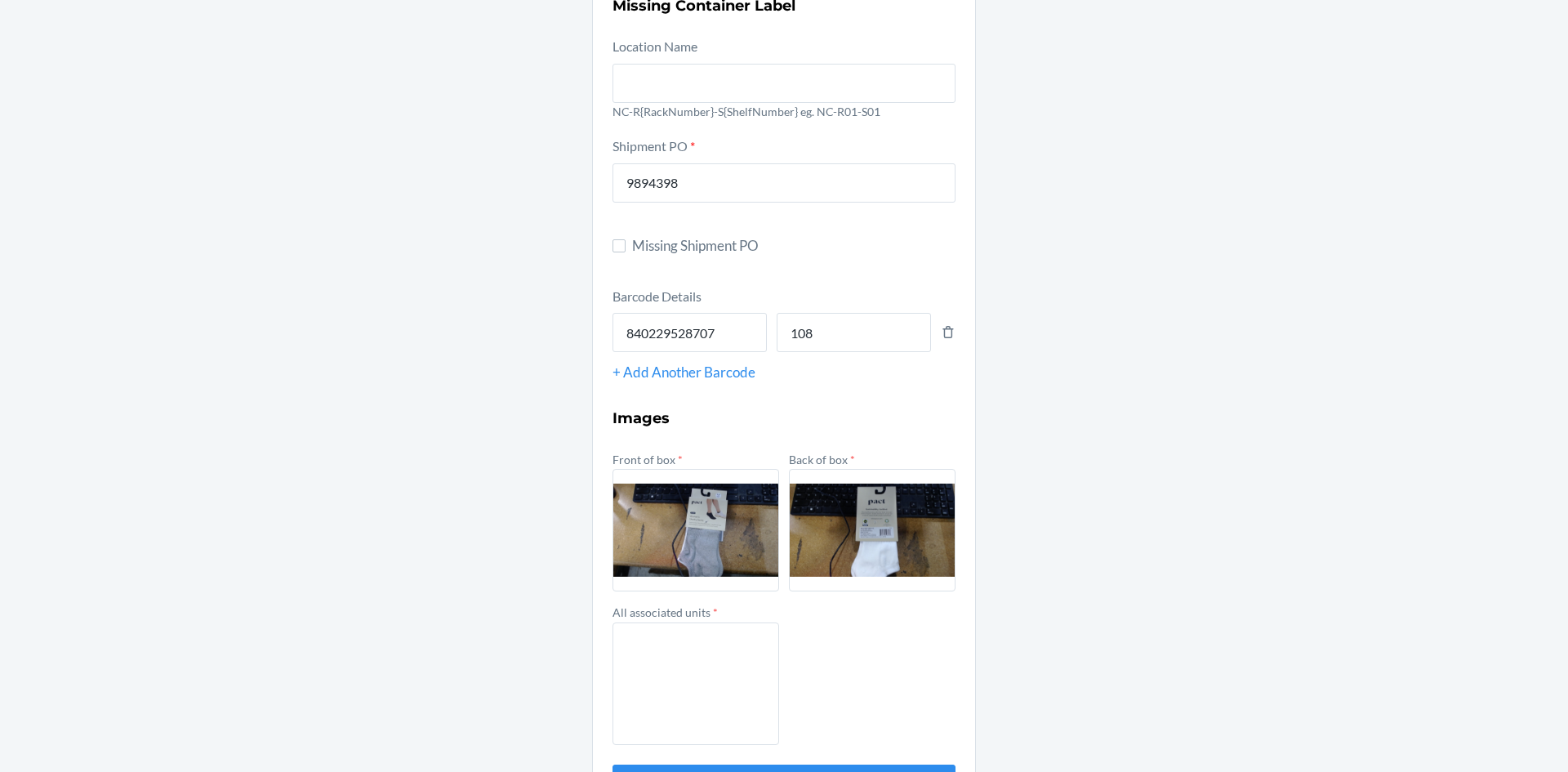
scroll to position [182, 0]
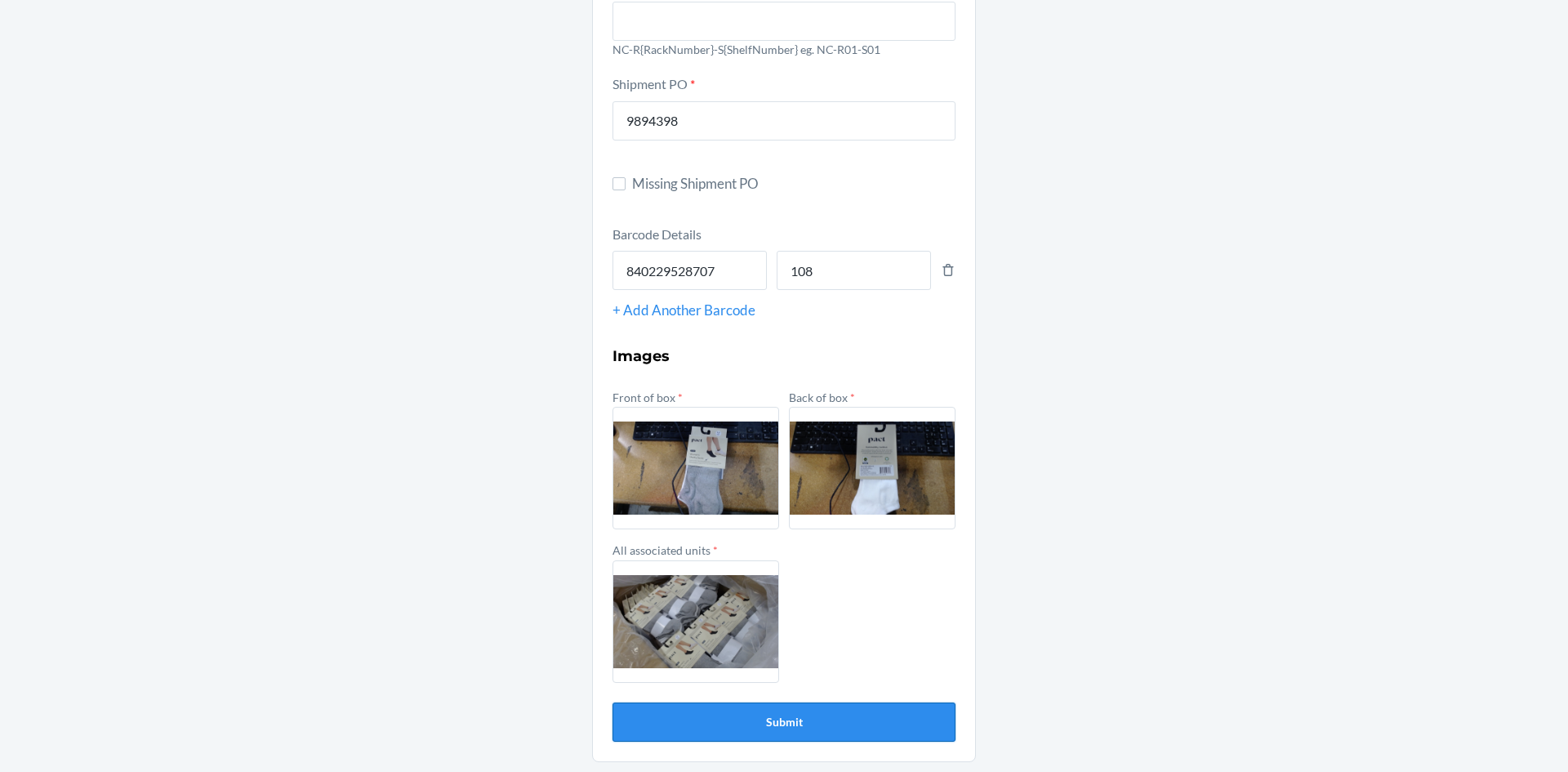
click at [648, 732] on button "Submit" at bounding box center [784, 722] width 343 height 40
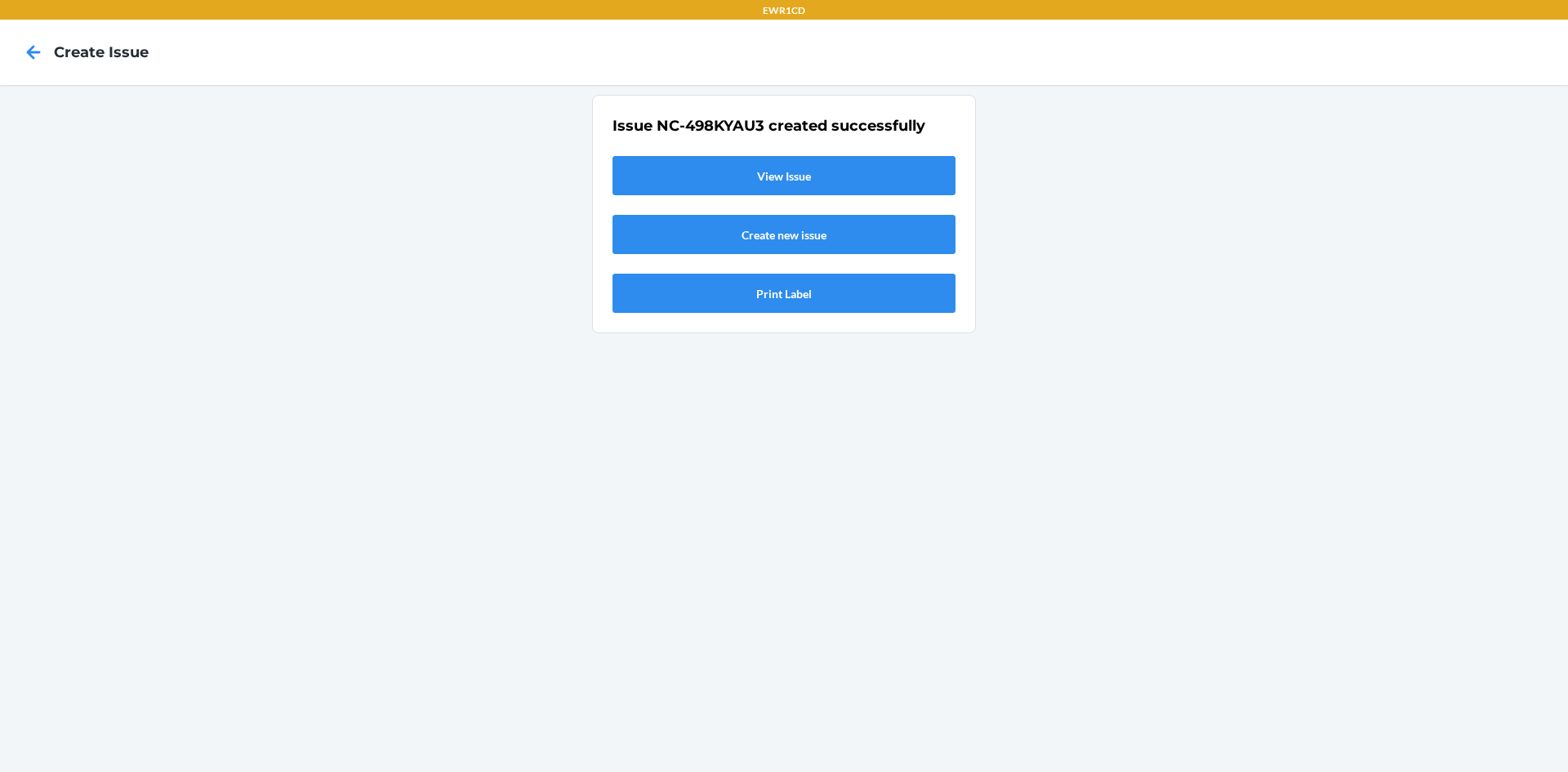
scroll to position [0, 0]
click at [798, 179] on link "View Issue" at bounding box center [784, 175] width 343 height 40
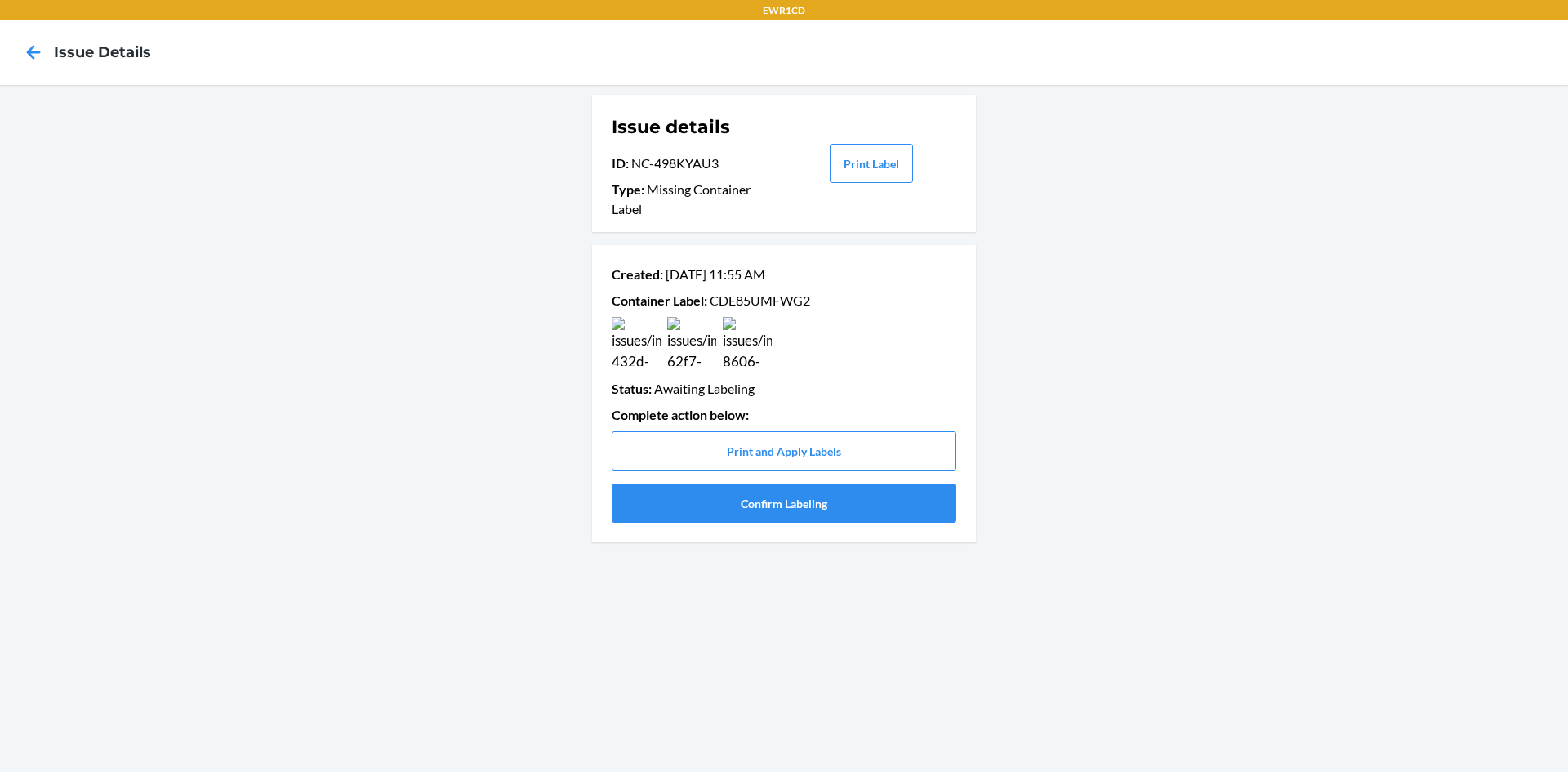
click at [744, 300] on p "Container Label : CDE85UMFWG2" at bounding box center [784, 300] width 345 height 19
copy p "CDE85UMFWG2"
click at [696, 486] on button "Confirm Labeling" at bounding box center [784, 503] width 345 height 40
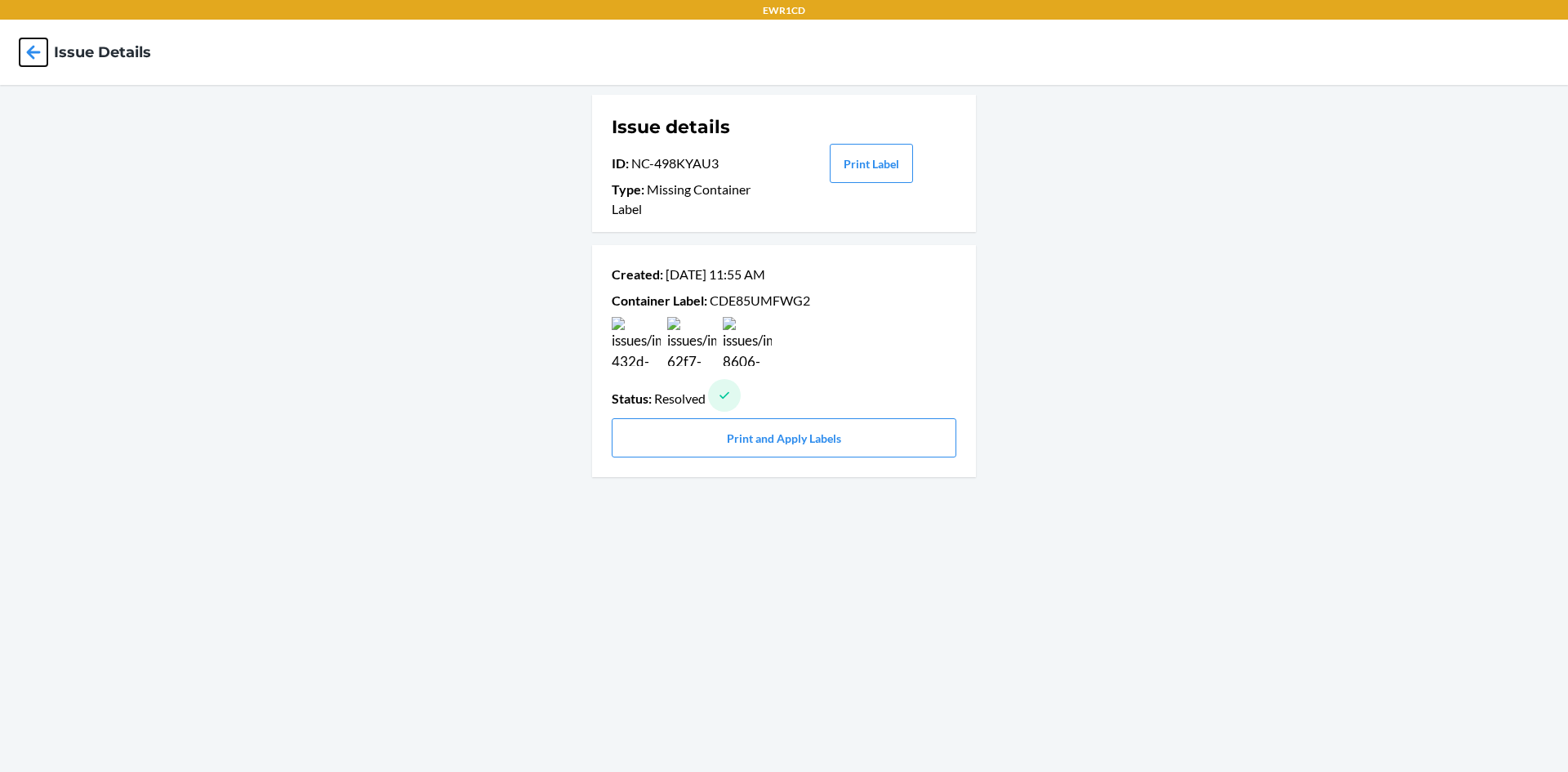
click at [27, 51] on icon at bounding box center [33, 53] width 28 height 28
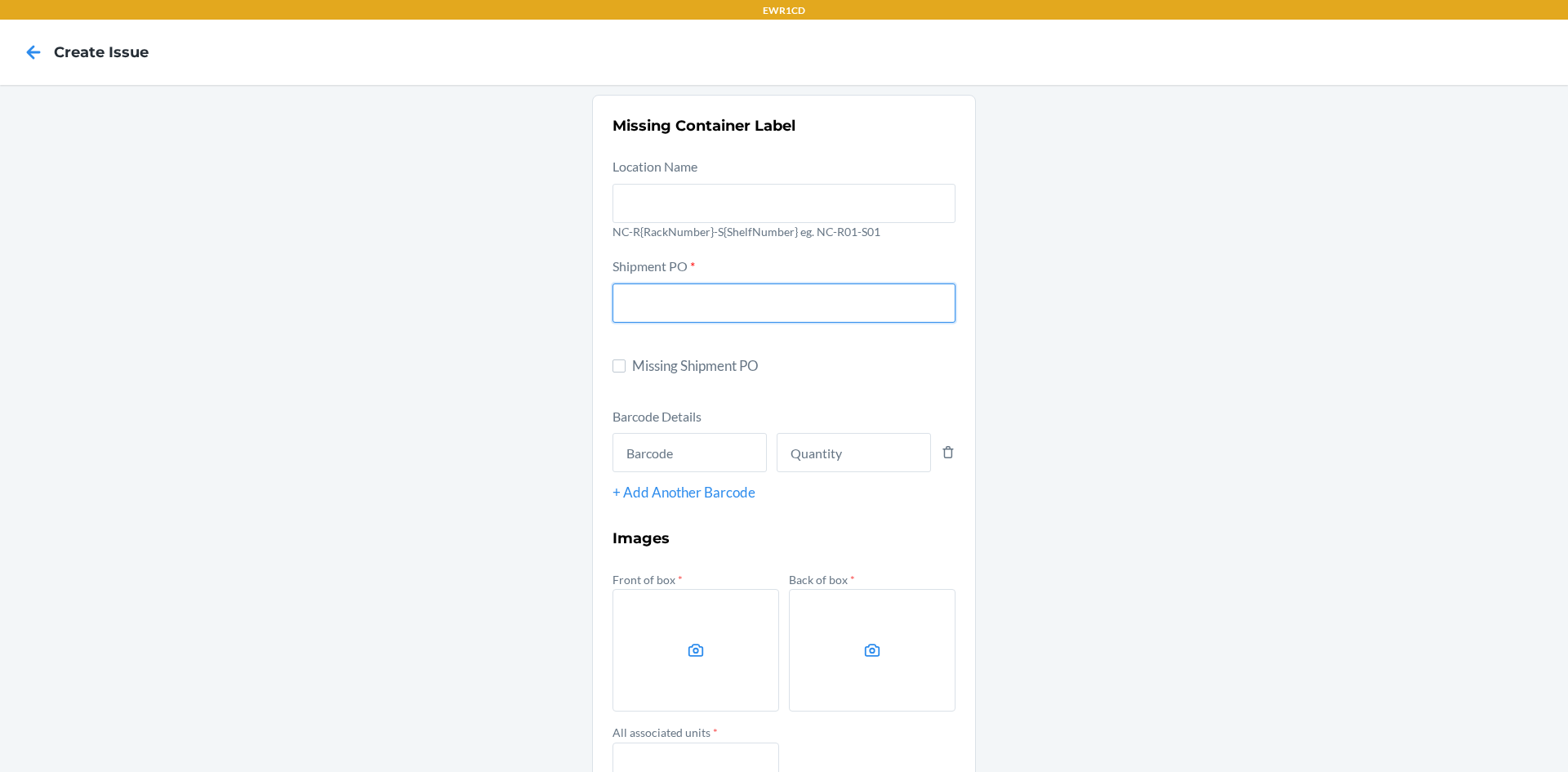
click at [628, 310] on input "text" at bounding box center [784, 303] width 343 height 40
type input "9894398"
click at [621, 454] on input "text" at bounding box center [689, 452] width 154 height 40
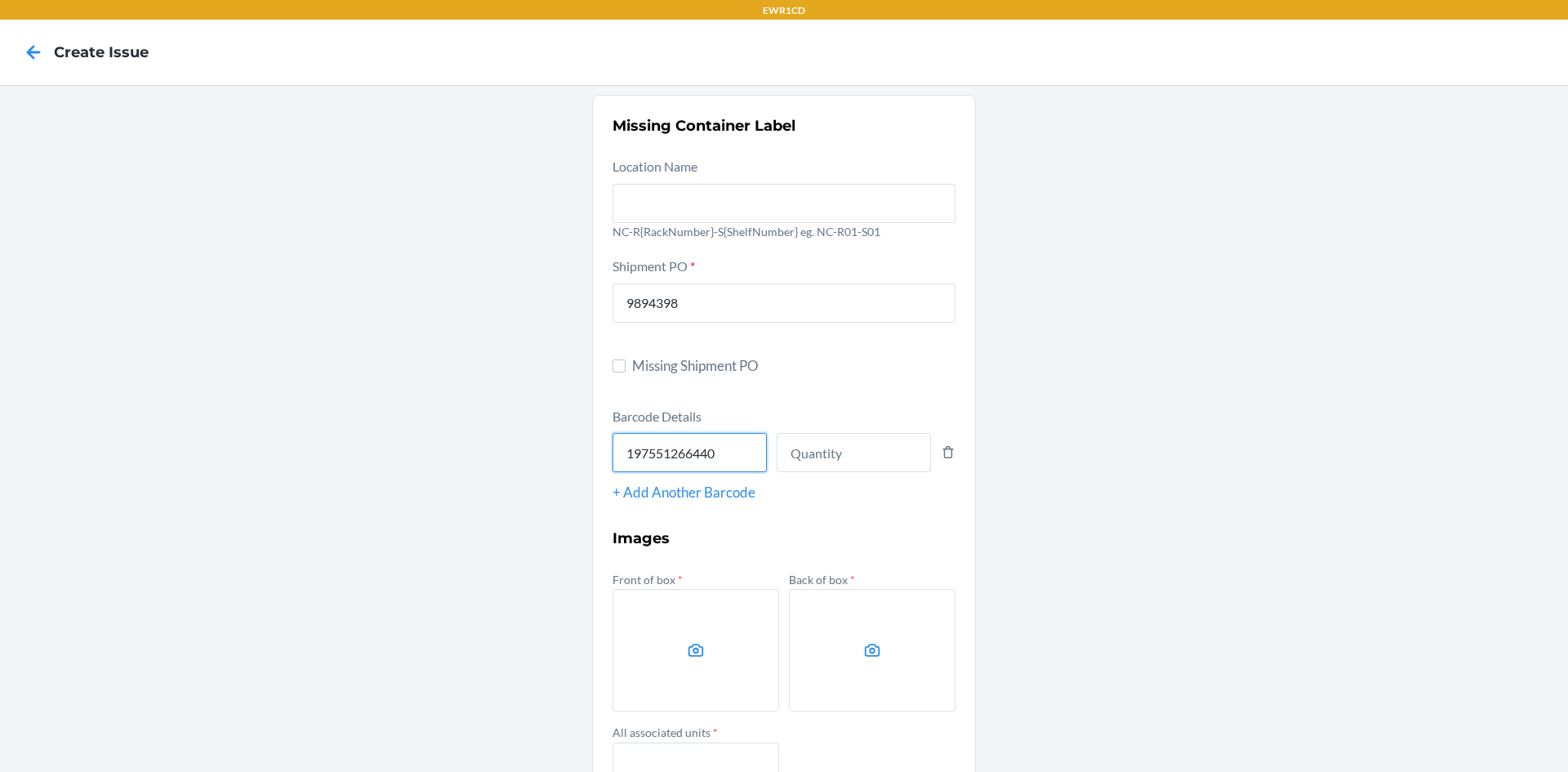
type input "197551266440"
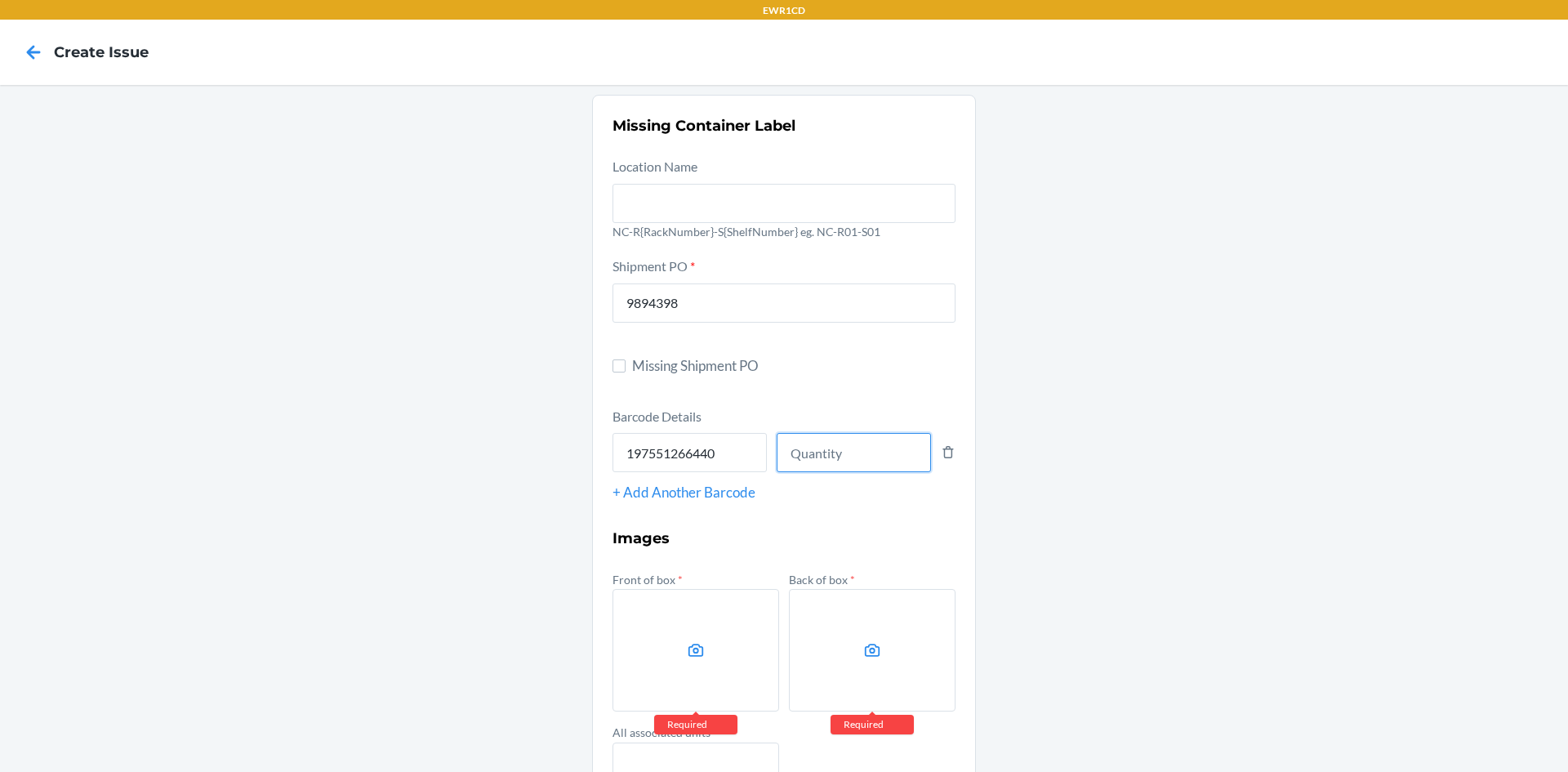
click at [803, 445] on input "number" at bounding box center [853, 452] width 154 height 40
type input "42"
click at [741, 646] on label at bounding box center [696, 650] width 166 height 122
click at [0, 0] on input "file" at bounding box center [0, 0] width 0 height 0
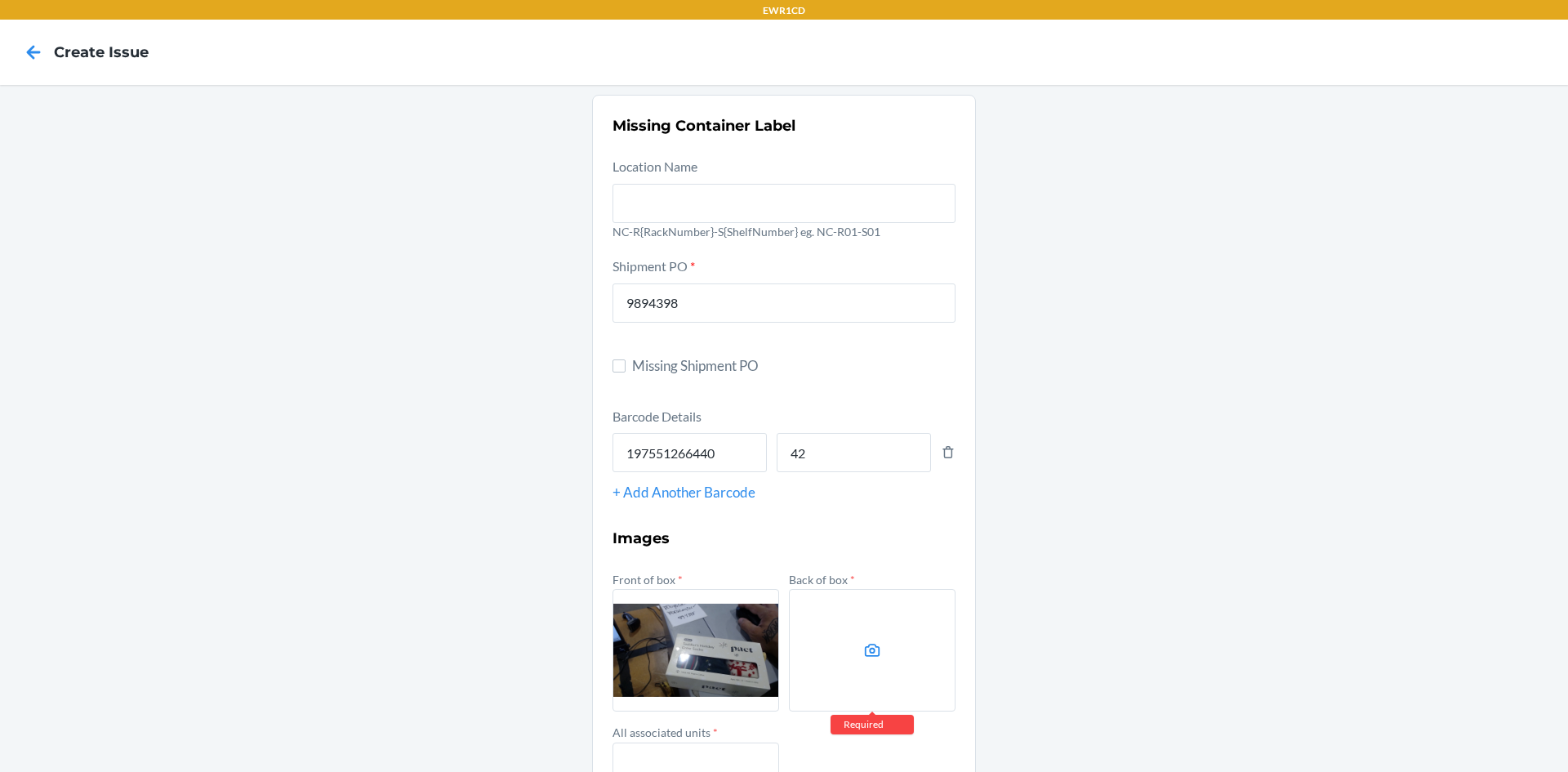
click at [846, 627] on label at bounding box center [872, 650] width 166 height 122
click at [0, 0] on input "file" at bounding box center [0, 0] width 0 height 0
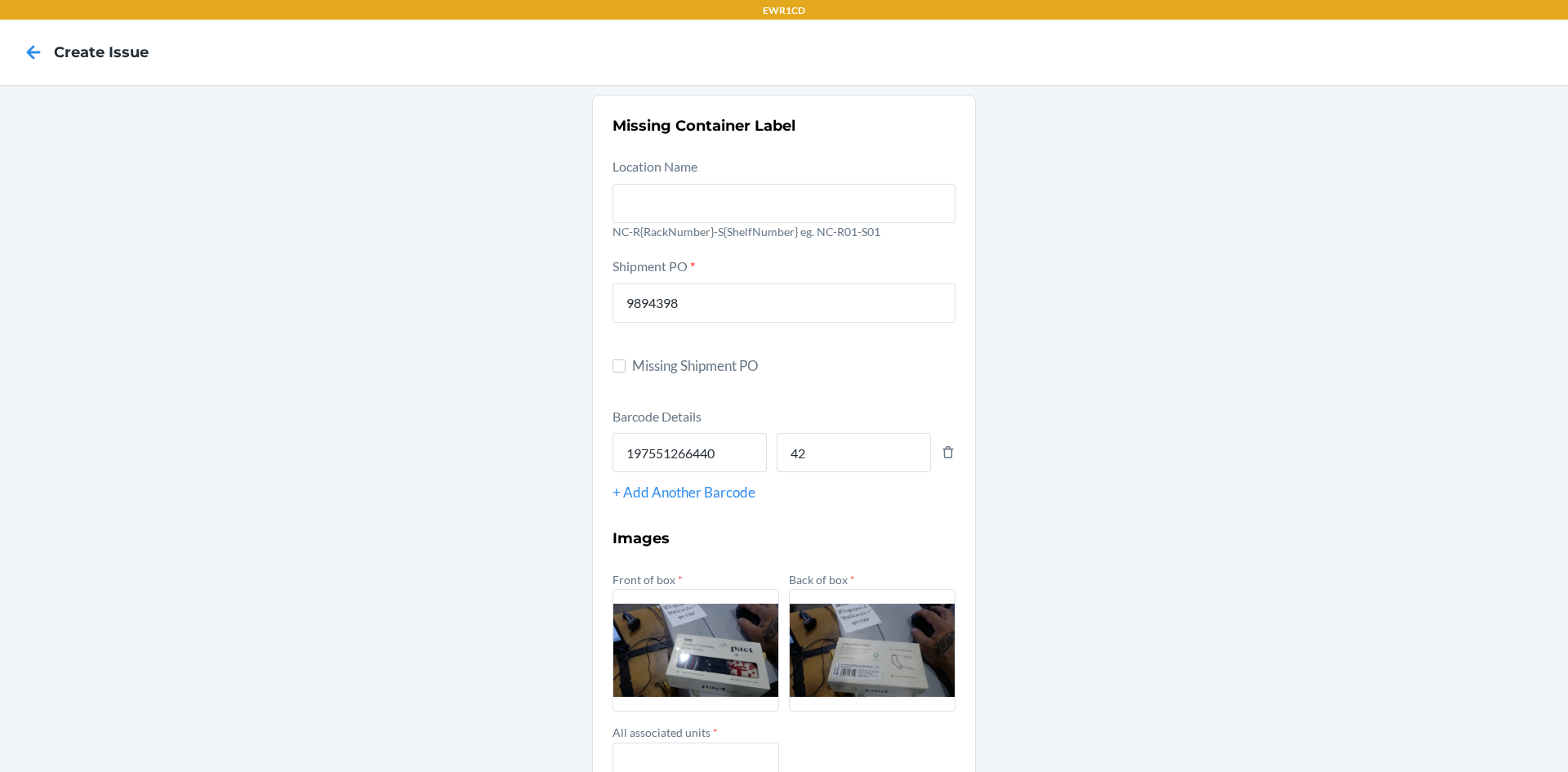
scroll to position [82, 0]
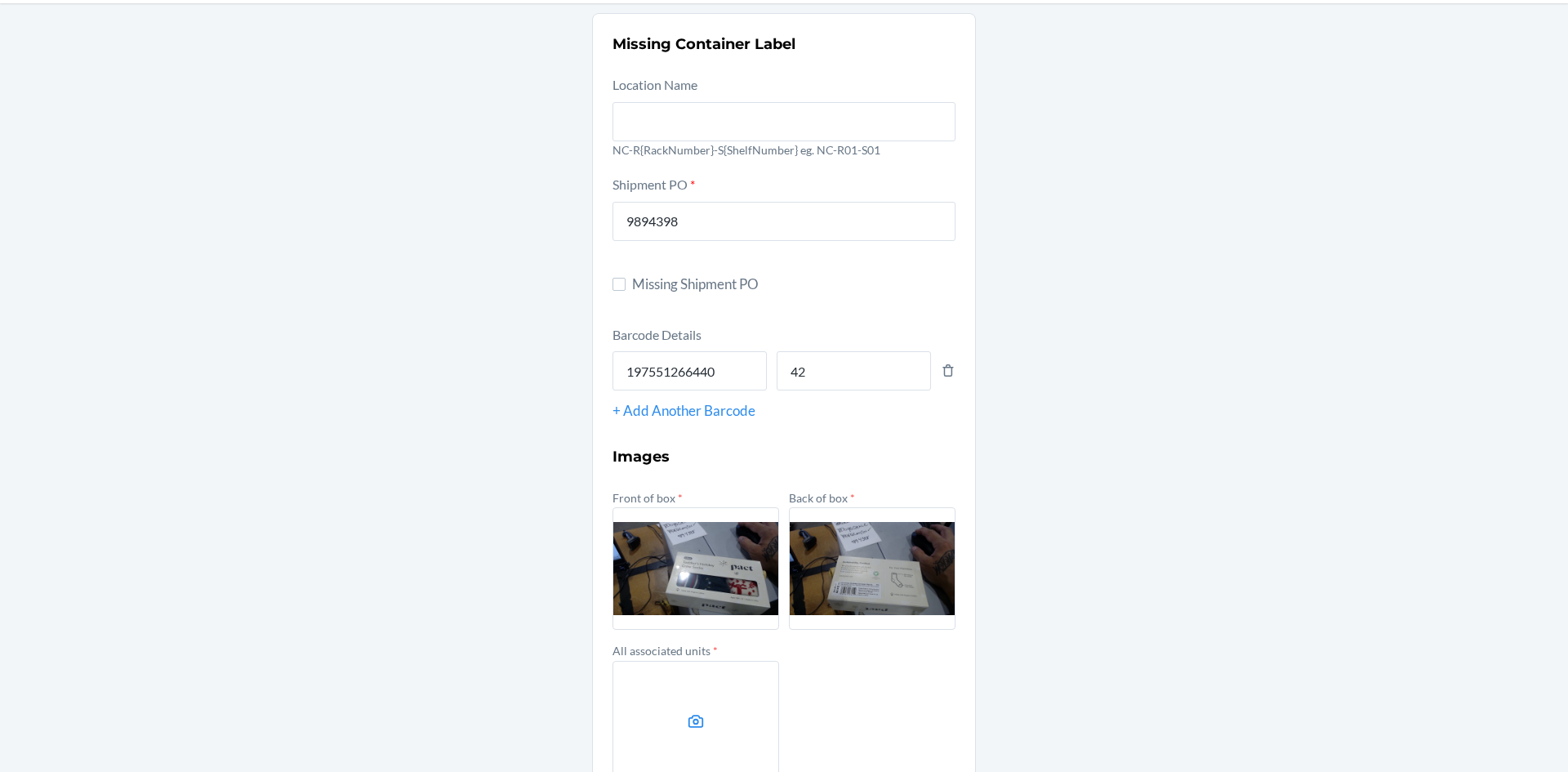
click at [661, 705] on label at bounding box center [696, 722] width 166 height 122
click at [0, 0] on input "file" at bounding box center [0, 0] width 0 height 0
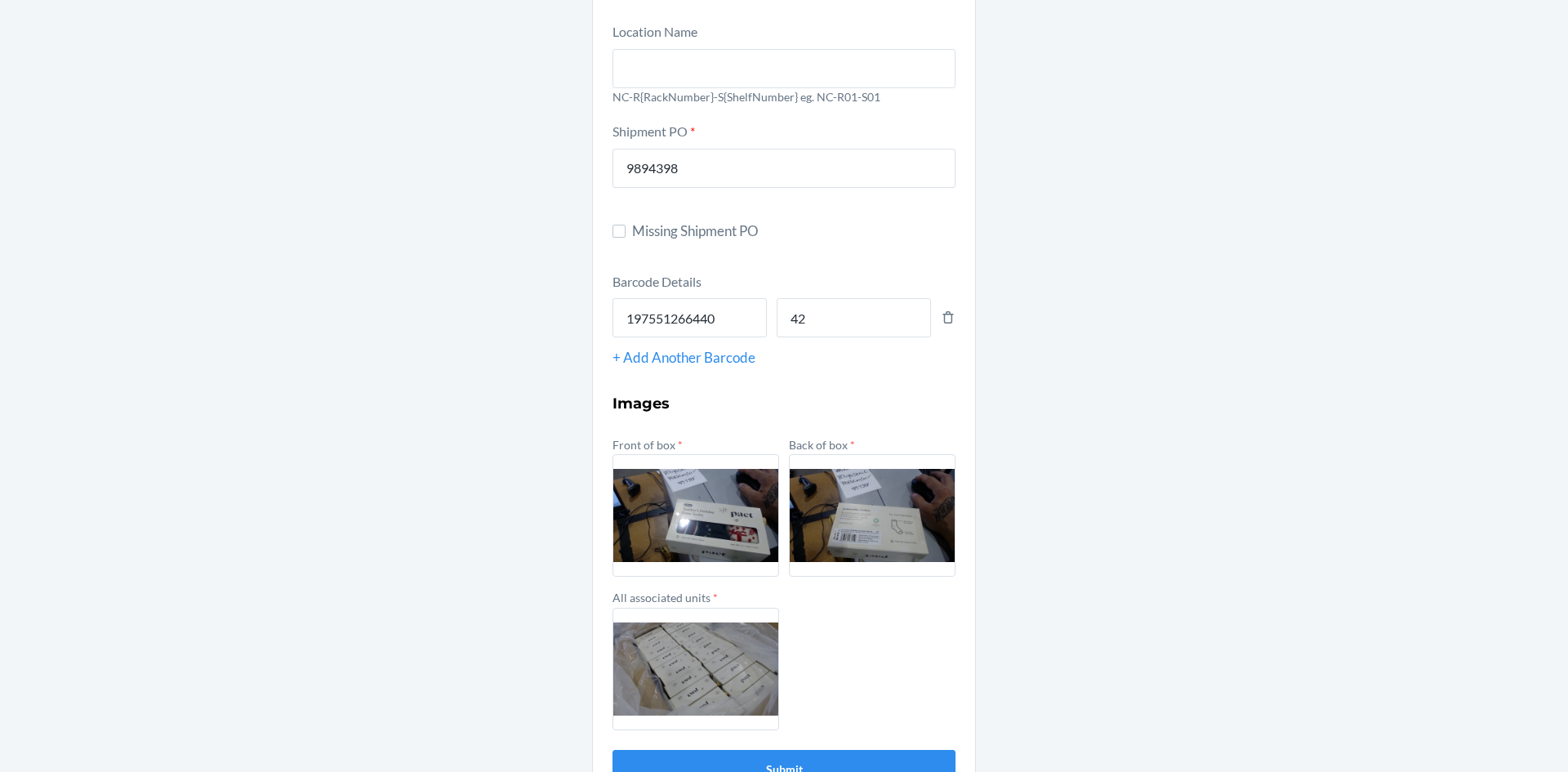
scroll to position [164, 0]
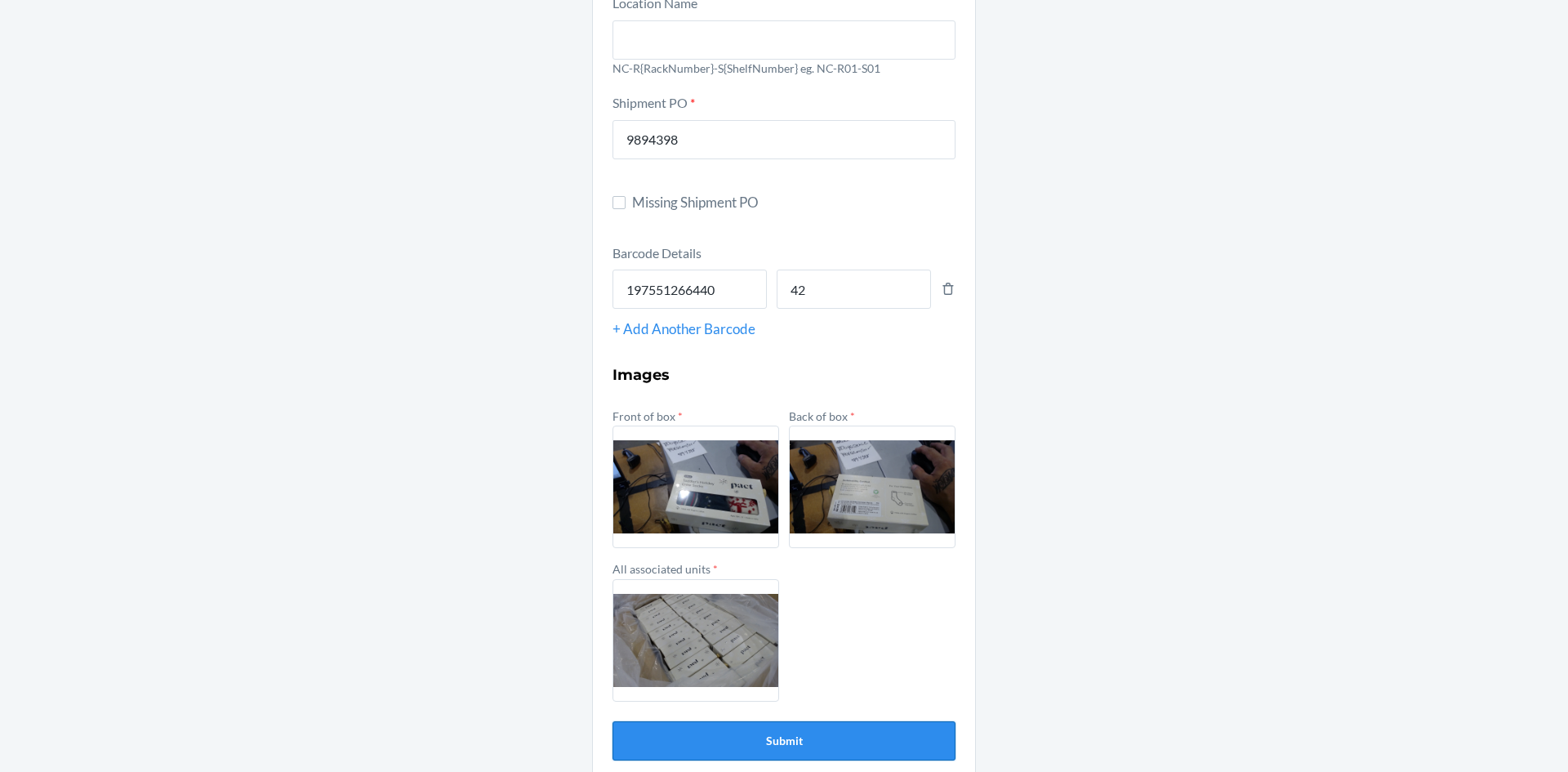
click at [775, 753] on button "Submit" at bounding box center [784, 740] width 343 height 40
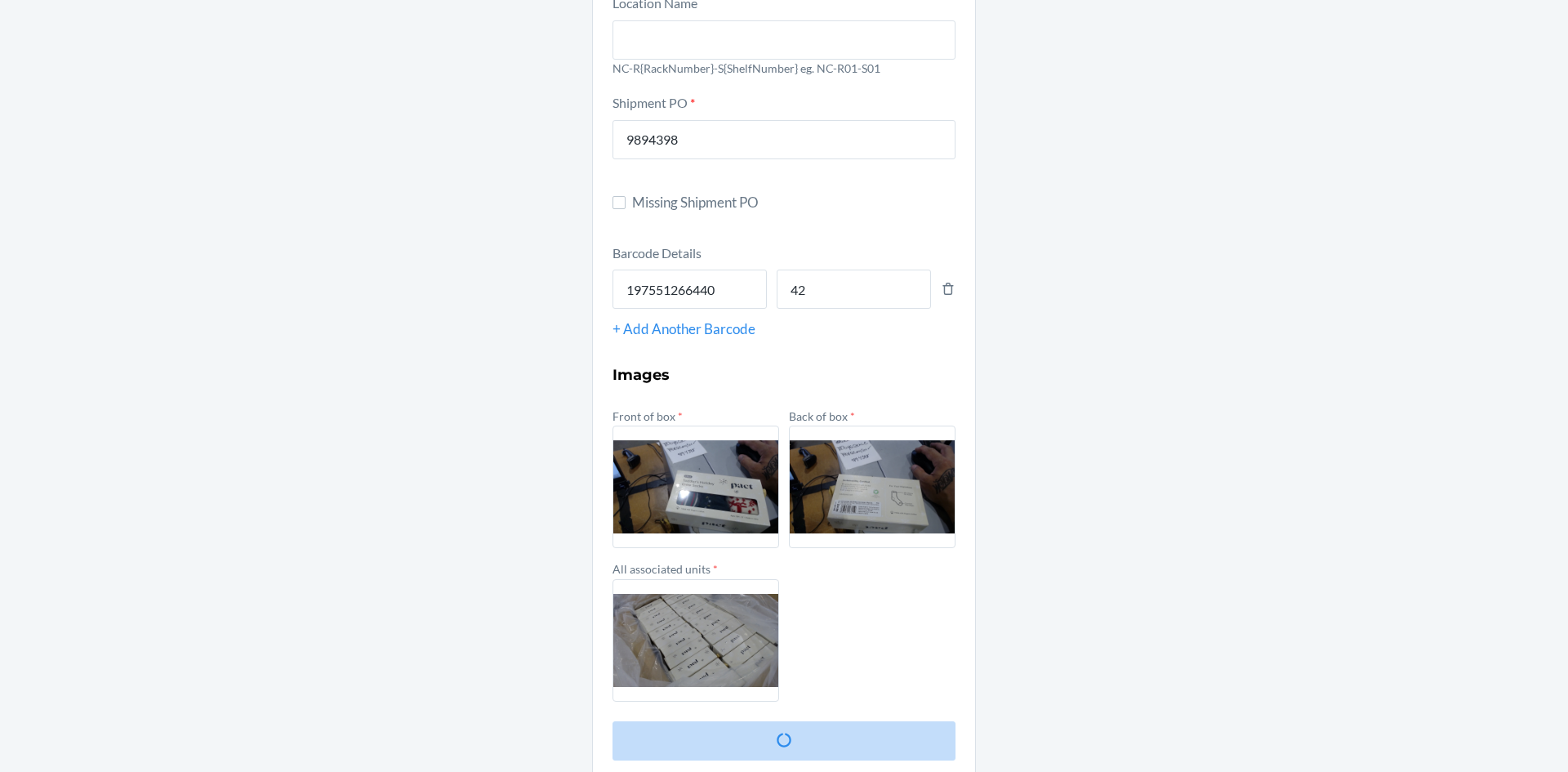
scroll to position [0, 0]
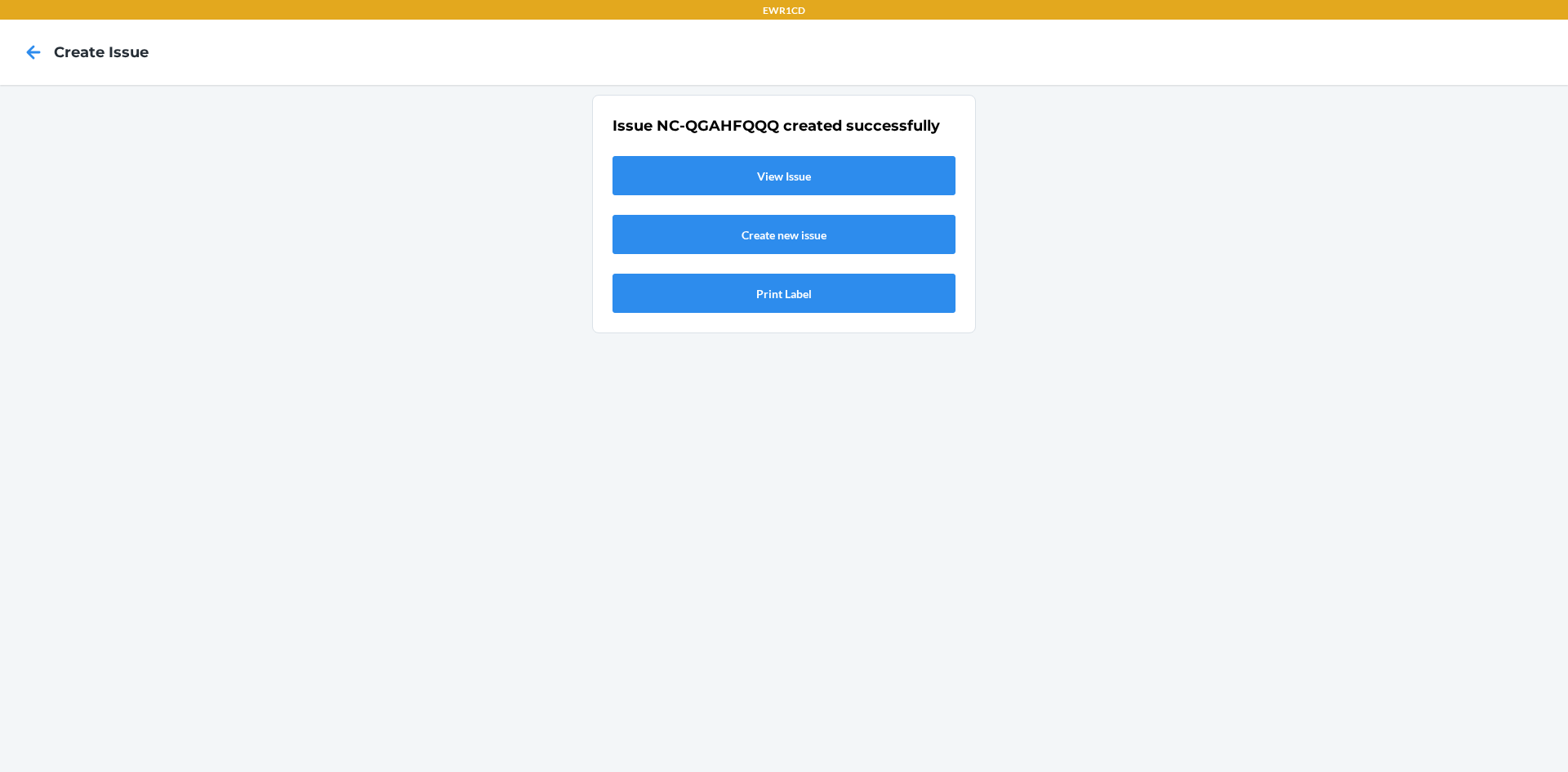
click at [821, 172] on link "View Issue" at bounding box center [784, 175] width 343 height 40
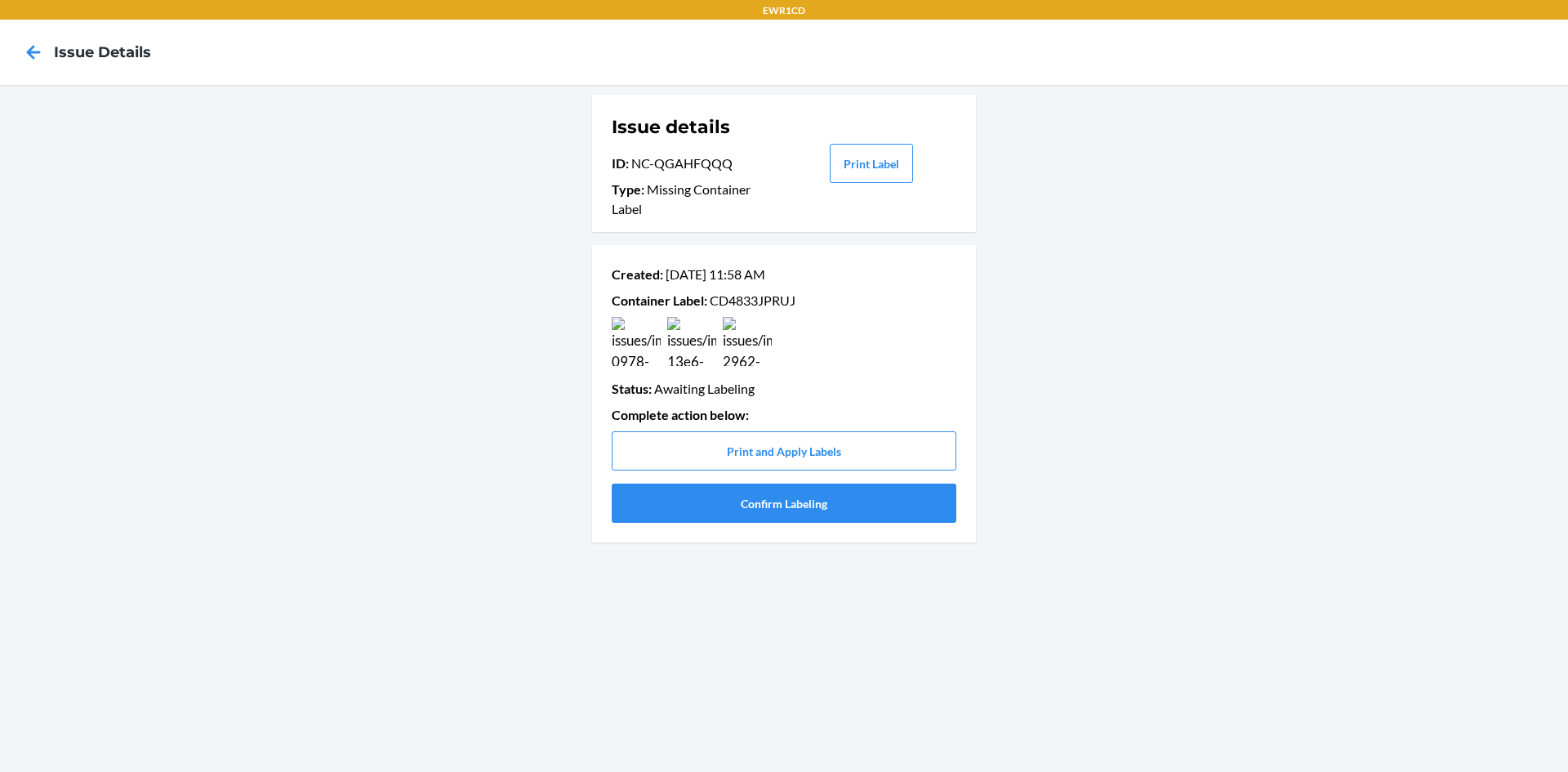
click at [773, 299] on p "Container Label : CD4833JPRUJ" at bounding box center [784, 300] width 345 height 19
copy p "CD4833JPRUJ"
click at [741, 514] on button "Confirm Labeling" at bounding box center [784, 503] width 345 height 40
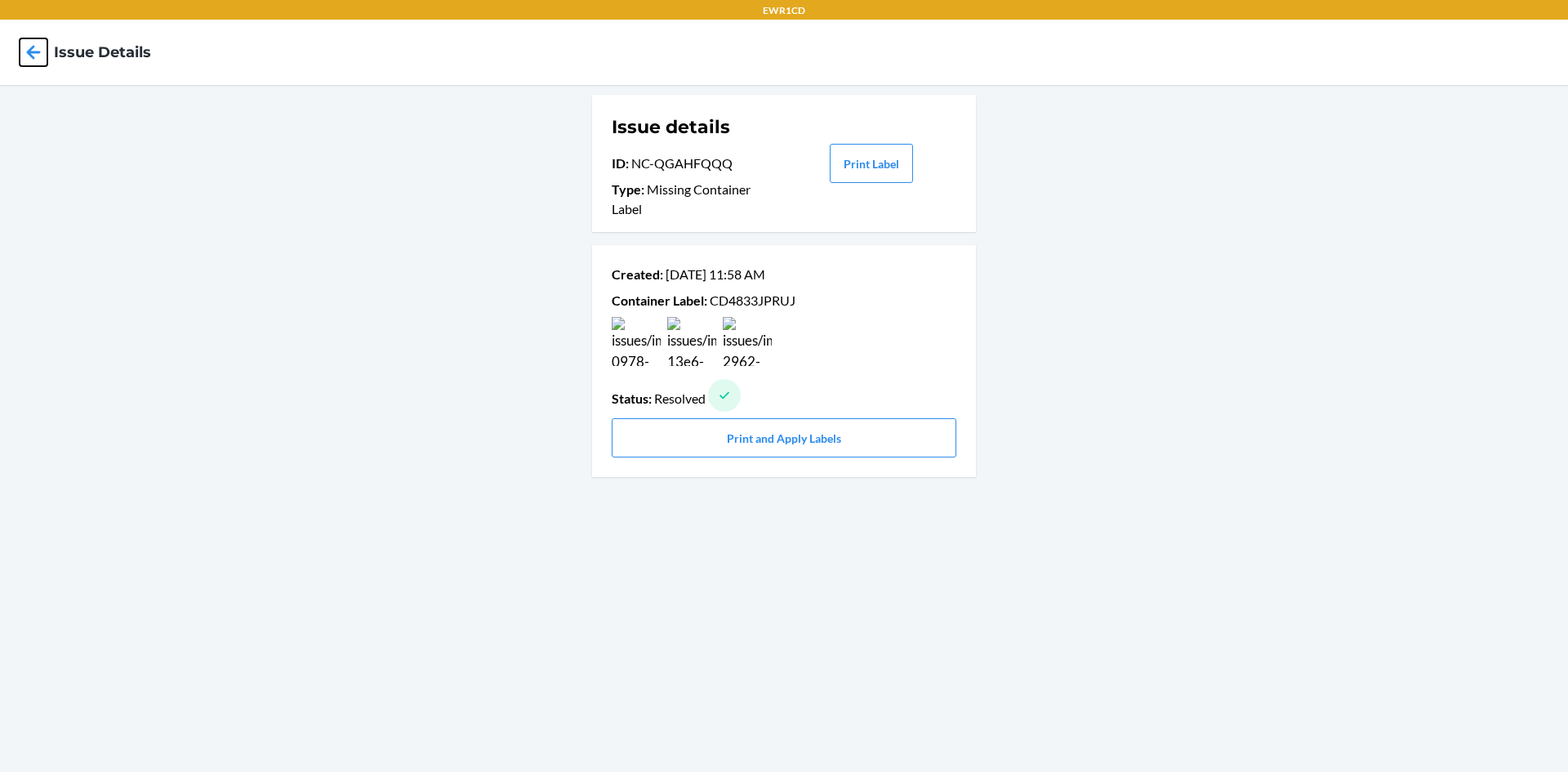
click at [34, 48] on icon at bounding box center [33, 53] width 28 height 28
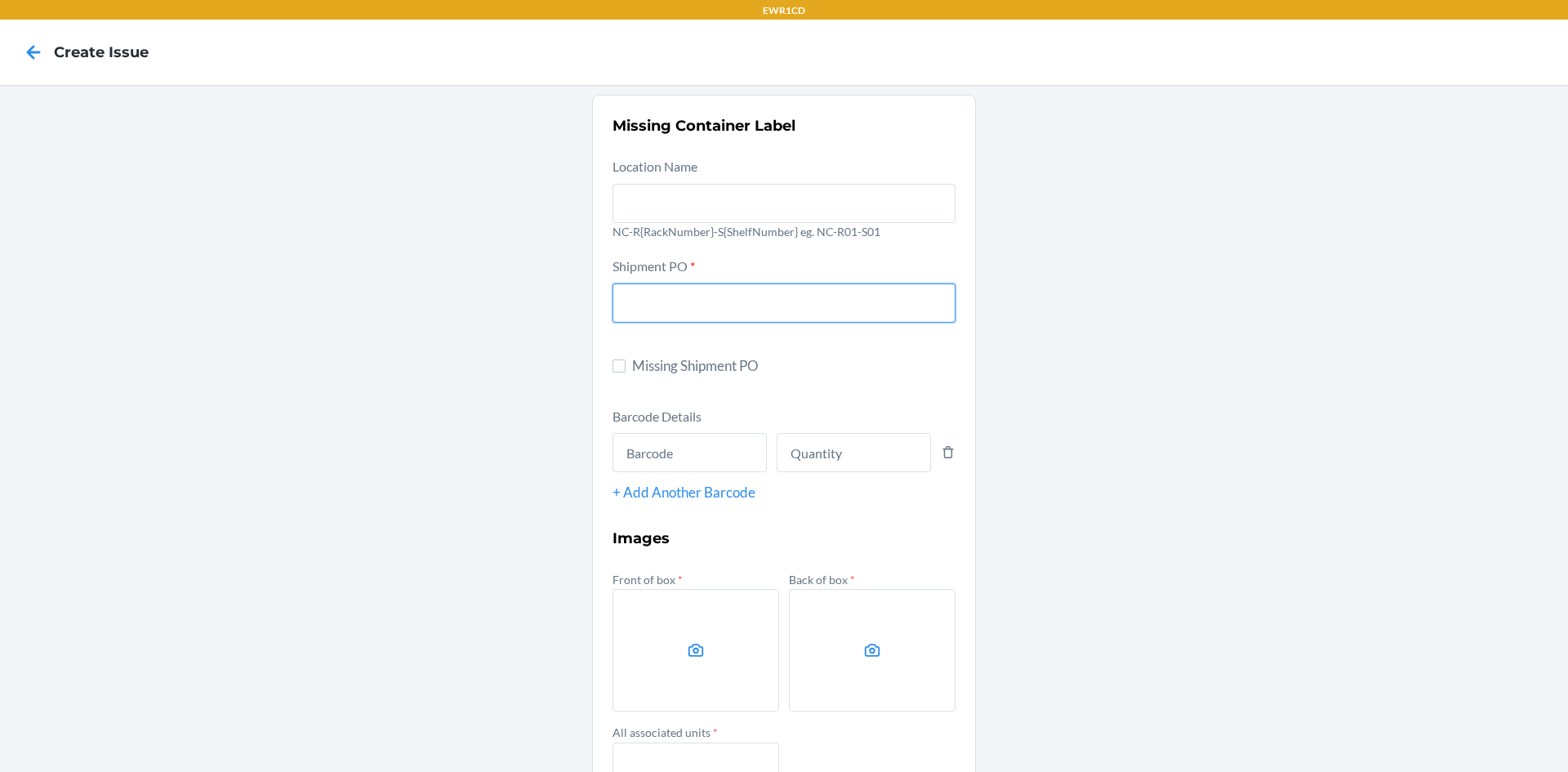
click at [621, 302] on input "text" at bounding box center [784, 303] width 343 height 40
type input "9894398"
click at [674, 452] on input "text" at bounding box center [689, 452] width 154 height 40
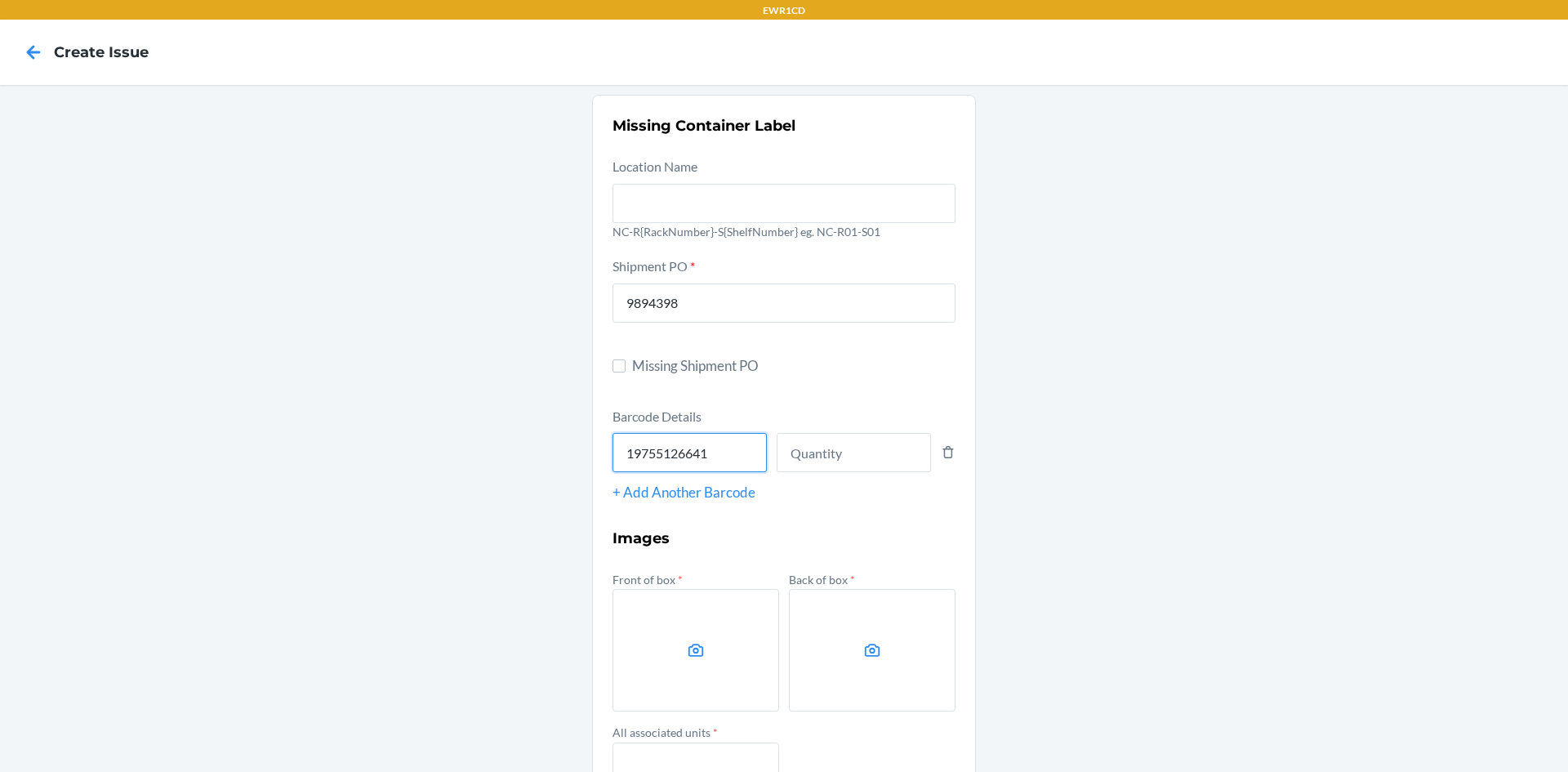
type input "197551266419"
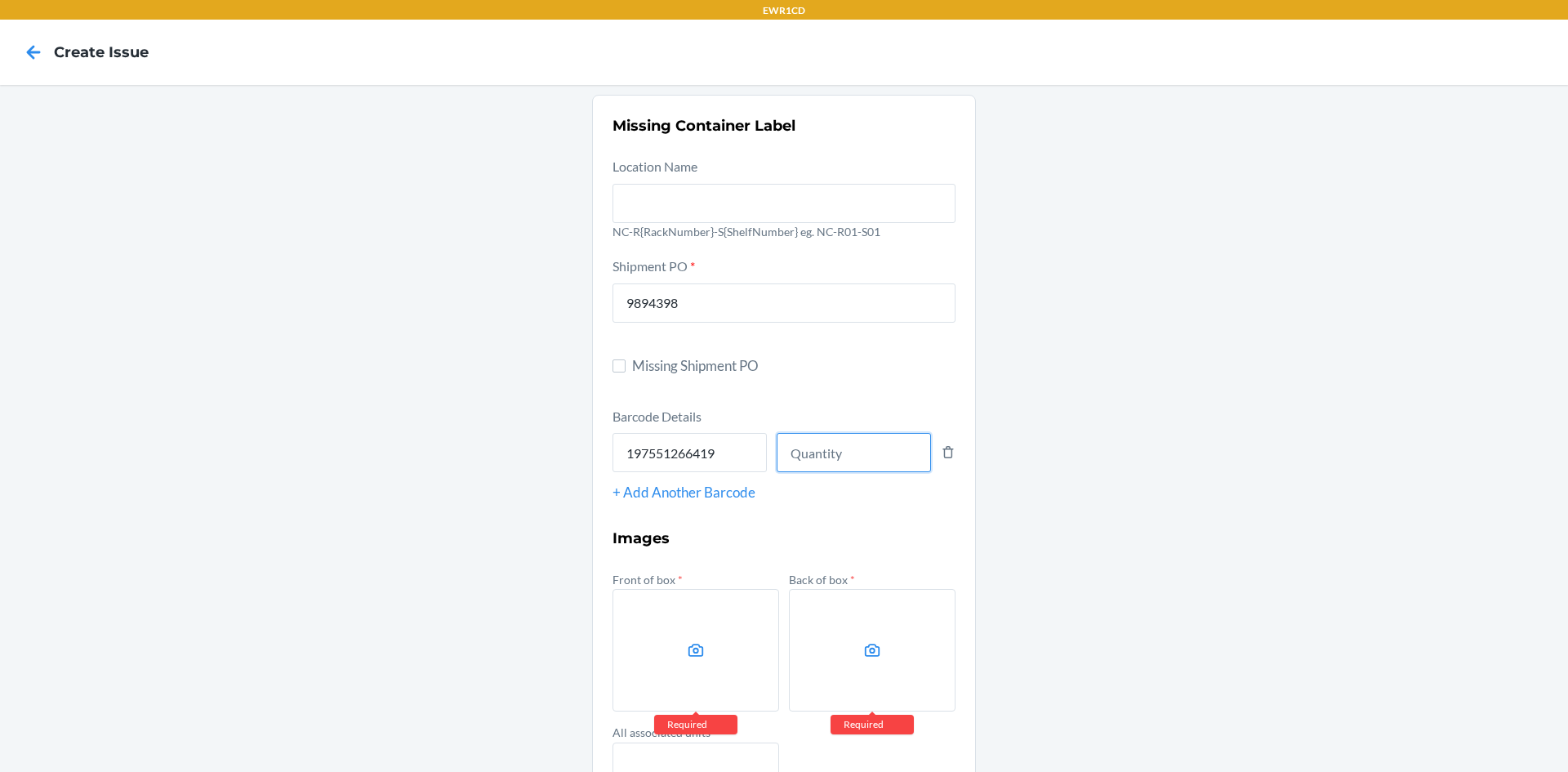
click at [883, 444] on input "number" at bounding box center [853, 452] width 154 height 40
type input "75"
click at [687, 651] on icon at bounding box center [696, 650] width 18 height 18
click at [0, 0] on input "file" at bounding box center [0, 0] width 0 height 0
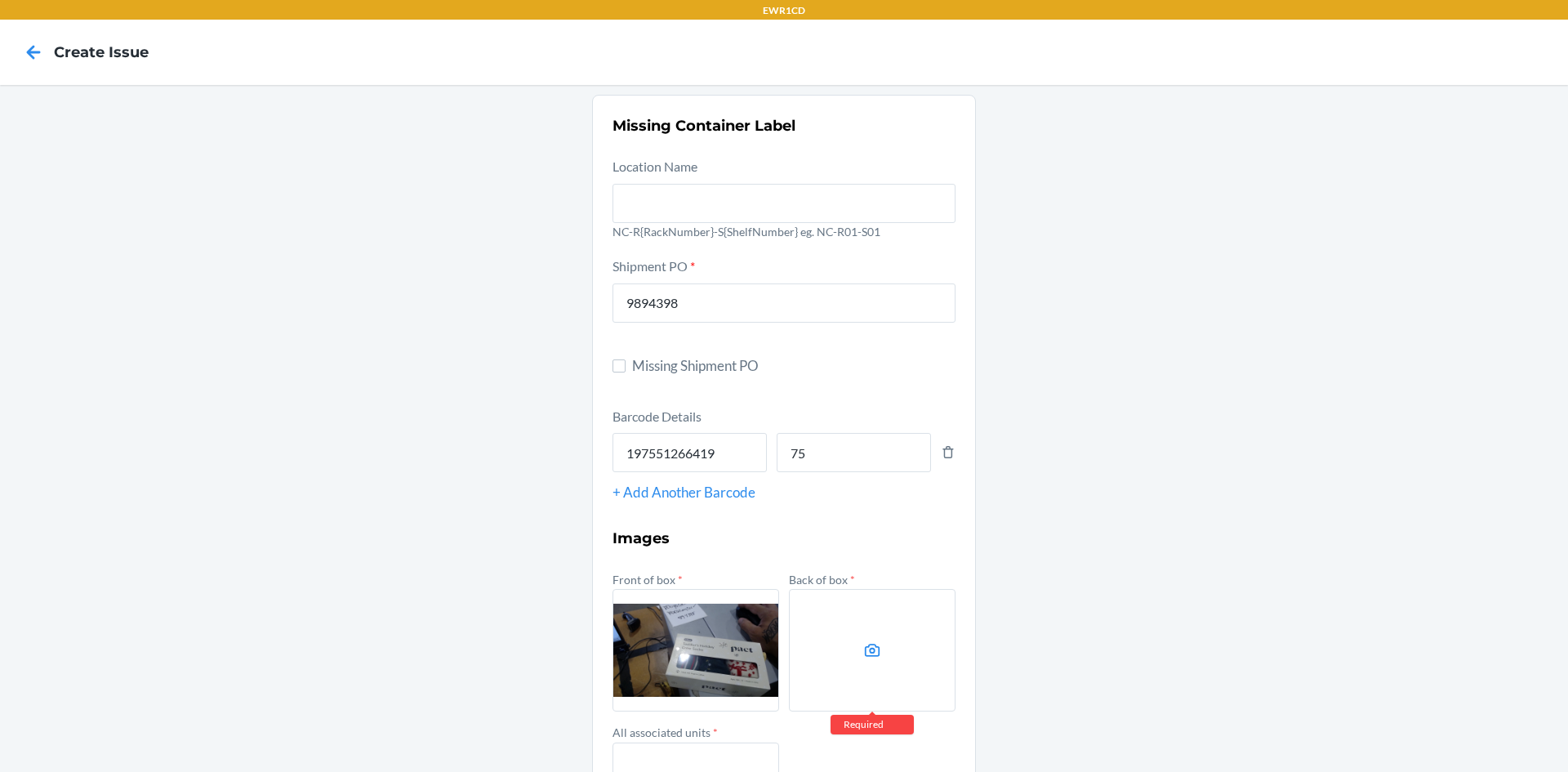
click at [899, 587] on div "Back of box * Required" at bounding box center [872, 640] width 166 height 143
click at [880, 618] on label at bounding box center [872, 650] width 166 height 122
click at [0, 0] on input "file" at bounding box center [0, 0] width 0 height 0
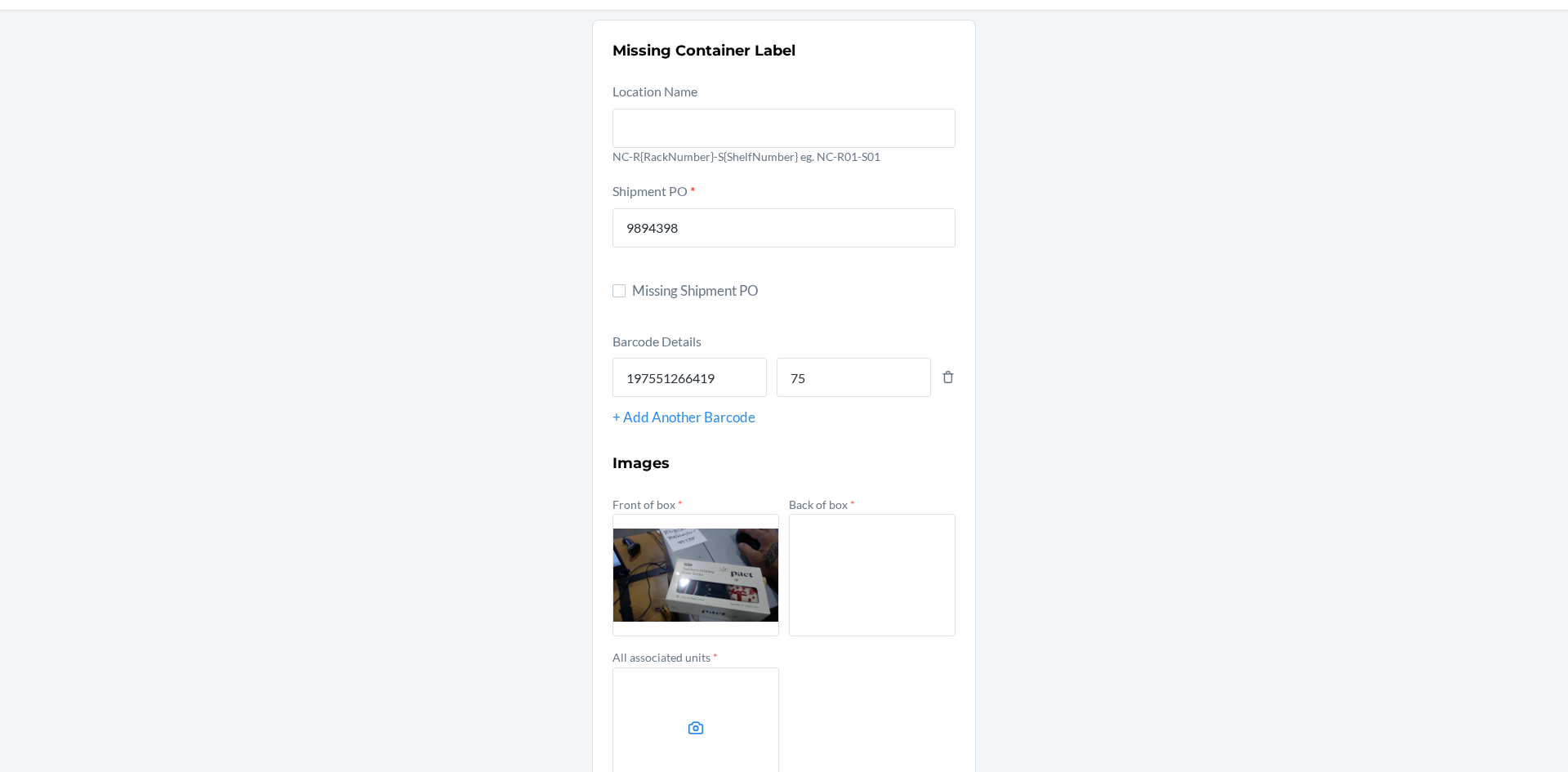
scroll to position [164, 0]
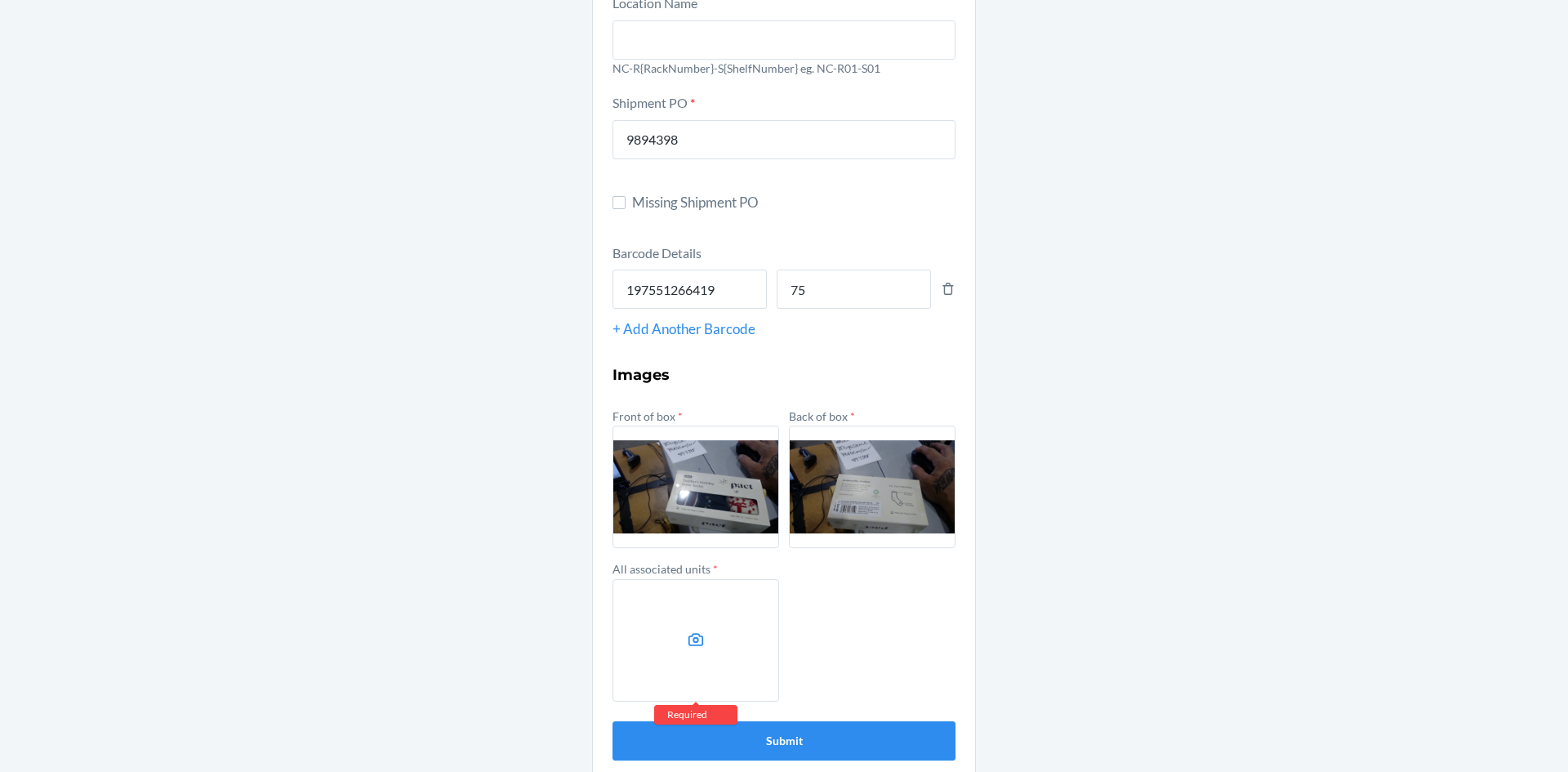
click at [685, 628] on label at bounding box center [696, 640] width 166 height 122
click at [0, 0] on input "file" at bounding box center [0, 0] width 0 height 0
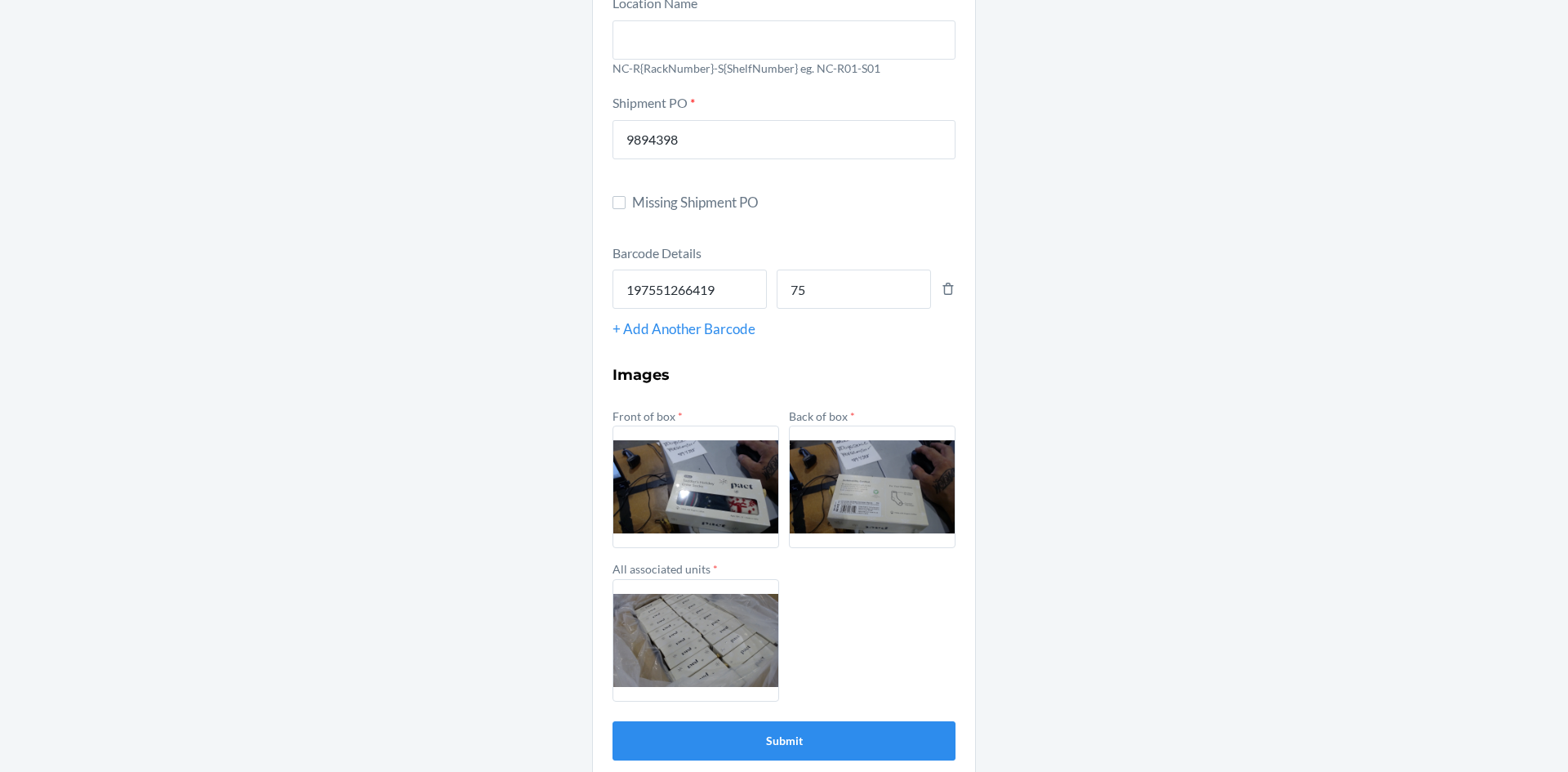
scroll to position [182, 0]
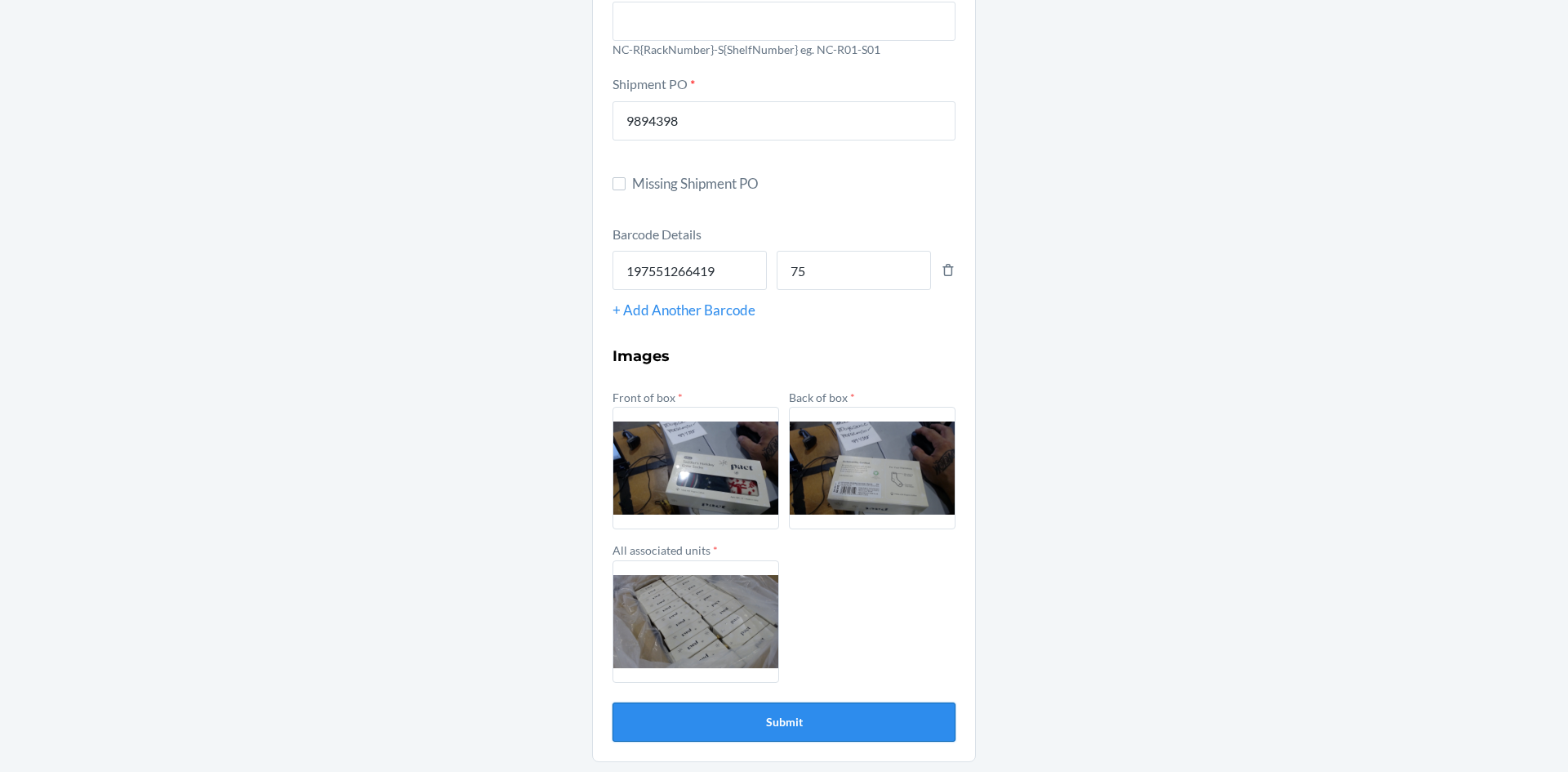
click at [736, 718] on button "Submit" at bounding box center [784, 722] width 343 height 40
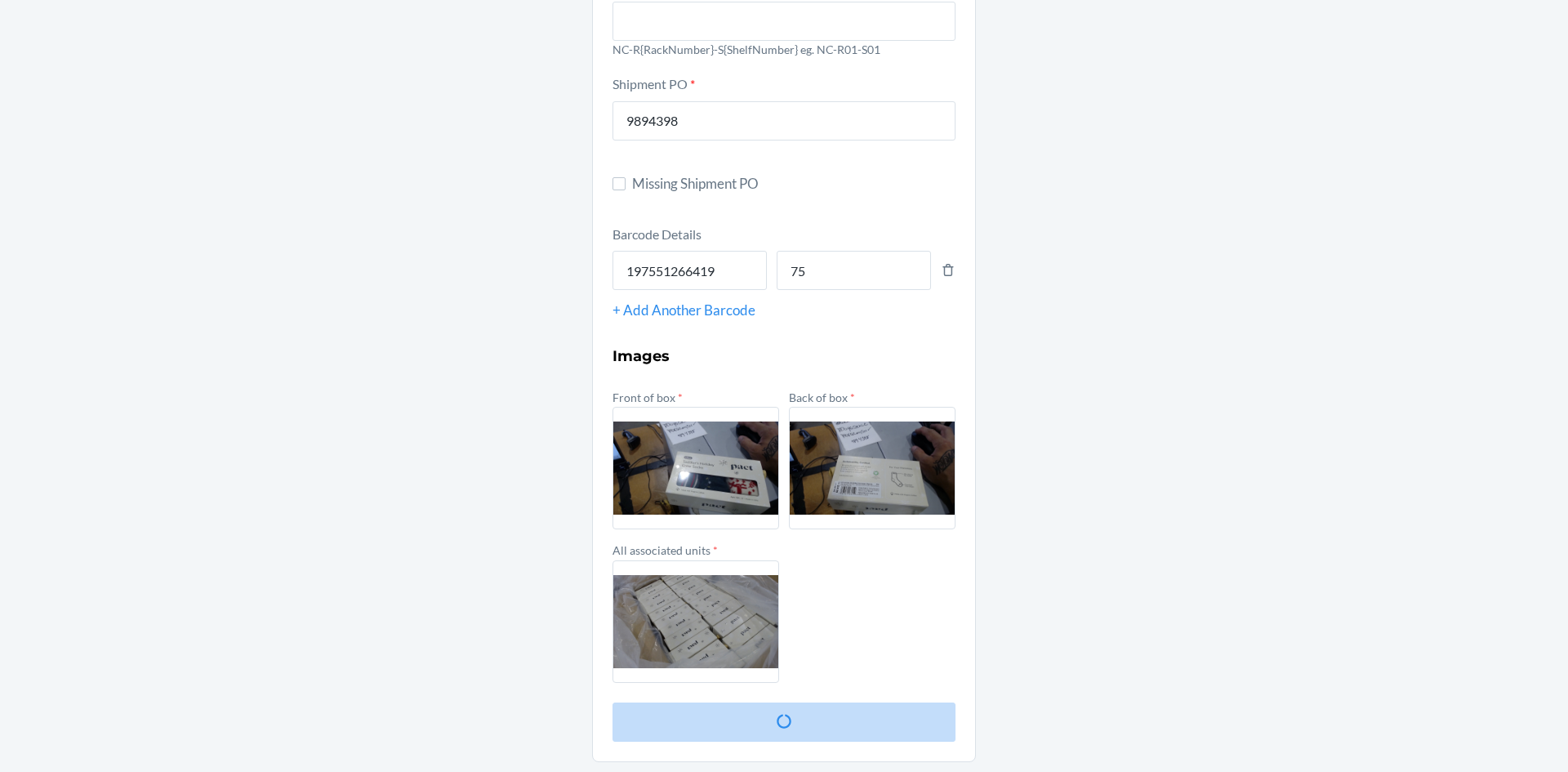
scroll to position [0, 0]
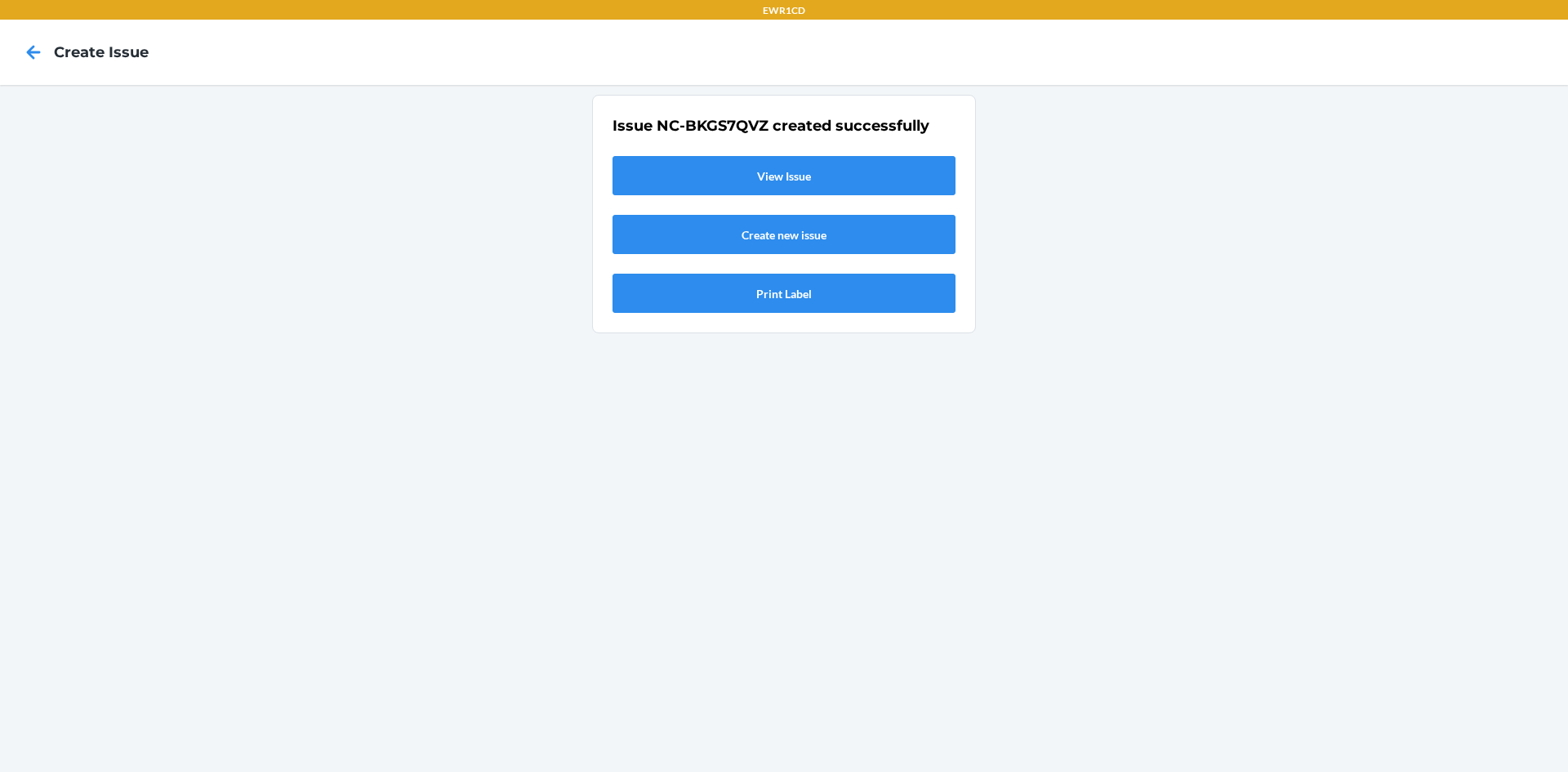
click at [809, 164] on link "View Issue" at bounding box center [784, 175] width 343 height 40
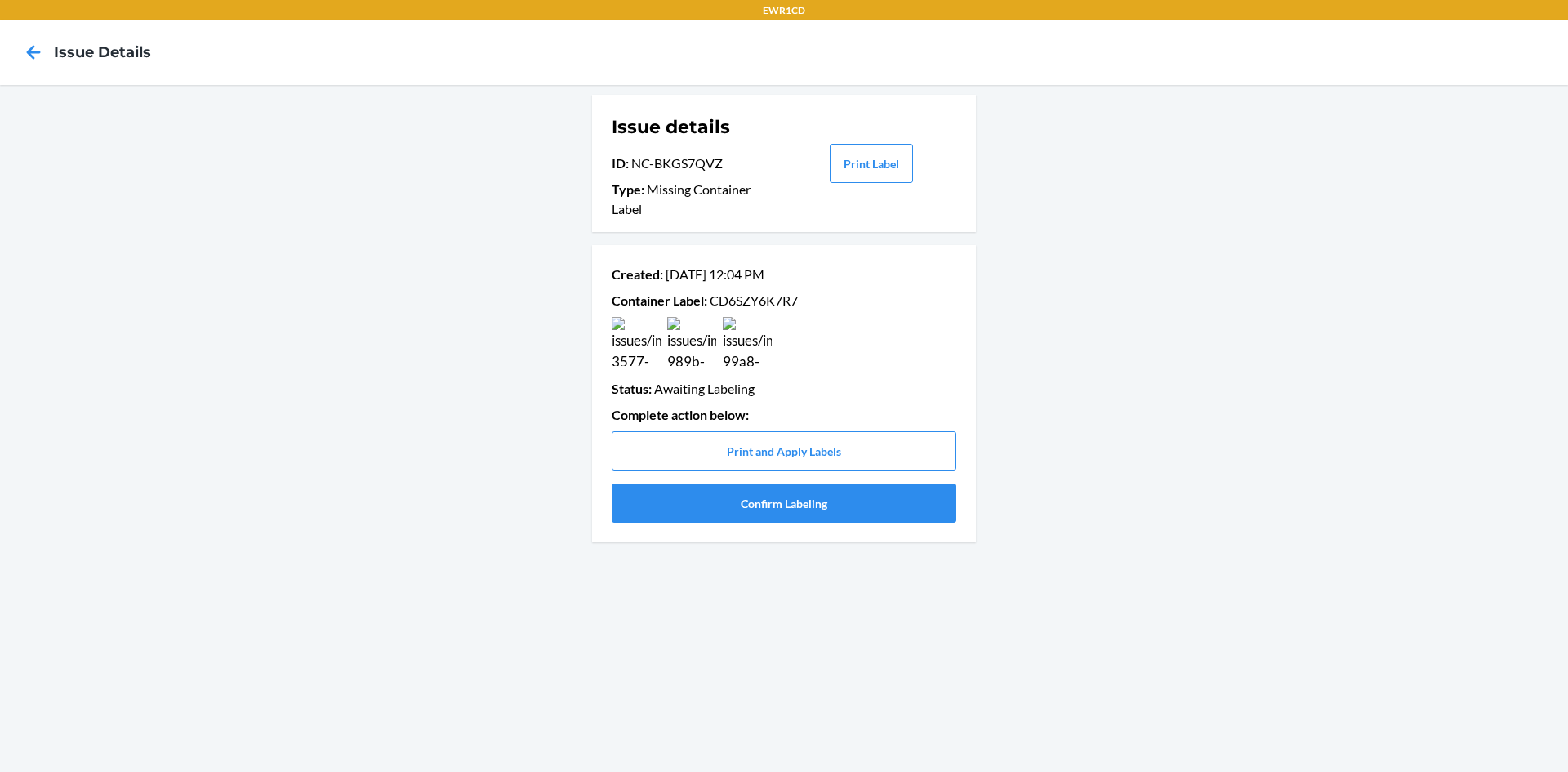
click at [782, 300] on p "Container Label : CD6SZY6K7R7" at bounding box center [784, 300] width 345 height 19
copy p "CD6SZY6K7R7"
click at [688, 506] on button "Confirm Labeling" at bounding box center [784, 503] width 345 height 40
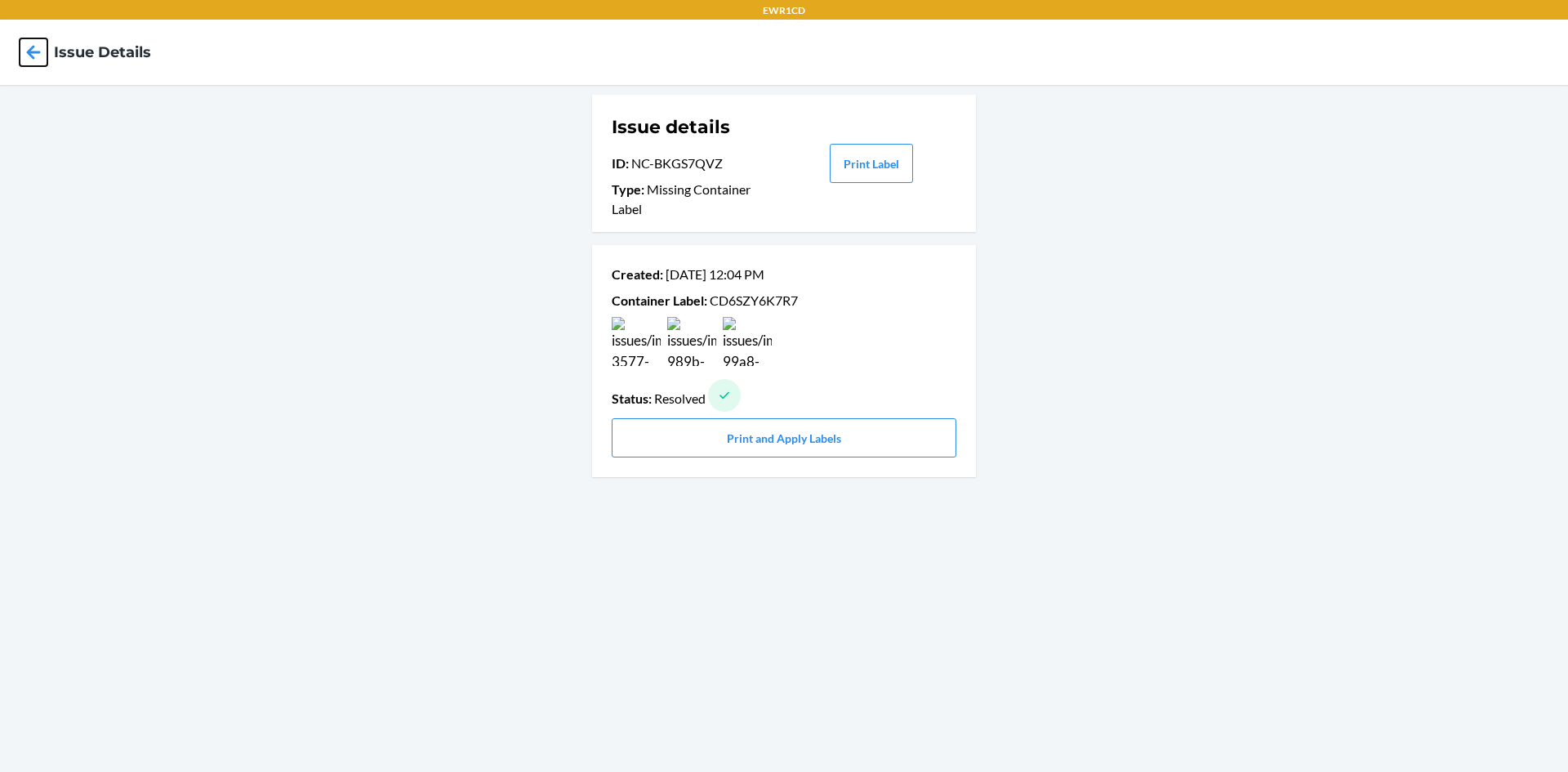
click at [25, 55] on icon at bounding box center [33, 53] width 28 height 28
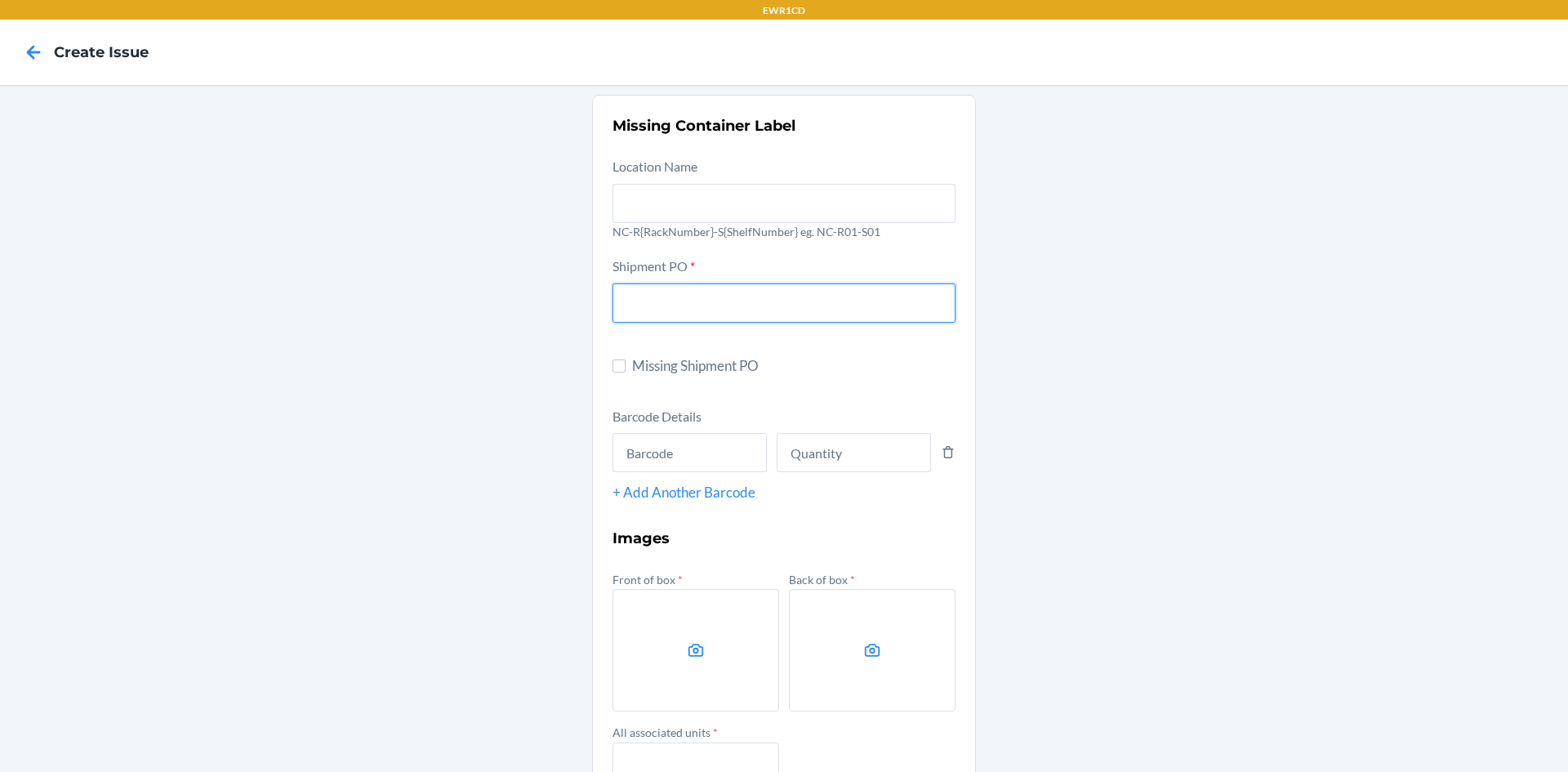
click at [665, 314] on input "text" at bounding box center [784, 303] width 343 height 40
type input "9894398"
click at [712, 451] on input "text" at bounding box center [689, 452] width 154 height 40
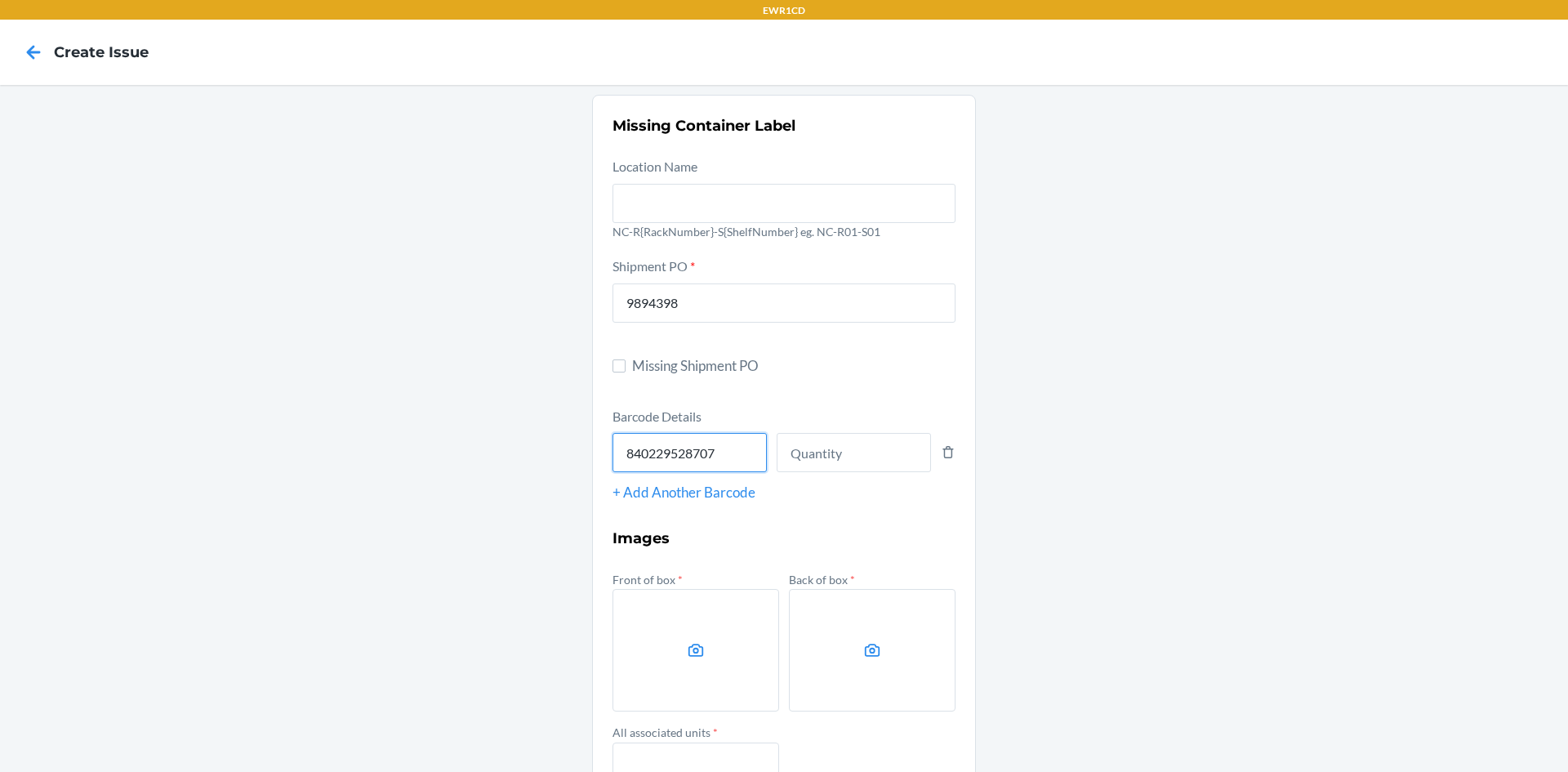
type input "840229528707"
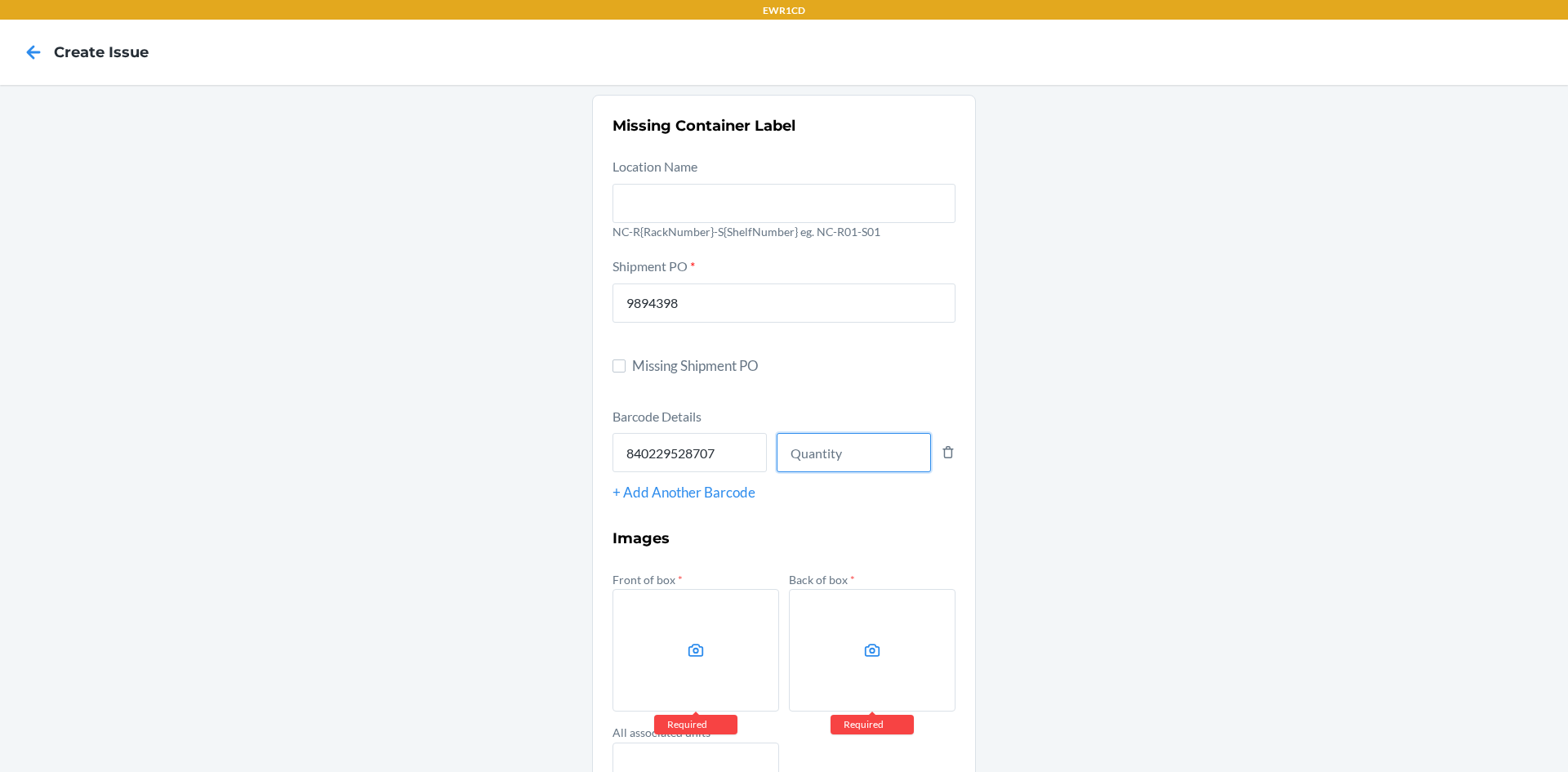
click at [796, 456] on input "number" at bounding box center [853, 452] width 154 height 40
type input "108"
click at [687, 645] on icon at bounding box center [696, 650] width 18 height 18
click at [0, 0] on input "file" at bounding box center [0, 0] width 0 height 0
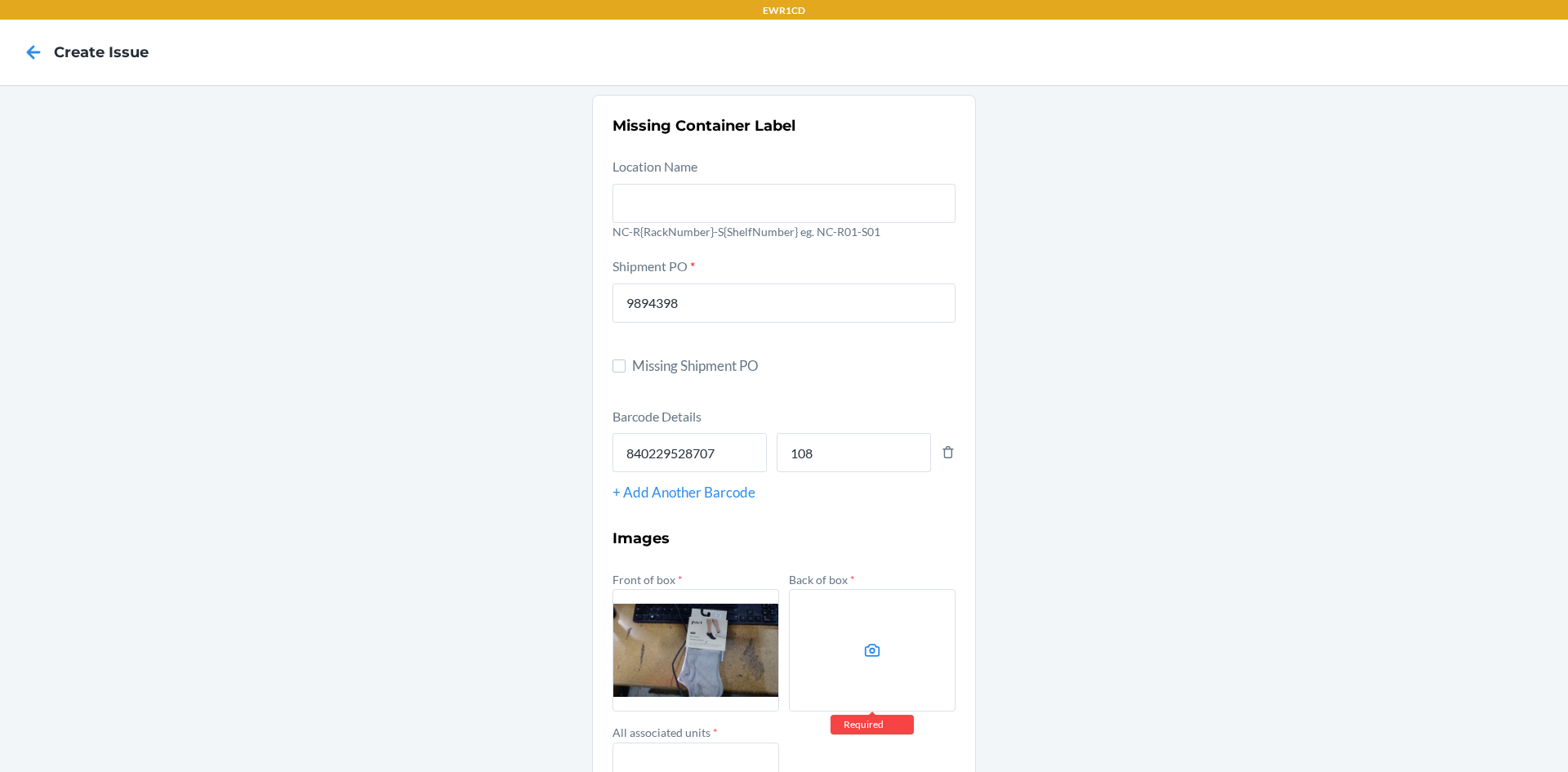
click at [824, 614] on label at bounding box center [872, 650] width 166 height 122
click at [0, 0] on input "file" at bounding box center [0, 0] width 0 height 0
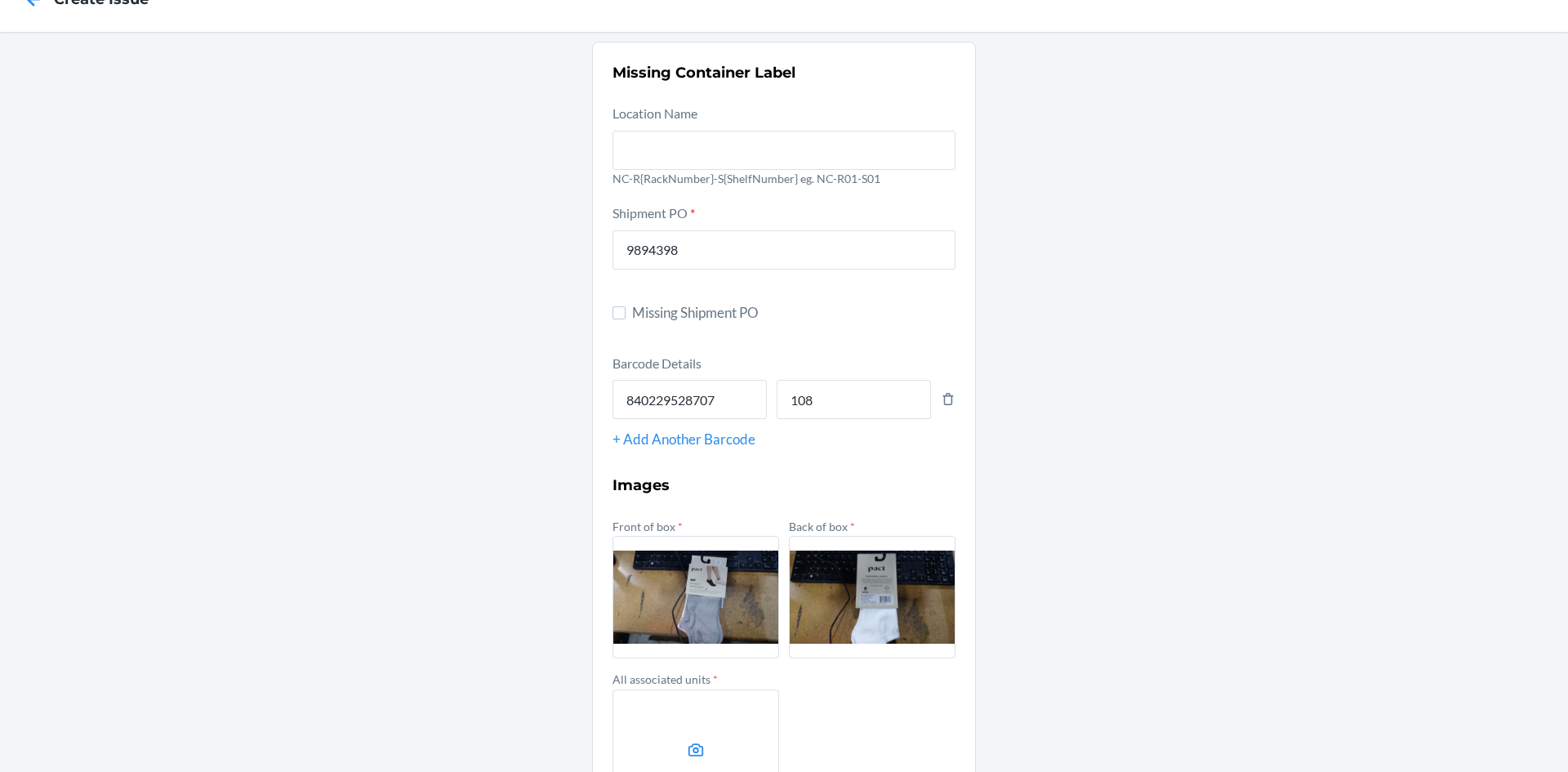
scroll to position [82, 0]
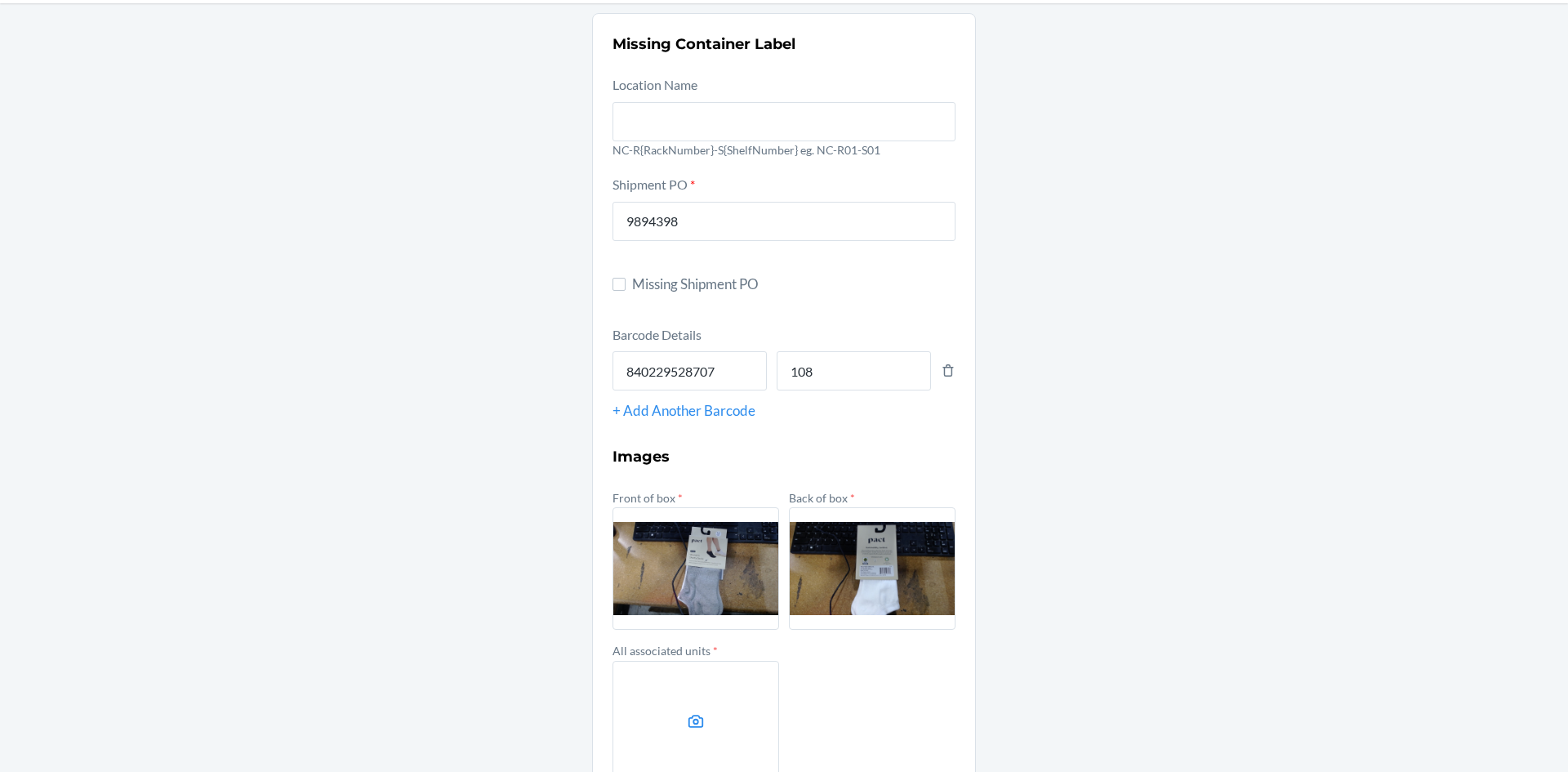
click at [689, 683] on label at bounding box center [696, 722] width 166 height 122
click at [0, 0] on input "file" at bounding box center [0, 0] width 0 height 0
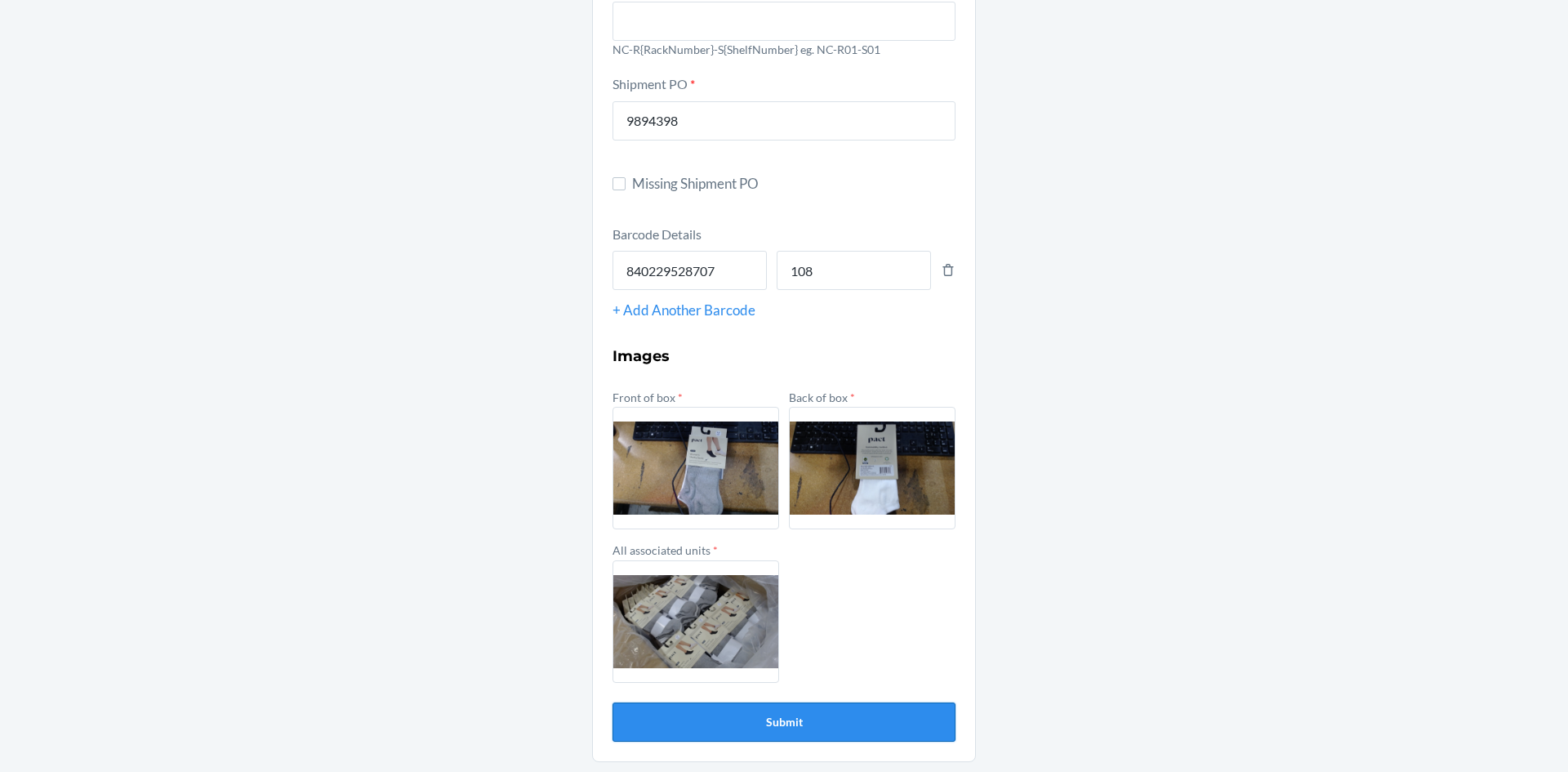
click at [781, 723] on button "Submit" at bounding box center [784, 722] width 343 height 40
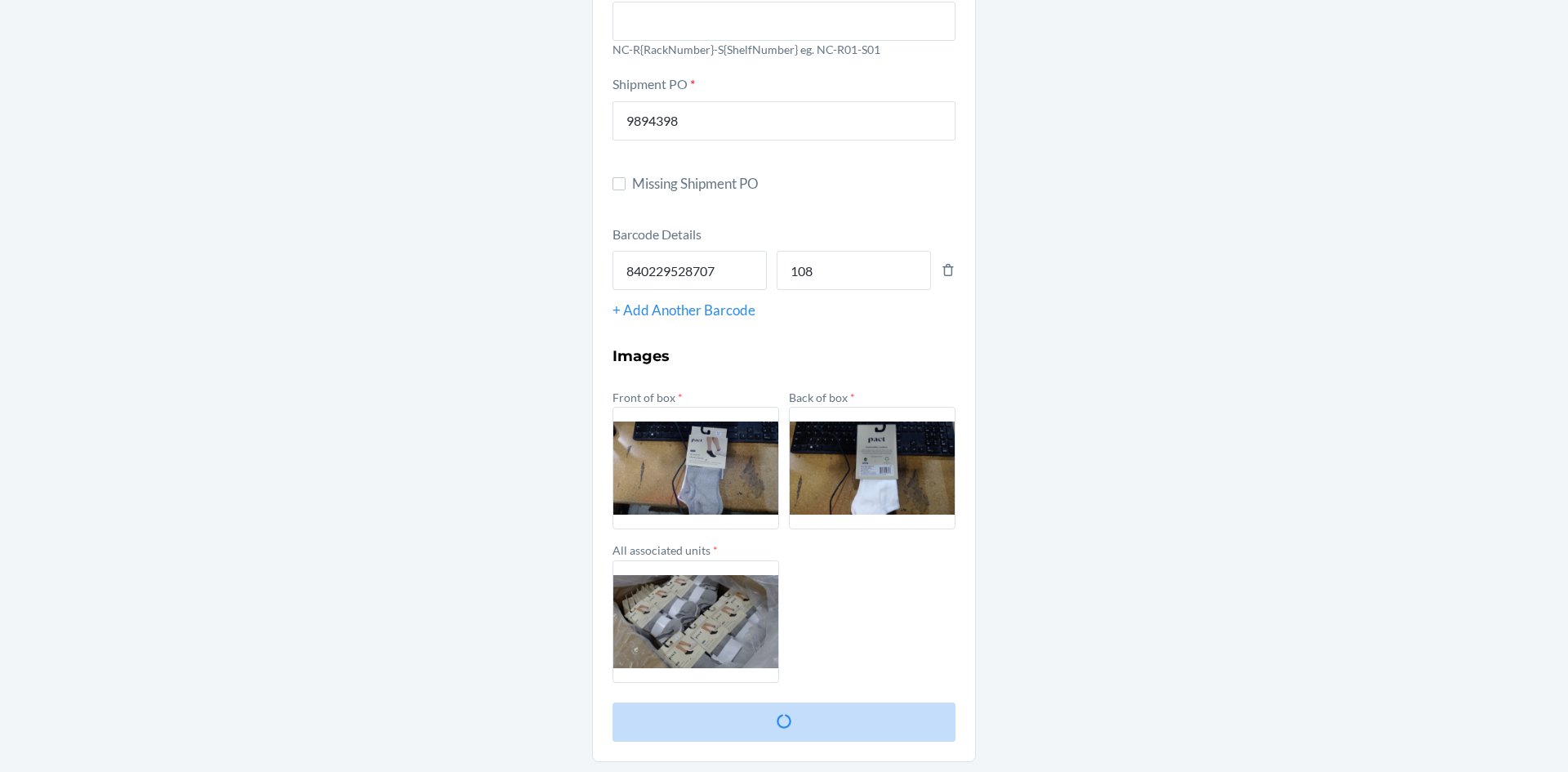
scroll to position [0, 0]
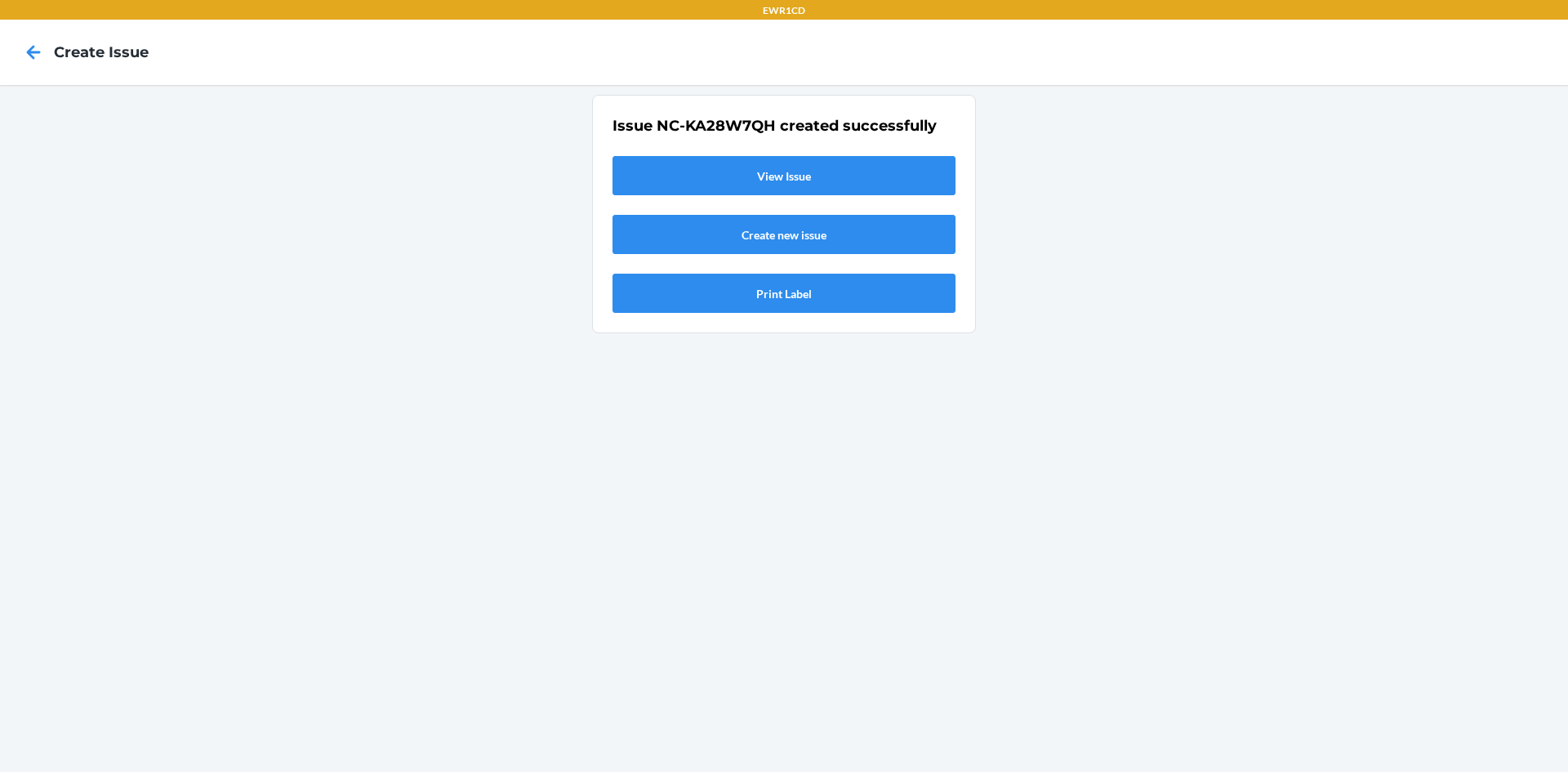
click at [775, 169] on link "View Issue" at bounding box center [784, 175] width 343 height 40
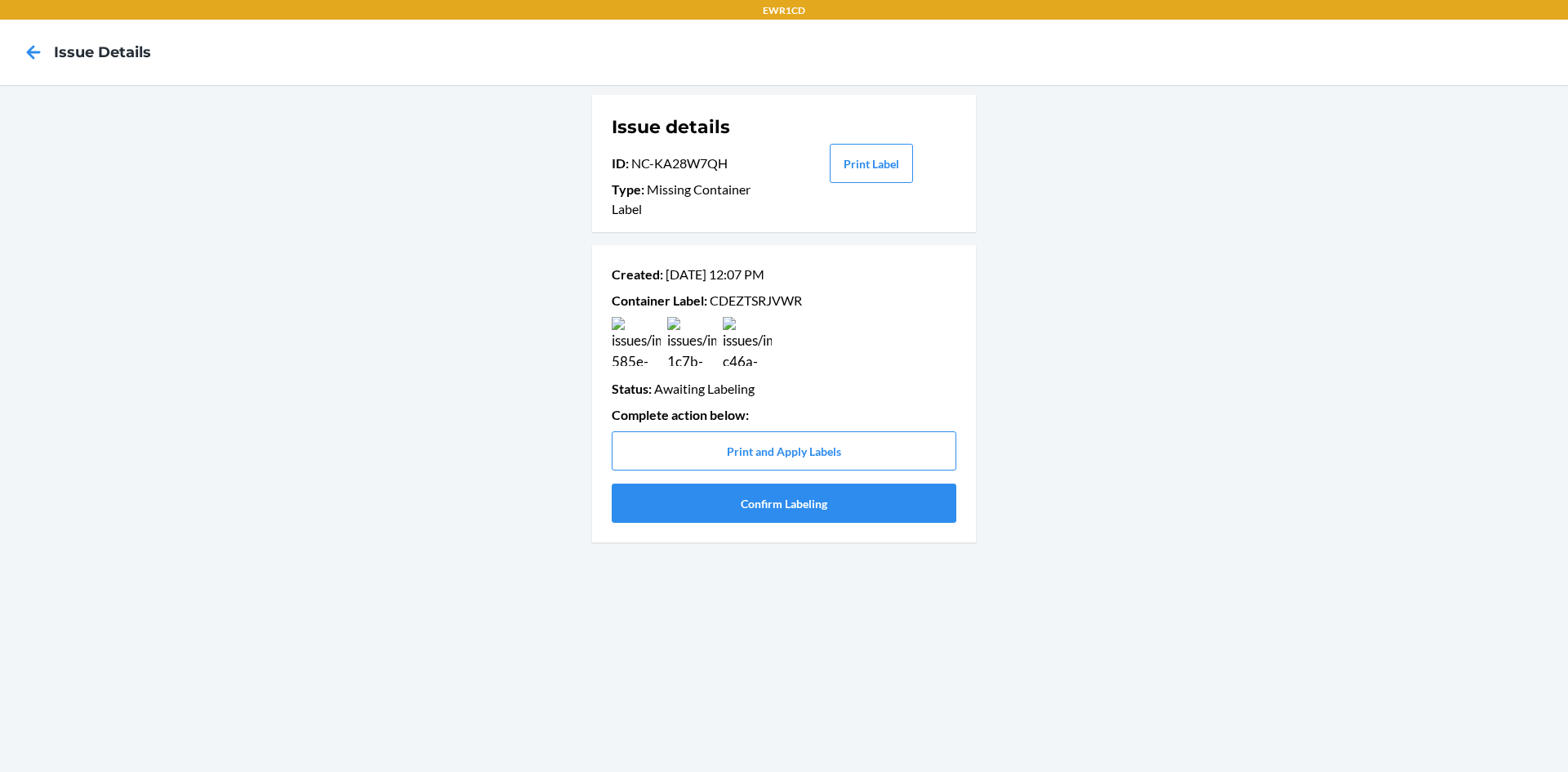
click at [762, 300] on p "Container Label : CDEZTSRJVWR" at bounding box center [784, 300] width 345 height 19
click at [674, 507] on button "Confirm Labeling" at bounding box center [784, 503] width 345 height 40
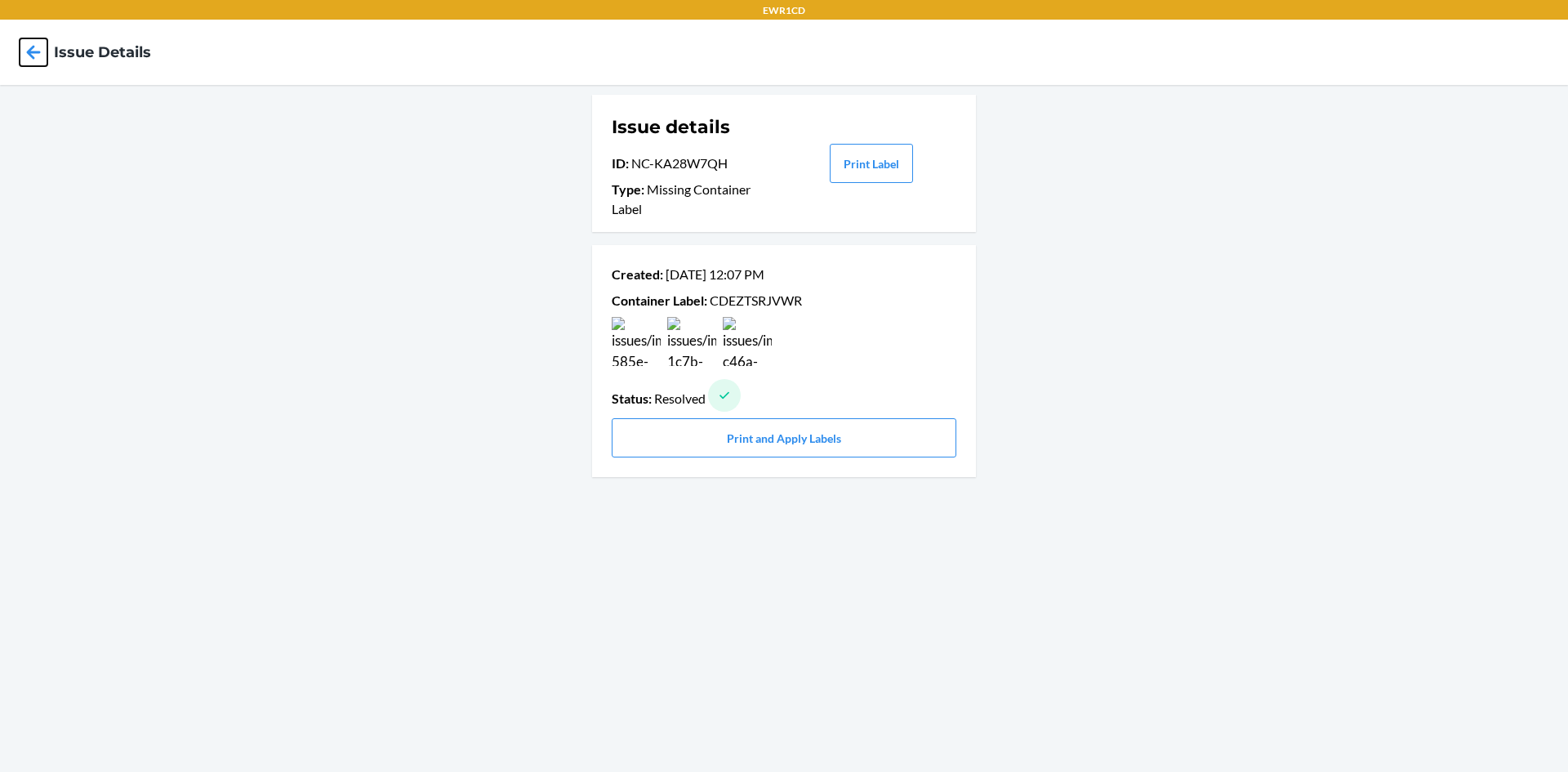
click at [26, 48] on icon at bounding box center [33, 53] width 28 height 28
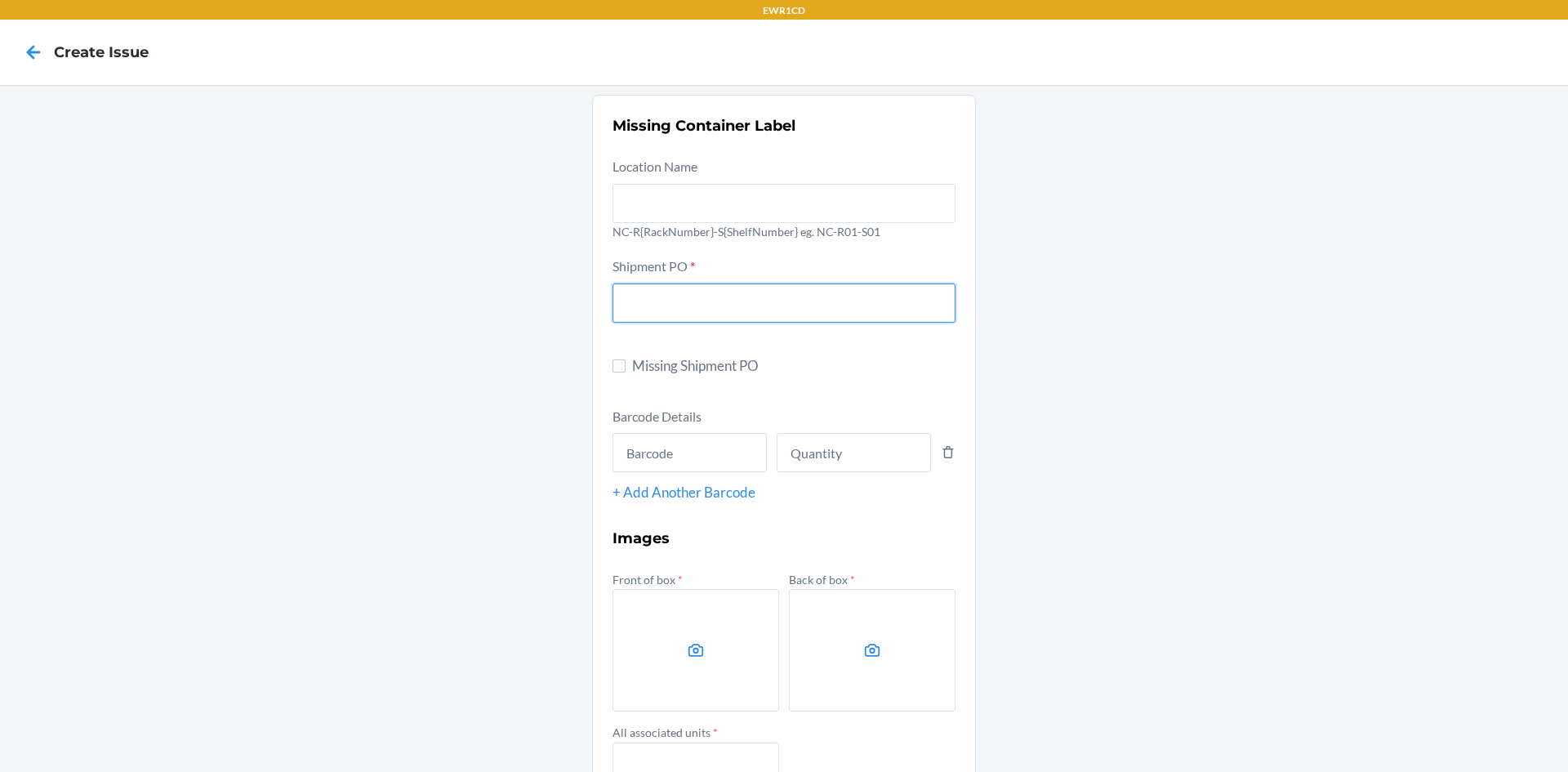
click at [662, 299] on input "text" at bounding box center [784, 303] width 343 height 40
type input "9894398"
click at [718, 461] on input "text" at bounding box center [689, 452] width 154 height 40
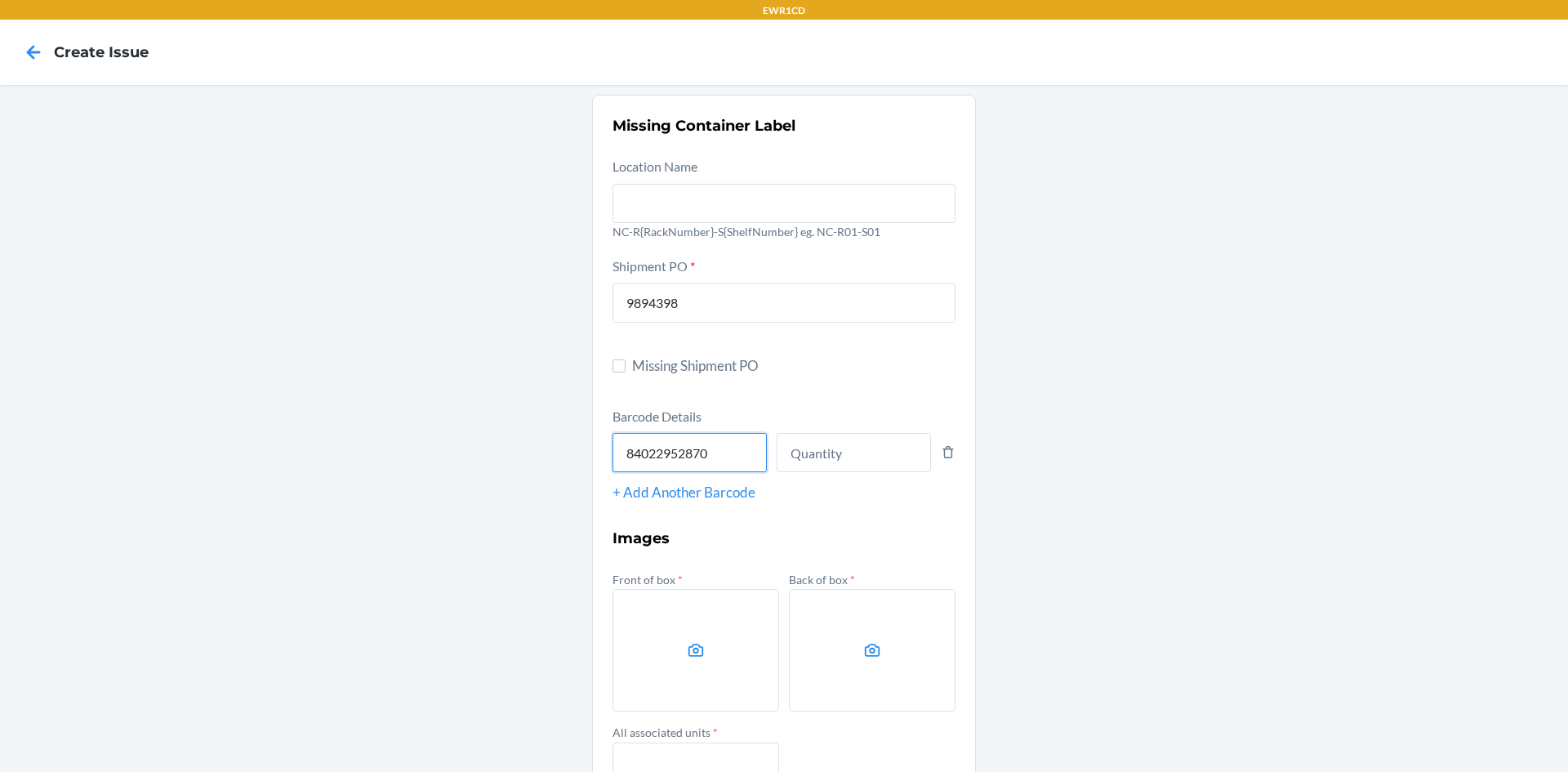
type input "840229528707"
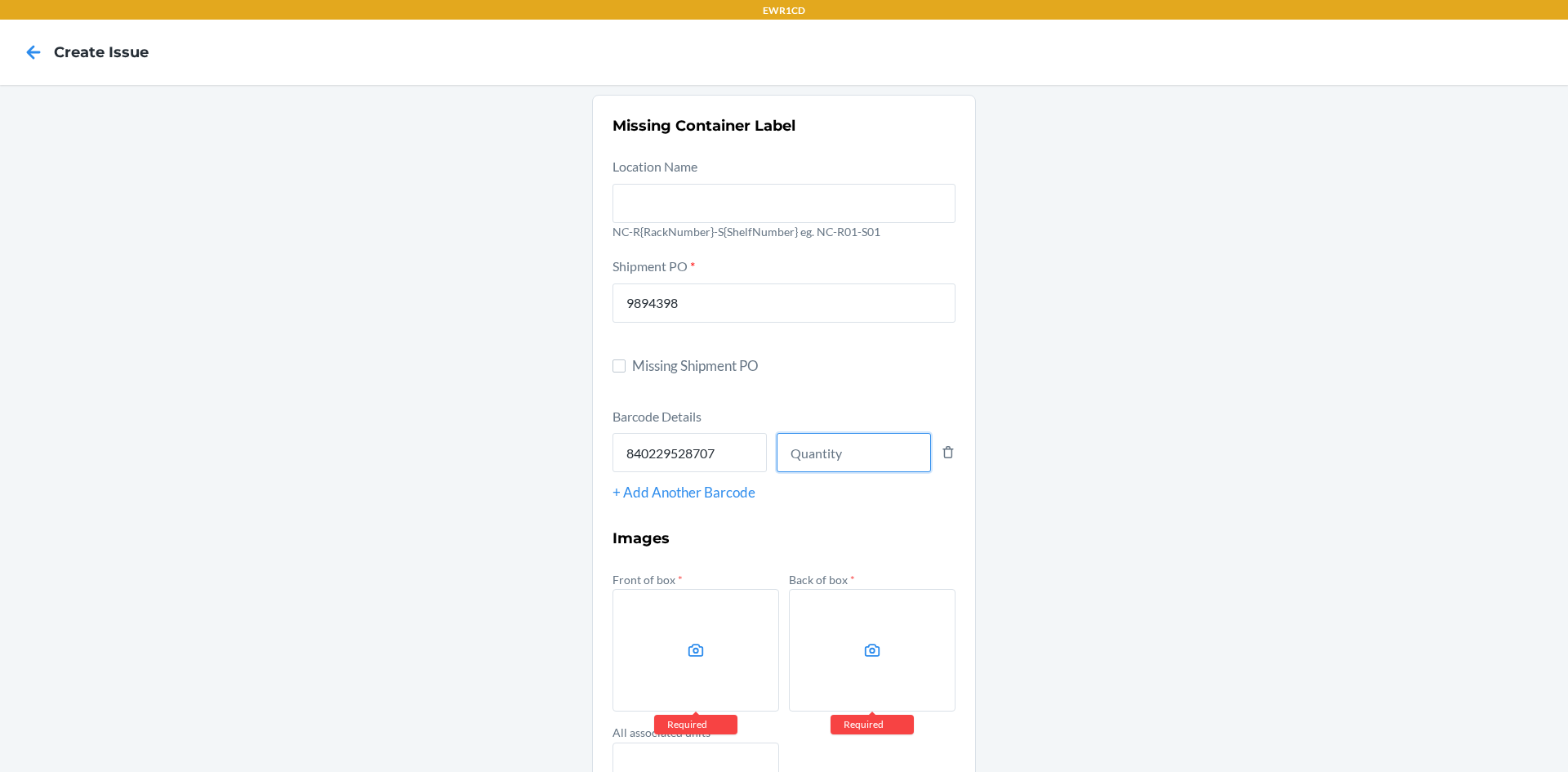
click at [812, 465] on input "number" at bounding box center [853, 452] width 154 height 40
type input "108"
click at [695, 655] on icon at bounding box center [696, 650] width 18 height 18
click at [0, 0] on input "file" at bounding box center [0, 0] width 0 height 0
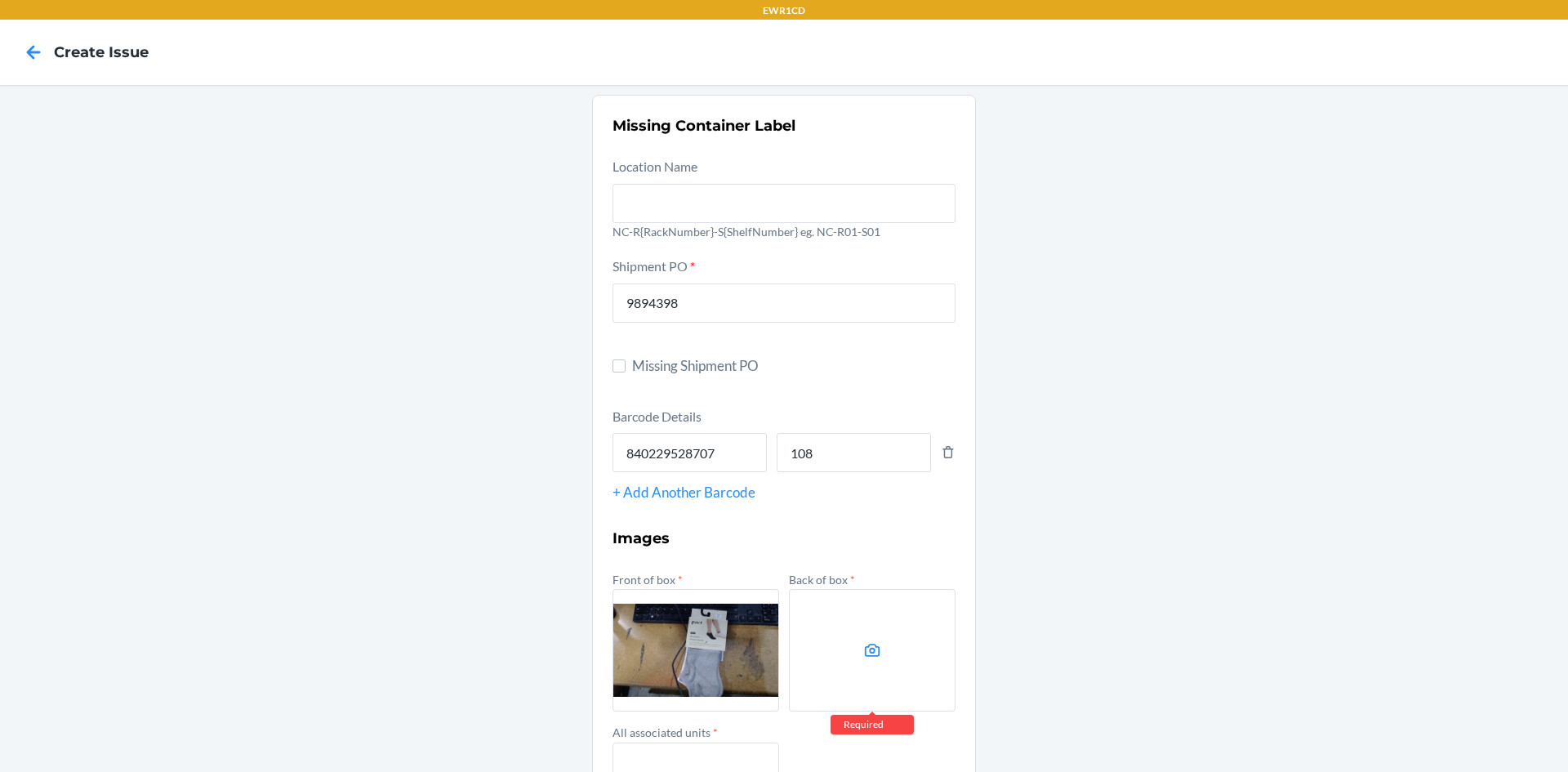
click at [865, 632] on label at bounding box center [872, 650] width 166 height 122
click at [0, 0] on input "file" at bounding box center [0, 0] width 0 height 0
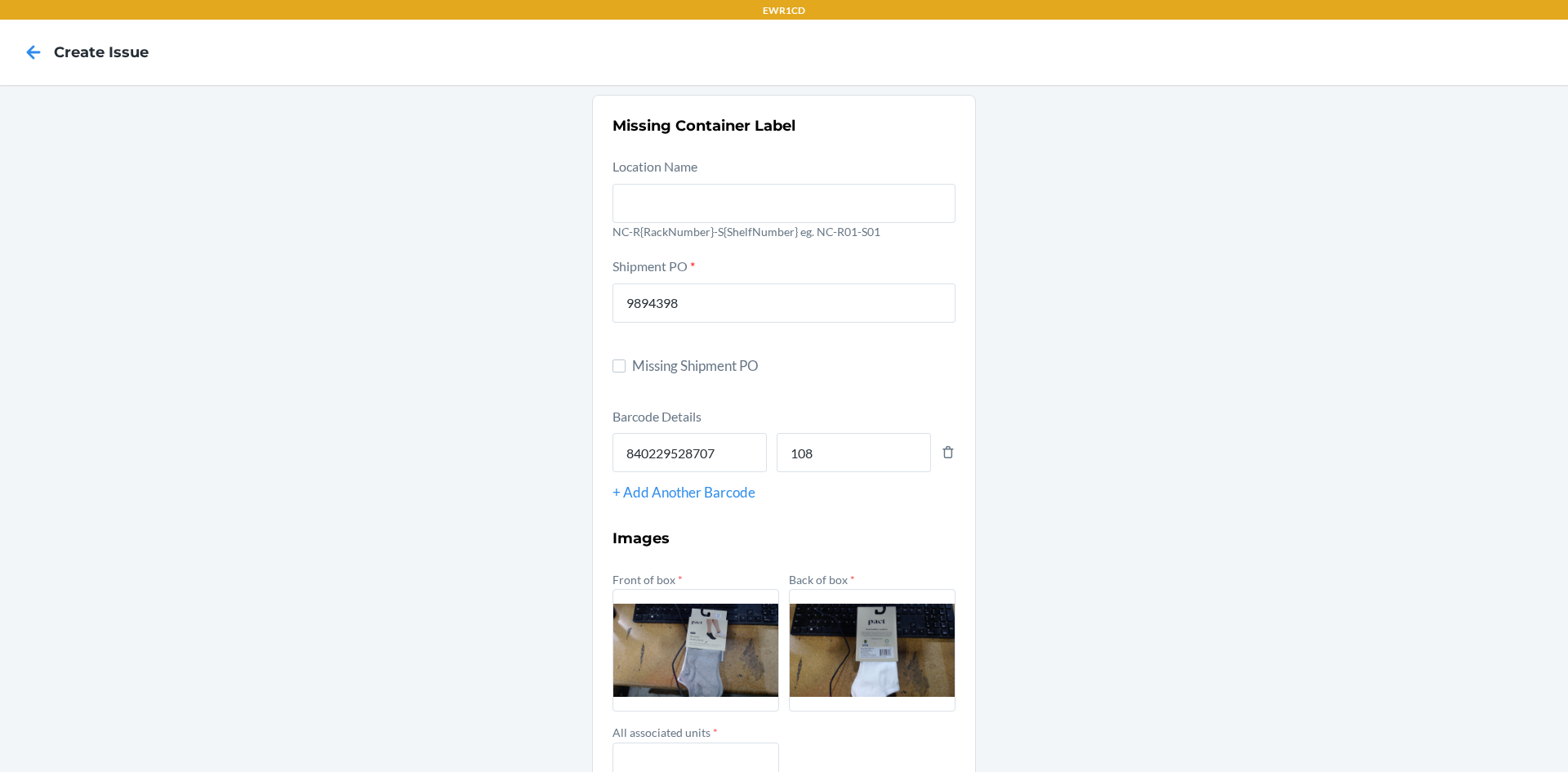
click at [0, 0] on input "file" at bounding box center [0, 0] width 0 height 0
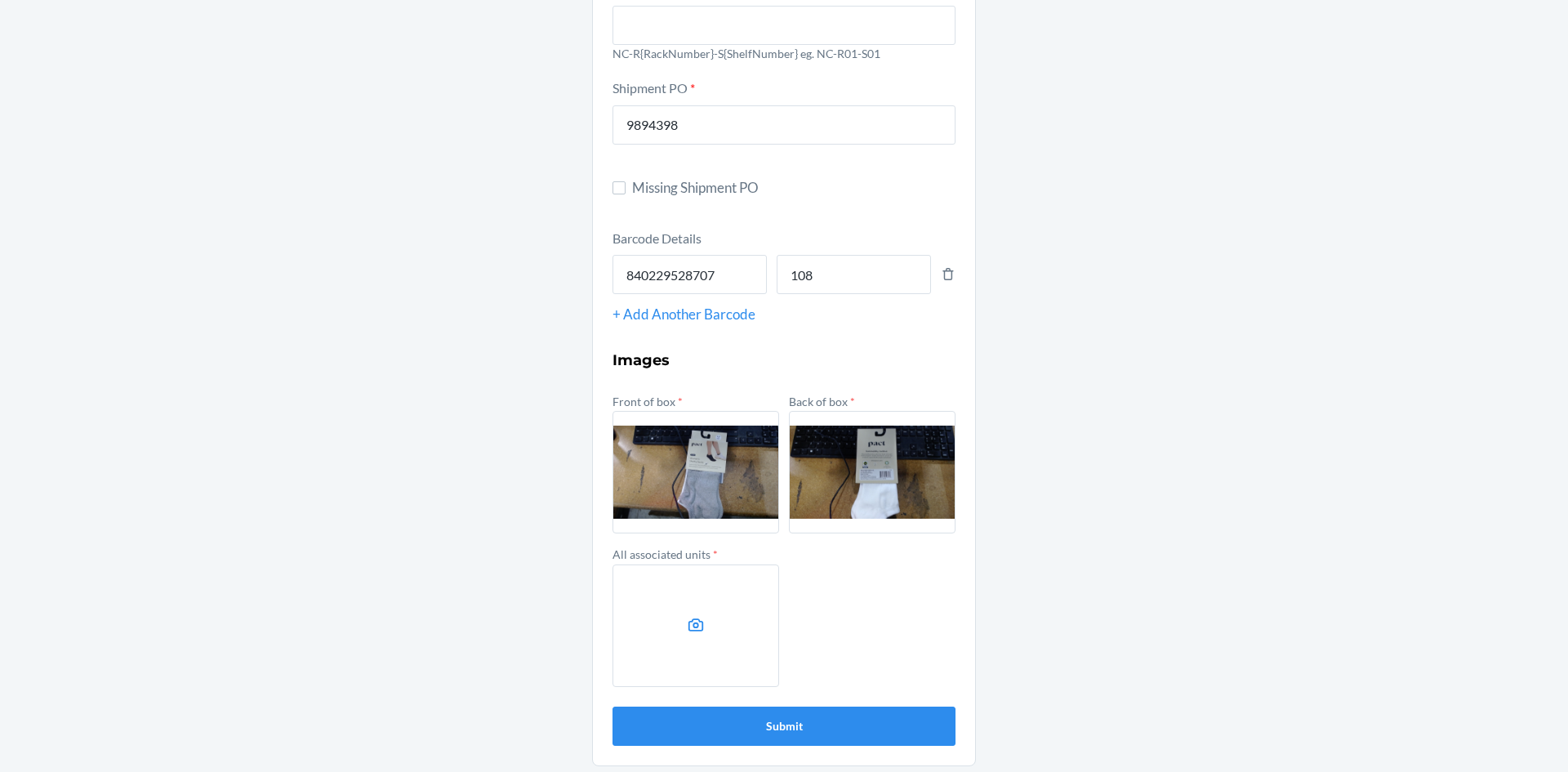
scroll to position [182, 0]
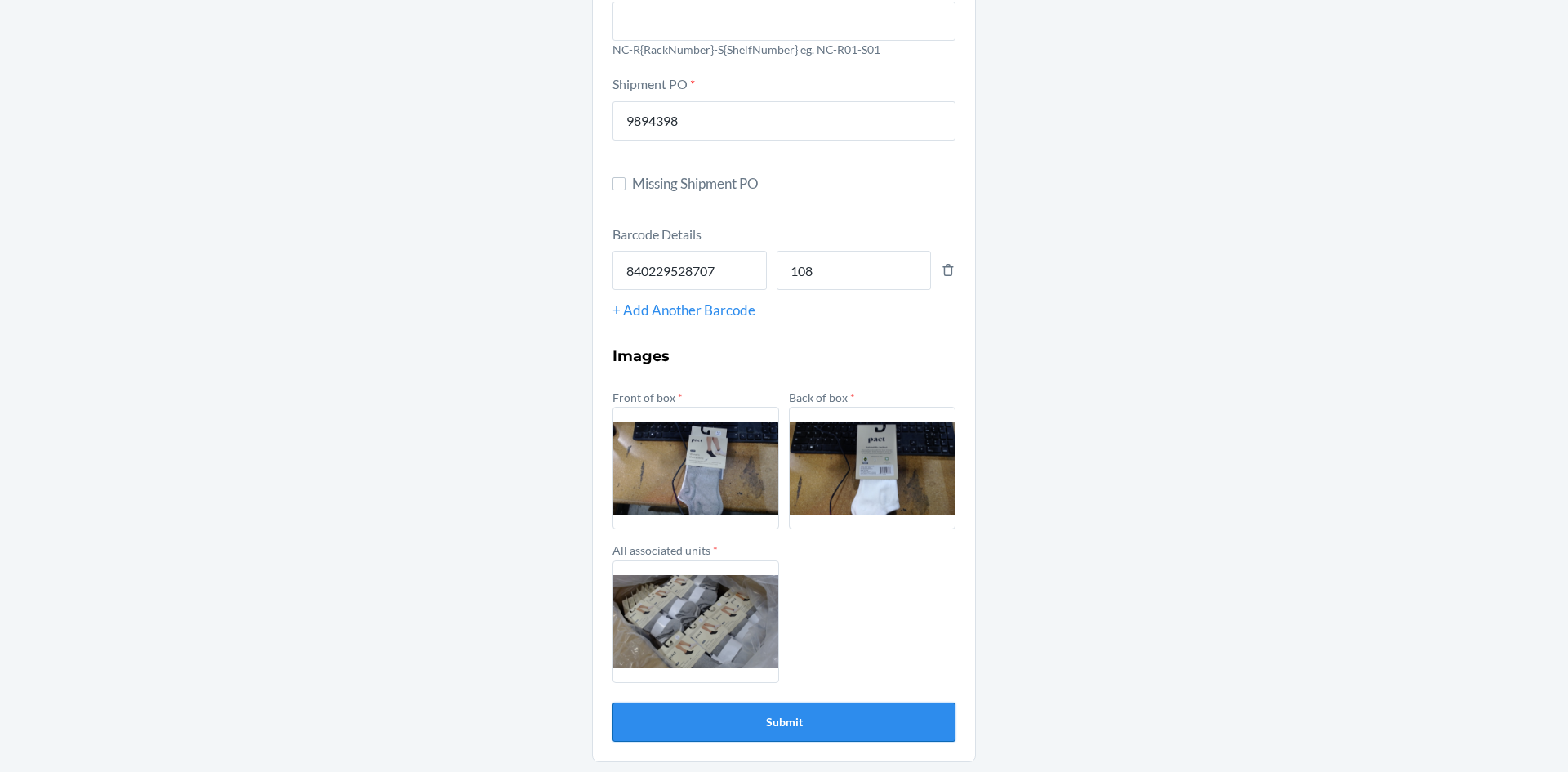
click at [890, 732] on button "Submit" at bounding box center [784, 722] width 343 height 40
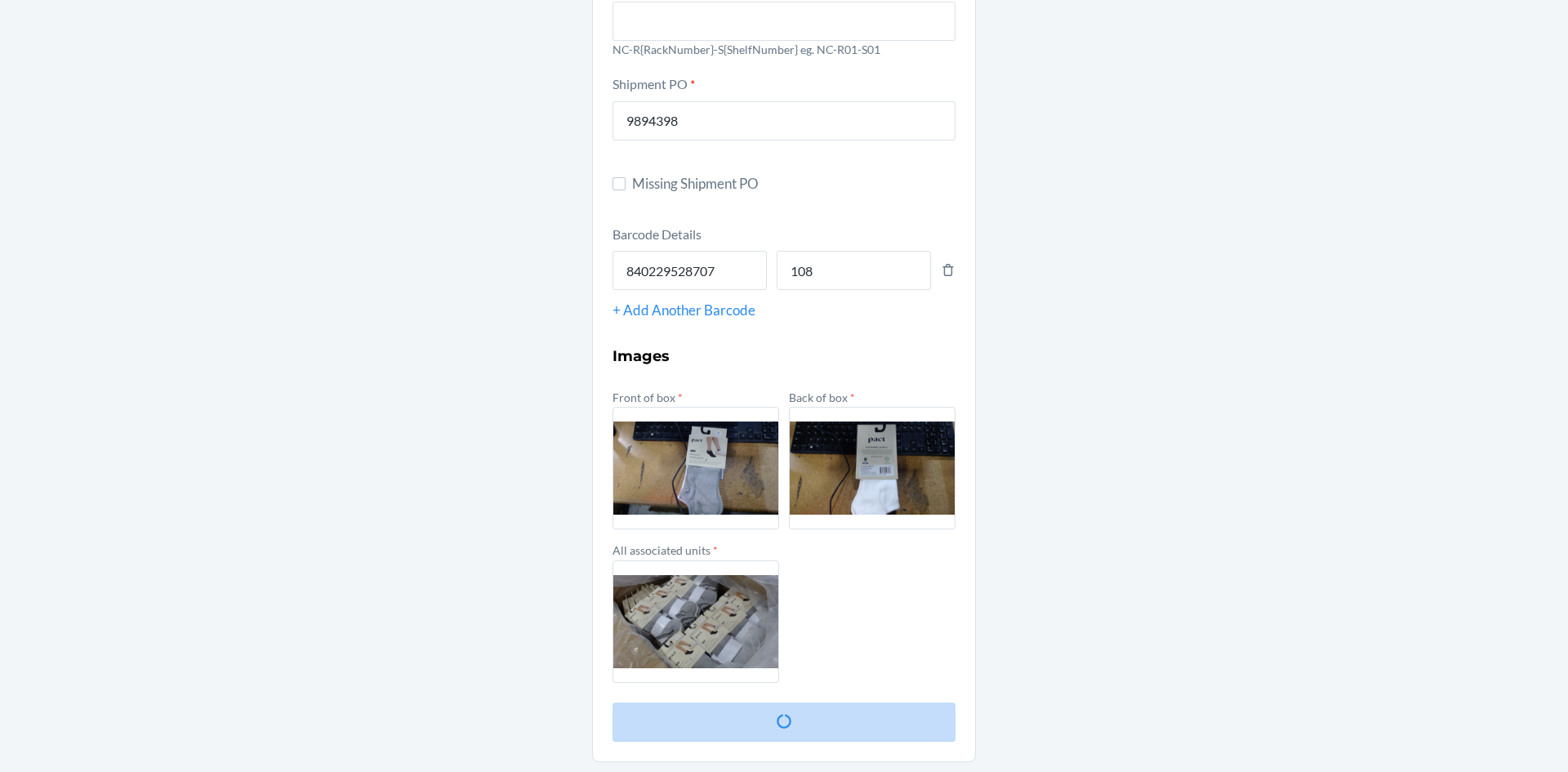
scroll to position [0, 0]
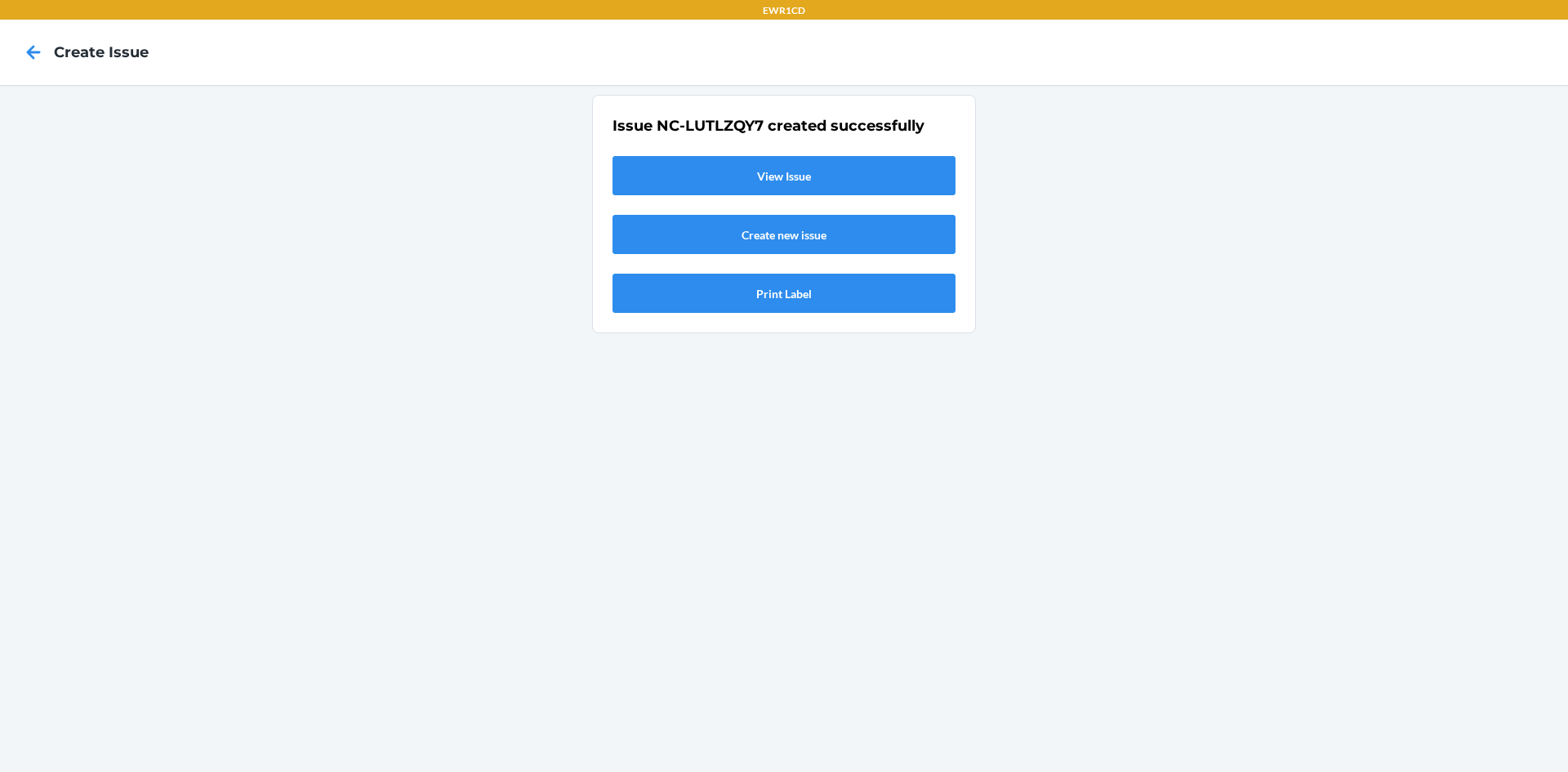
click at [788, 160] on link "View Issue" at bounding box center [784, 175] width 343 height 40
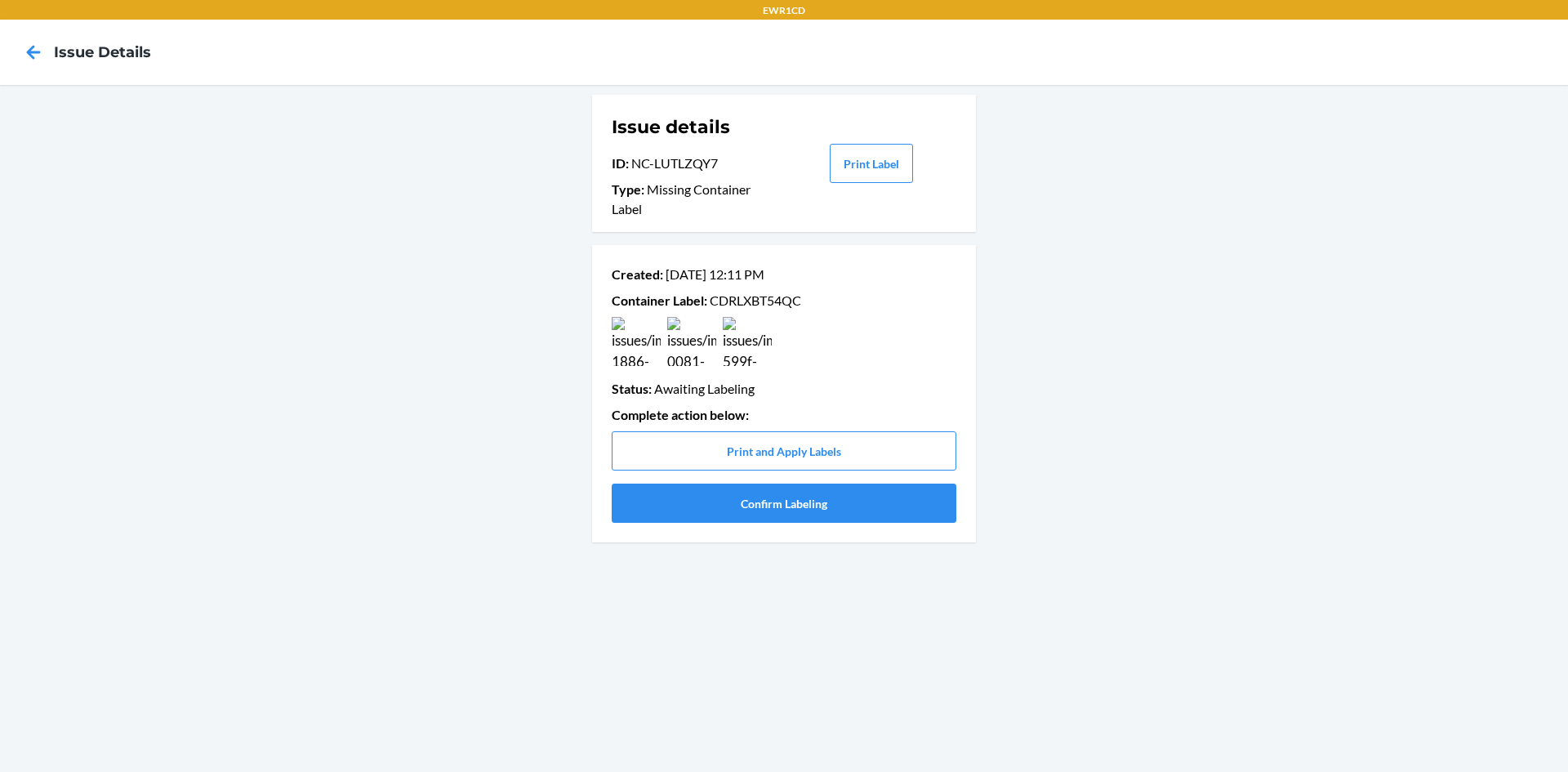
click at [762, 300] on p "Container Label : CDRLXBT54QC" at bounding box center [784, 300] width 345 height 19
click at [765, 509] on button "Confirm Labeling" at bounding box center [784, 503] width 345 height 40
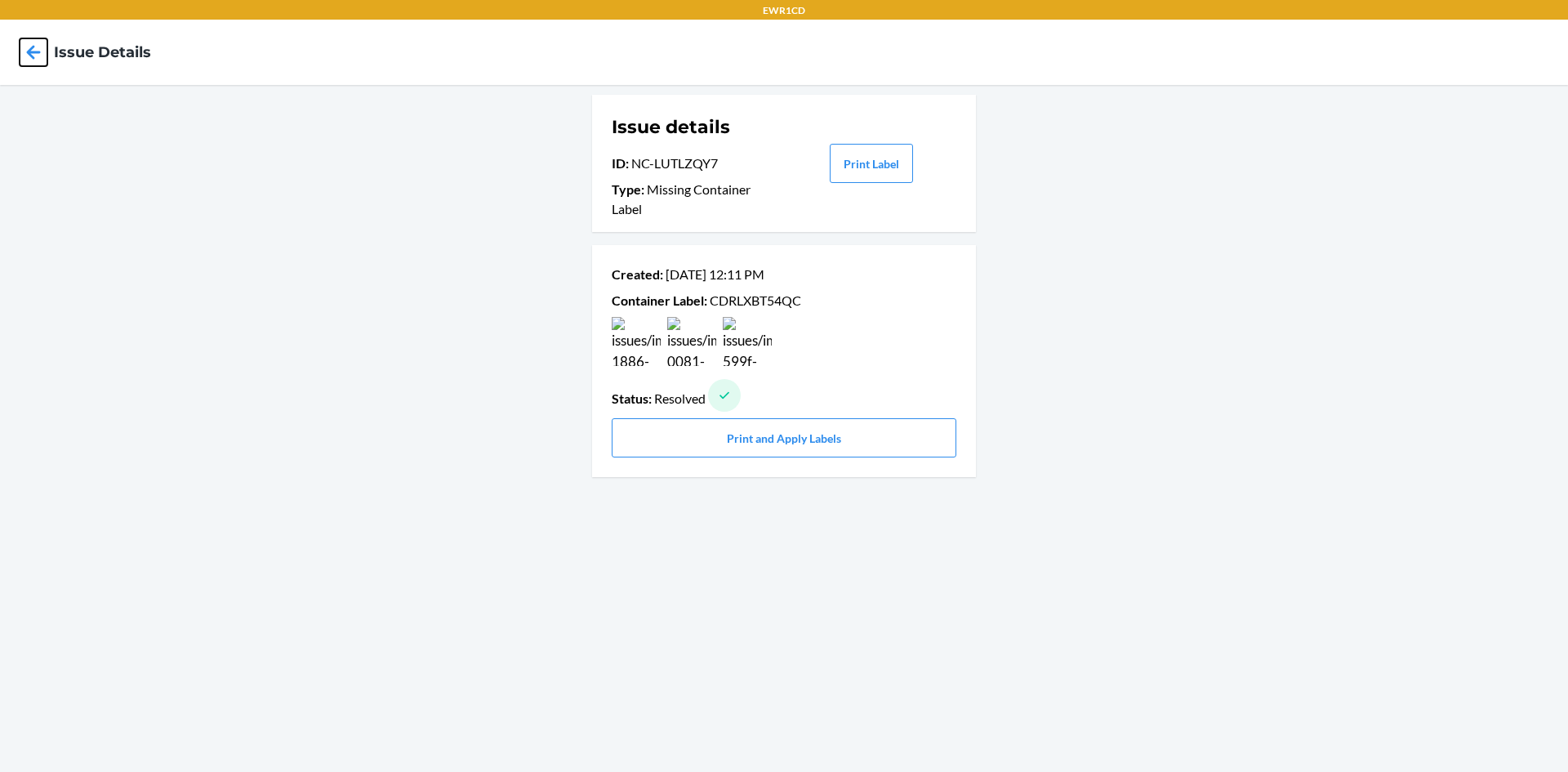
click at [37, 46] on icon at bounding box center [33, 53] width 28 height 28
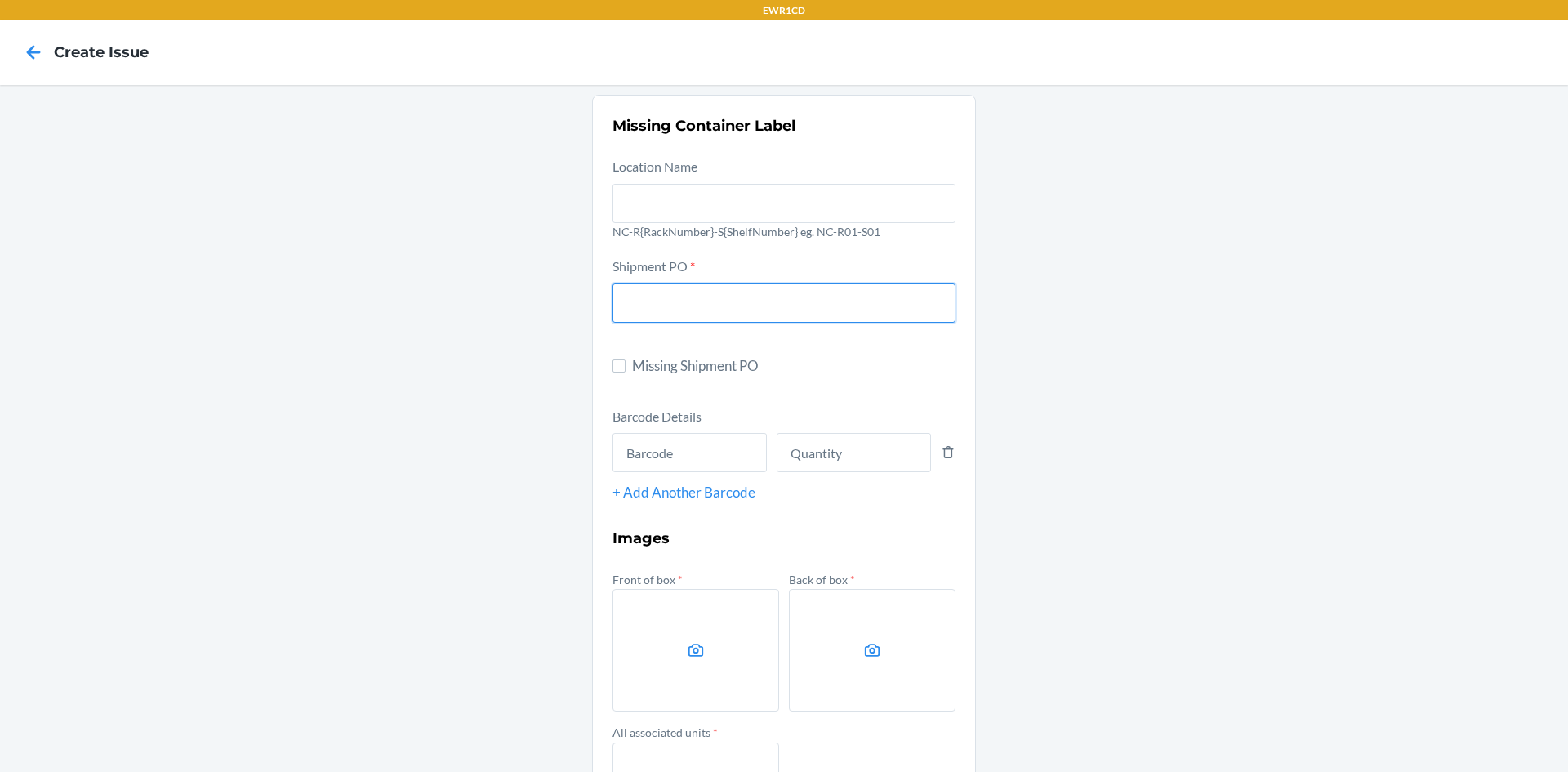
click at [639, 313] on input "text" at bounding box center [784, 303] width 343 height 40
type input "9894398"
click at [714, 459] on input "text" at bounding box center [689, 452] width 154 height 40
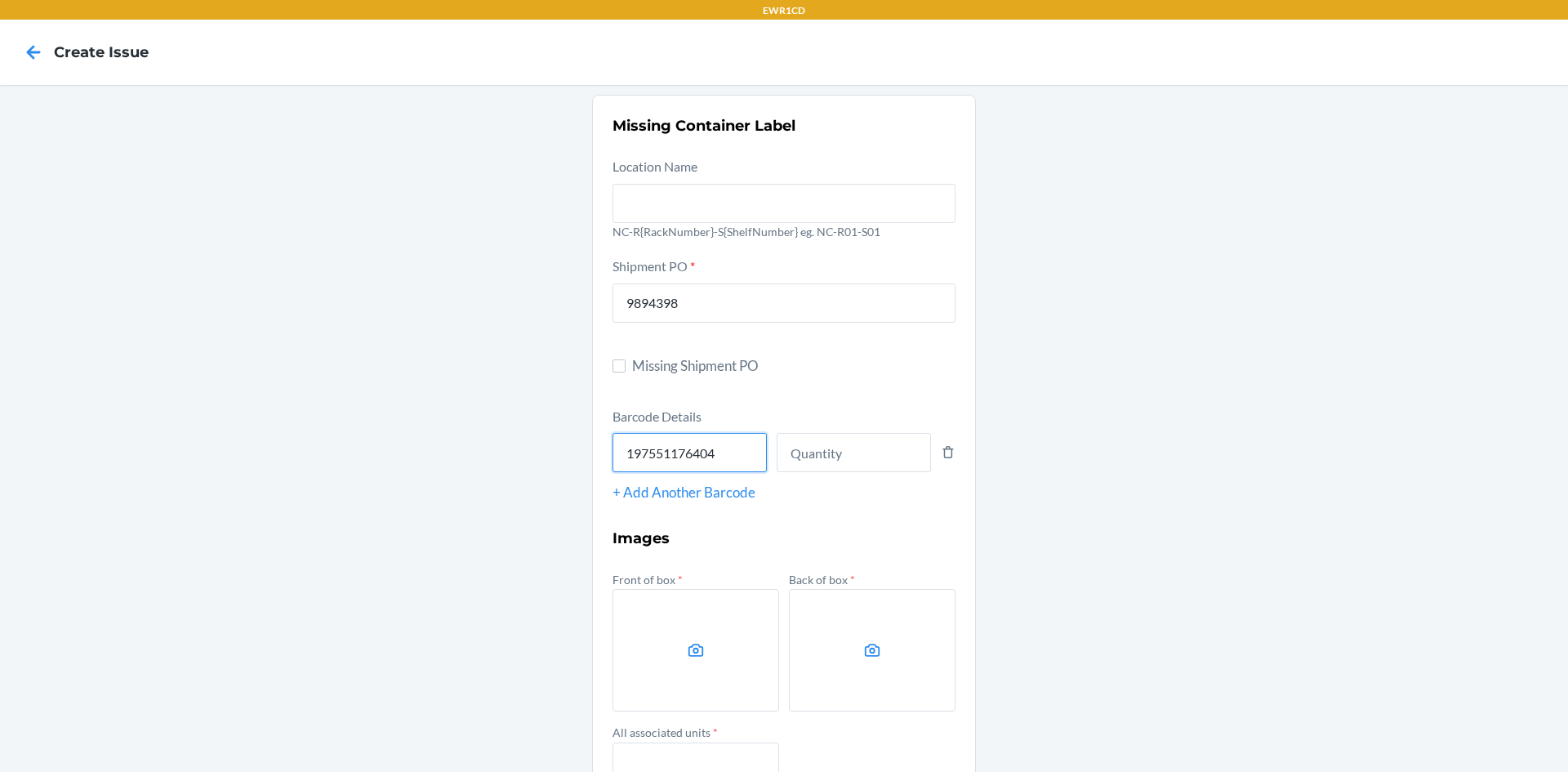
type input "197551176404"
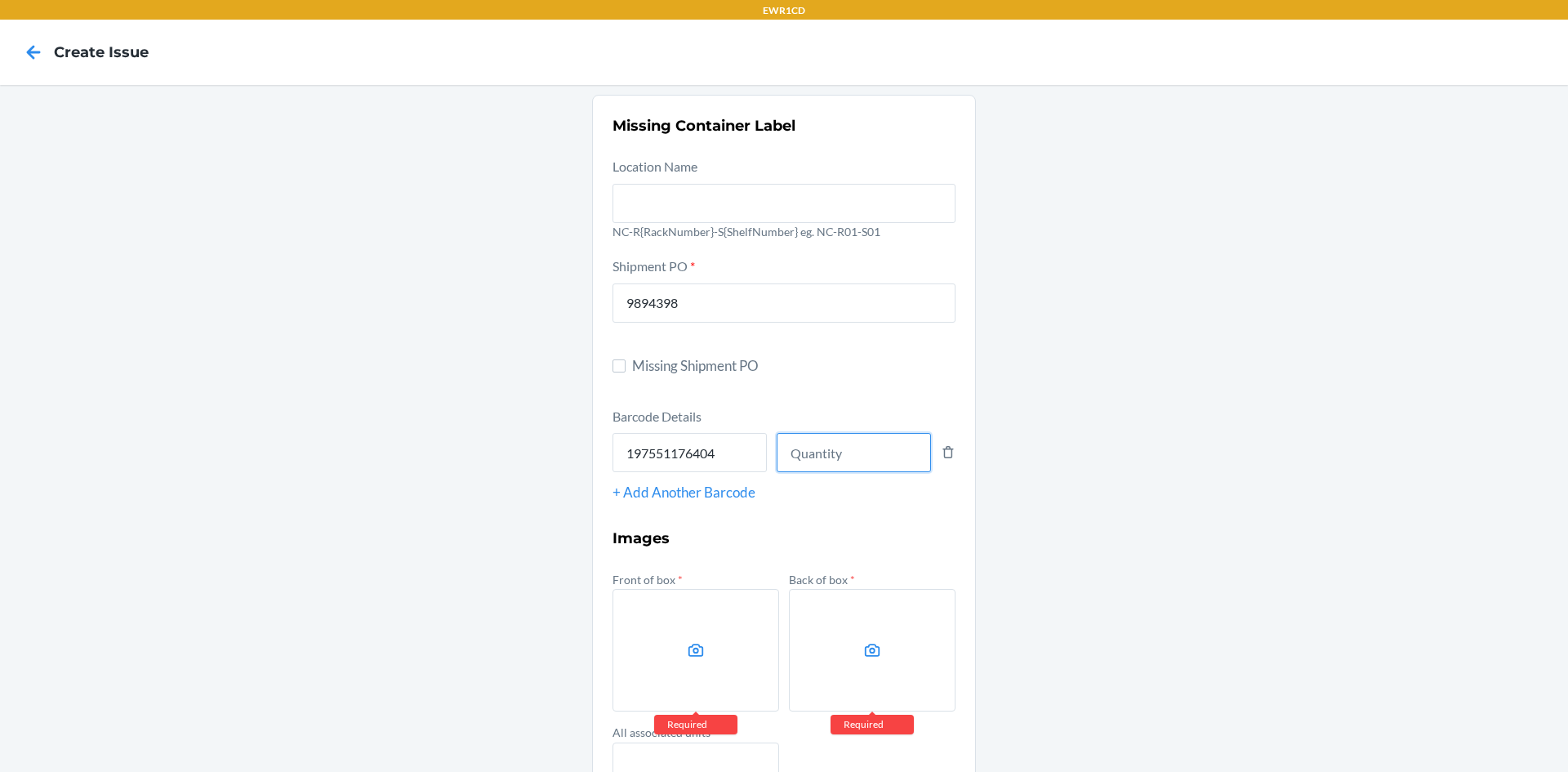
click at [815, 453] on input "number" at bounding box center [853, 452] width 154 height 40
type input "60"
click at [726, 636] on label at bounding box center [696, 650] width 166 height 122
click at [0, 0] on input "file" at bounding box center [0, 0] width 0 height 0
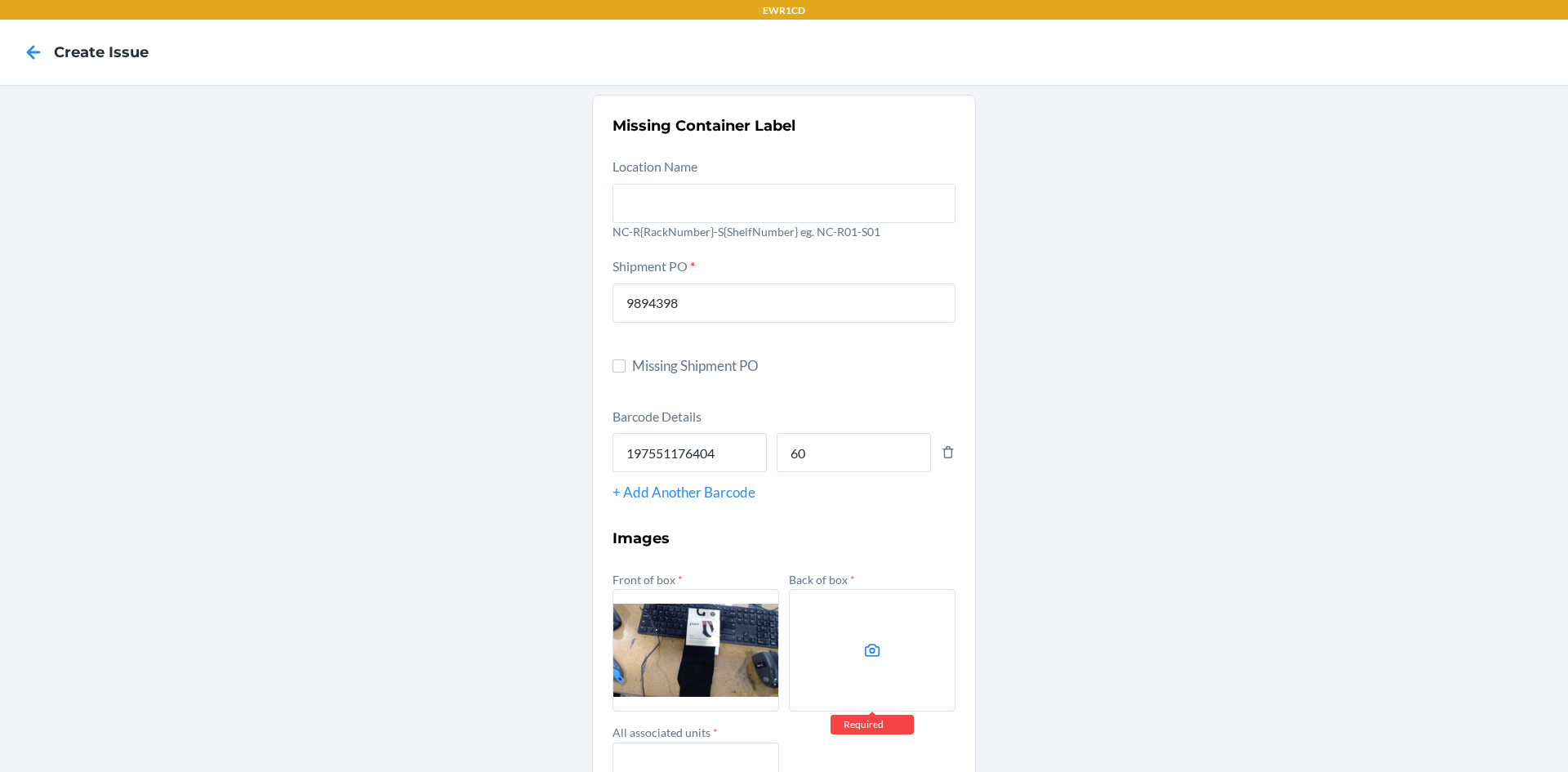
click at [834, 631] on label at bounding box center [872, 650] width 166 height 122
click at [0, 0] on input "file" at bounding box center [0, 0] width 0 height 0
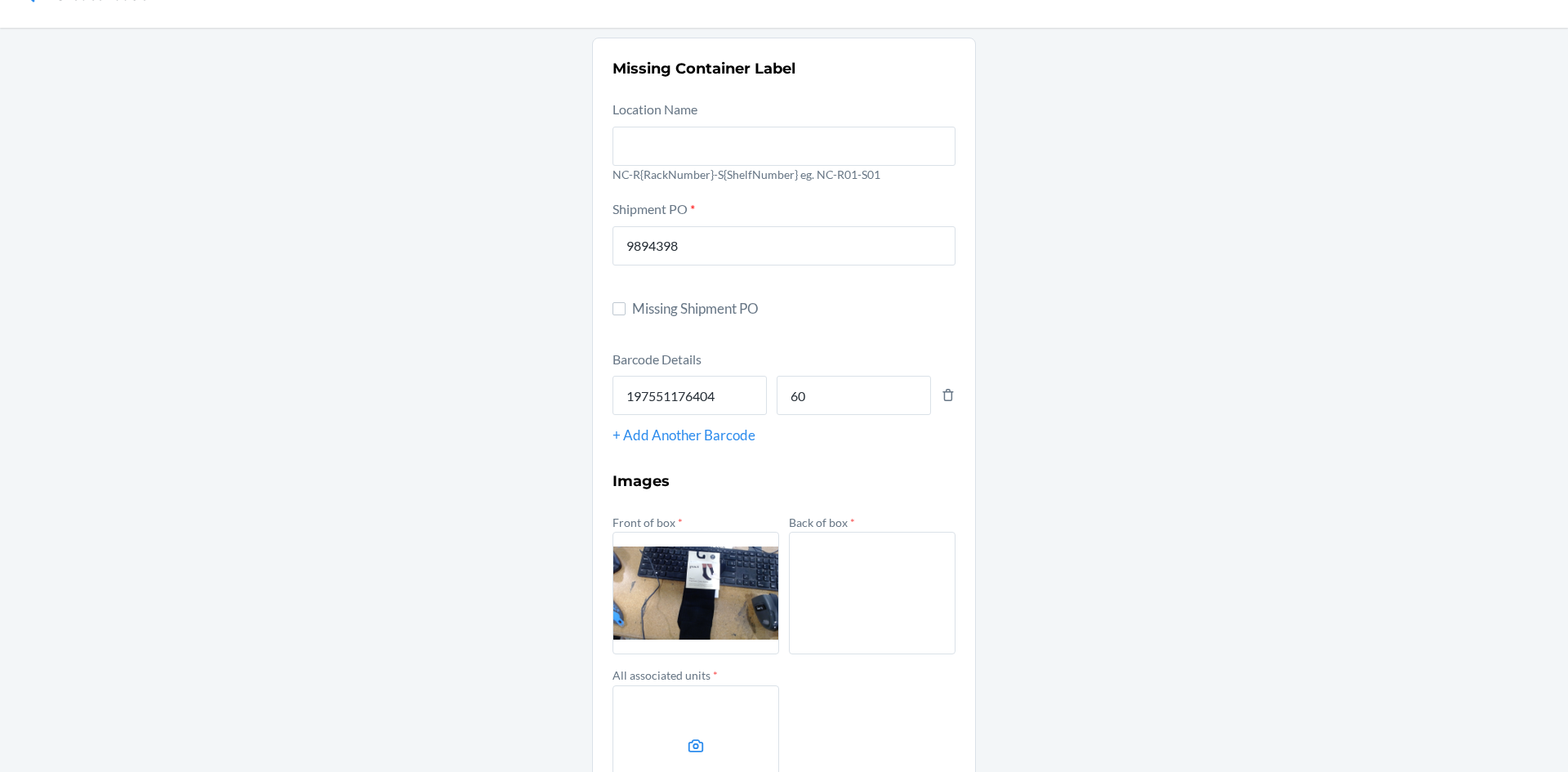
scroll to position [82, 0]
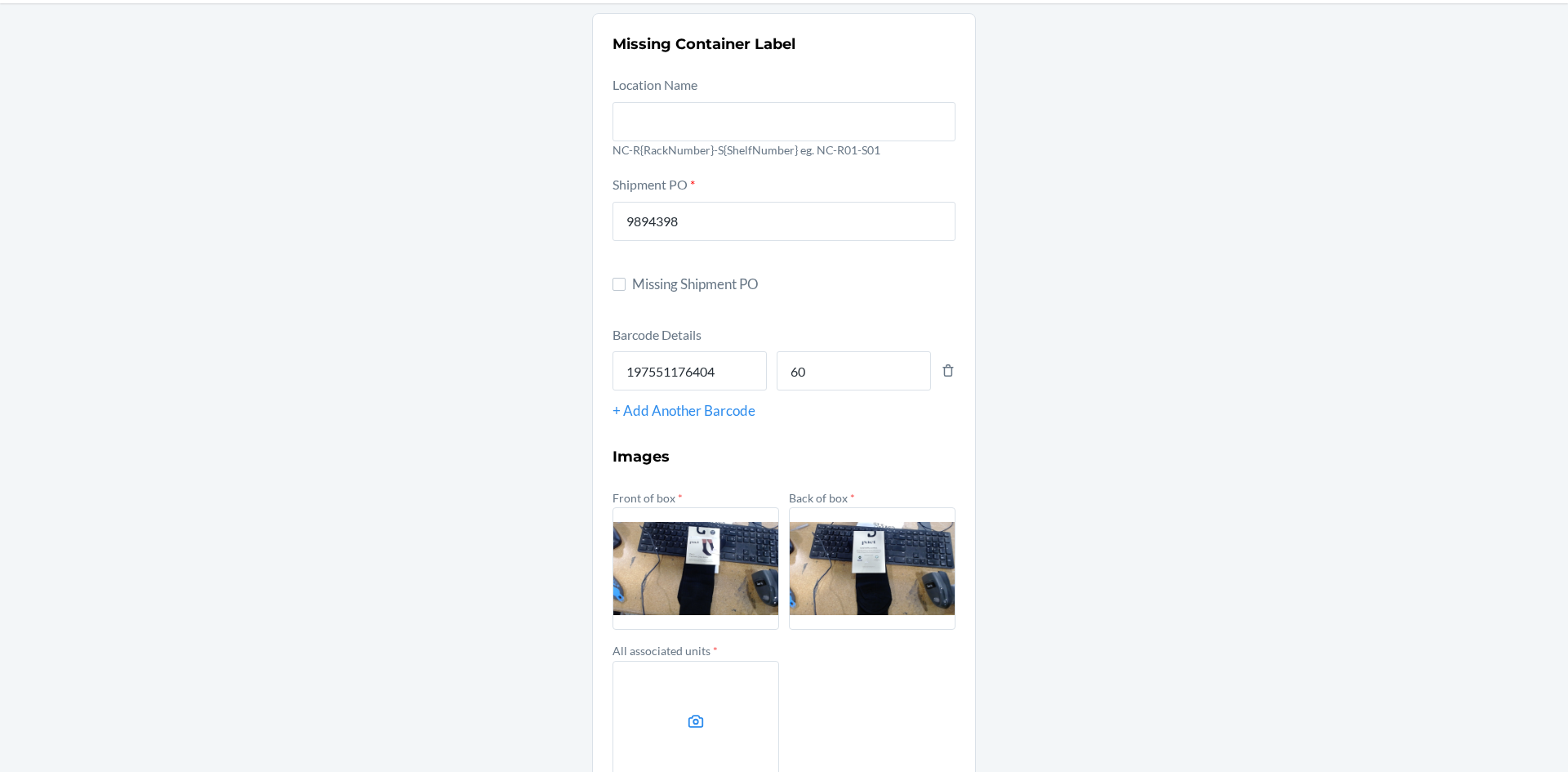
click at [661, 685] on label at bounding box center [696, 722] width 166 height 122
click at [0, 0] on input "file" at bounding box center [0, 0] width 0 height 0
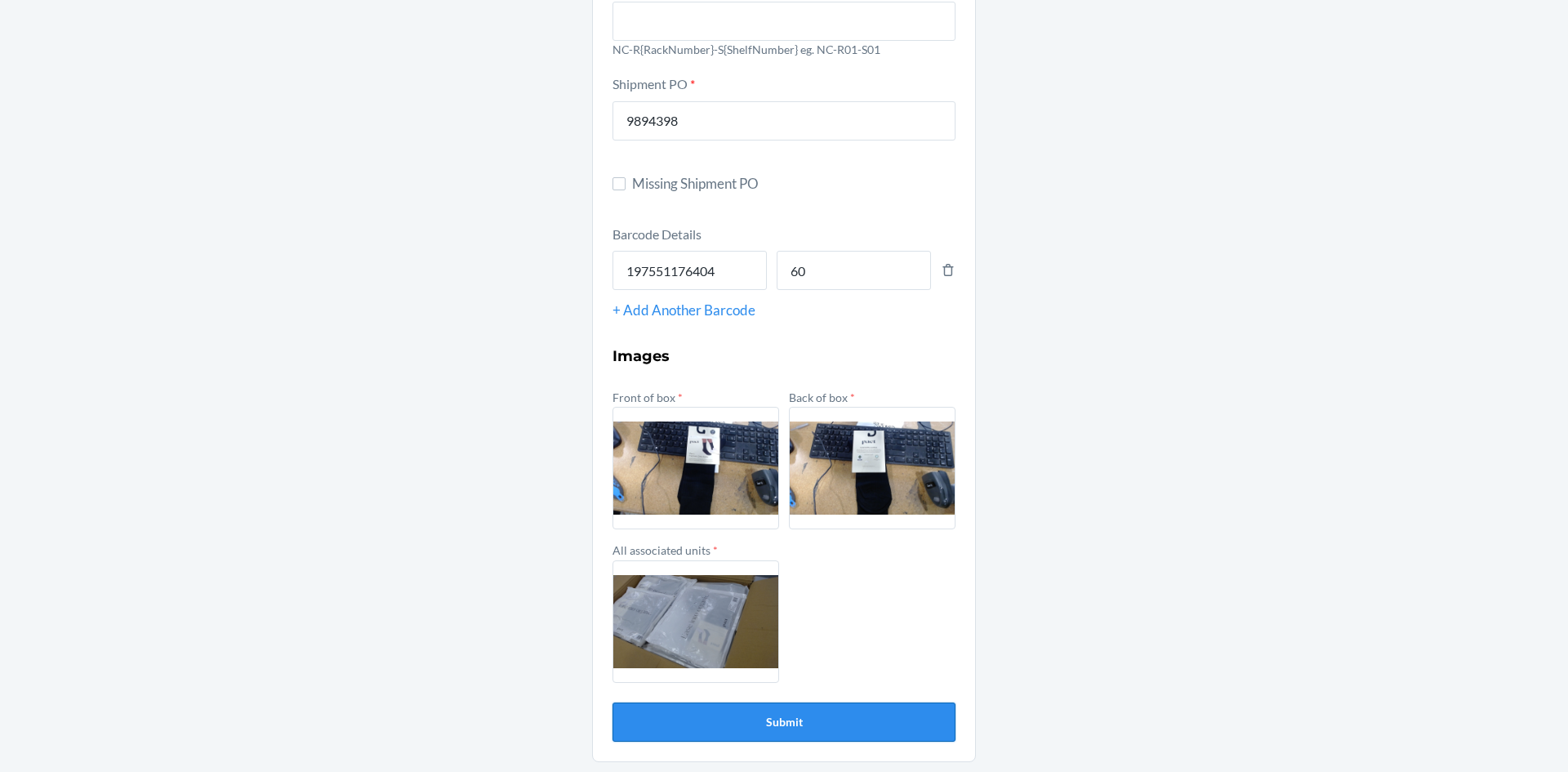
click at [739, 736] on button "Submit" at bounding box center [784, 722] width 343 height 40
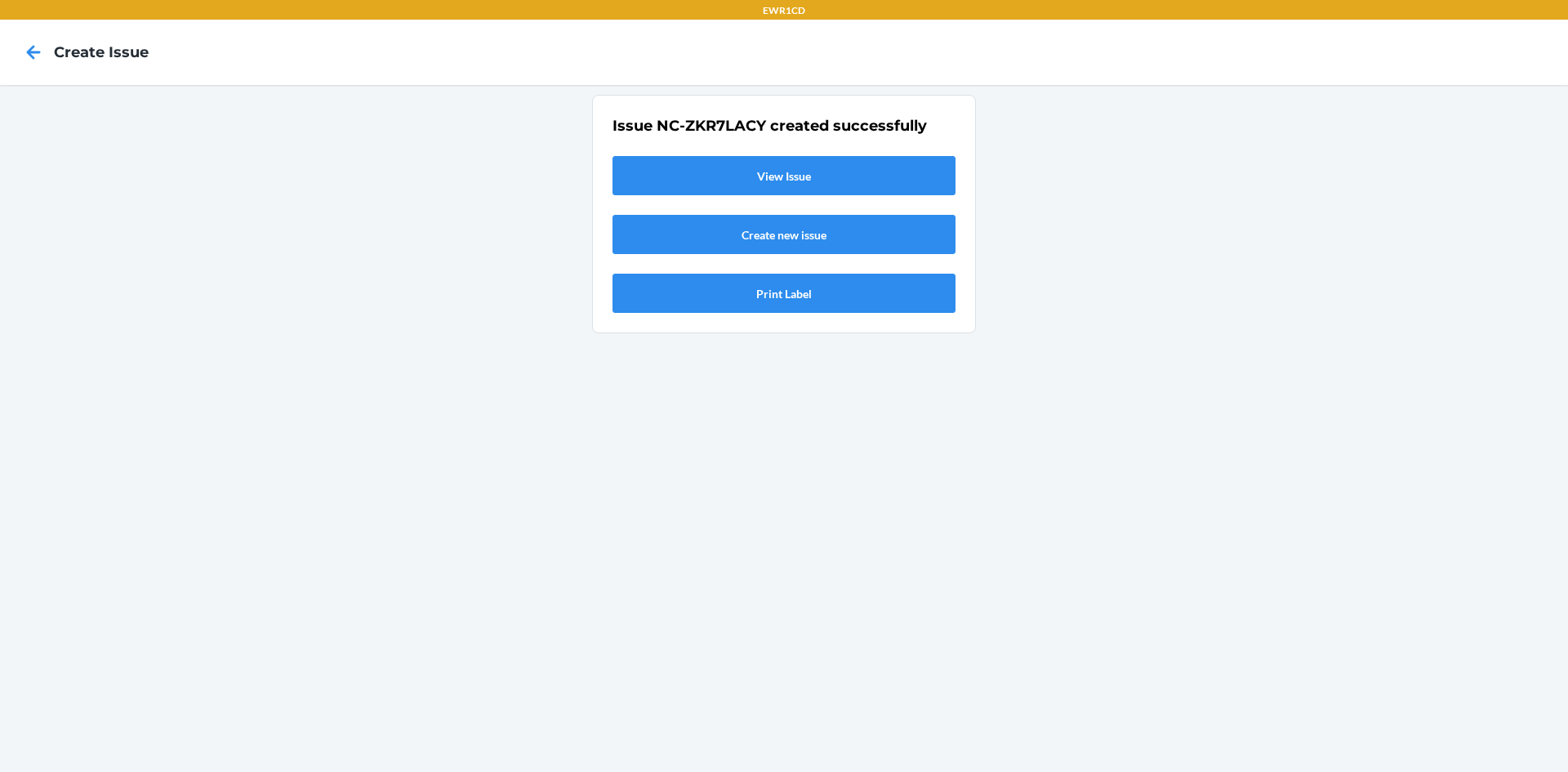
scroll to position [0, 0]
click at [796, 169] on link "View Issue" at bounding box center [784, 175] width 343 height 40
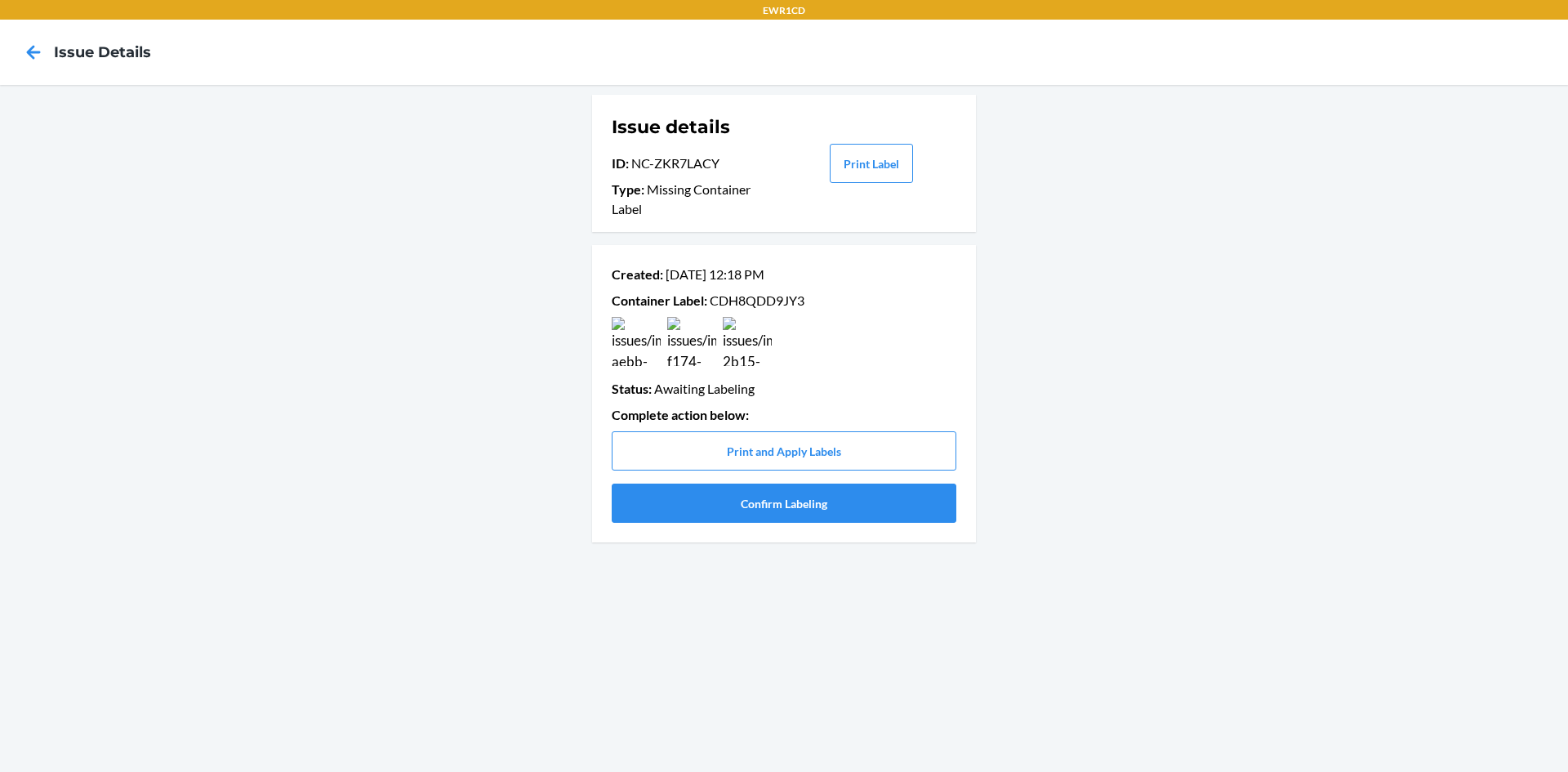
click at [728, 300] on p "Container Label : CDH8QDD9JY3" at bounding box center [784, 300] width 345 height 19
click at [731, 504] on button "Confirm Labeling" at bounding box center [784, 503] width 345 height 40
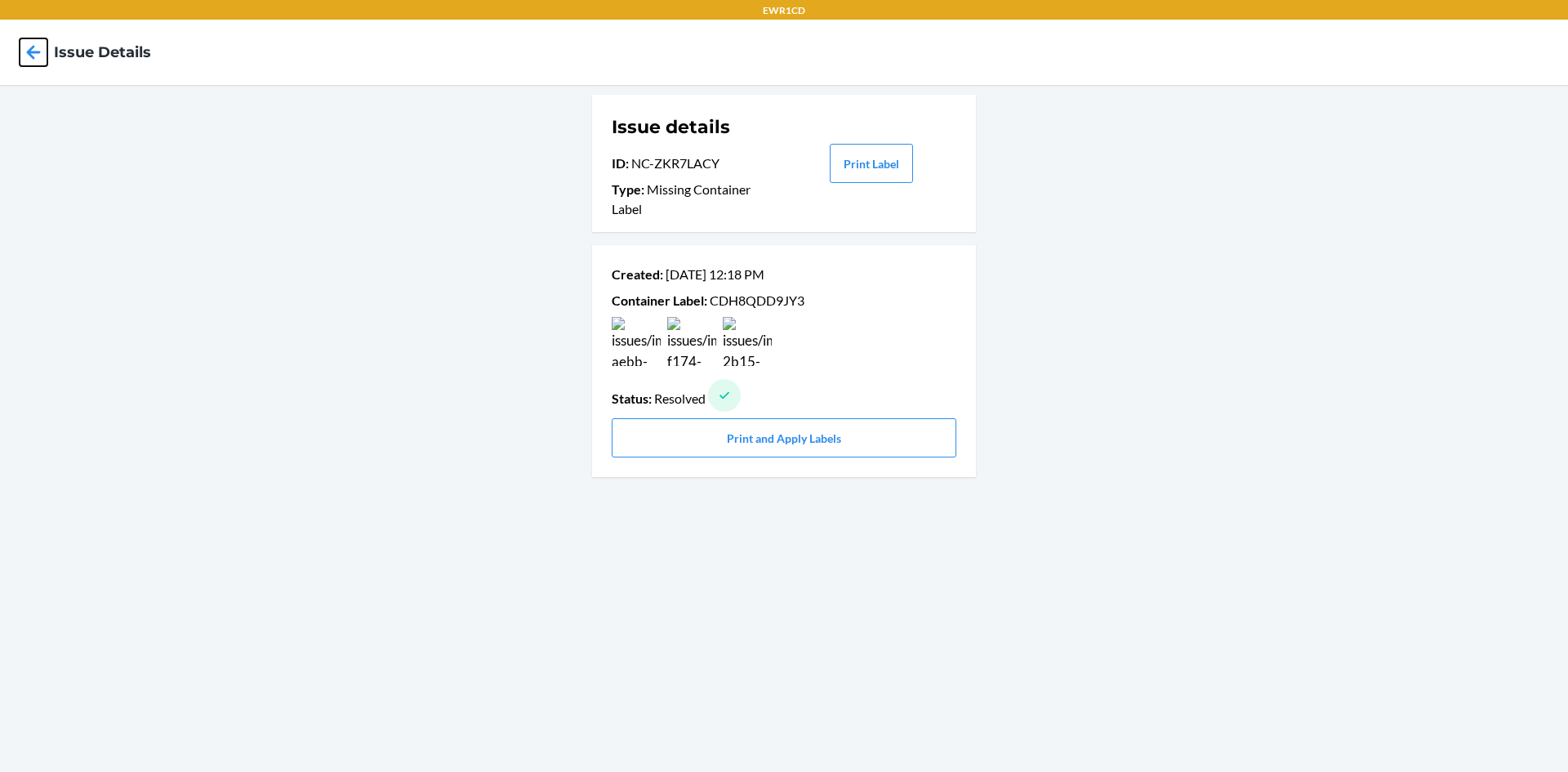
click at [26, 52] on icon at bounding box center [33, 53] width 28 height 28
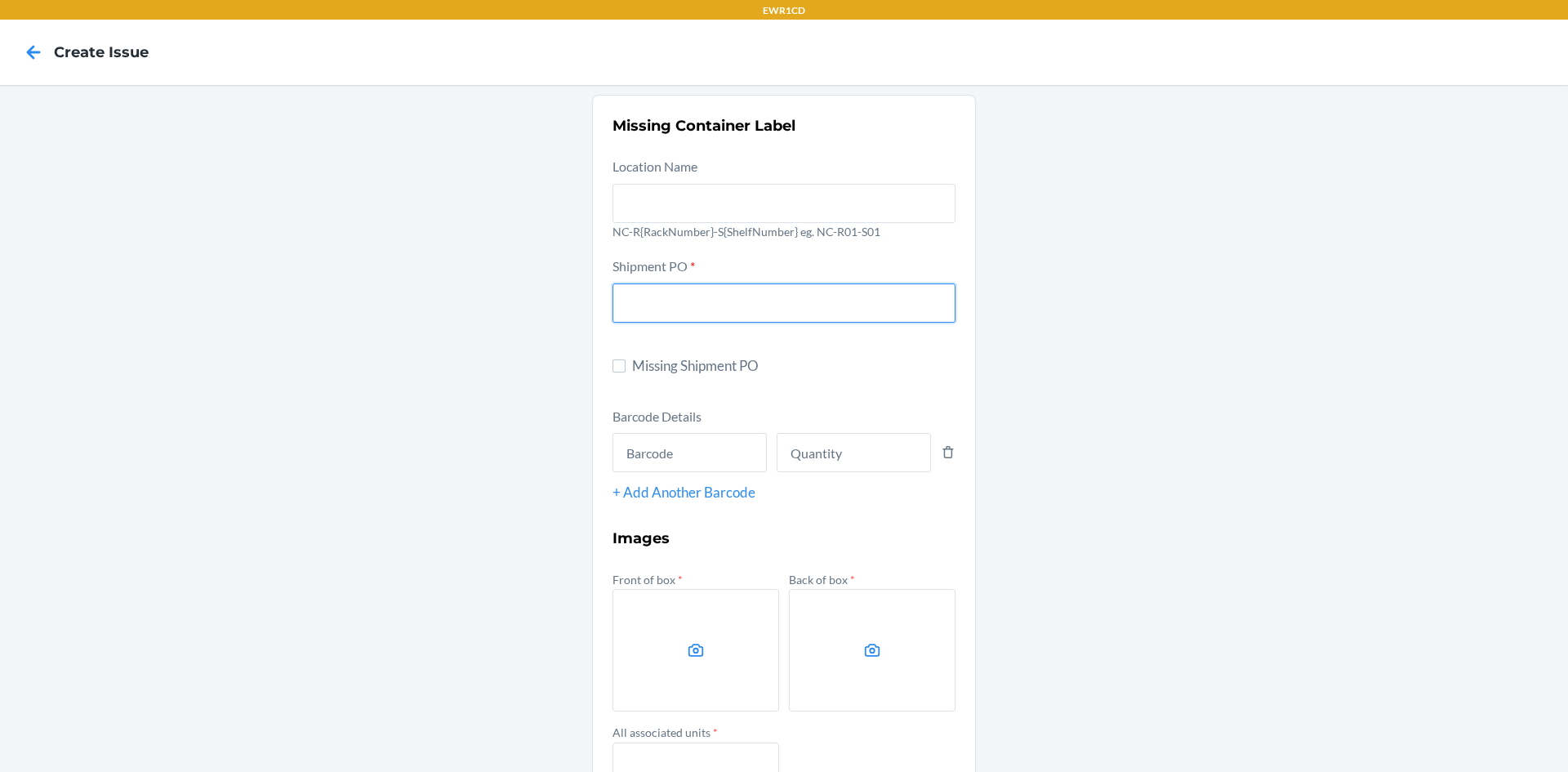
click at [754, 305] on input "text" at bounding box center [784, 303] width 343 height 40
type input "9894398"
click at [710, 451] on input "text" at bounding box center [689, 452] width 154 height 40
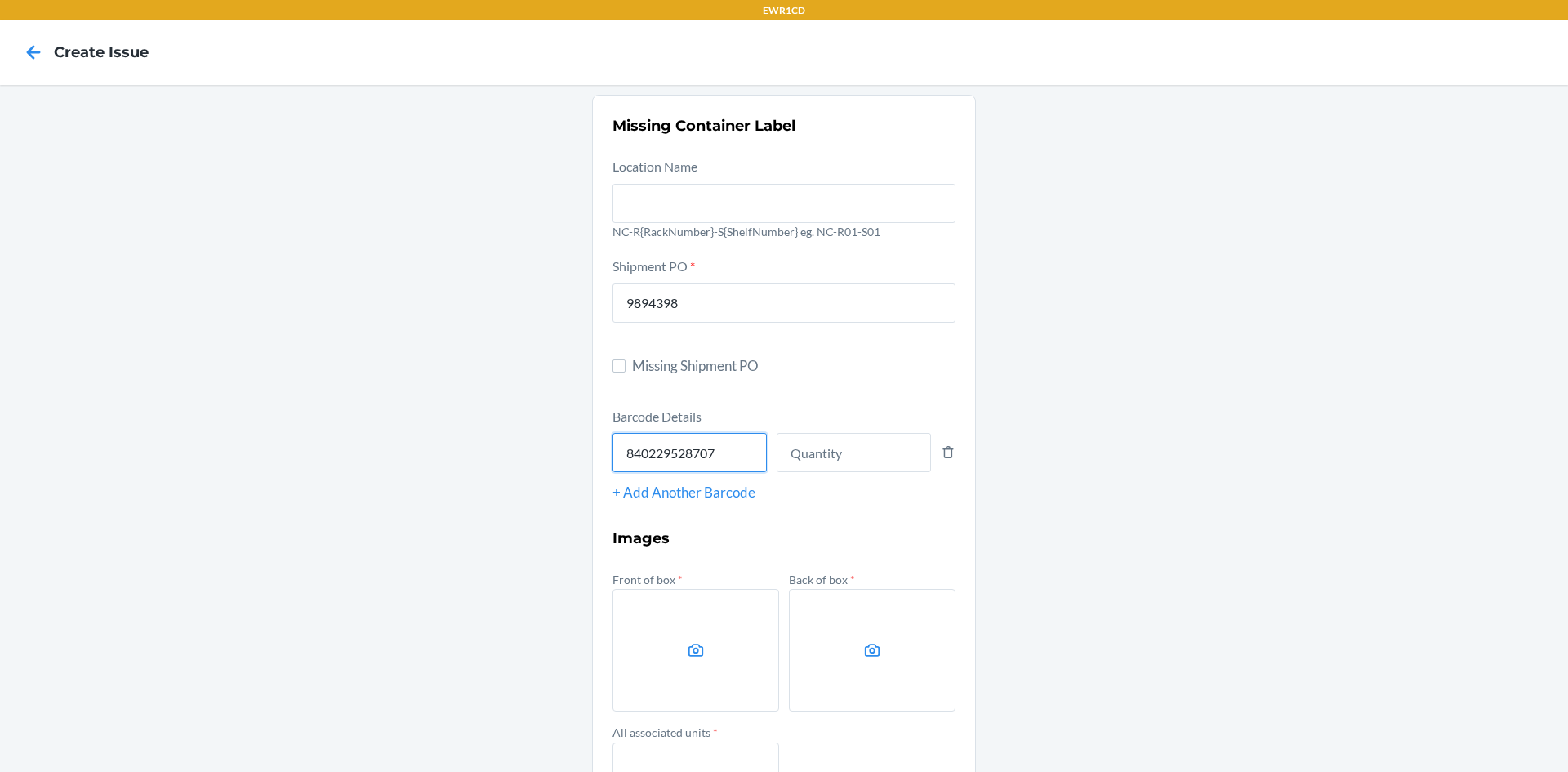
type input "840229528707"
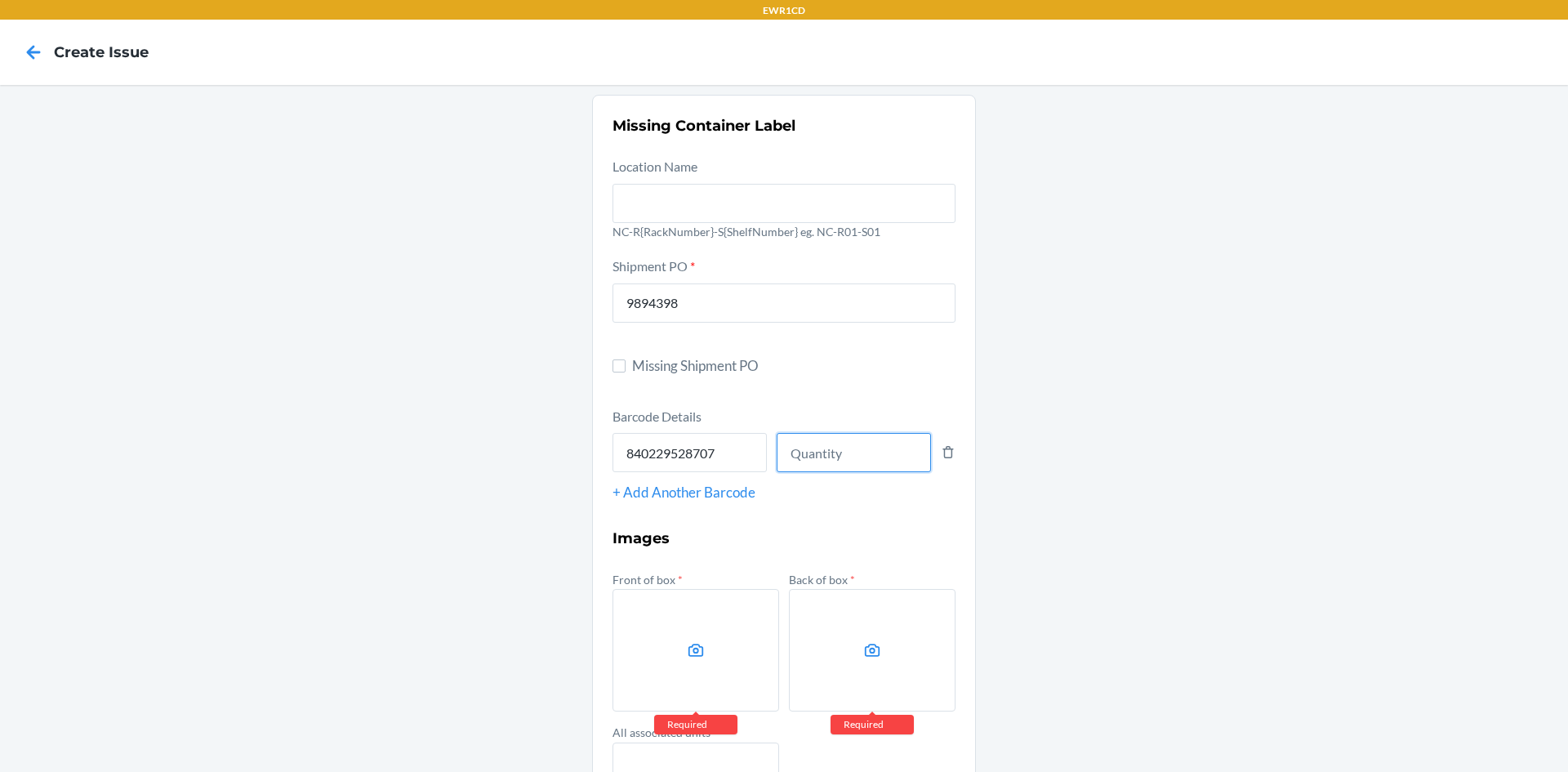
click at [834, 464] on input "number" at bounding box center [853, 452] width 154 height 40
type input "108"
click at [639, 642] on label at bounding box center [696, 650] width 166 height 122
click at [0, 0] on input "file" at bounding box center [0, 0] width 0 height 0
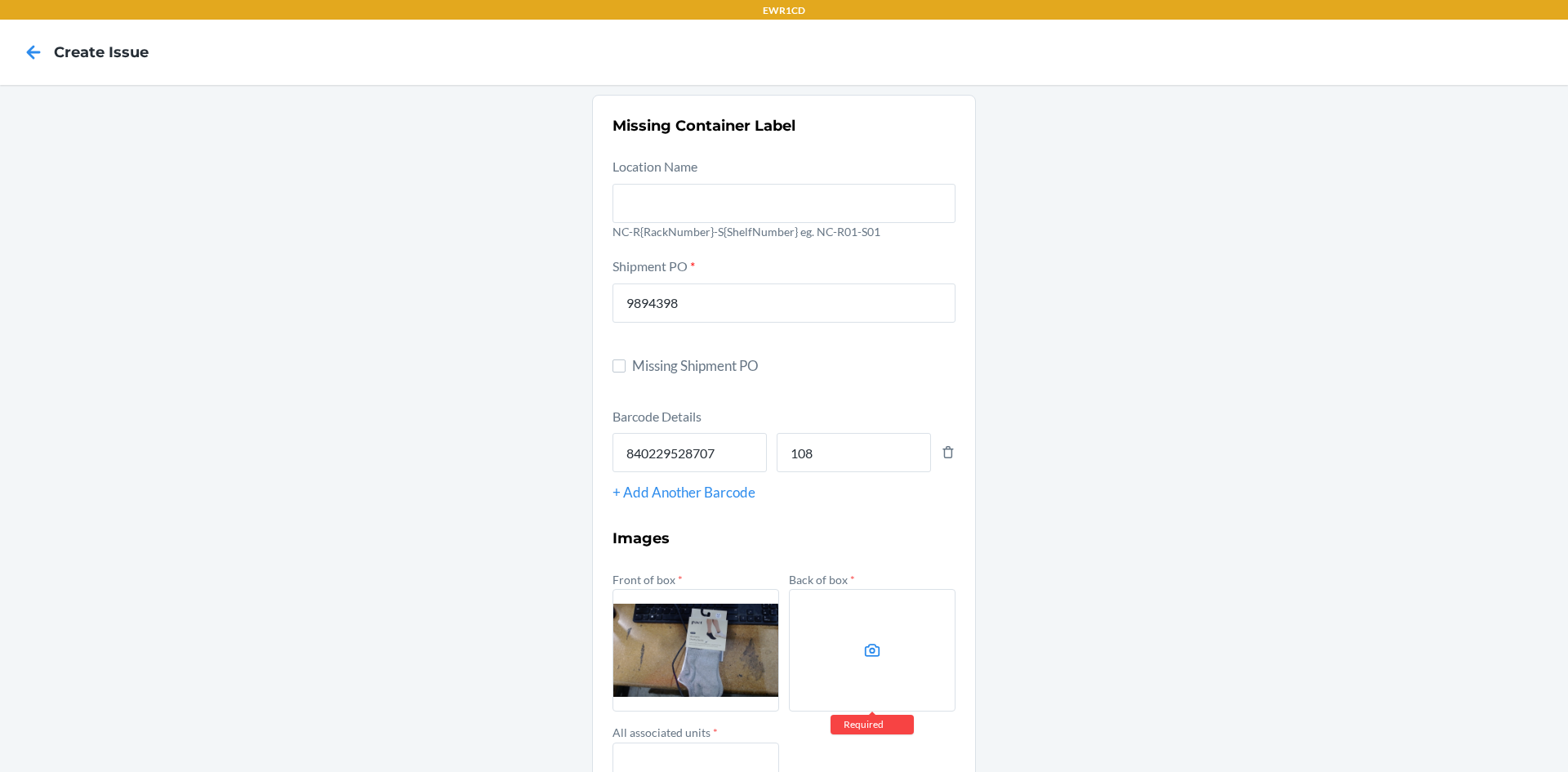
click at [910, 662] on label at bounding box center [872, 650] width 166 height 122
click at [0, 0] on input "file" at bounding box center [0, 0] width 0 height 0
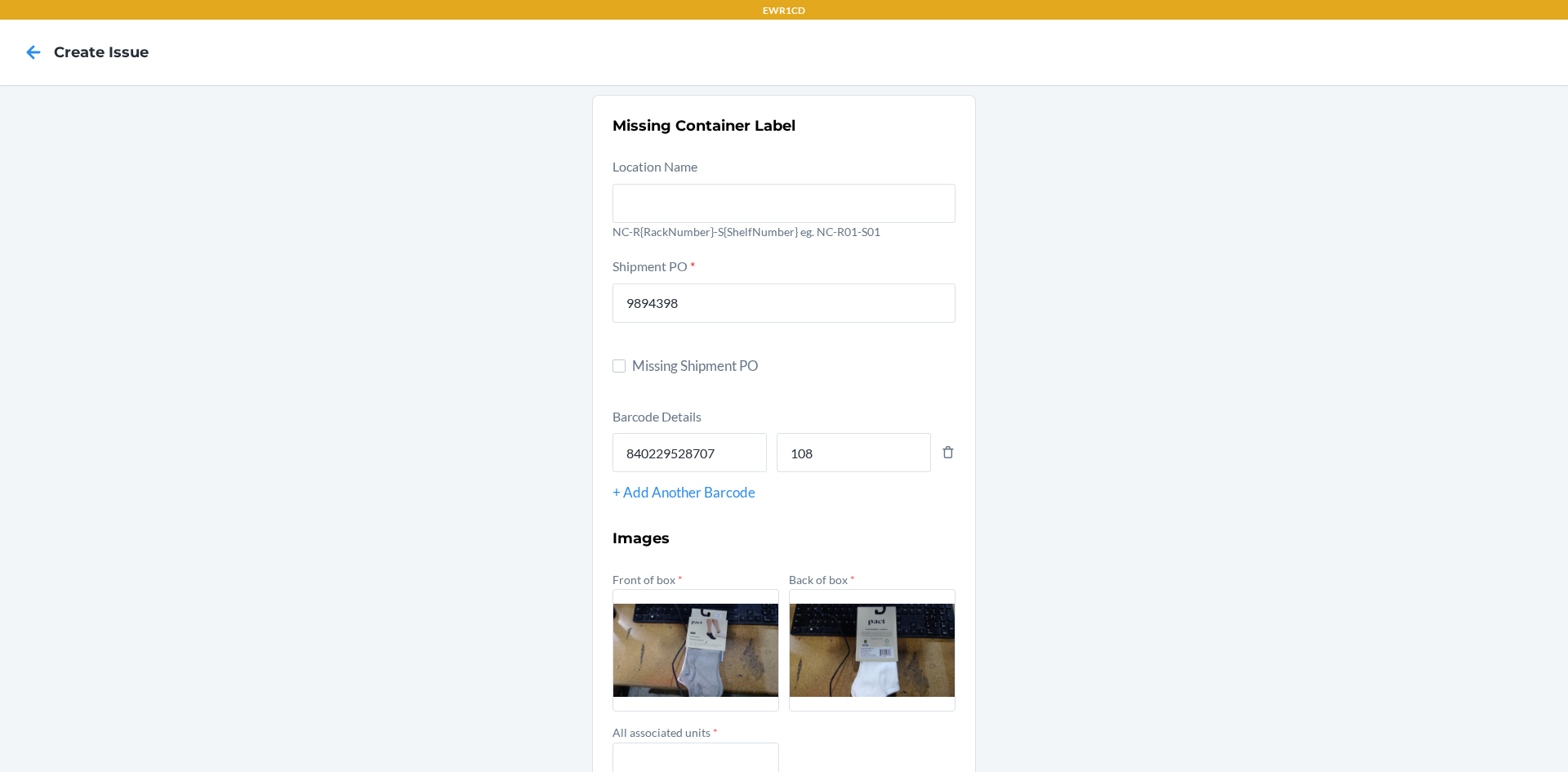
click at [0, 0] on input "file" at bounding box center [0, 0] width 0 height 0
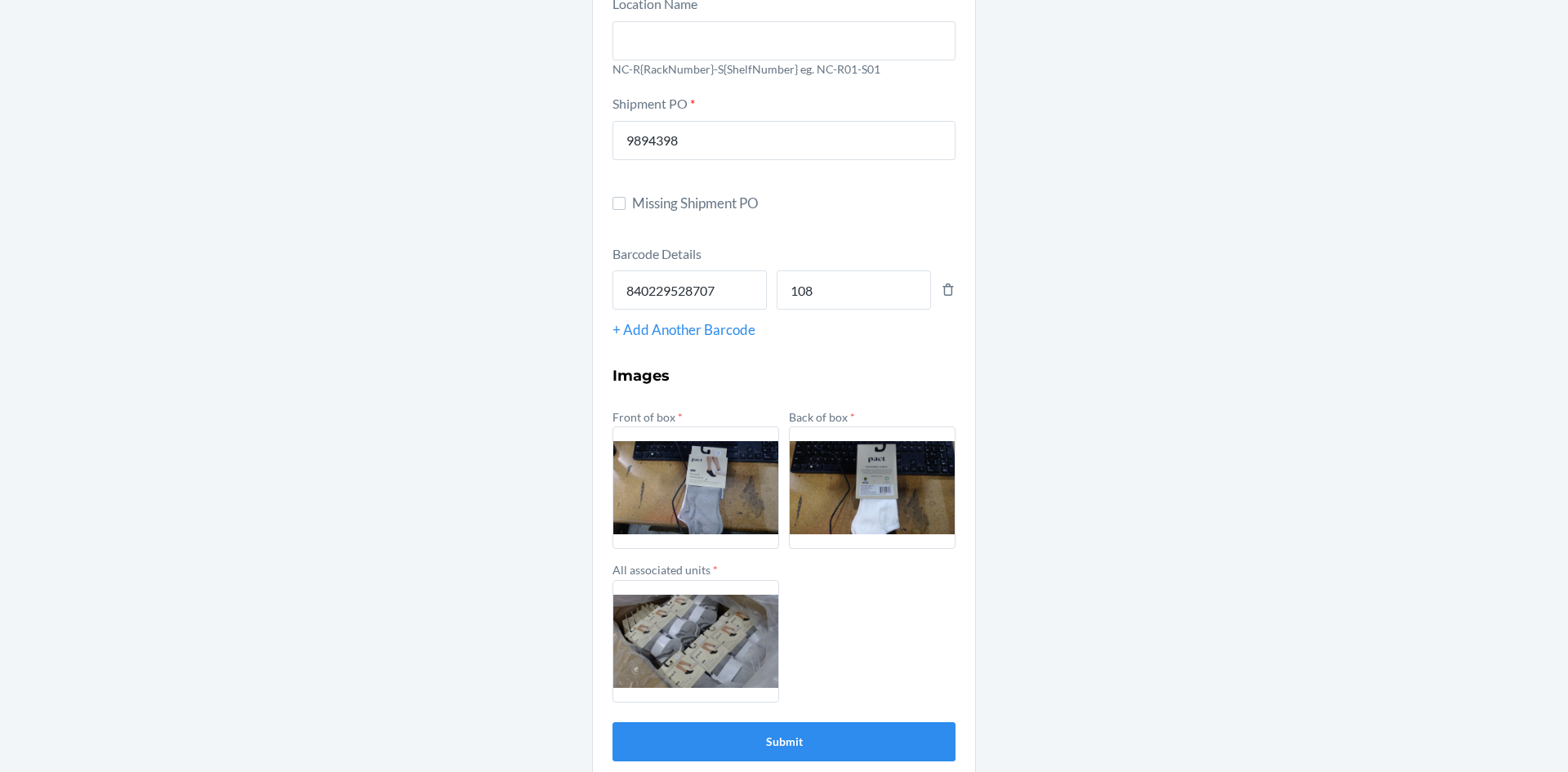
scroll to position [164, 0]
click at [804, 739] on button "Submit" at bounding box center [784, 740] width 343 height 40
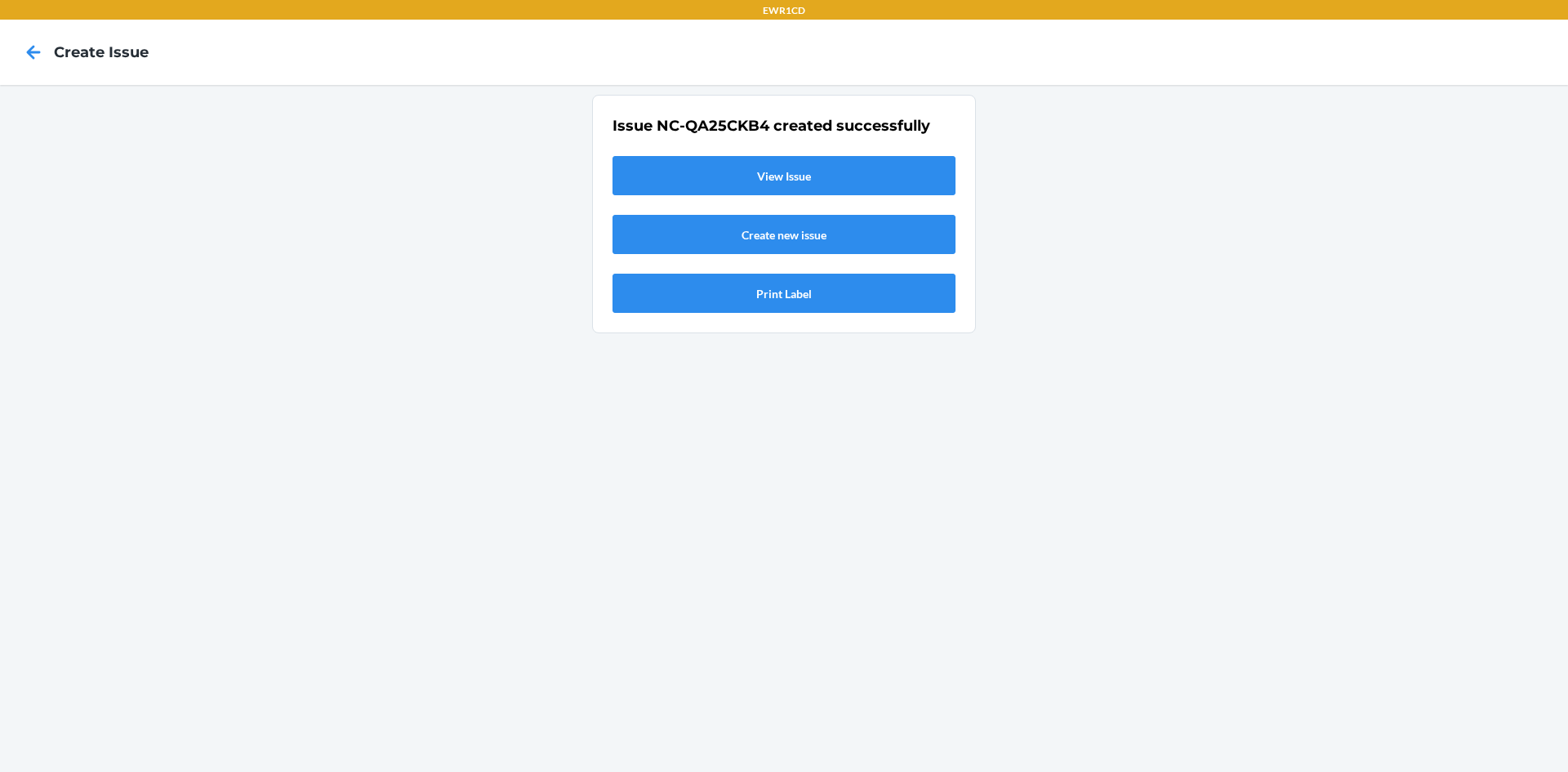
scroll to position [0, 0]
click at [799, 177] on link "View Issue" at bounding box center [784, 175] width 343 height 40
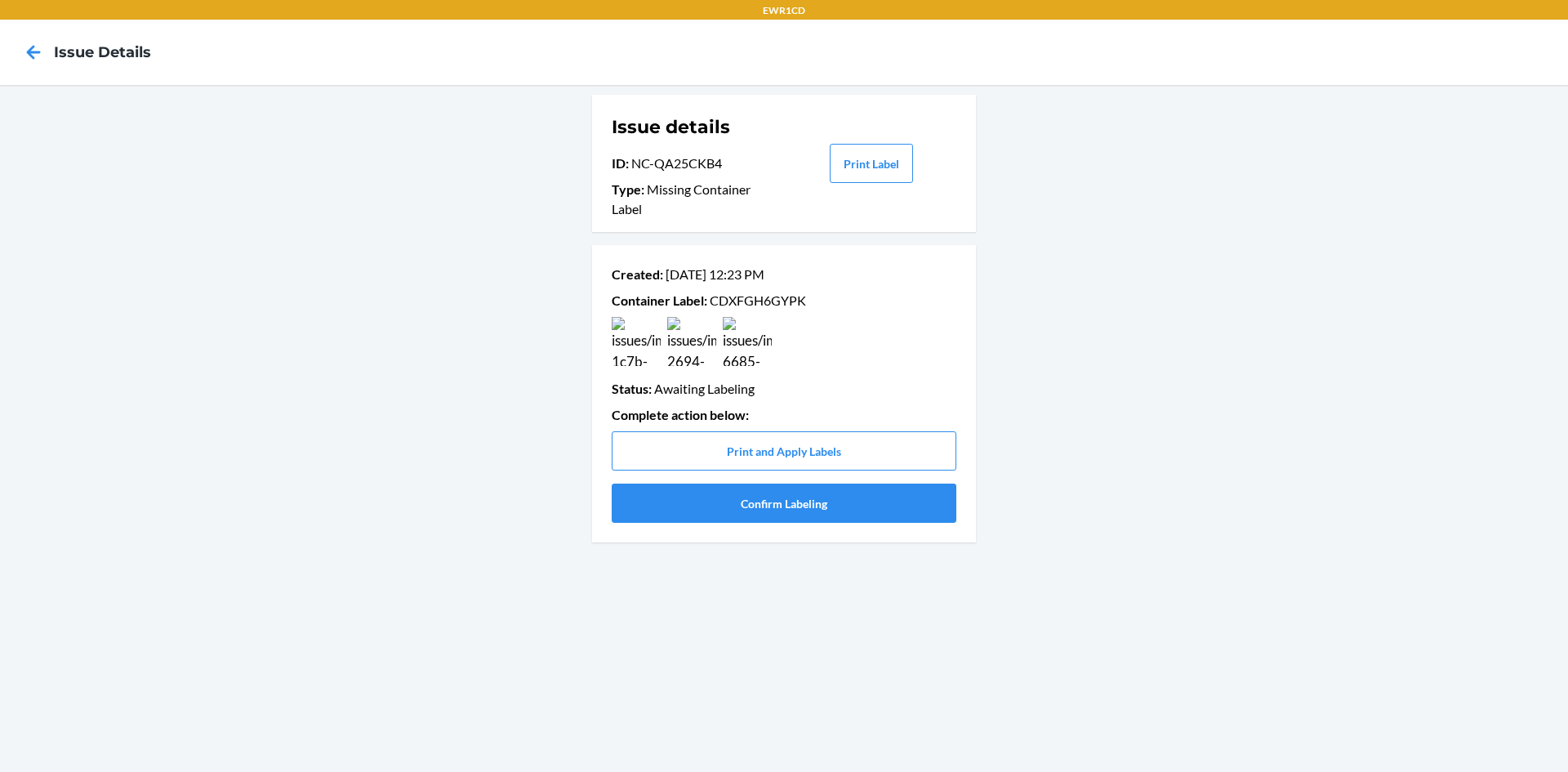
click at [734, 300] on p "Container Label : CDXFGH6GYPK" at bounding box center [784, 300] width 345 height 19
click at [650, 501] on button "Confirm Labeling" at bounding box center [784, 503] width 345 height 40
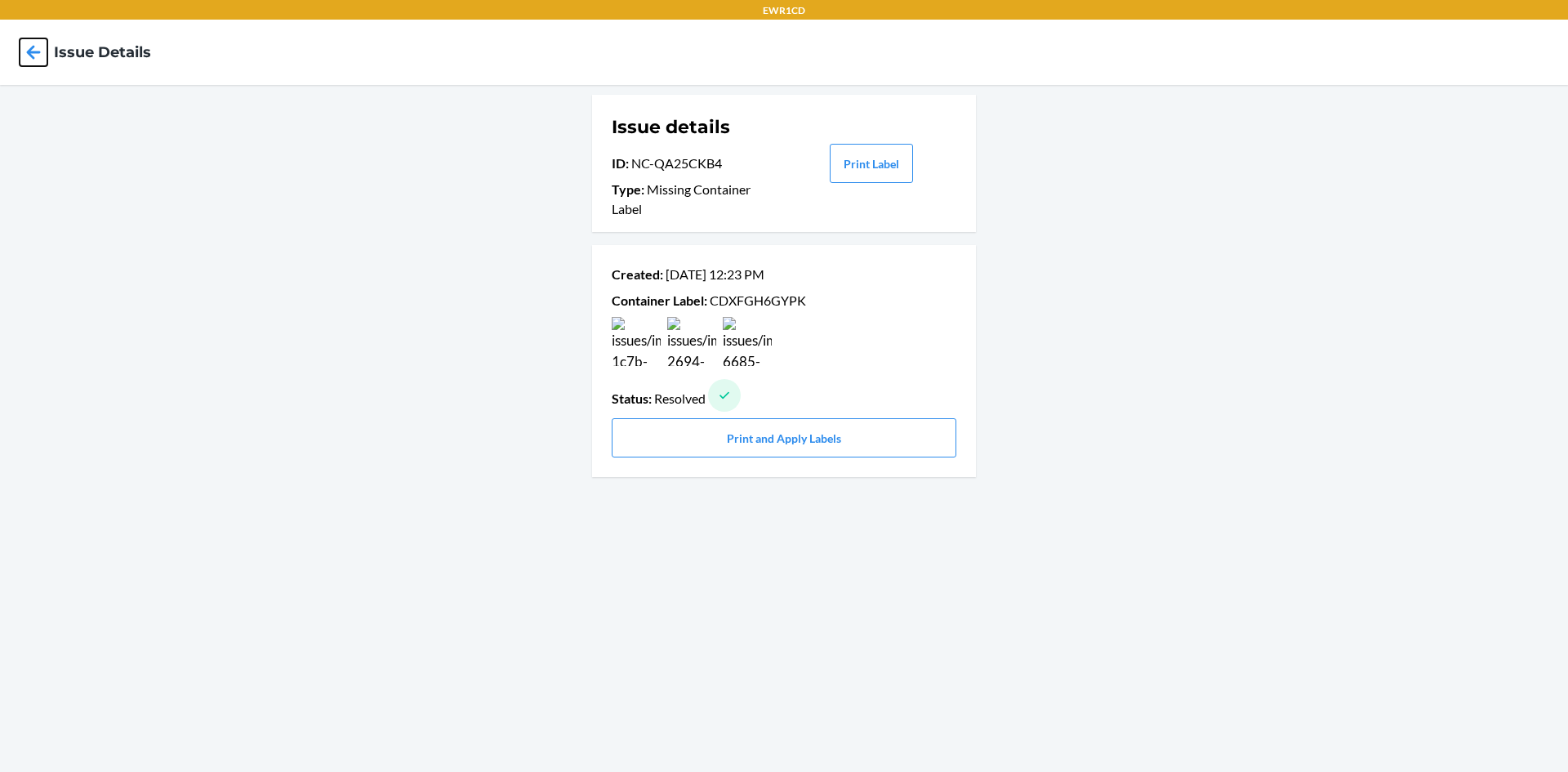
click at [37, 55] on icon at bounding box center [33, 53] width 28 height 28
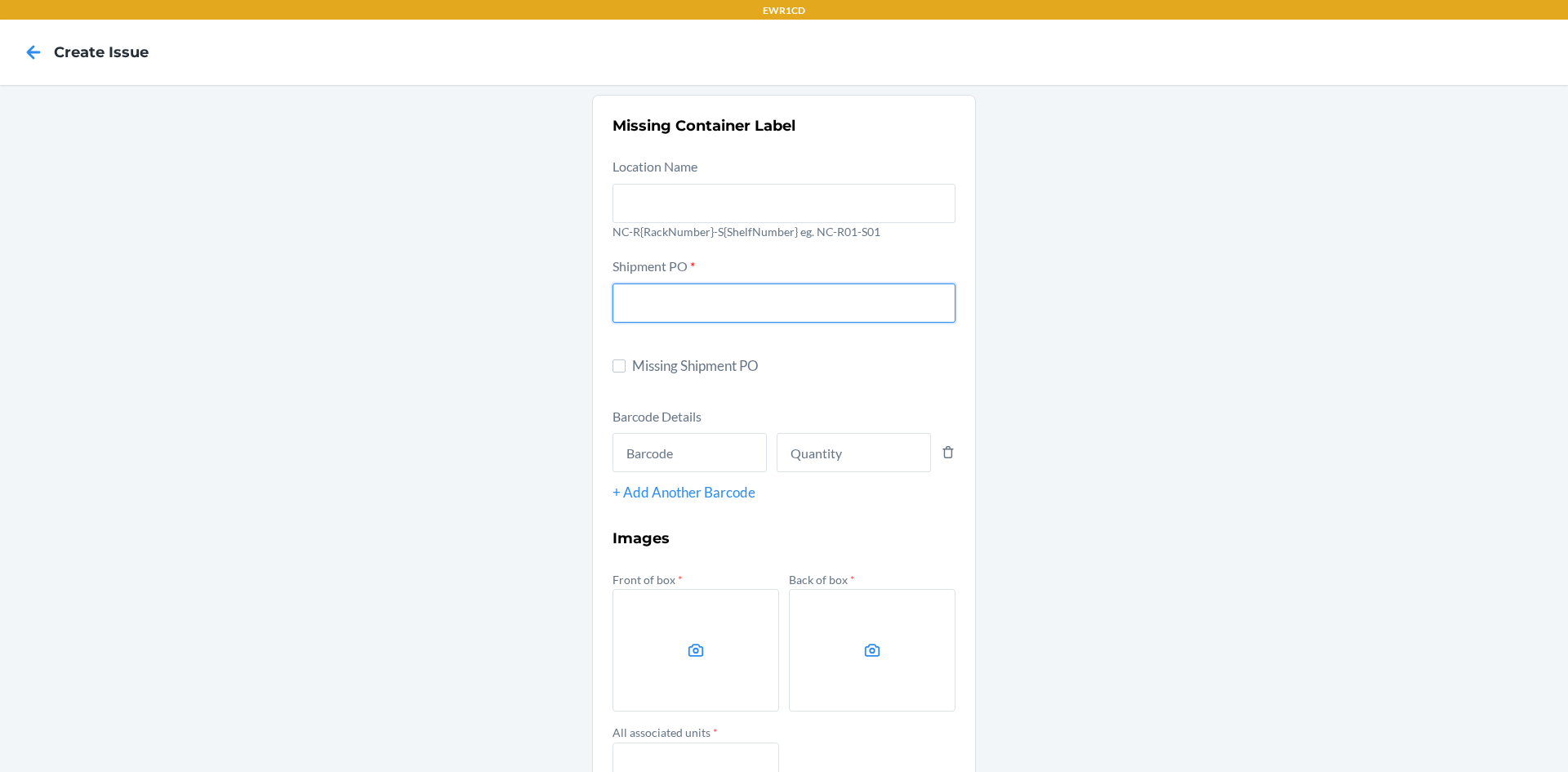
click at [669, 311] on input "text" at bounding box center [784, 303] width 343 height 40
type input "9894398"
drag, startPoint x: 717, startPoint y: 466, endPoint x: 707, endPoint y: 468, distance: 10.2
click at [717, 466] on input "text" at bounding box center [689, 452] width 154 height 40
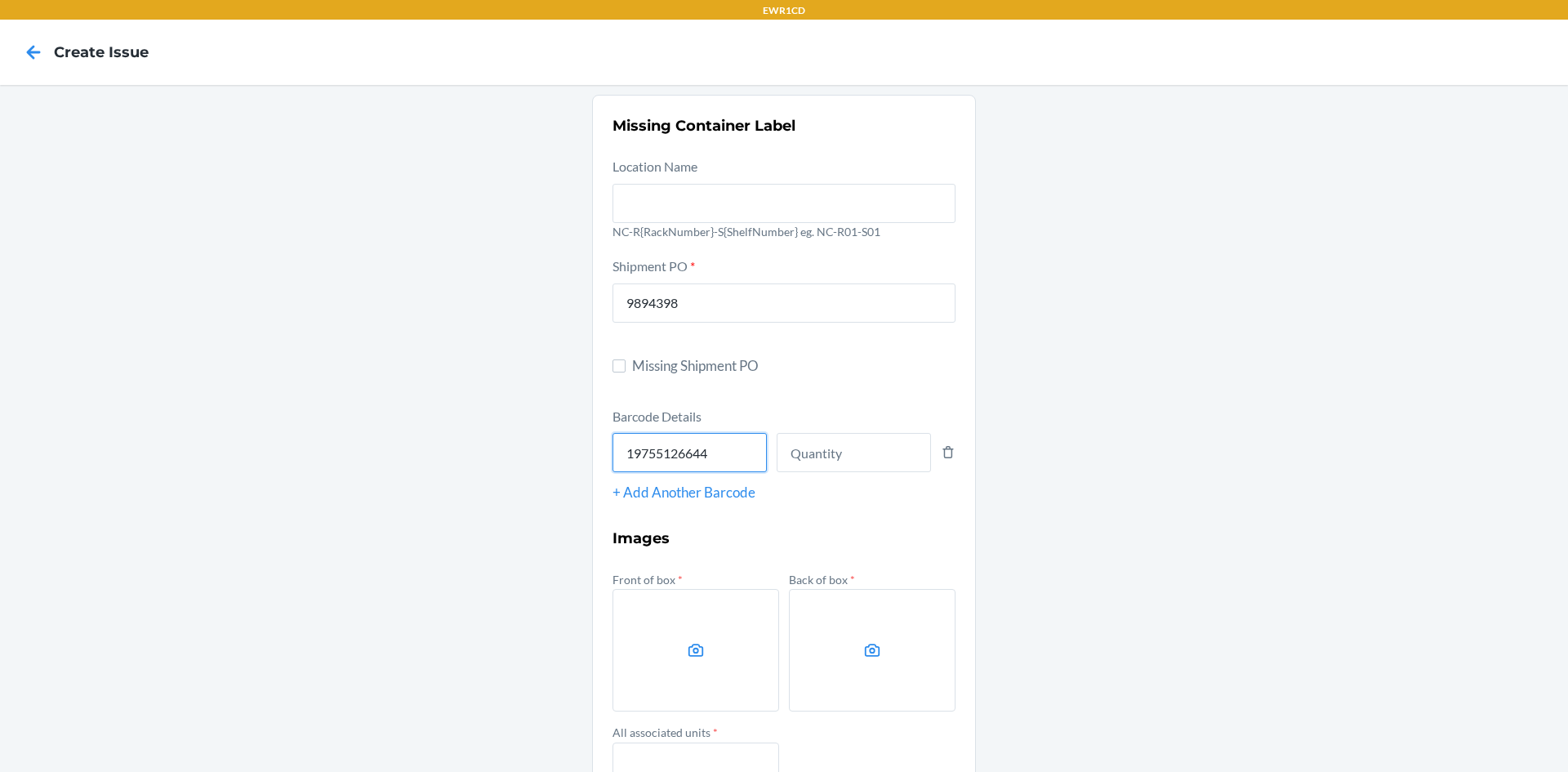
type input "197551266440"
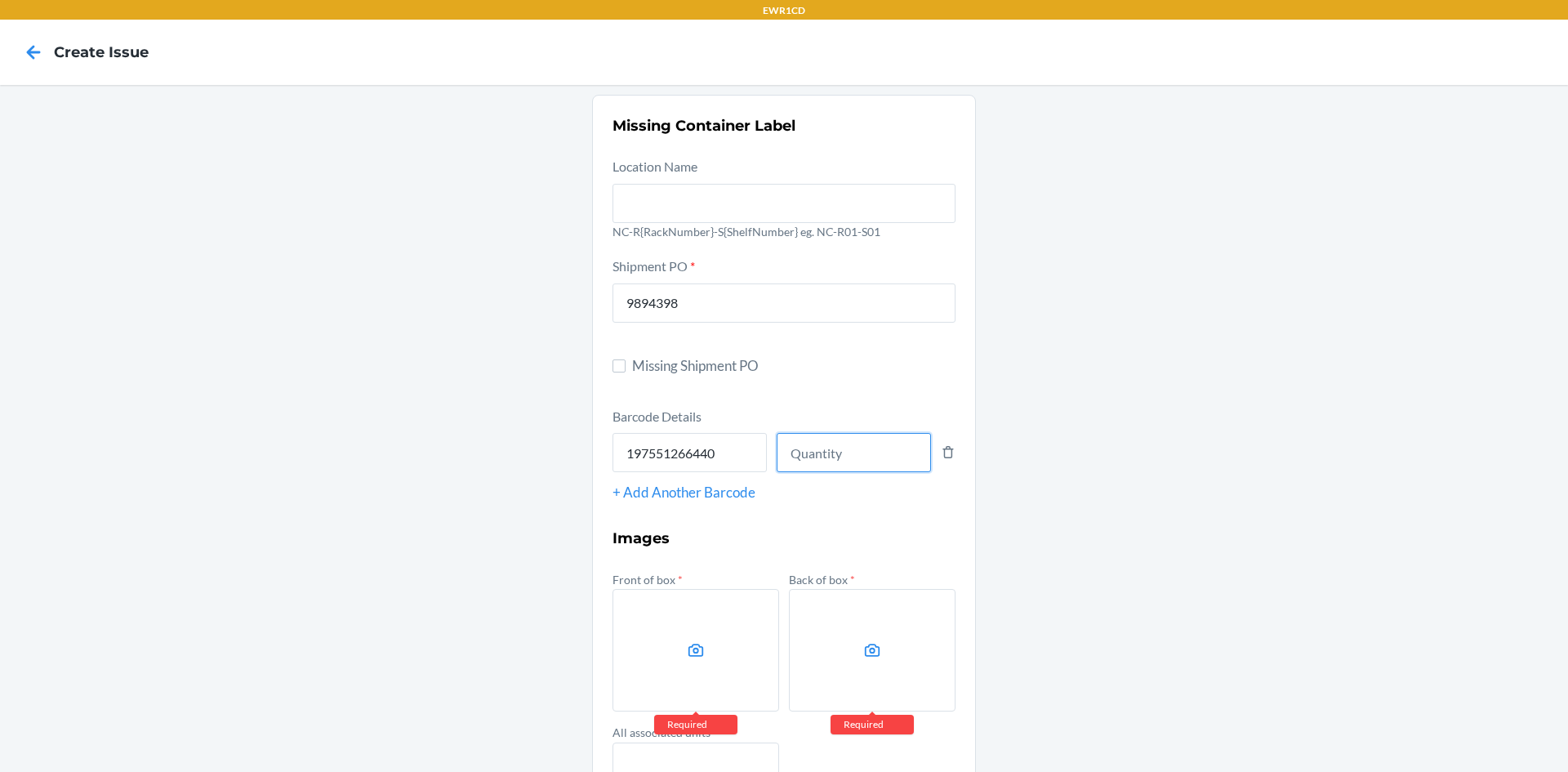
click at [884, 461] on input "number" at bounding box center [853, 452] width 154 height 40
type input "42"
click at [636, 648] on label at bounding box center [696, 650] width 166 height 122
click at [0, 0] on input "file" at bounding box center [0, 0] width 0 height 0
click at [849, 651] on label at bounding box center [872, 650] width 166 height 122
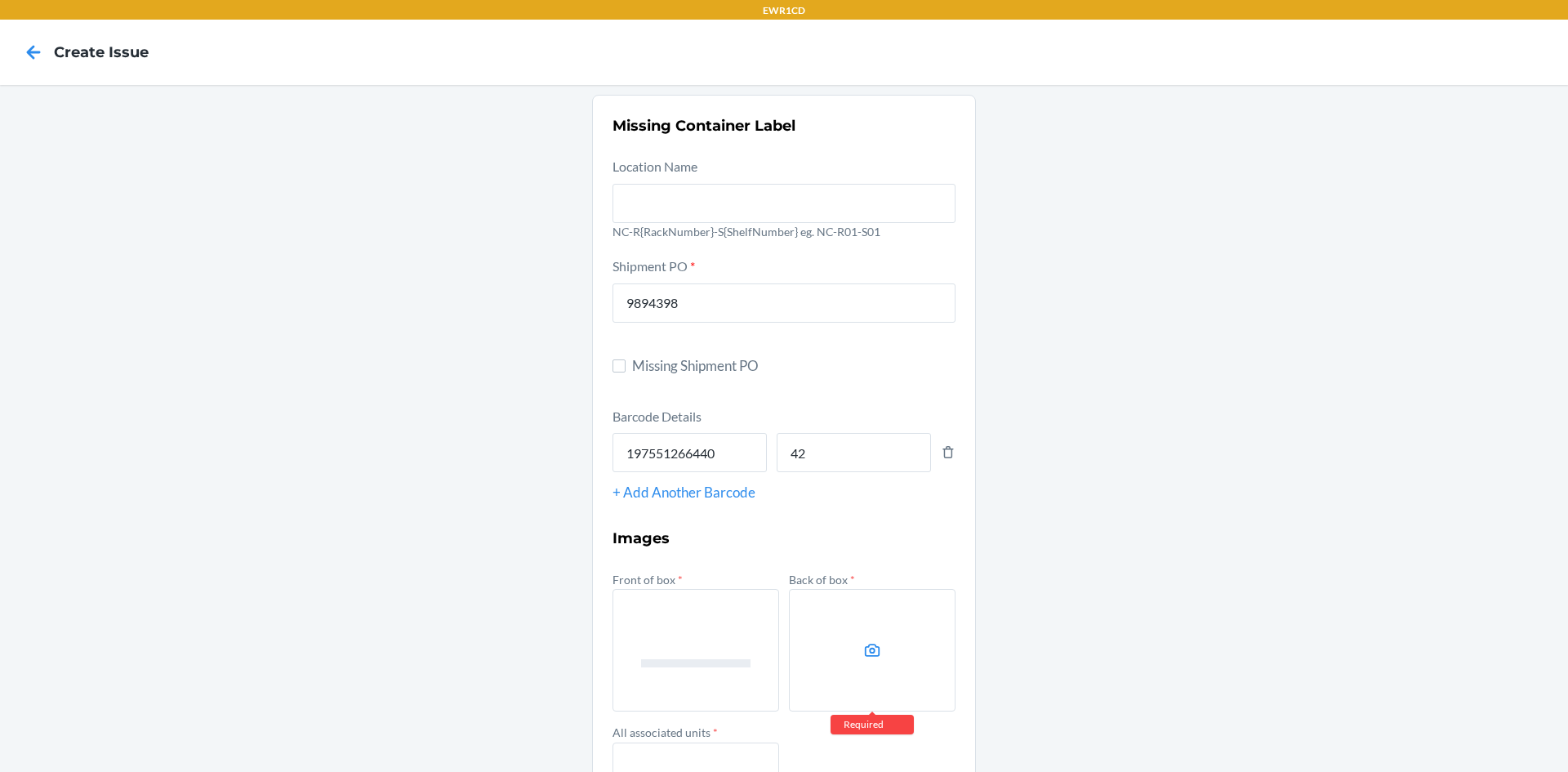
click at [0, 0] on input "file" at bounding box center [0, 0] width 0 height 0
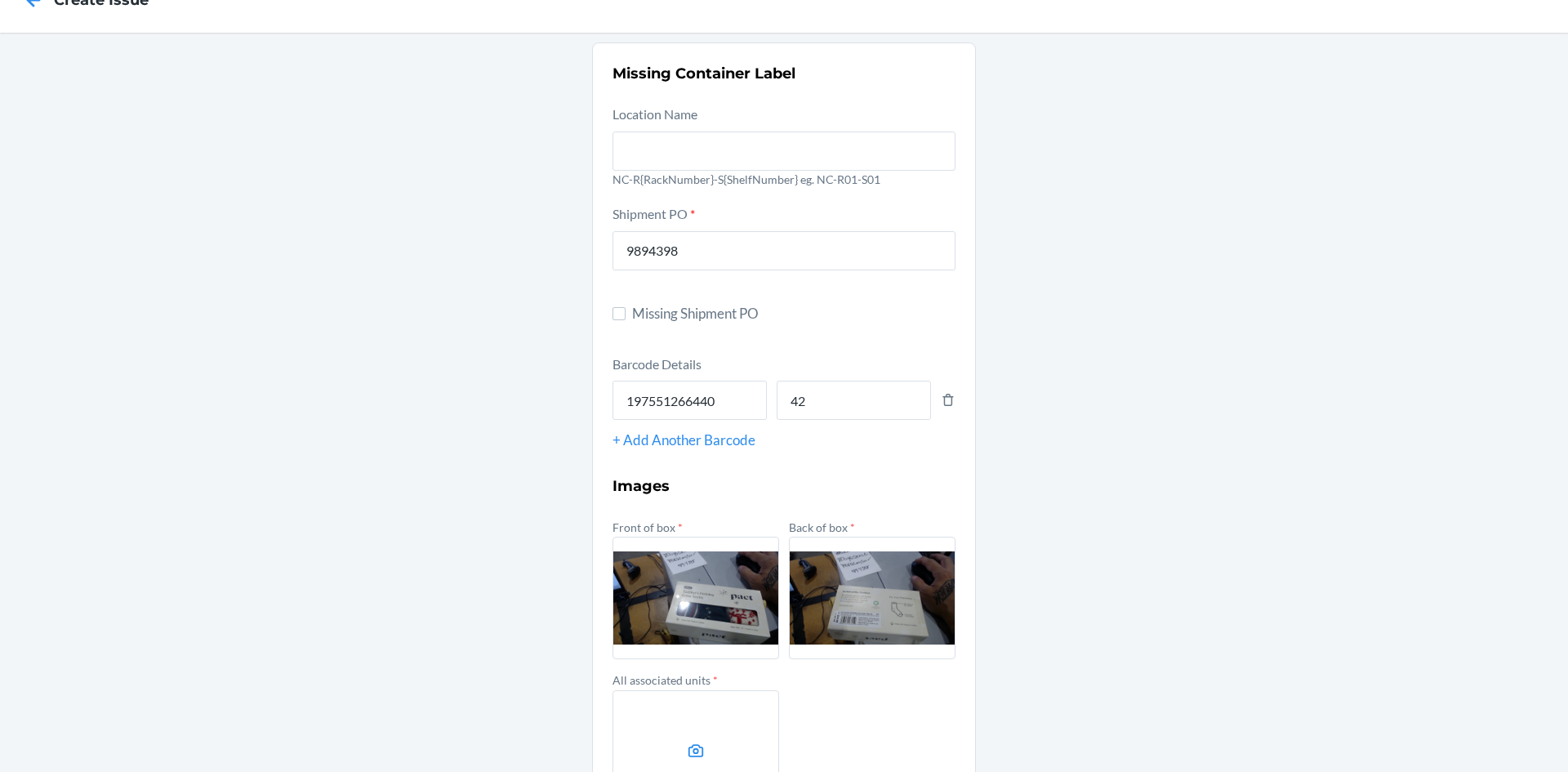
scroll to position [82, 0]
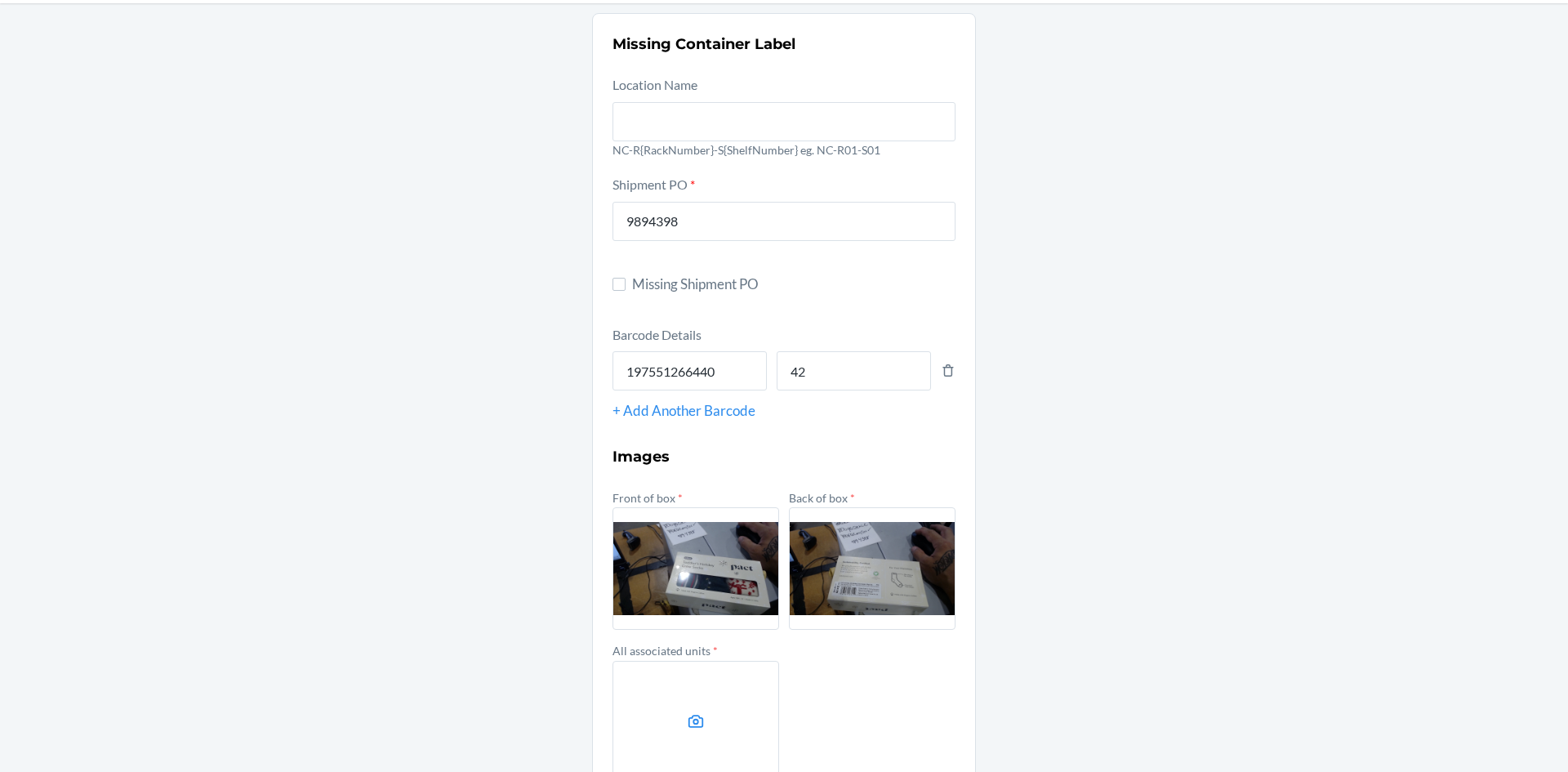
click at [736, 710] on label at bounding box center [696, 722] width 166 height 122
click at [0, 0] on input "file" at bounding box center [0, 0] width 0 height 0
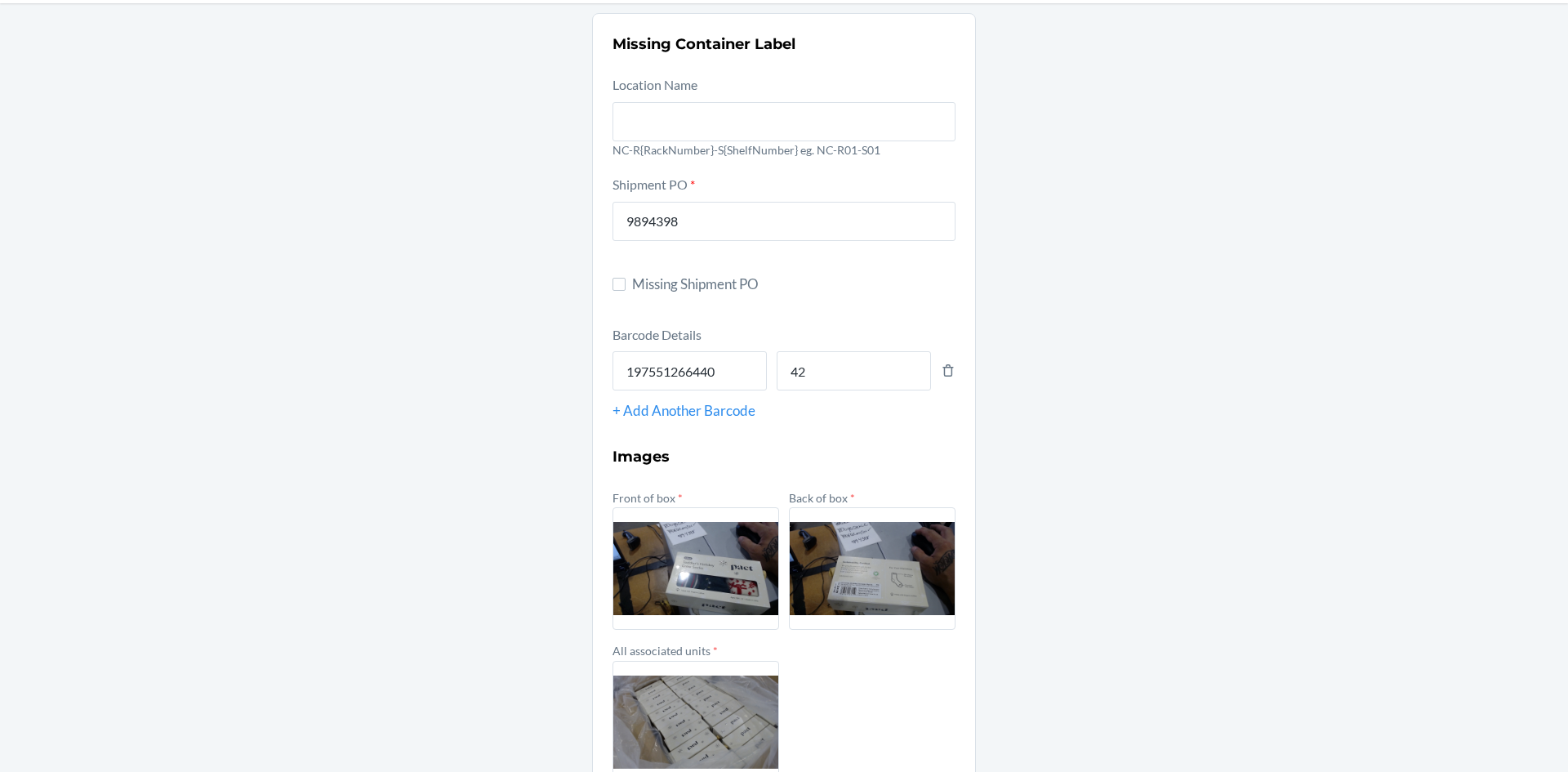
scroll to position [182, 0]
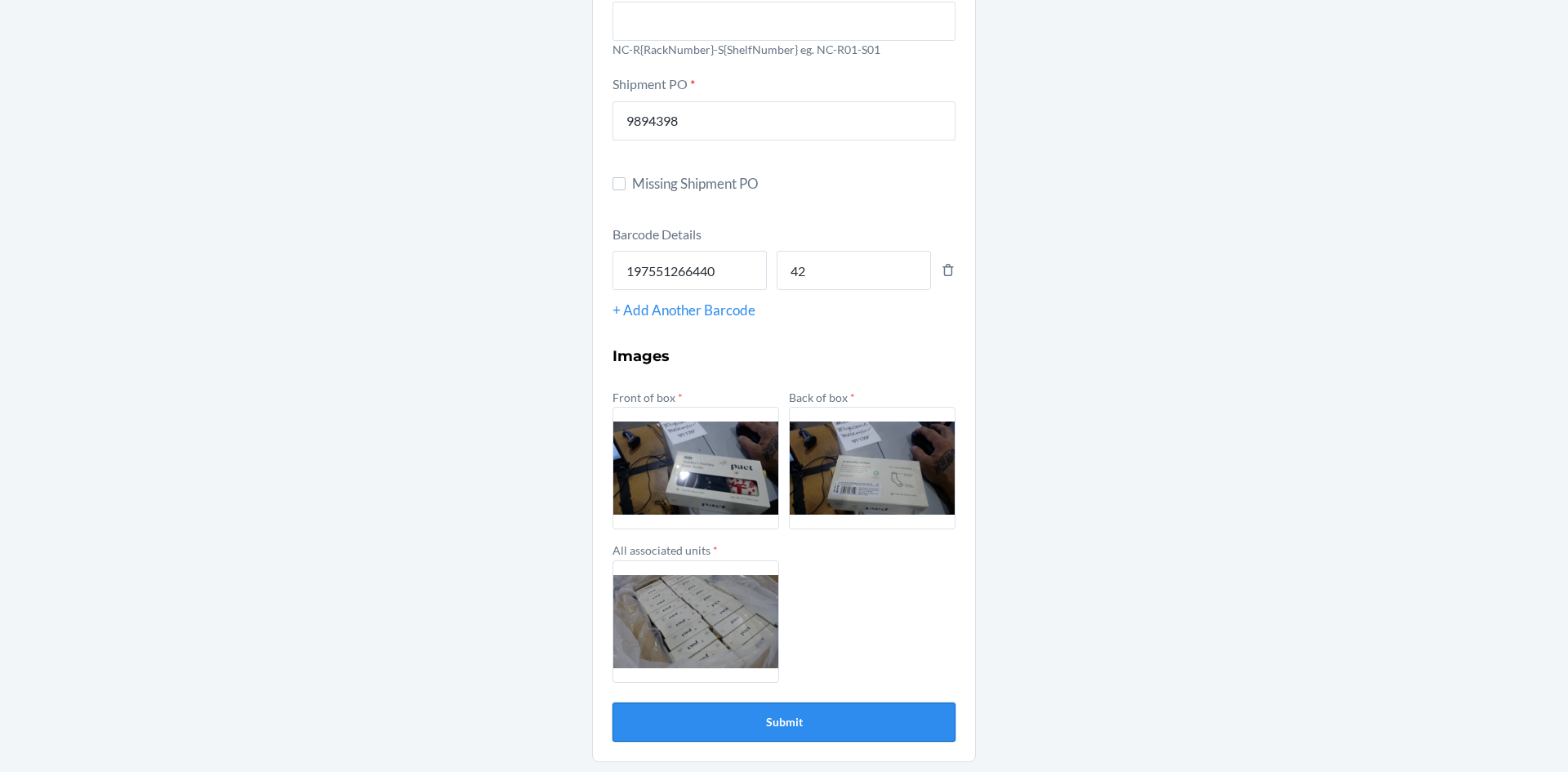
click at [786, 729] on button "Submit" at bounding box center [784, 722] width 343 height 40
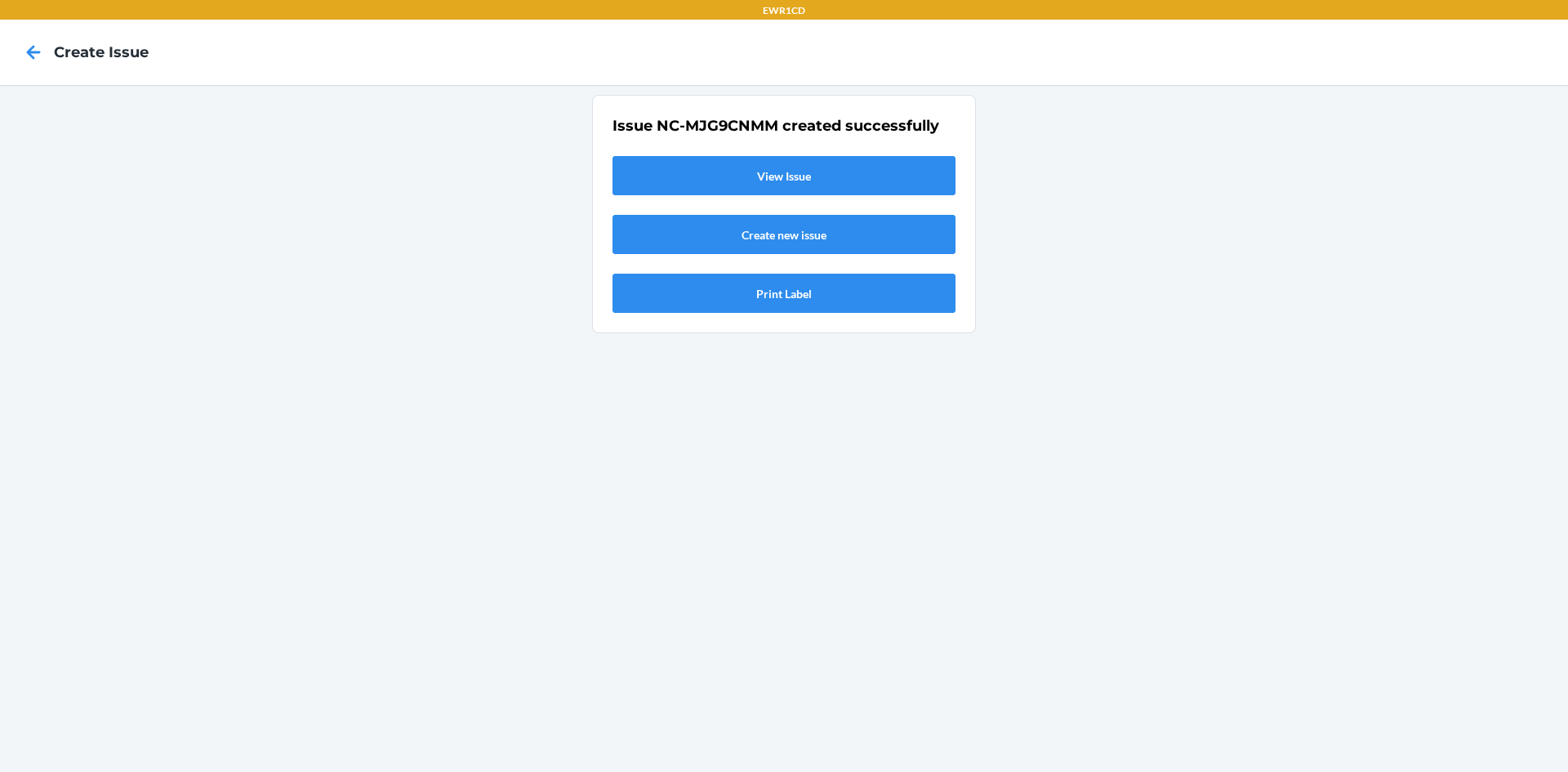
scroll to position [0, 0]
click at [900, 162] on link "View Issue" at bounding box center [784, 175] width 343 height 40
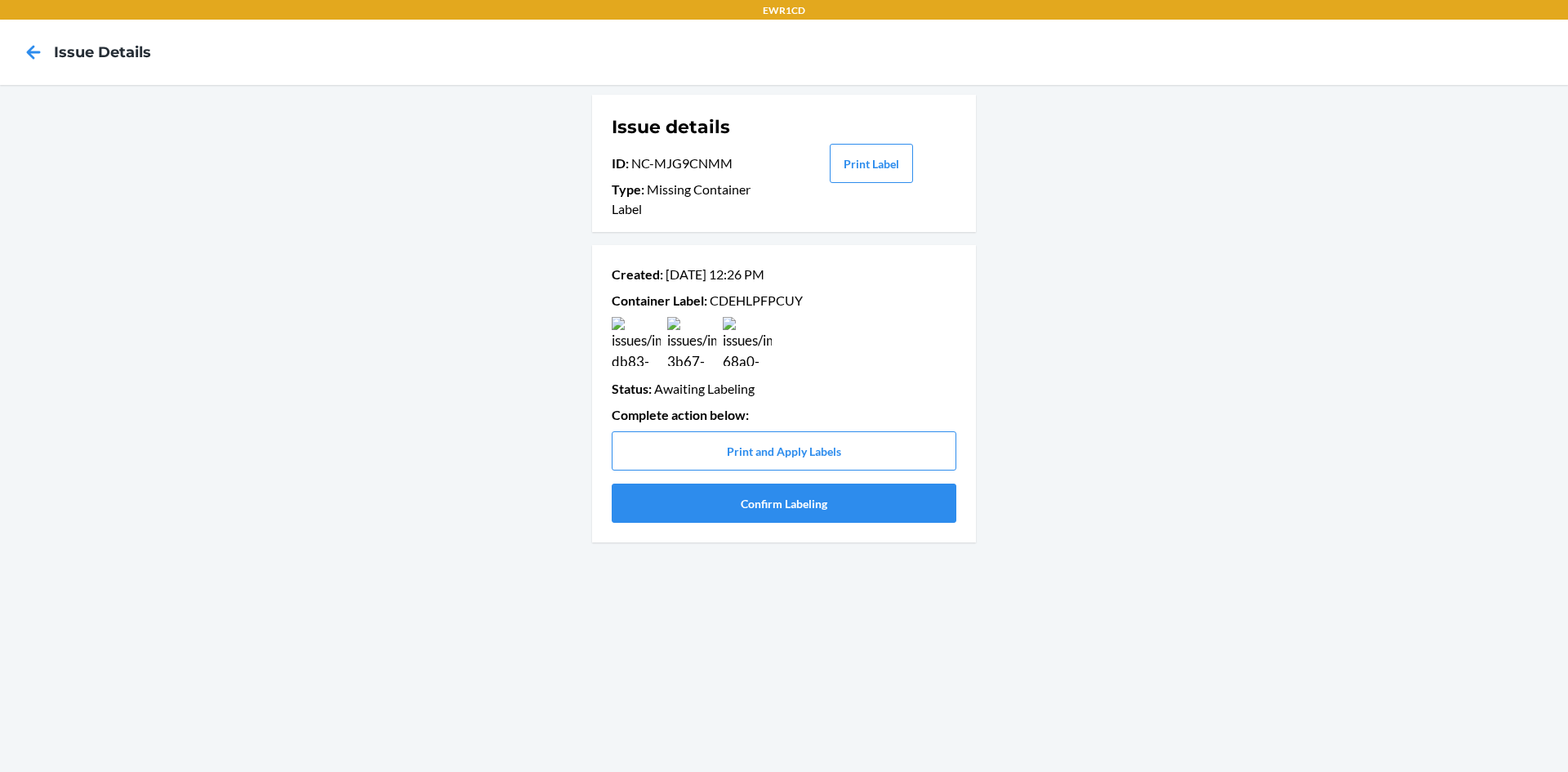
click at [754, 298] on p "Container Label : CDEHLPFPCUY" at bounding box center [784, 300] width 345 height 19
click at [730, 508] on button "Confirm Labeling" at bounding box center [784, 503] width 345 height 40
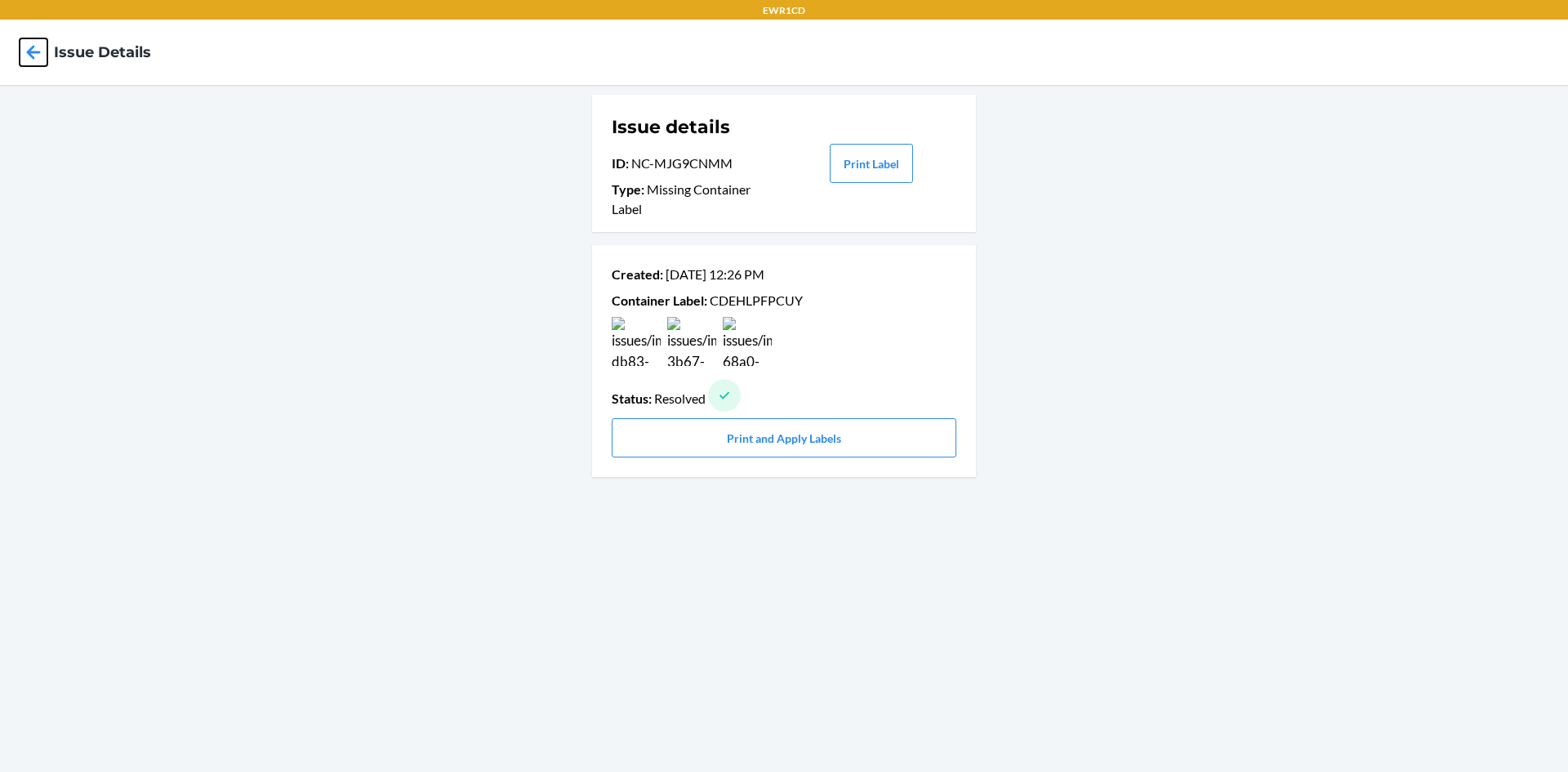
click at [30, 59] on icon at bounding box center [33, 53] width 28 height 28
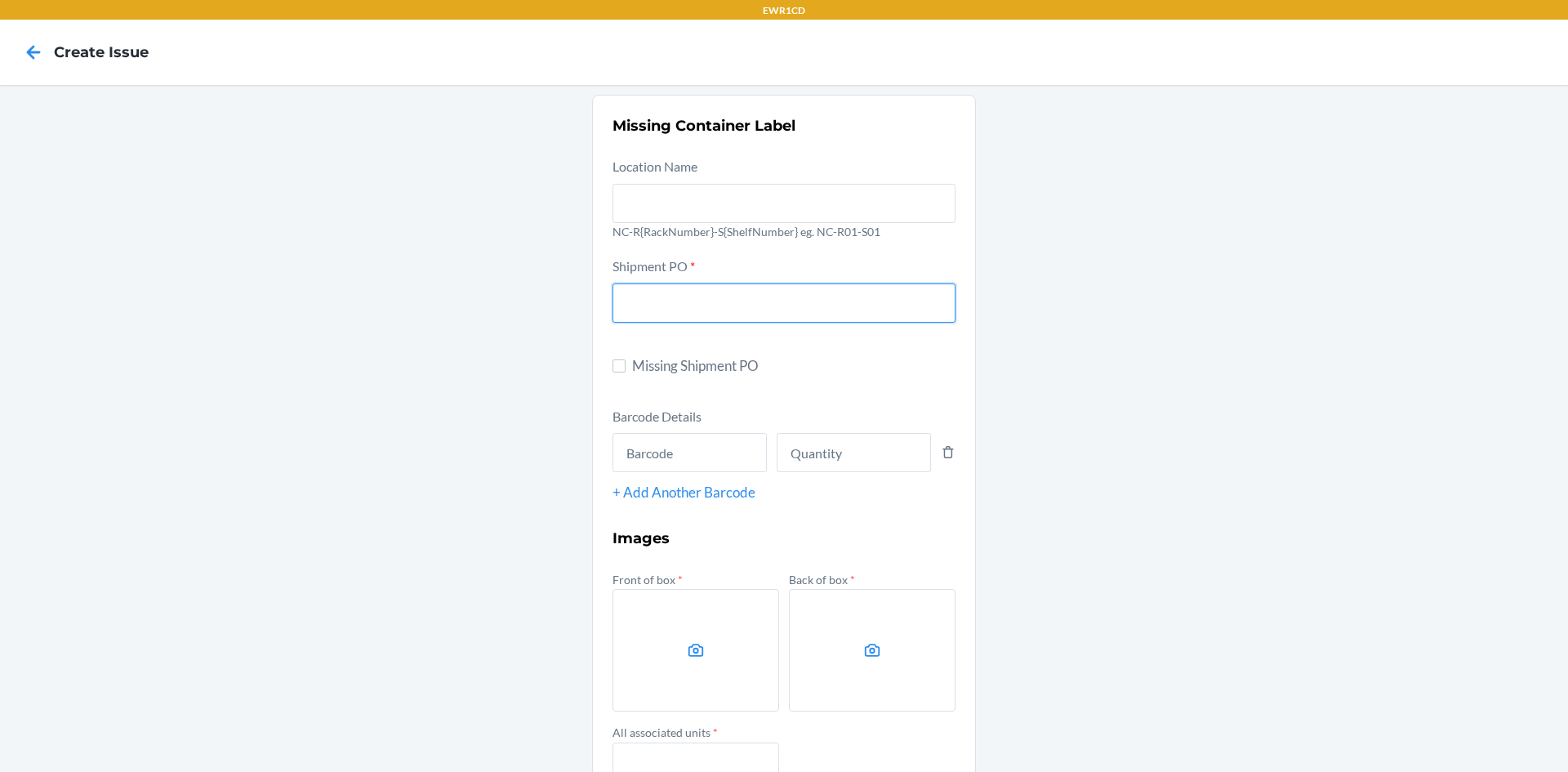
click at [665, 307] on input "text" at bounding box center [784, 303] width 343 height 40
type input "9894398"
click at [719, 454] on input "text" at bounding box center [689, 452] width 154 height 40
